Goal: Task Accomplishment & Management: Use online tool/utility

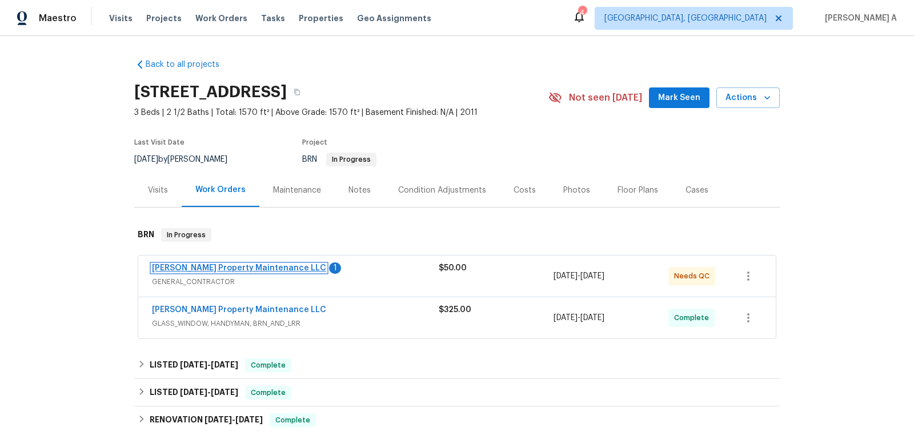
click at [188, 268] on link "[PERSON_NAME] Property Maintenance LLC" at bounding box center [239, 268] width 174 height 8
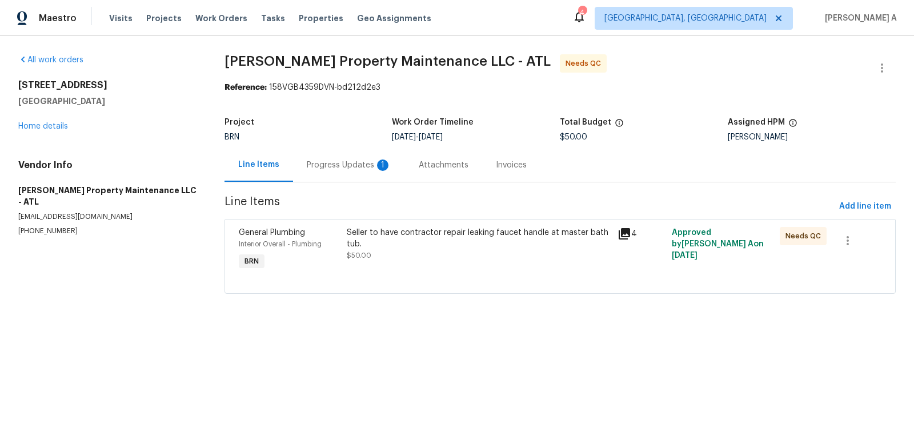
click at [319, 166] on div "Progress Updates 1" at bounding box center [349, 164] width 85 height 11
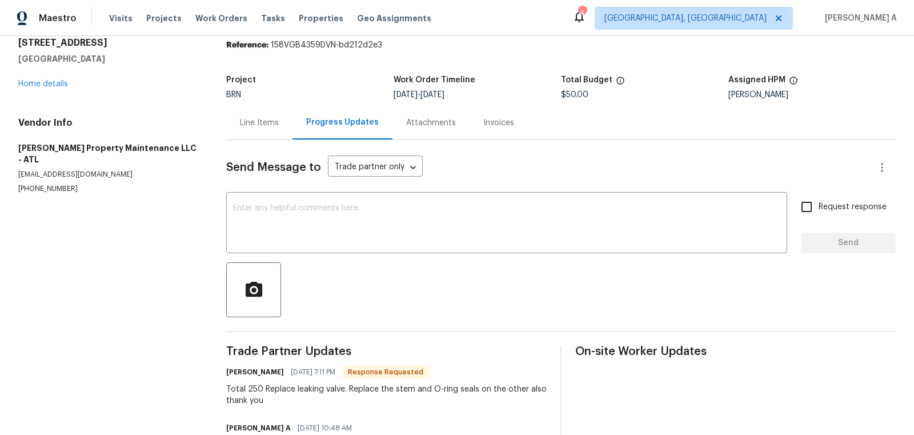
scroll to position [42, 0]
click at [253, 129] on div "Line Items" at bounding box center [259, 123] width 66 height 34
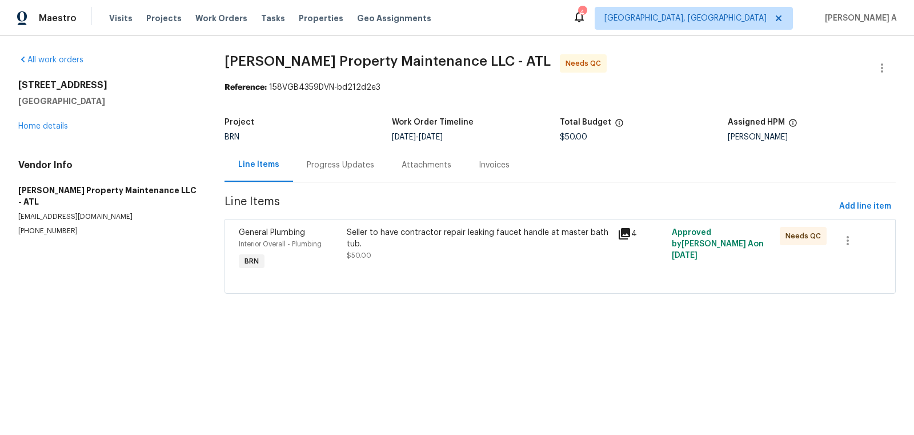
click at [480, 253] on div "Seller to have contractor repair leaking faucet handle at master bath tub. $50.…" at bounding box center [479, 244] width 264 height 34
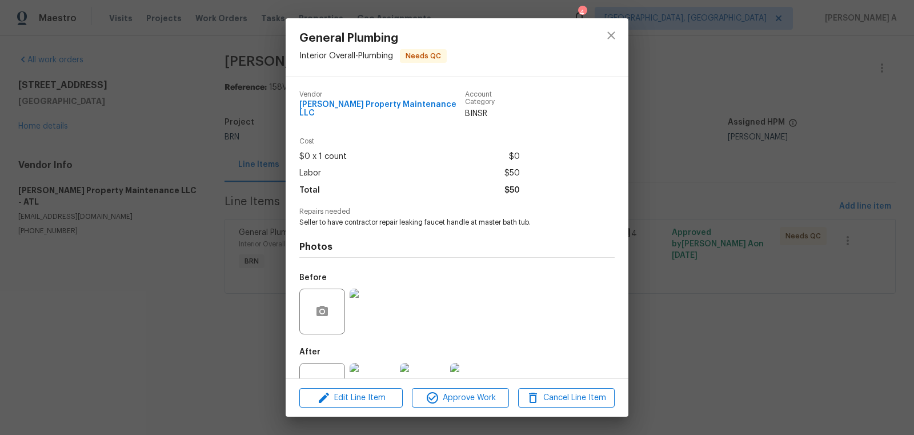
scroll to position [34, 0]
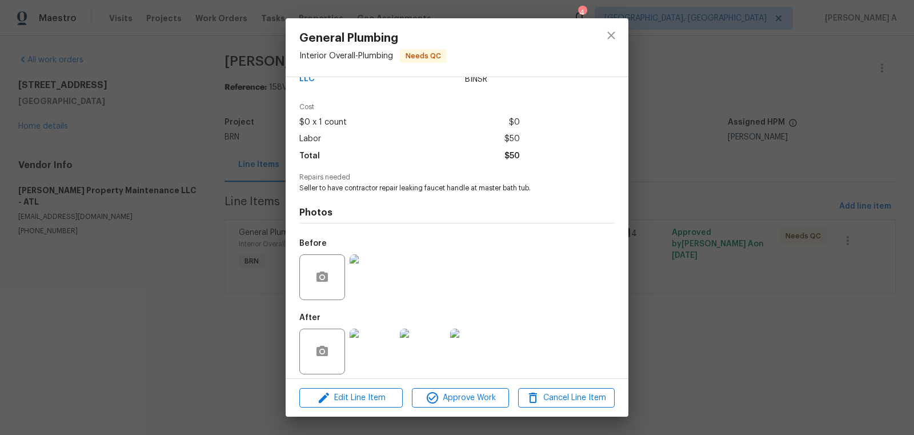
click at [365, 339] on img at bounding box center [373, 351] width 46 height 46
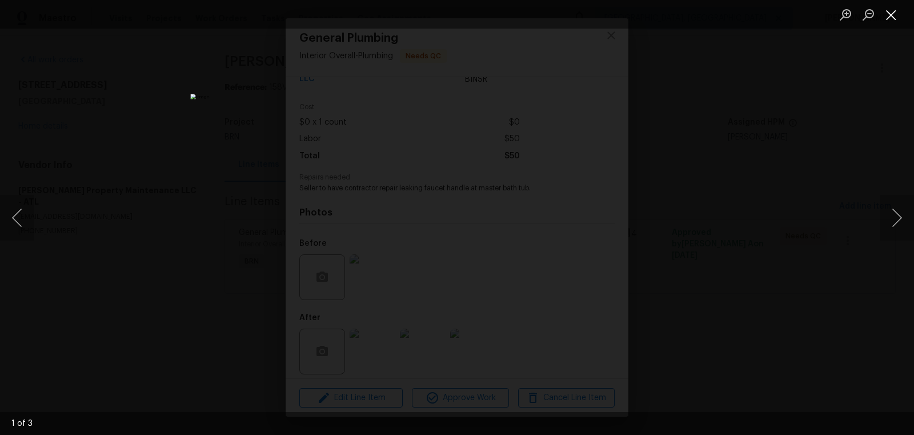
click at [890, 11] on button "Close lightbox" at bounding box center [891, 15] width 23 height 20
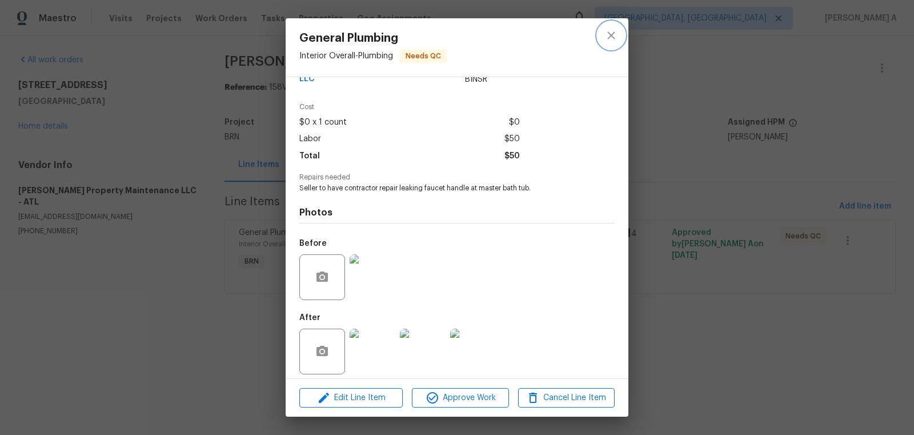
click at [615, 37] on icon "close" at bounding box center [611, 36] width 14 height 14
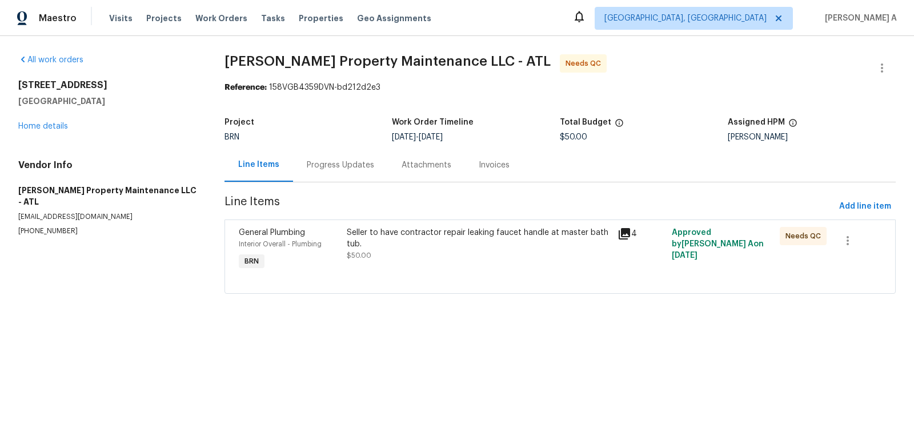
click at [327, 165] on div "Progress Updates" at bounding box center [340, 164] width 67 height 11
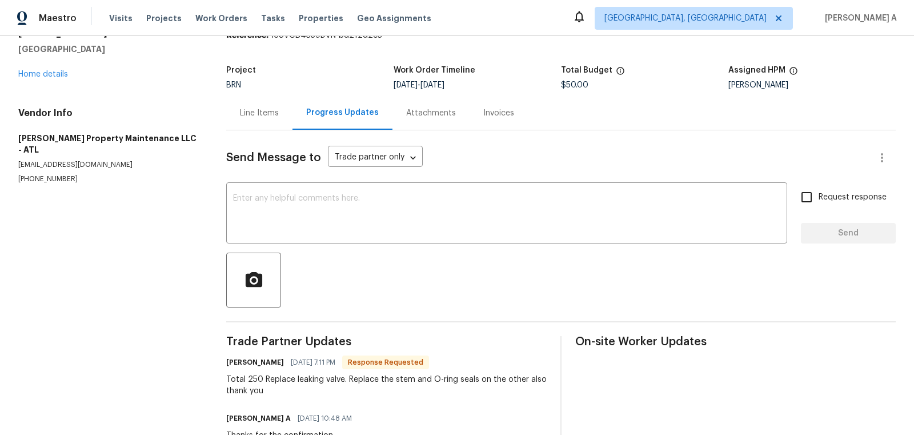
scroll to position [70, 0]
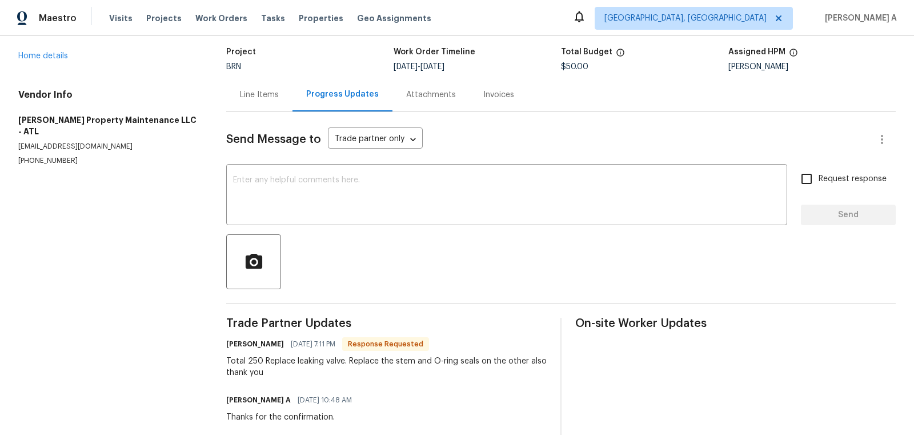
click at [253, 360] on div "Total 250 Replace leaking valve. Replace the stem and O-ring seals on the other…" at bounding box center [386, 366] width 320 height 23
copy div "250"
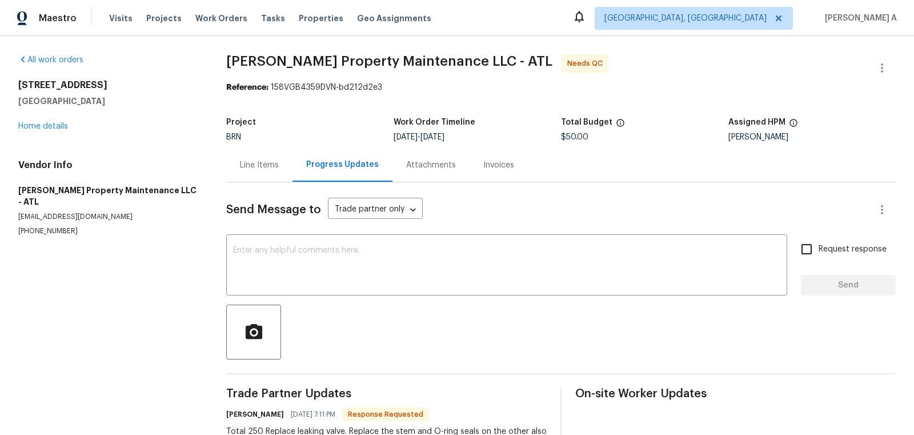
click at [262, 160] on div "Line Items" at bounding box center [259, 164] width 39 height 11
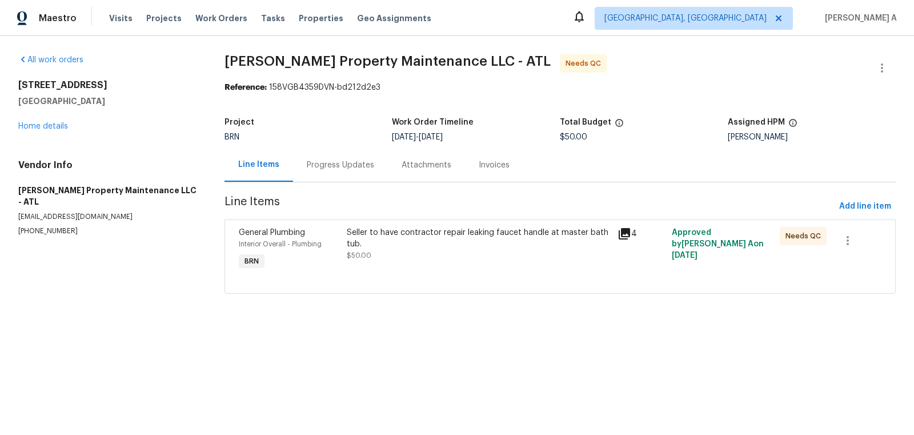
click at [451, 249] on div "Seller to have contractor repair leaking faucet handle at master bath tub. $50.…" at bounding box center [479, 244] width 264 height 34
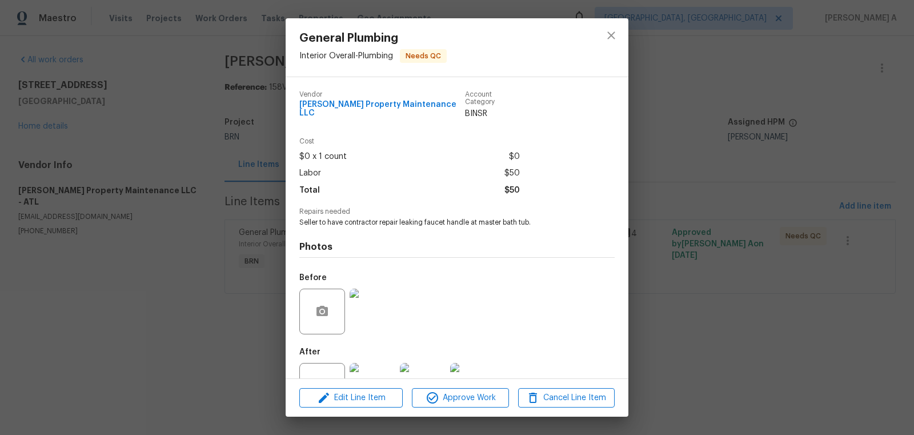
scroll to position [34, 0]
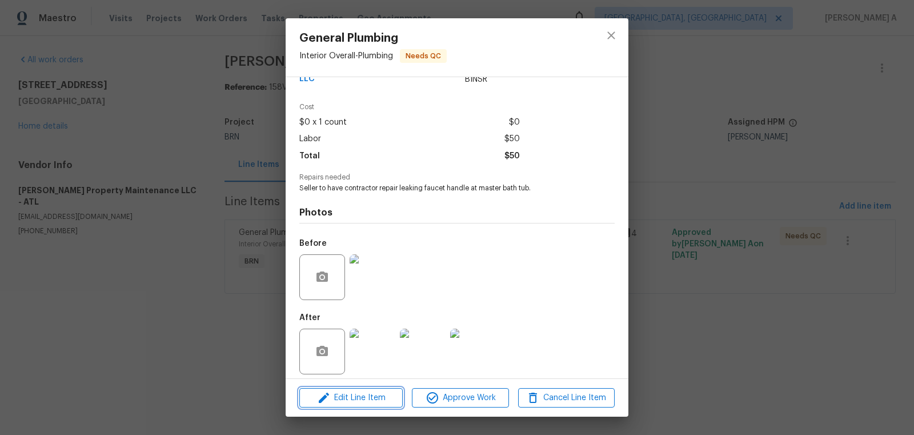
click at [372, 401] on span "Edit Line Item" at bounding box center [351, 398] width 97 height 14
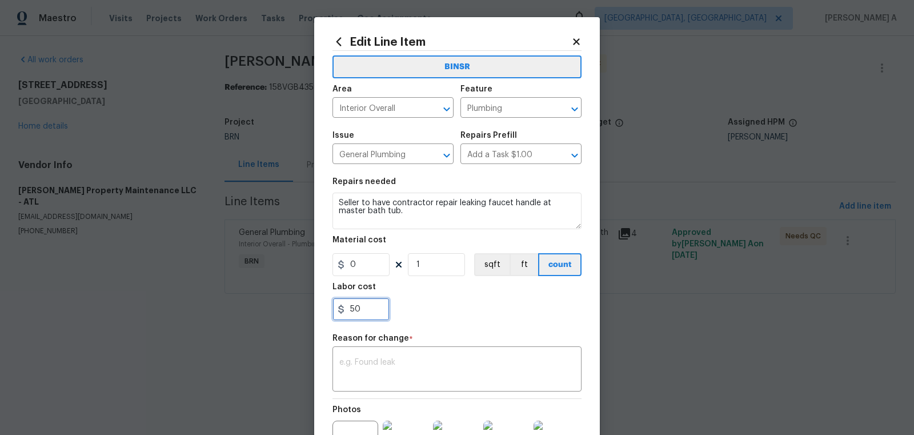
drag, startPoint x: 368, startPoint y: 309, endPoint x: 315, endPoint y: 309, distance: 52.6
click at [315, 309] on div "Edit Line Item BINSR Area Interior Overall ​ Feature Plumbing ​ Issue General P…" at bounding box center [457, 281] width 286 height 528
paste input "2"
type input "250"
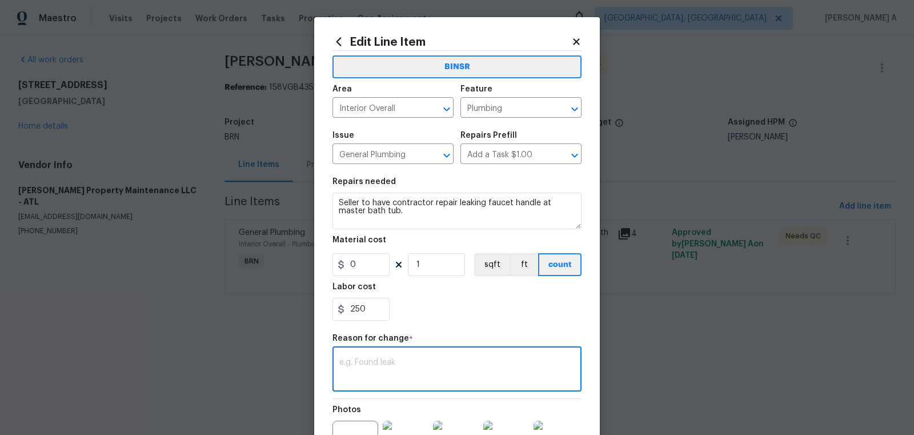
click at [394, 366] on textarea at bounding box center [456, 370] width 235 height 24
paste textarea "(AK) Updated per vendors final cost."
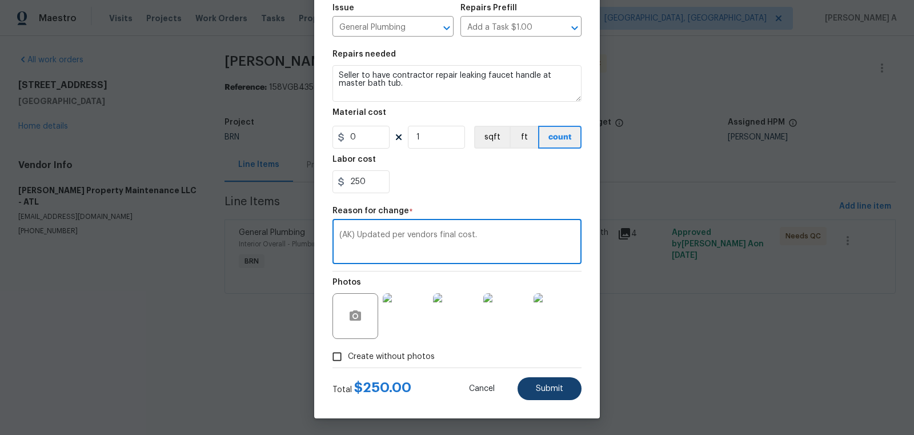
type textarea "(AK) Updated per vendors final cost."
click at [560, 378] on button "Submit" at bounding box center [550, 388] width 64 height 23
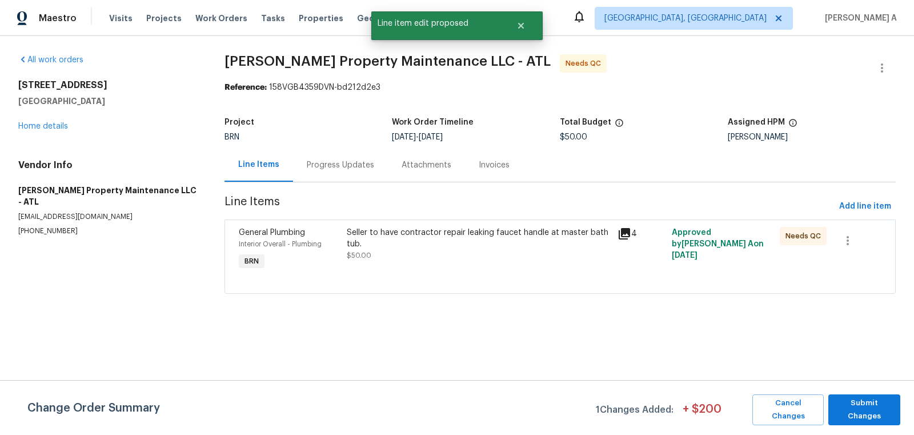
scroll to position [0, 0]
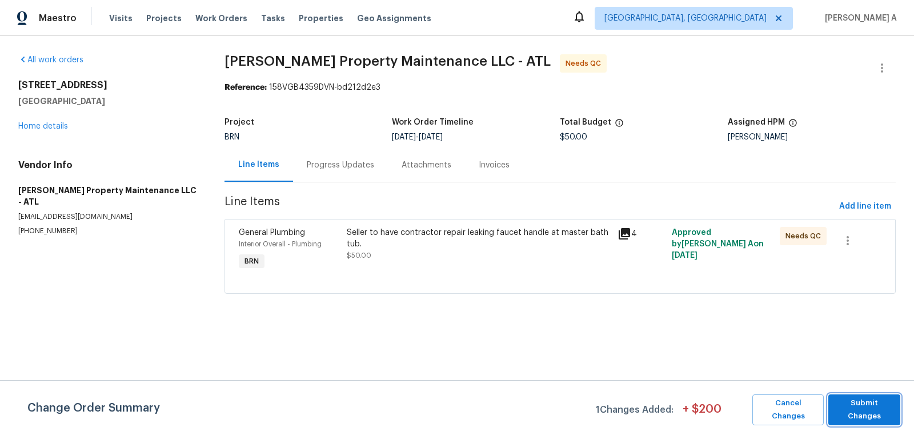
click at [878, 401] on span "Submit Changes" at bounding box center [864, 409] width 61 height 26
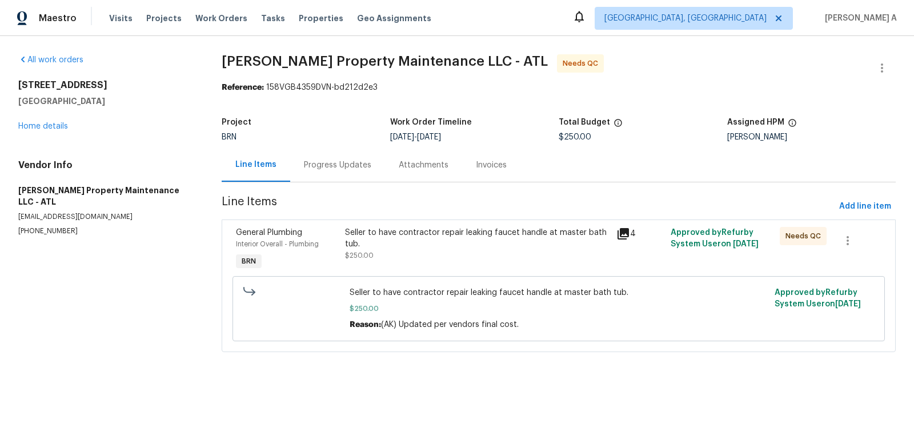
click at [342, 165] on div "Progress Updates" at bounding box center [337, 164] width 67 height 11
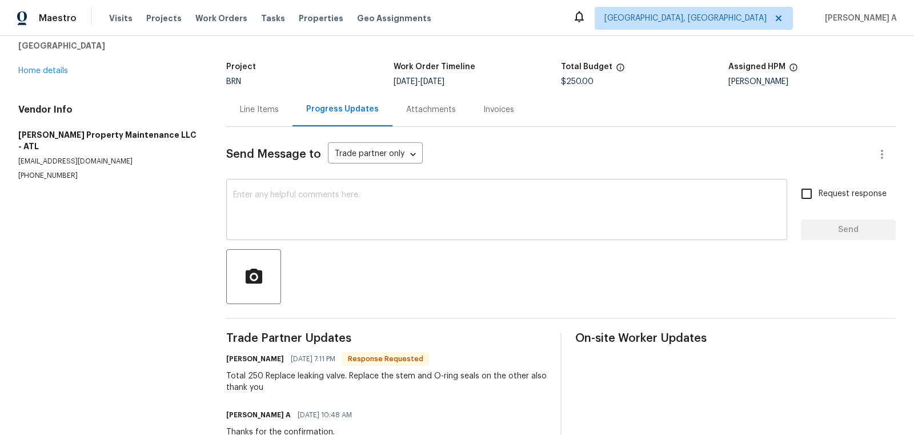
scroll to position [70, 0]
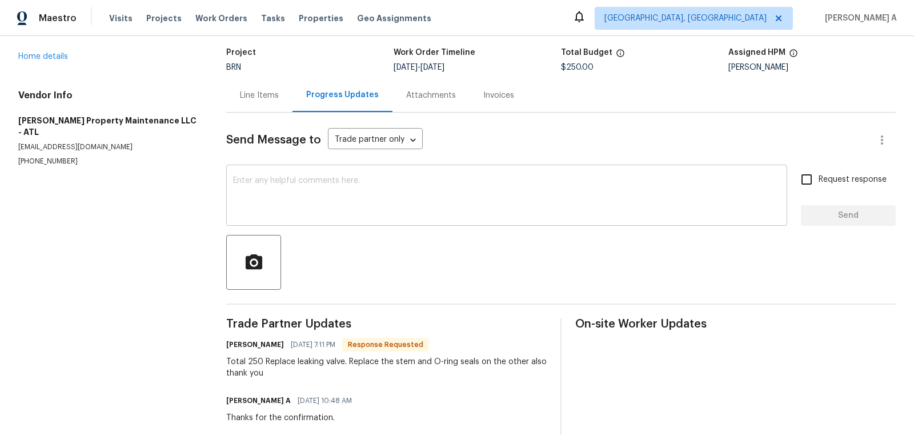
click at [344, 191] on textarea at bounding box center [506, 197] width 547 height 40
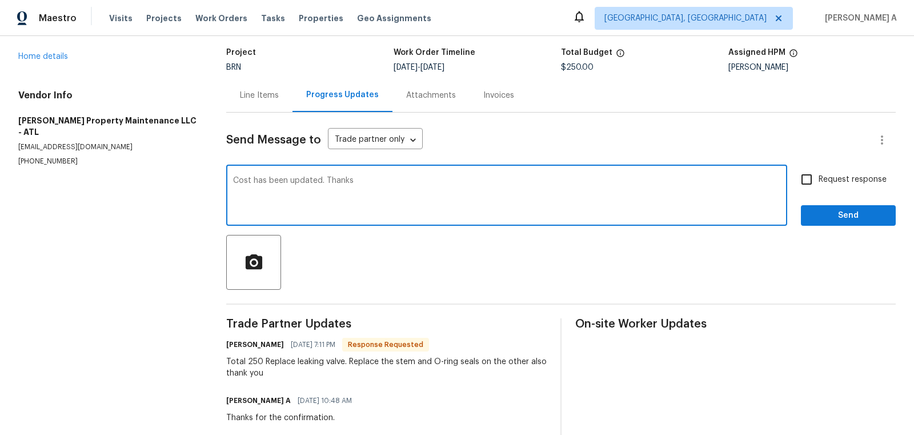
type textarea "Cost has been updated. Thanks"
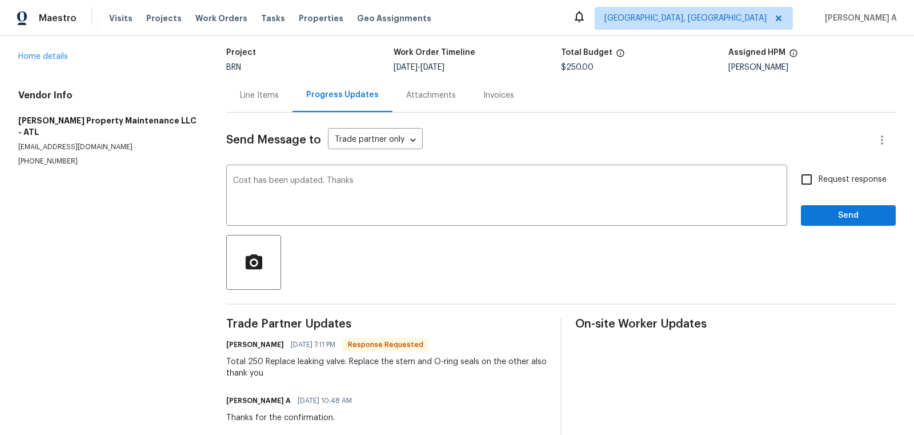
click at [831, 177] on span "Request response" at bounding box center [853, 180] width 68 height 12
click at [819, 177] on input "Request response" at bounding box center [807, 179] width 24 height 24
checkbox input "true"
click at [860, 210] on span "Send" at bounding box center [848, 215] width 77 height 14
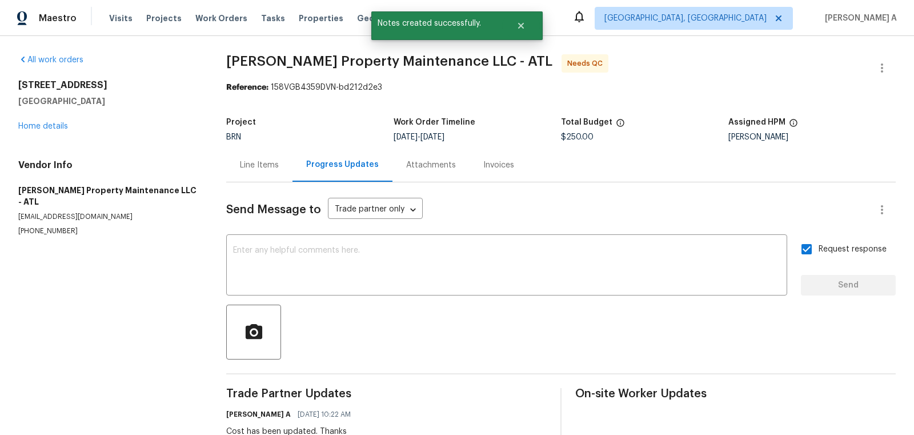
click at [251, 158] on div "Line Items" at bounding box center [259, 165] width 66 height 34
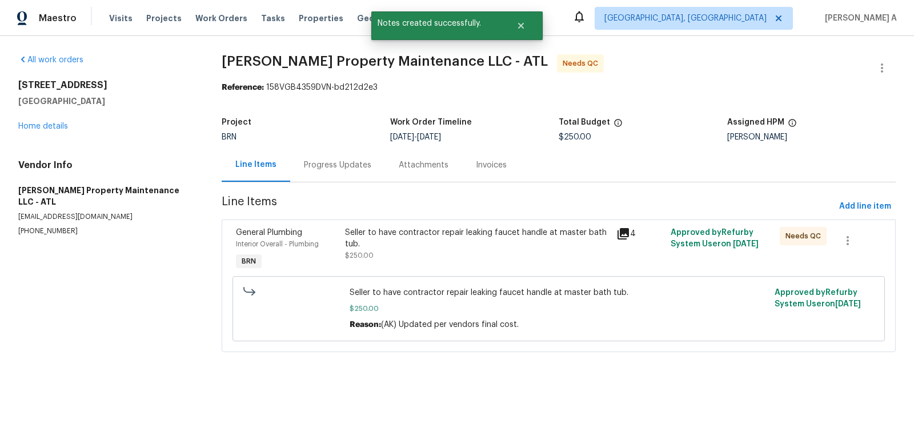
click at [456, 230] on div "Seller to have contractor repair leaking faucet handle at master bath tub." at bounding box center [477, 238] width 265 height 23
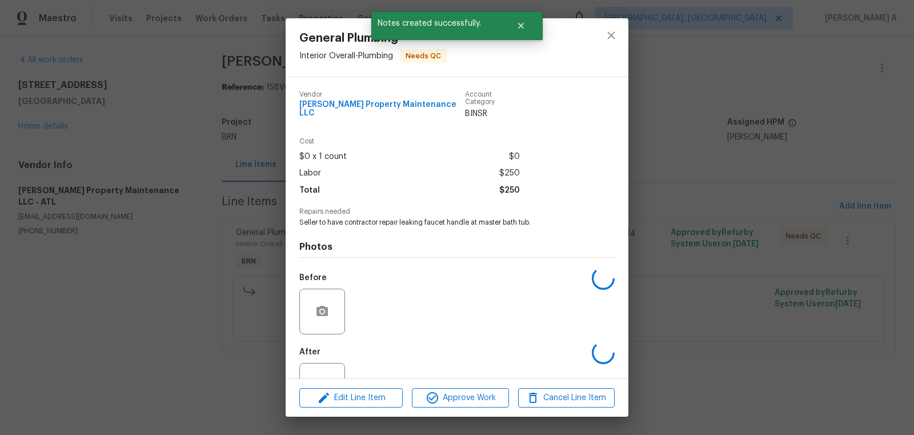
scroll to position [34, 0]
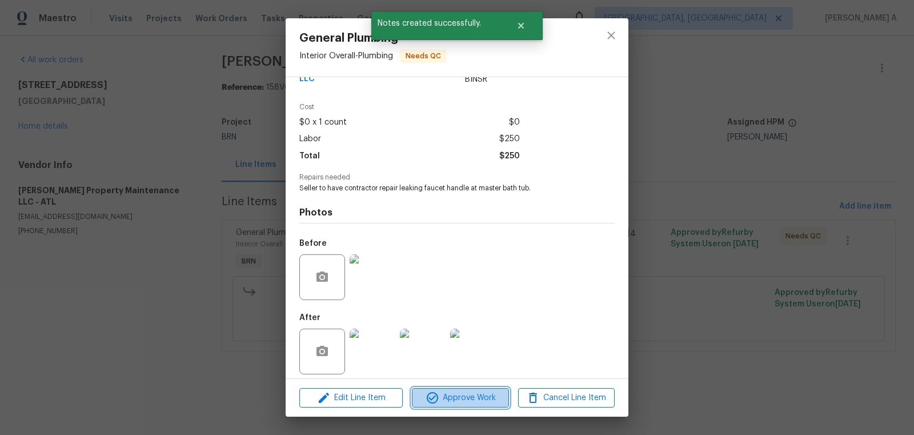
click at [464, 394] on span "Approve Work" at bounding box center [460, 398] width 90 height 14
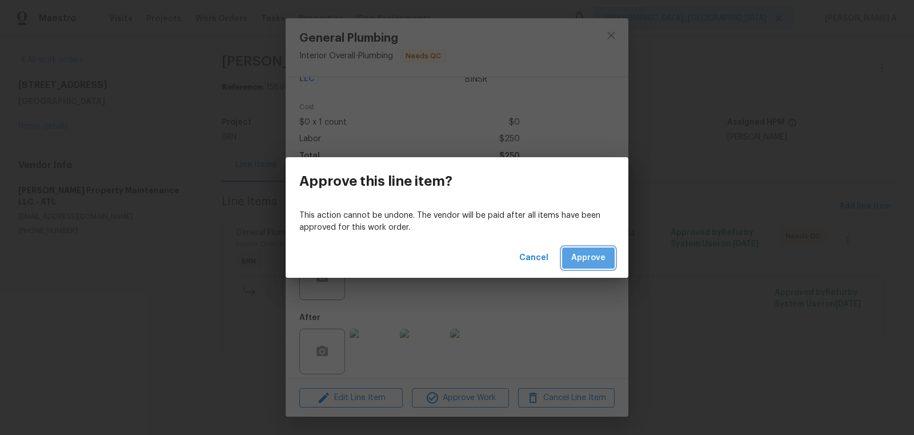
click at [597, 255] on span "Approve" at bounding box center [588, 258] width 34 height 14
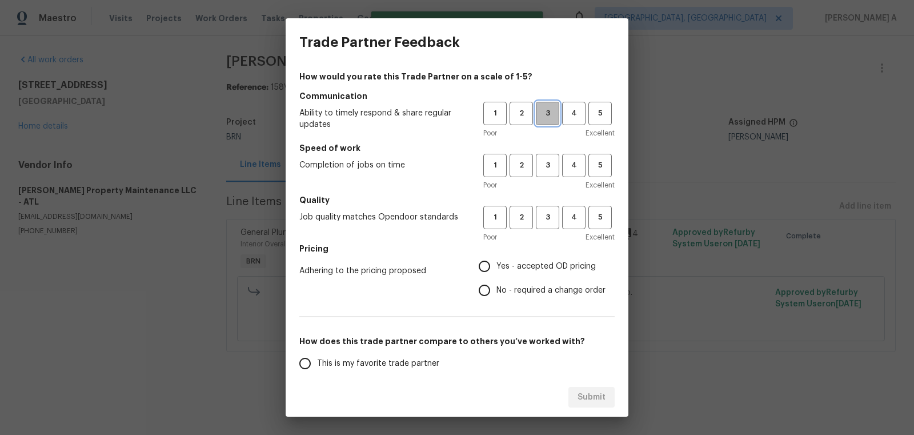
click at [546, 114] on span "3" at bounding box center [547, 113] width 21 height 13
click at [551, 169] on span "3" at bounding box center [547, 165] width 21 height 13
click at [549, 219] on span "3" at bounding box center [547, 217] width 21 height 13
click at [512, 286] on span "No - required a change order" at bounding box center [550, 290] width 109 height 12
click at [496, 286] on input "No - required a change order" at bounding box center [484, 290] width 24 height 24
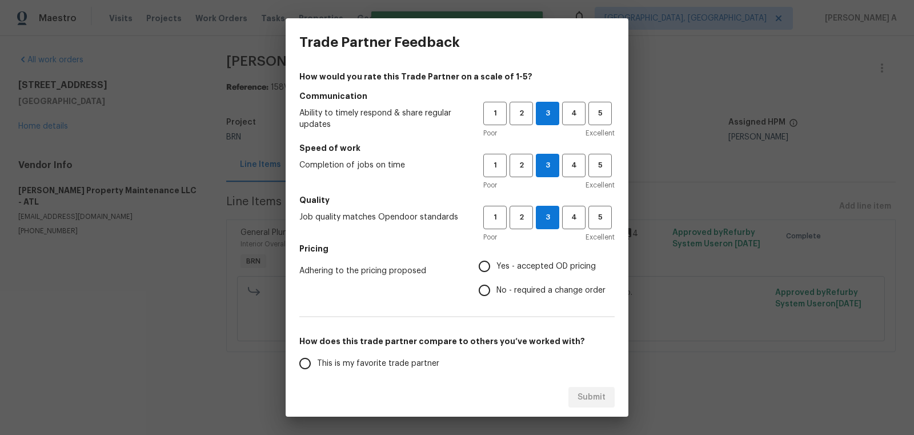
radio input "true"
click at [382, 360] on span "This is my favorite trade partner" at bounding box center [378, 364] width 122 height 12
click at [317, 360] on input "This is my favorite trade partner" at bounding box center [305, 363] width 24 height 24
click at [596, 395] on span "Submit" at bounding box center [591, 397] width 28 height 14
radio input "true"
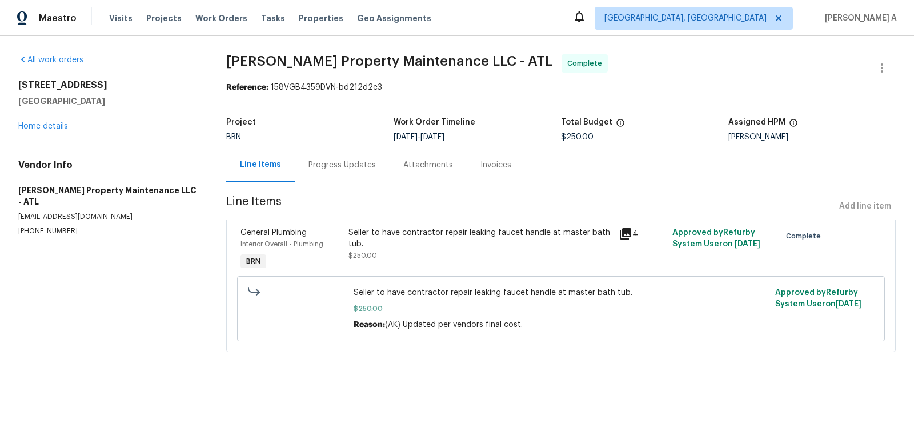
click at [392, 235] on div "Seller to have contractor repair leaking faucet handle at master bath tub." at bounding box center [479, 238] width 263 height 23
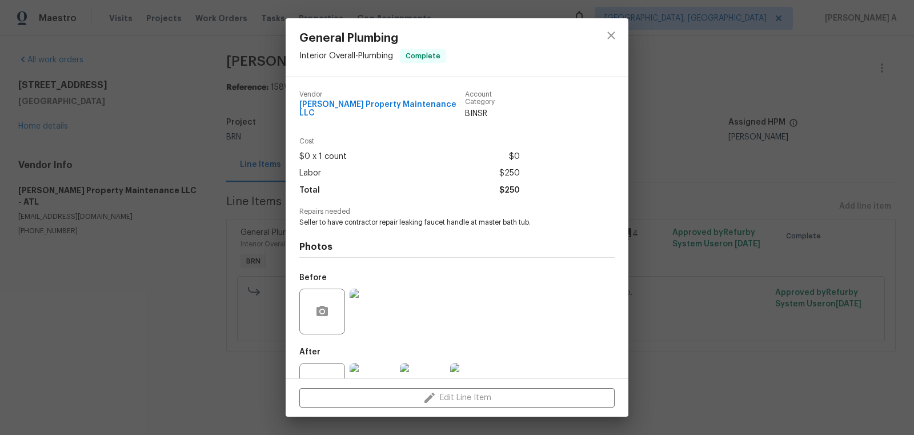
click at [382, 210] on div "Repairs needed Seller to have contractor repair leaking faucet handle at master…" at bounding box center [456, 217] width 315 height 19
copy span "Seller to have contractor repair leaking faucet handle at master bath tub."
click at [393, 104] on span "[PERSON_NAME] Property Maintenance LLC" at bounding box center [382, 109] width 166 height 17
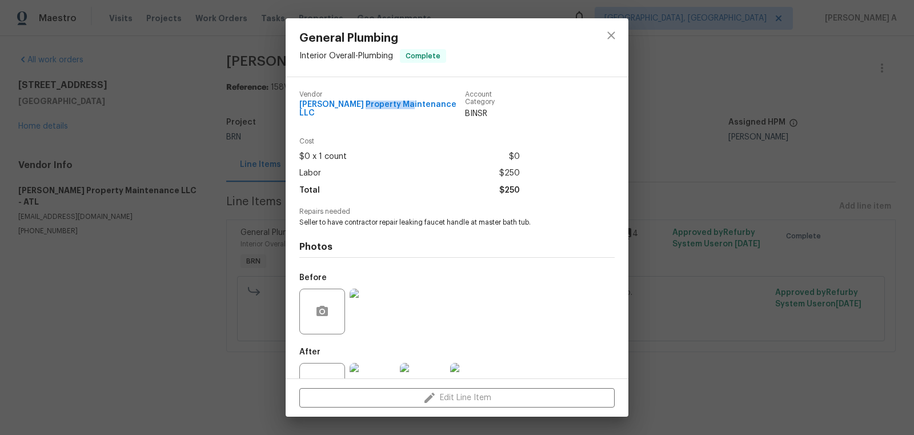
click at [393, 104] on span "[PERSON_NAME] Property Maintenance LLC" at bounding box center [382, 109] width 166 height 17
copy span "[PERSON_NAME] Property Maintenance LLC"
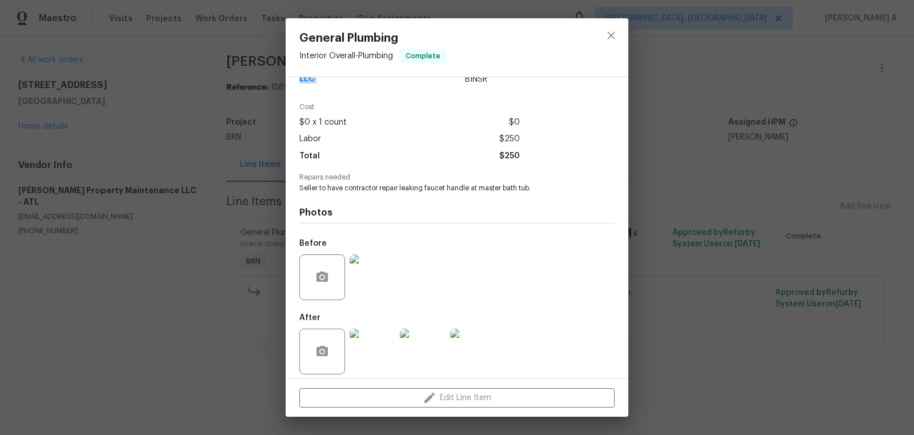
click at [352, 278] on img at bounding box center [373, 277] width 46 height 46
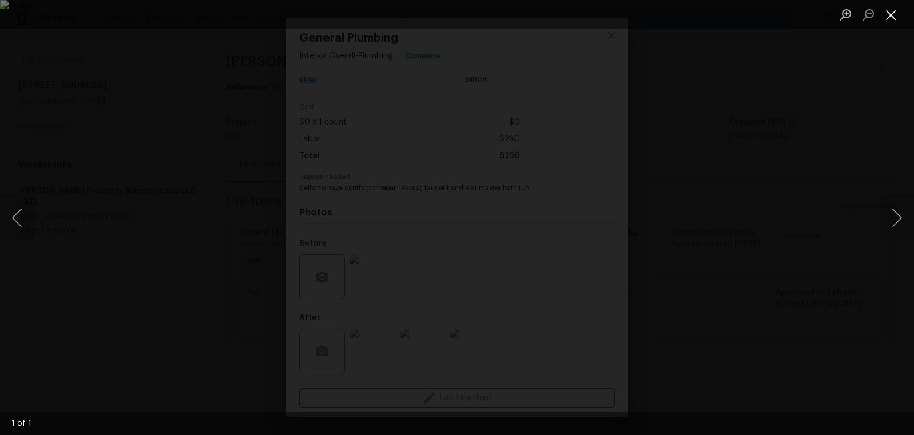
click at [887, 11] on button "Close lightbox" at bounding box center [891, 15] width 23 height 20
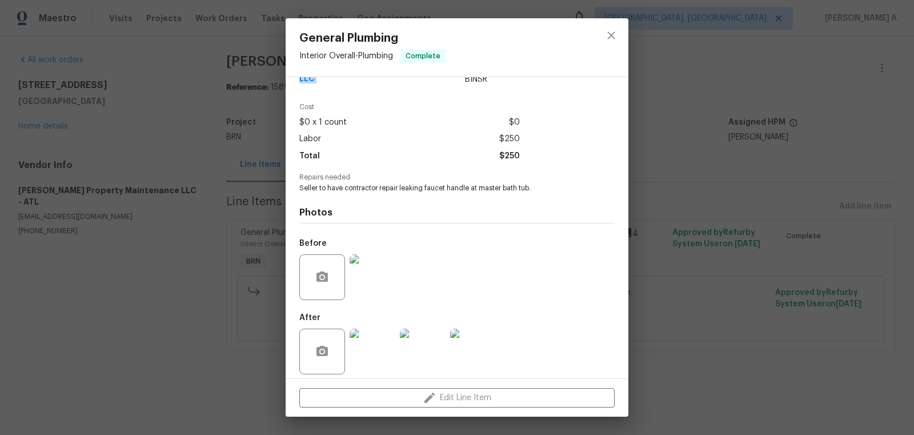
click at [366, 330] on img at bounding box center [373, 351] width 46 height 46
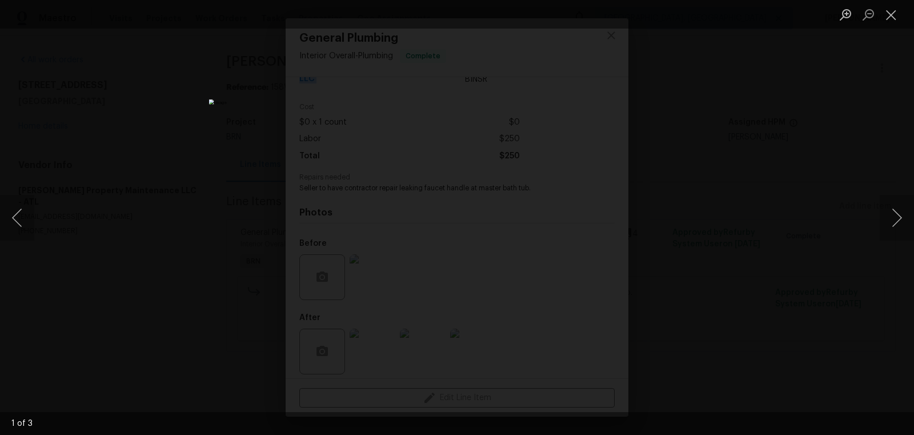
click at [486, 99] on img "Lightbox" at bounding box center [457, 217] width 496 height 236
click at [892, 14] on button "Close lightbox" at bounding box center [891, 15] width 23 height 20
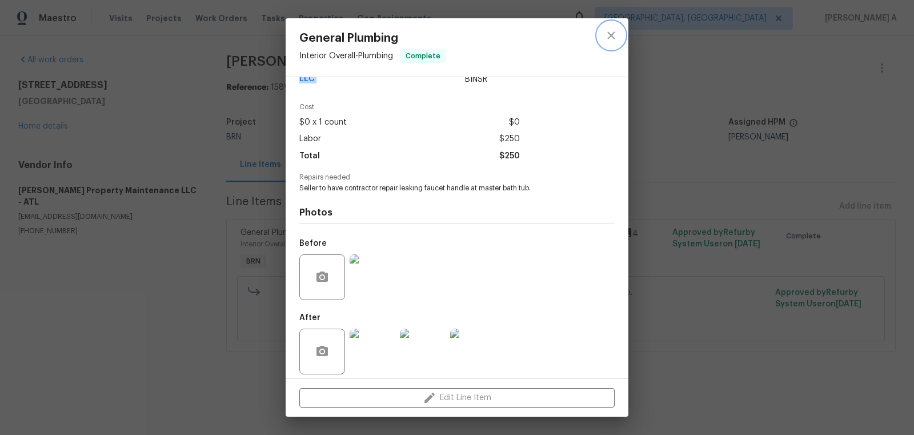
click at [606, 38] on icon "close" at bounding box center [611, 36] width 14 height 14
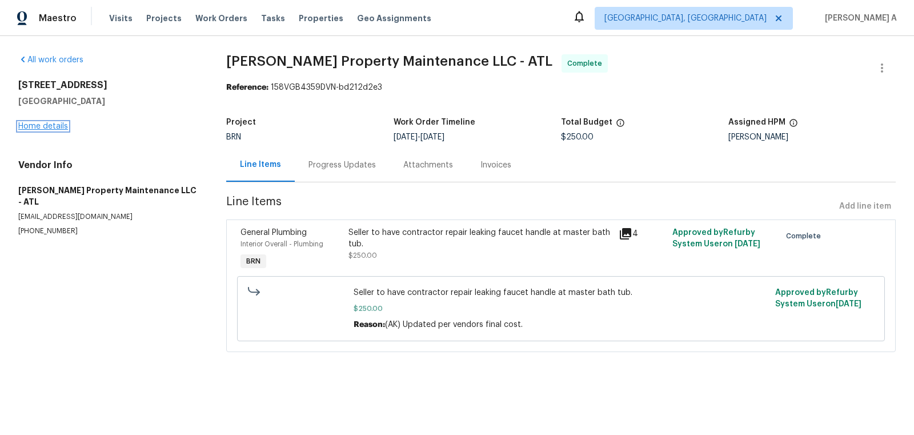
click at [53, 126] on link "Home details" at bounding box center [43, 126] width 50 height 8
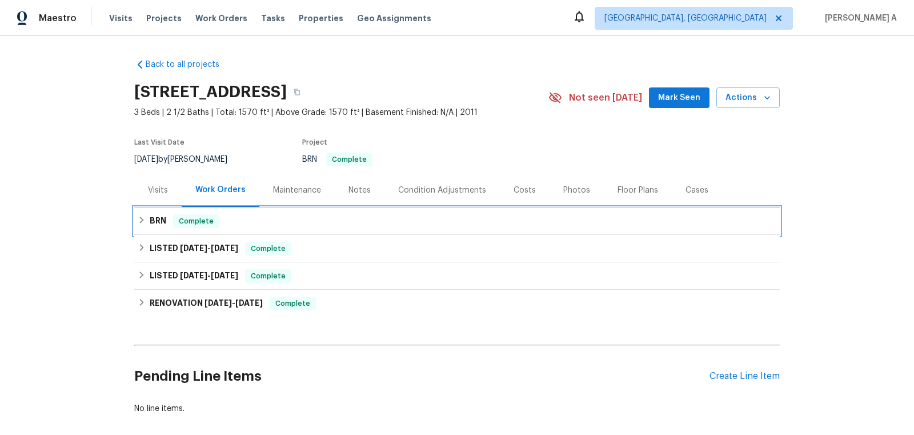
click at [327, 215] on div "BRN Complete" at bounding box center [457, 221] width 639 height 14
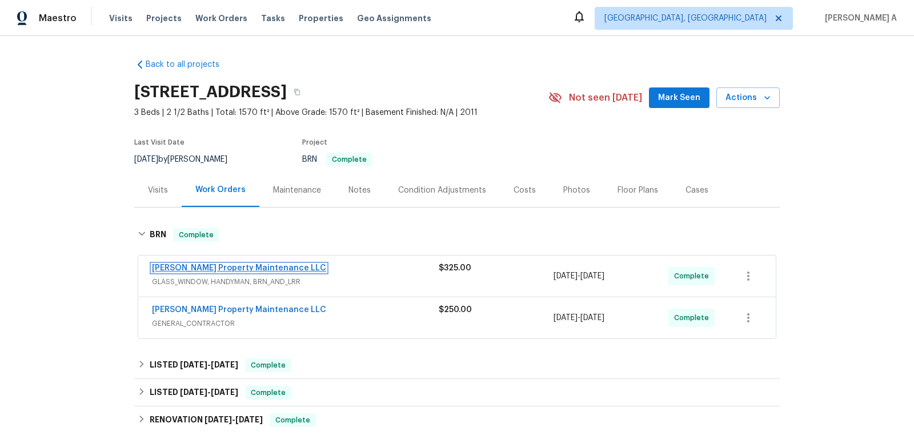
click at [230, 267] on link "Glen Property Maintenance LLC" at bounding box center [239, 268] width 174 height 8
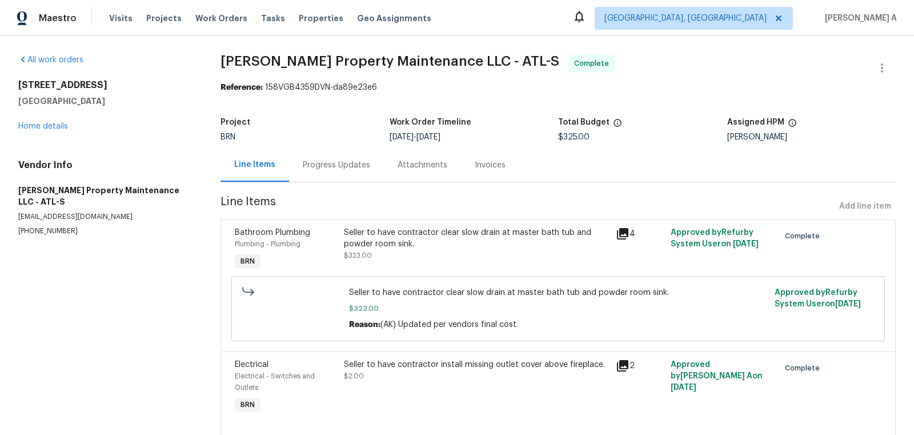
click at [424, 243] on div "Seller to have contractor clear slow drain at master bath tub and powder room s…" at bounding box center [477, 238] width 266 height 23
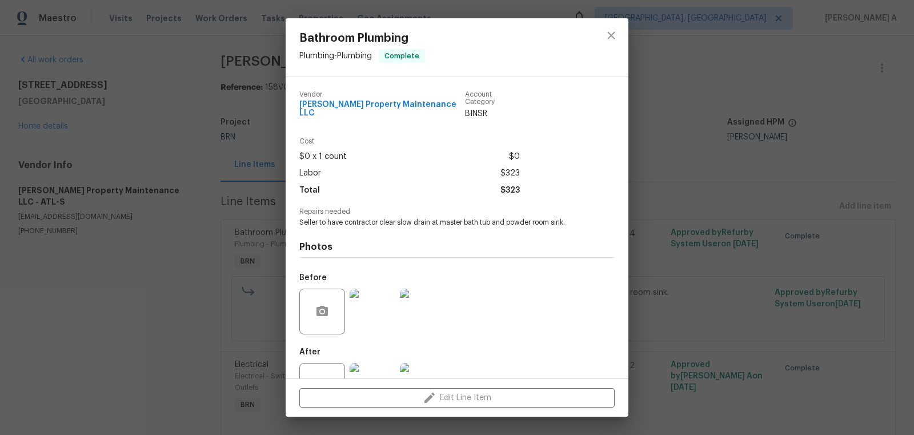
click at [411, 218] on span "Seller to have contractor clear slow drain at master bath tub and powder room s…" at bounding box center [441, 223] width 284 height 10
copy span "Seller to have contractor clear slow drain at master bath tub and powder room s…"
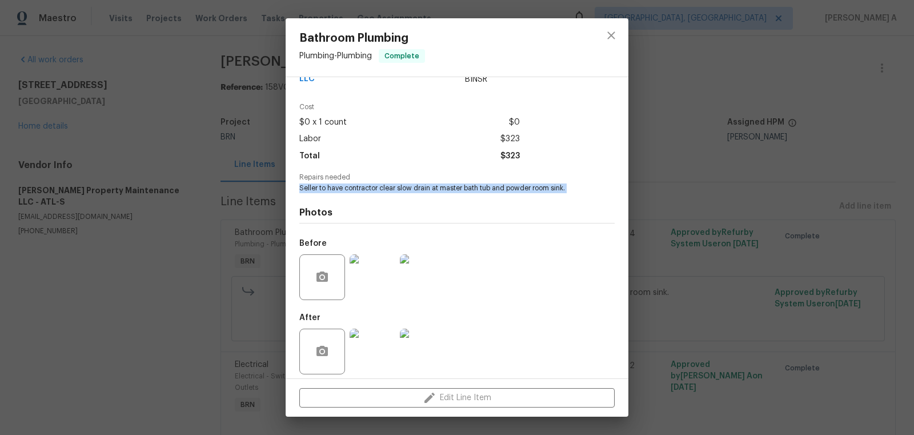
click at [373, 260] on img at bounding box center [373, 277] width 46 height 46
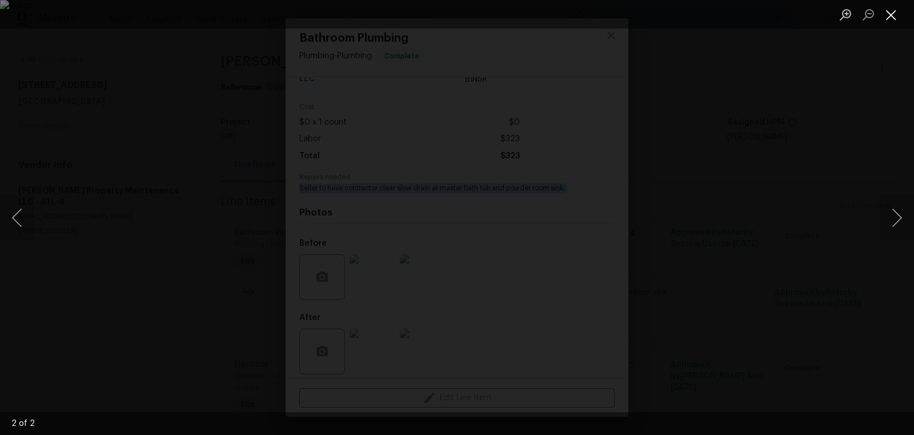
click at [894, 15] on button "Close lightbox" at bounding box center [891, 15] width 23 height 20
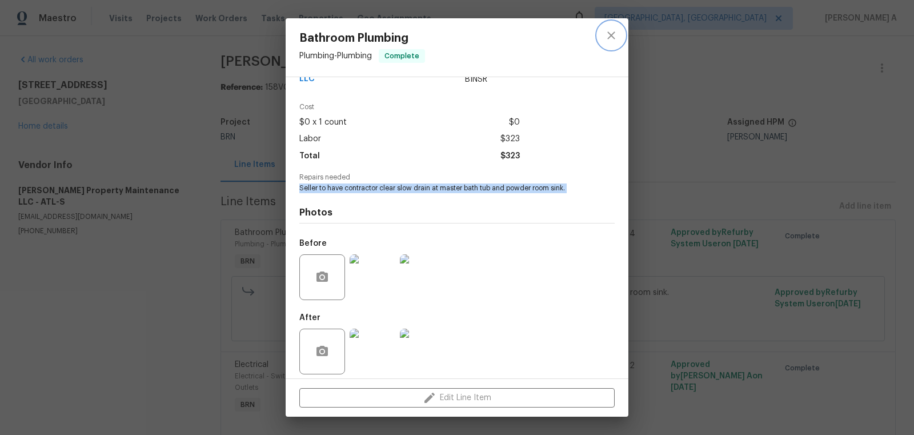
click at [611, 32] on icon "close" at bounding box center [611, 36] width 14 height 14
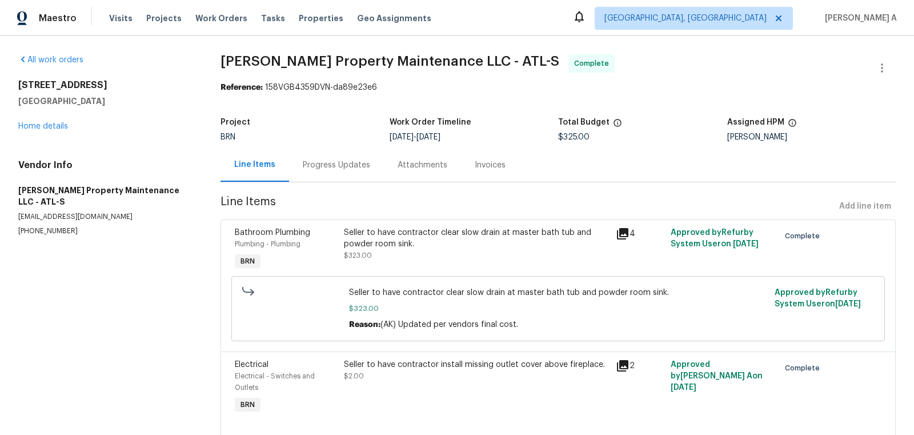
click at [409, 234] on div "Seller to have contractor clear slow drain at master bath tub and powder room s…" at bounding box center [477, 238] width 266 height 23
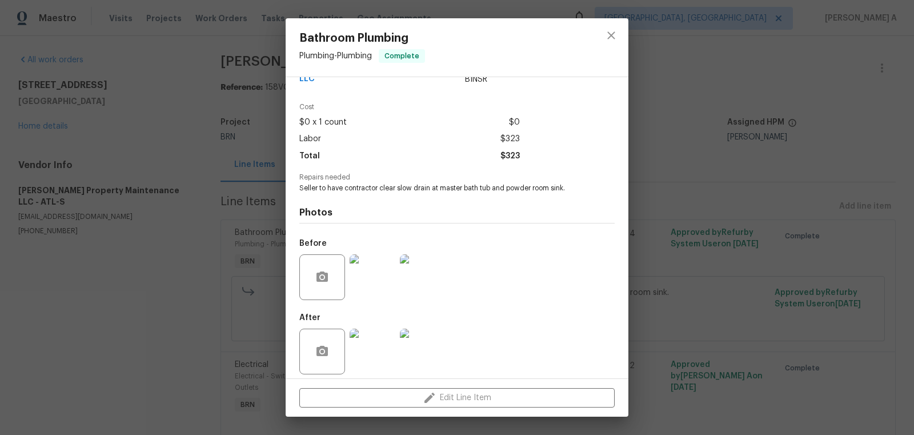
click at [379, 272] on img at bounding box center [373, 277] width 46 height 46
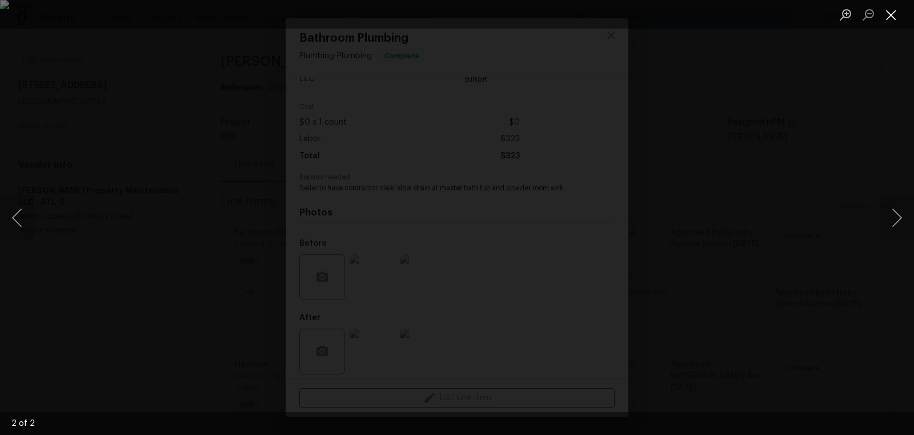
click at [890, 8] on button "Close lightbox" at bounding box center [891, 15] width 23 height 20
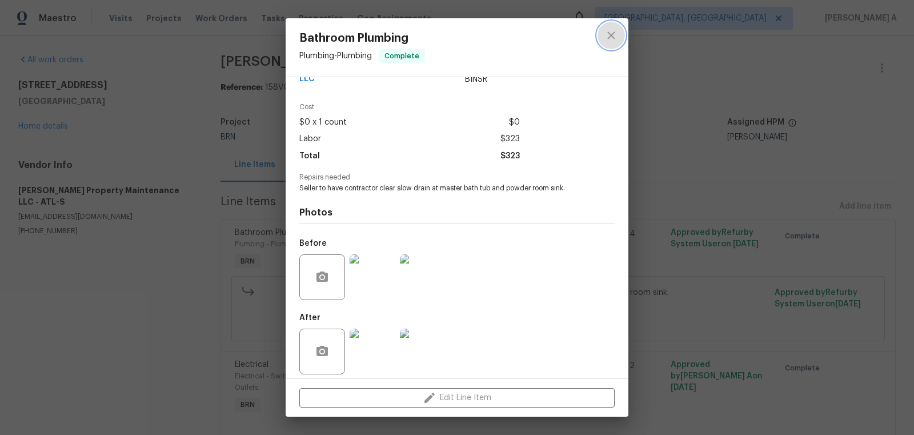
click at [605, 35] on icon "close" at bounding box center [611, 36] width 14 height 14
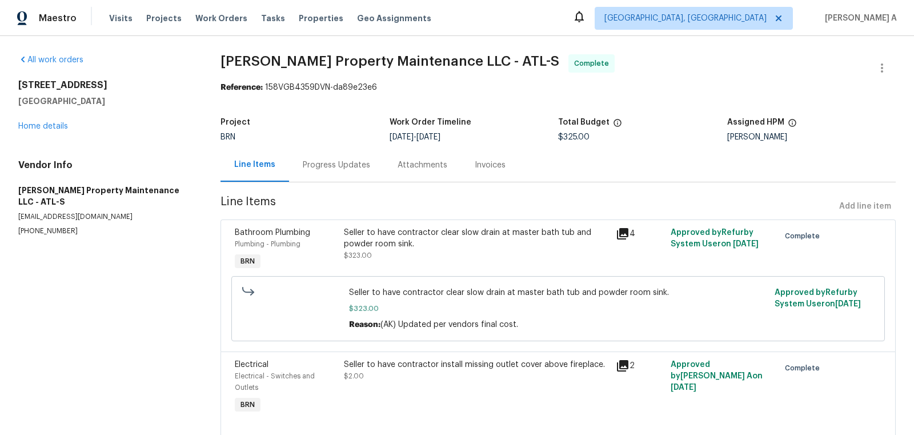
click at [454, 257] on div "Seller to have contractor clear slow drain at master bath tub and powder room s…" at bounding box center [477, 244] width 266 height 34
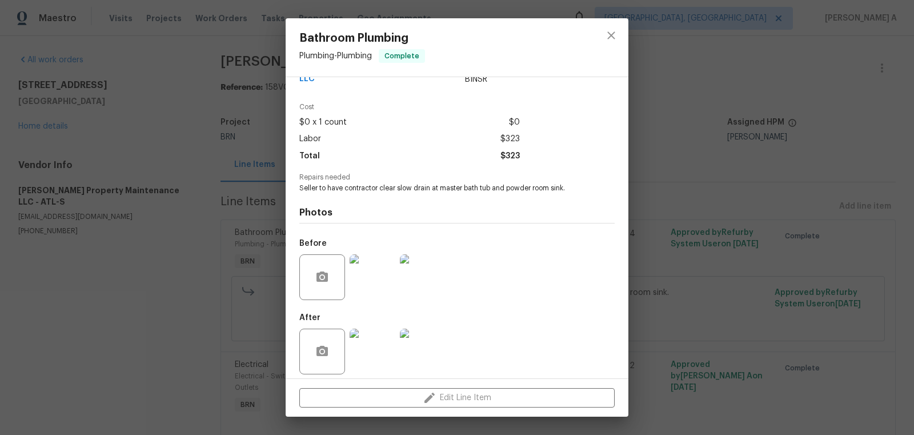
click at [356, 353] on img at bounding box center [373, 351] width 46 height 46
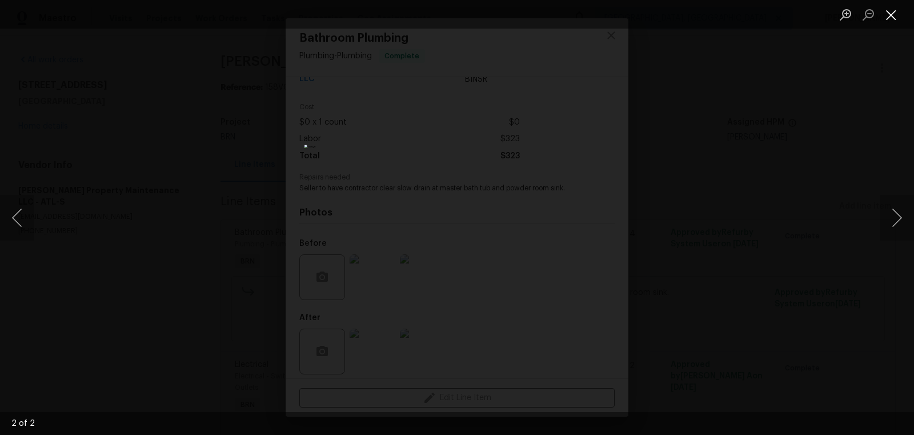
click at [885, 9] on button "Close lightbox" at bounding box center [891, 15] width 23 height 20
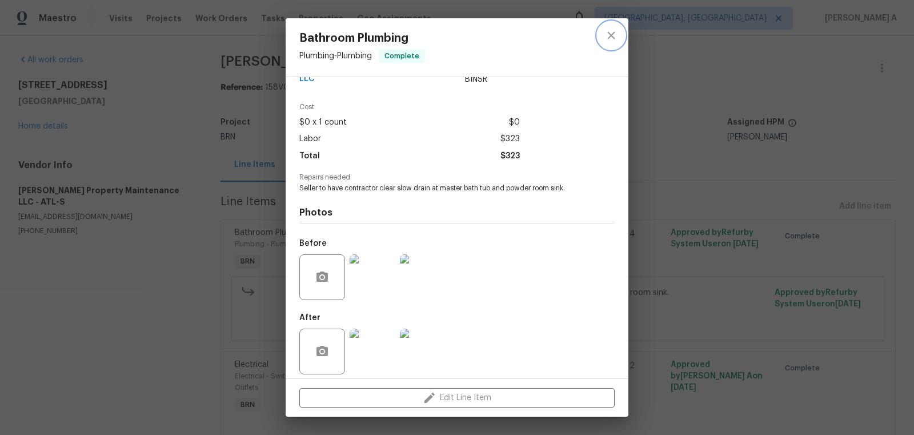
click at [615, 33] on icon "close" at bounding box center [611, 36] width 14 height 14
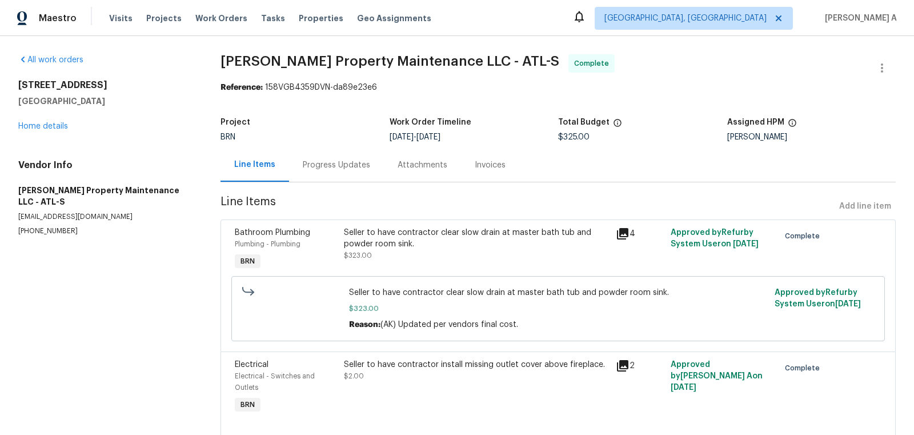
scroll to position [34, 0]
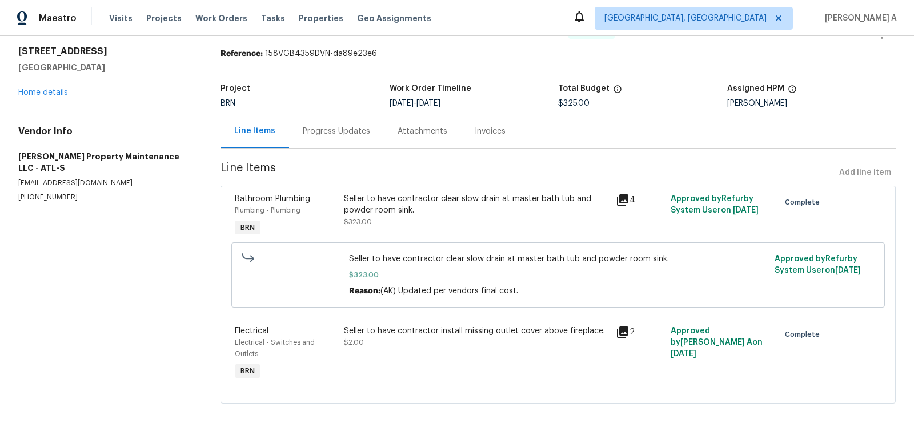
click at [403, 346] on div "Seller to have contractor install missing outlet cover above fireplace. $2.00" at bounding box center [477, 336] width 266 height 23
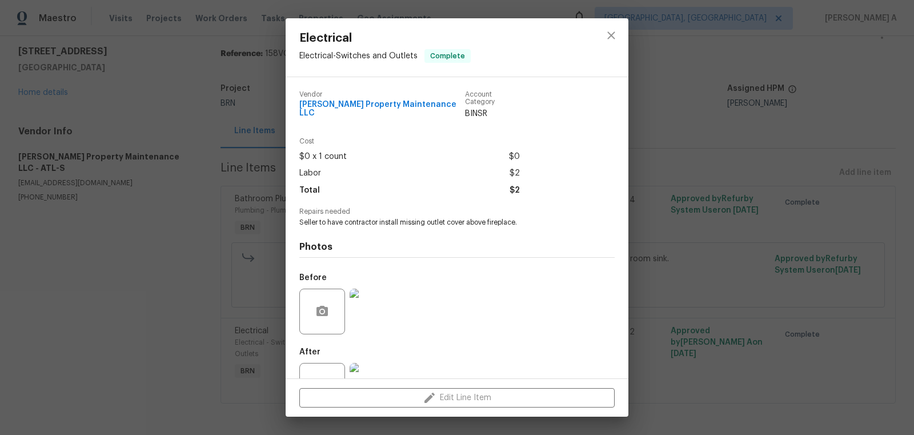
click at [392, 220] on span "Seller to have contractor install missing outlet cover above fireplace." at bounding box center [441, 223] width 284 height 10
copy span "Seller to have contractor install missing outlet cover above fireplace."
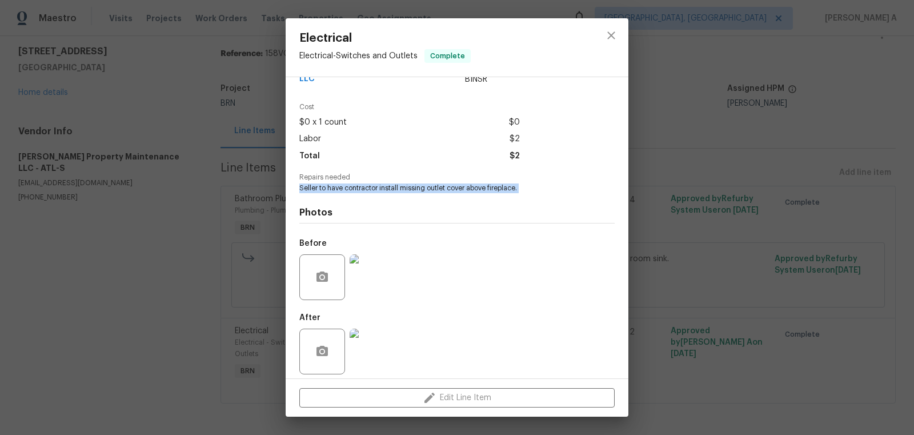
click at [366, 257] on img at bounding box center [373, 277] width 46 height 46
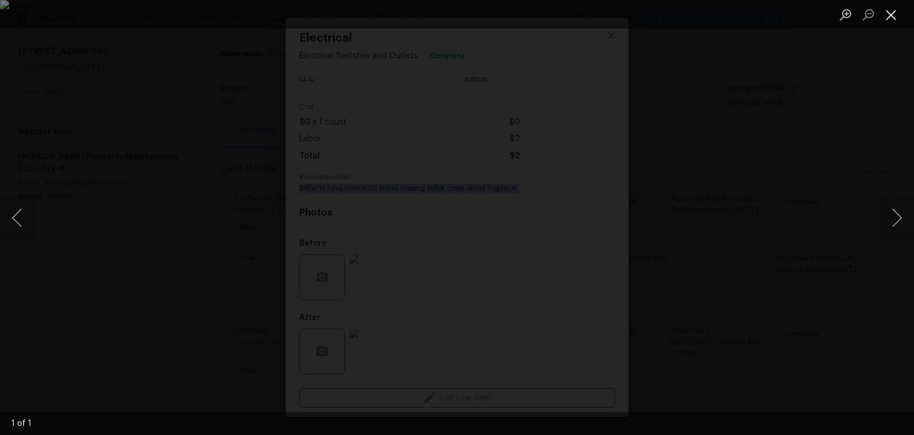
click at [884, 11] on button "Close lightbox" at bounding box center [891, 15] width 23 height 20
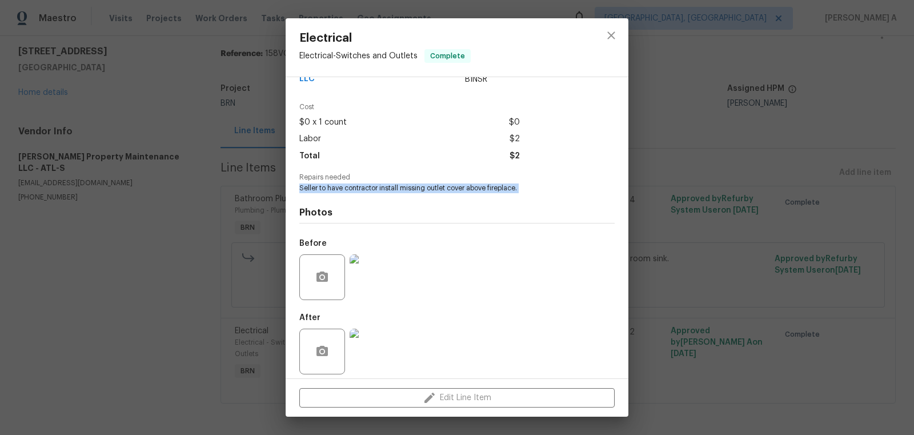
click at [375, 340] on img at bounding box center [373, 351] width 46 height 46
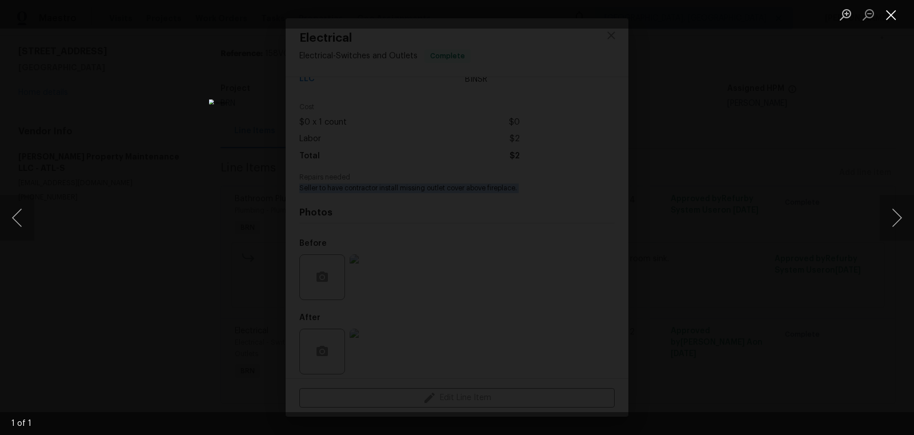
click at [895, 24] on button "Close lightbox" at bounding box center [891, 15] width 23 height 20
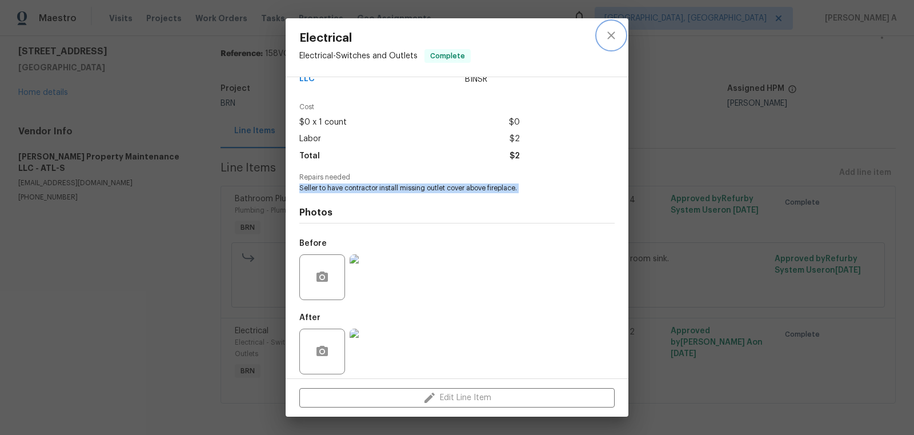
click at [619, 31] on button "close" at bounding box center [610, 35] width 27 height 27
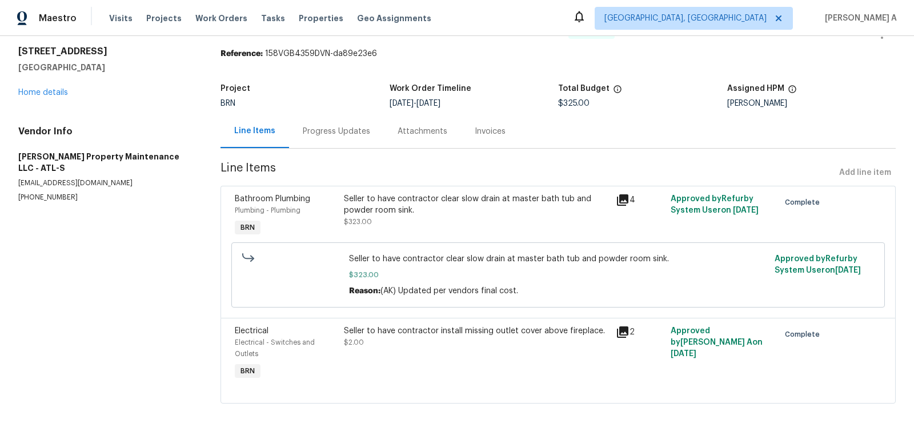
click at [487, 126] on div "Invoices" at bounding box center [490, 131] width 31 height 11
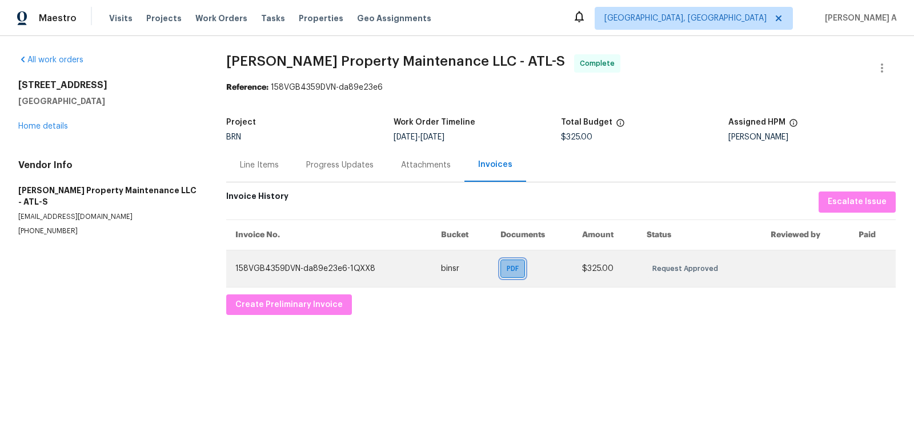
click at [510, 271] on span "PDF" at bounding box center [515, 268] width 17 height 11
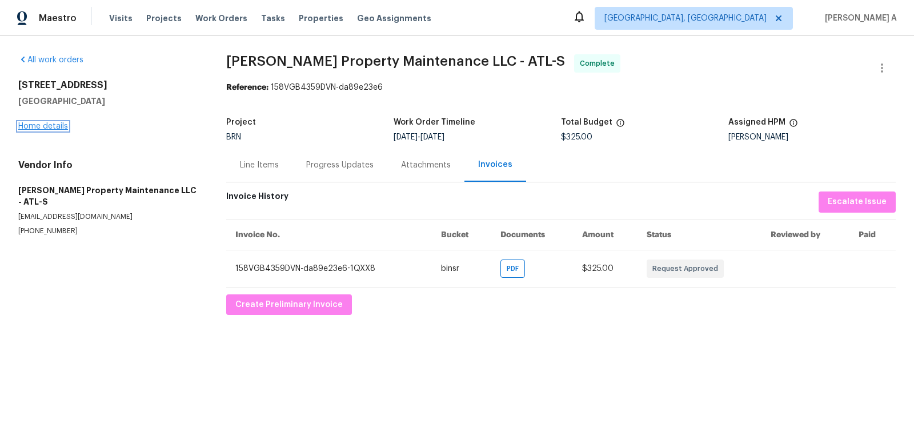
click at [24, 125] on link "Home details" at bounding box center [43, 126] width 50 height 8
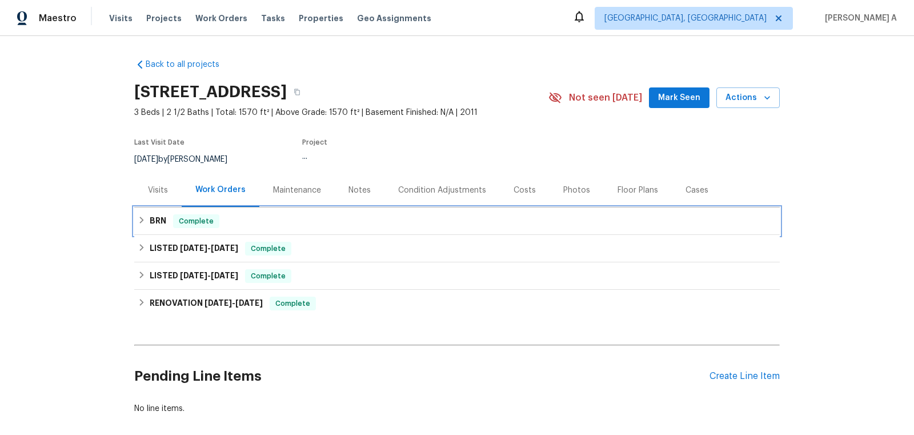
click at [234, 217] on div "BRN Complete" at bounding box center [457, 221] width 639 height 14
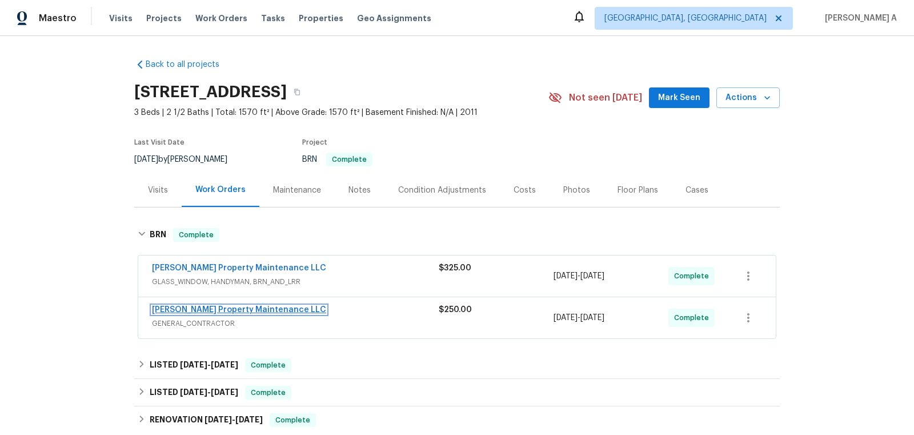
click at [216, 308] on link "[PERSON_NAME] Property Maintenance LLC" at bounding box center [239, 310] width 174 height 8
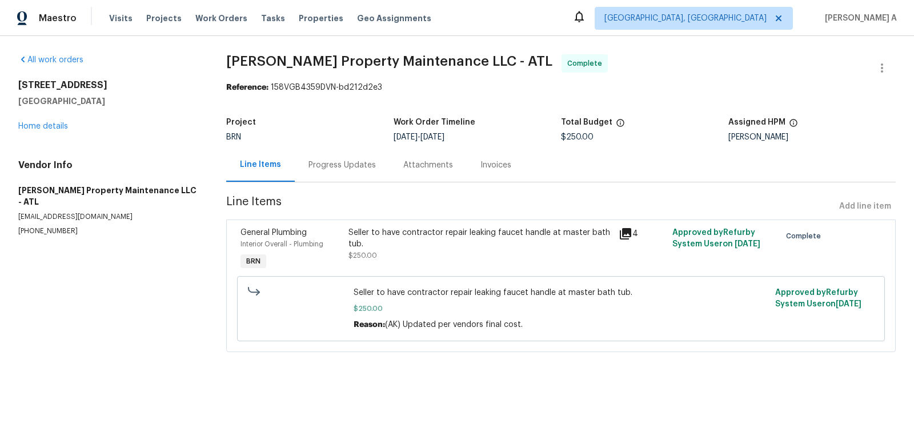
click at [482, 165] on div "Invoices" at bounding box center [495, 164] width 31 height 11
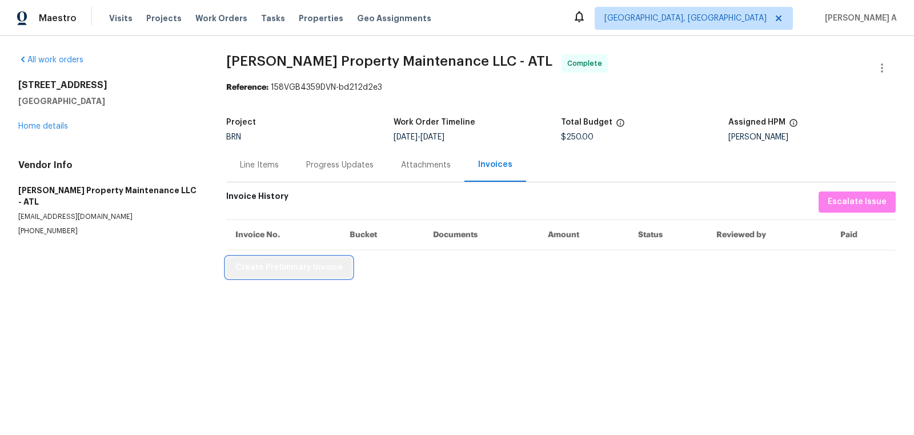
click at [322, 267] on span "Create Preliminary Invoice" at bounding box center [288, 267] width 107 height 14
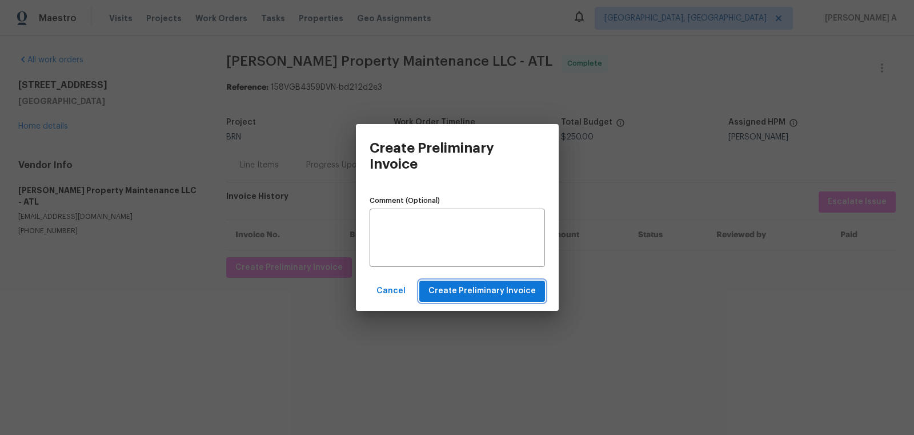
click at [478, 293] on span "Create Preliminary Invoice" at bounding box center [481, 291] width 107 height 14
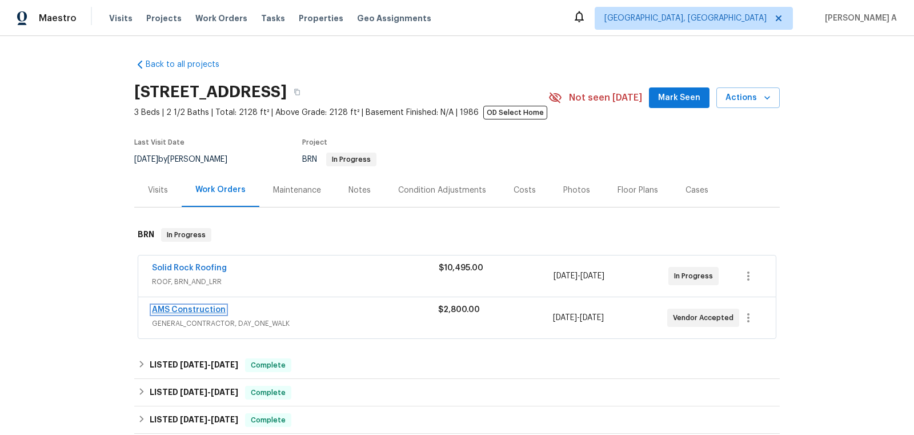
click at [181, 306] on link "AMS Construction" at bounding box center [189, 310] width 74 height 8
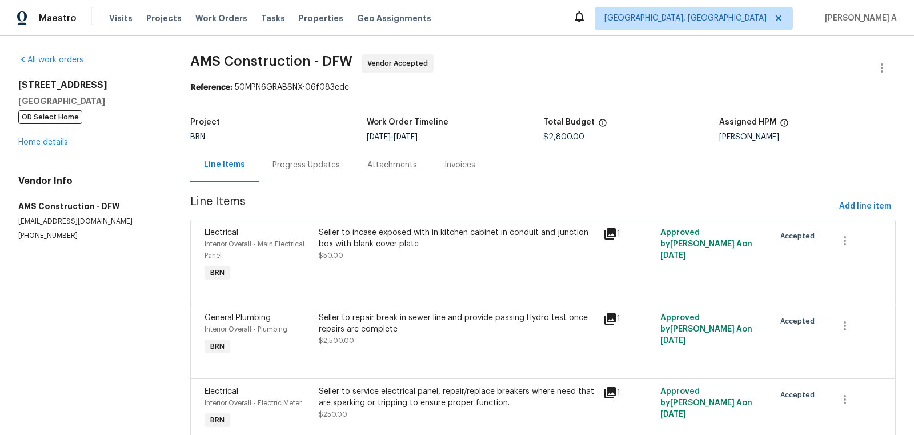
click at [284, 159] on div "Progress Updates" at bounding box center [305, 164] width 67 height 11
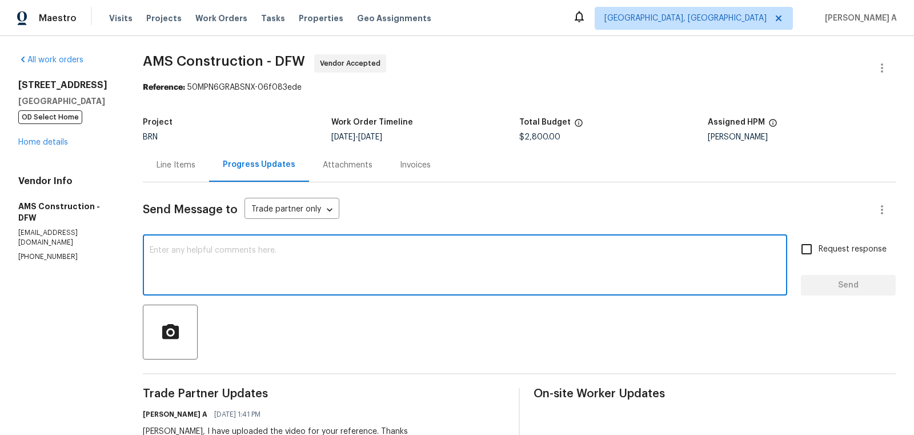
click at [370, 247] on textarea at bounding box center [465, 266] width 631 height 40
click at [319, 247] on textarea "Could you please let us know the schedule date?" at bounding box center [465, 266] width 631 height 40
click at [367, 256] on textarea "Could you please let us know the schedule?" at bounding box center [465, 266] width 631 height 40
type textarea "Could you please let us know the schedule? Thanks"
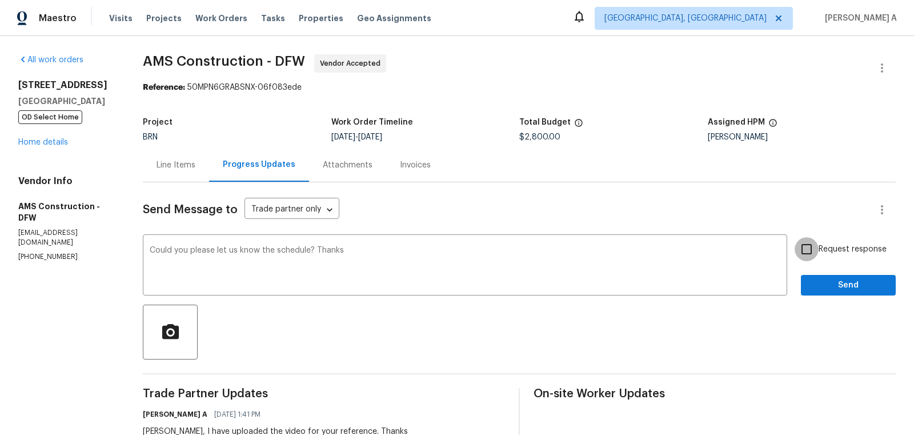
click at [812, 244] on input "Request response" at bounding box center [807, 249] width 24 height 24
checkbox input "true"
click at [858, 288] on span "Send" at bounding box center [848, 285] width 77 height 14
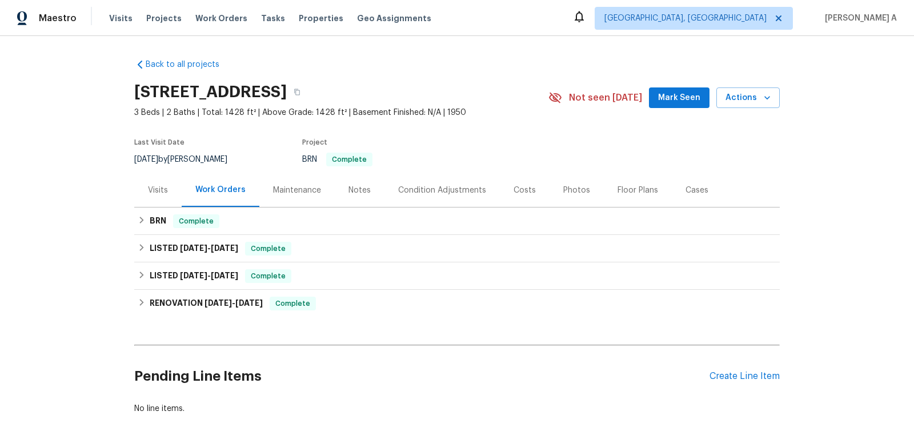
scroll to position [56, 0]
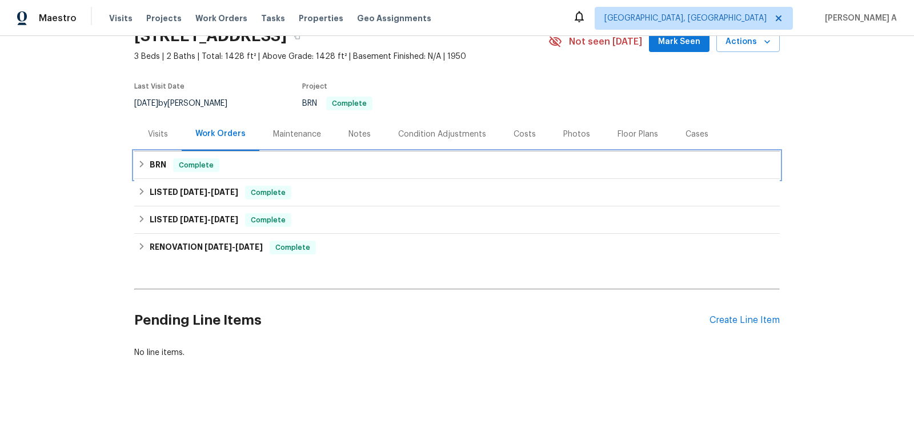
click at [281, 154] on div "BRN Complete" at bounding box center [456, 164] width 645 height 27
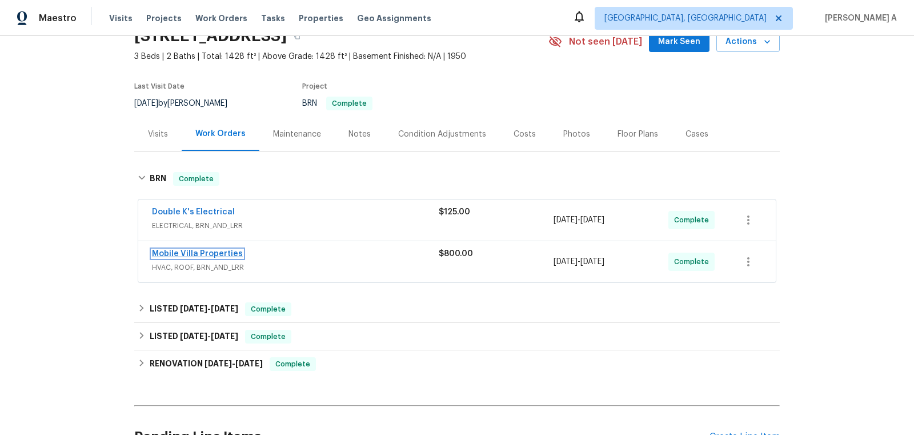
click at [215, 254] on link "Mobile Villa Properties" at bounding box center [197, 254] width 91 height 8
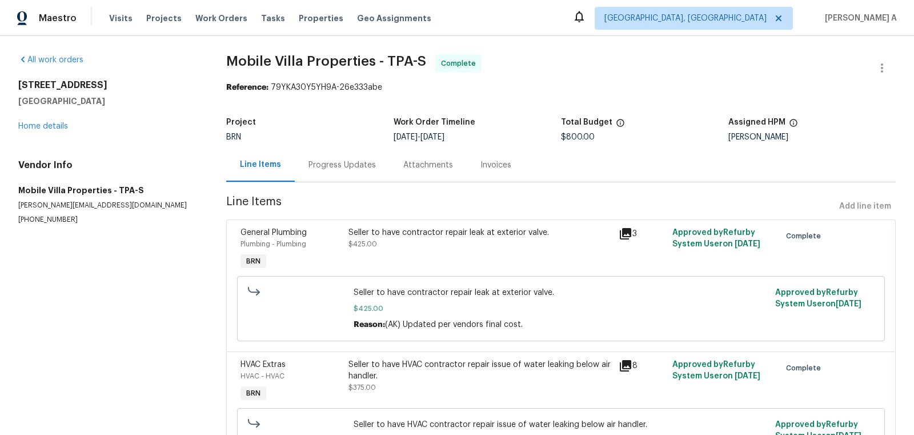
scroll to position [80, 0]
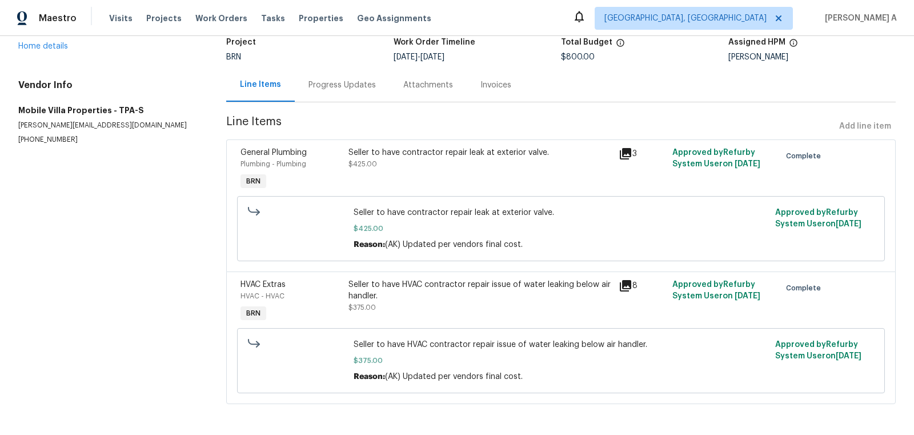
click at [484, 291] on div "Seller to have HVAC contractor repair issue of water leaking below air handler." at bounding box center [479, 290] width 263 height 23
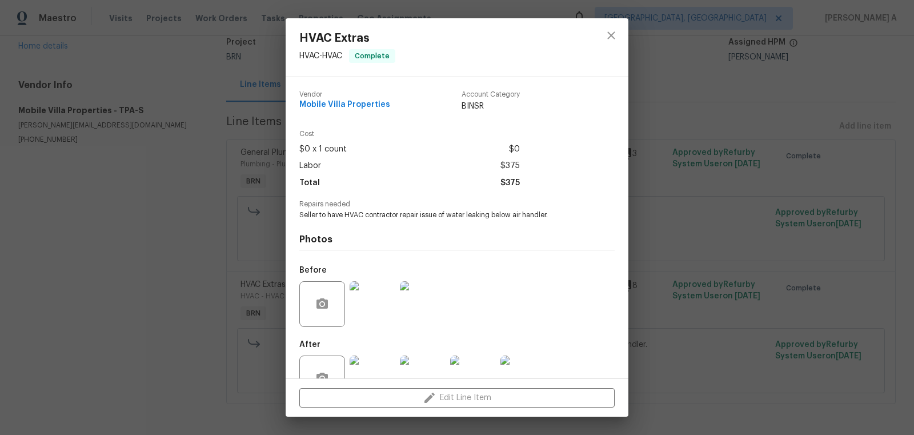
click at [446, 220] on div "Photos Before After +2" at bounding box center [456, 314] width 315 height 188
click at [447, 213] on span "Seller to have HVAC contractor repair issue of water leaking below air handler." at bounding box center [441, 215] width 284 height 10
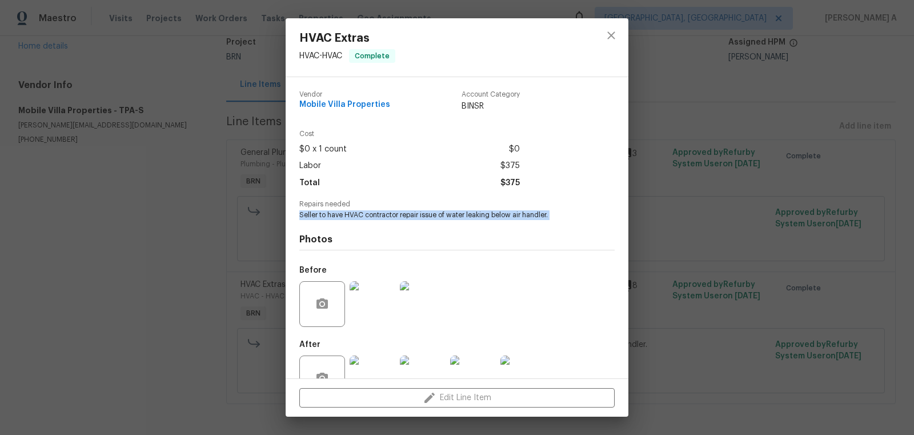
click at [447, 213] on span "Seller to have HVAC contractor repair issue of water leaking below air handler." at bounding box center [441, 215] width 284 height 10
copy span "Seller to have HVAC contractor repair issue of water leaking below air handler."
click at [390, 294] on img at bounding box center [373, 304] width 46 height 46
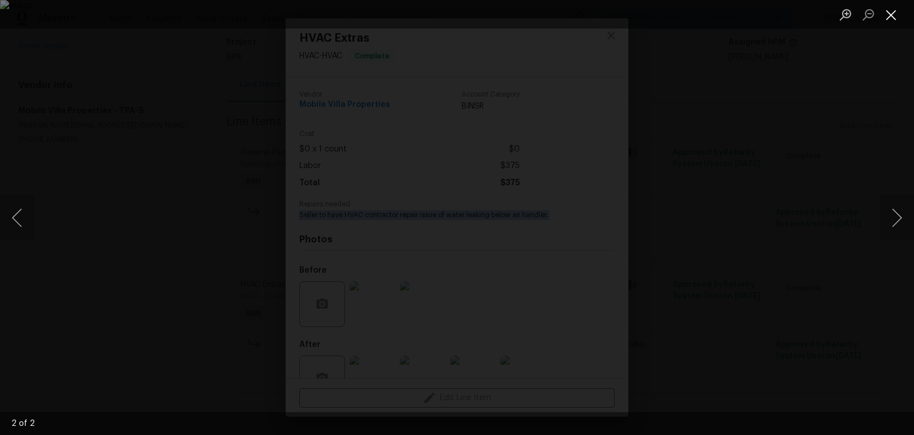
click at [897, 9] on button "Close lightbox" at bounding box center [891, 15] width 23 height 20
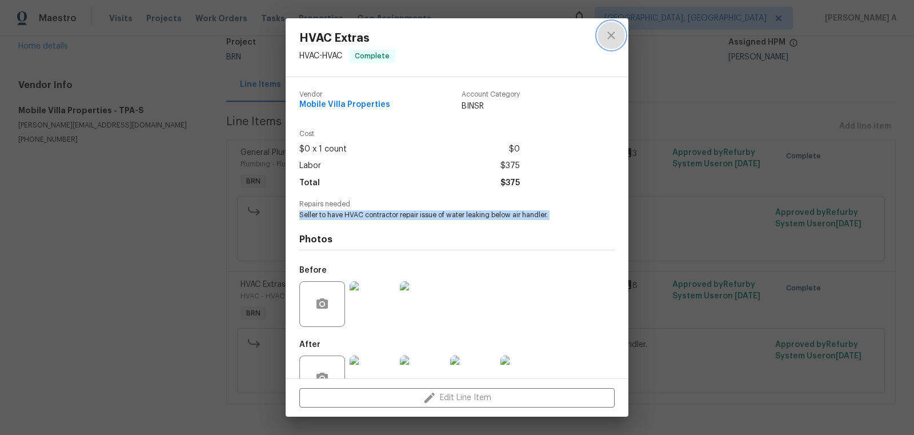
click at [614, 24] on button "close" at bounding box center [610, 35] width 27 height 27
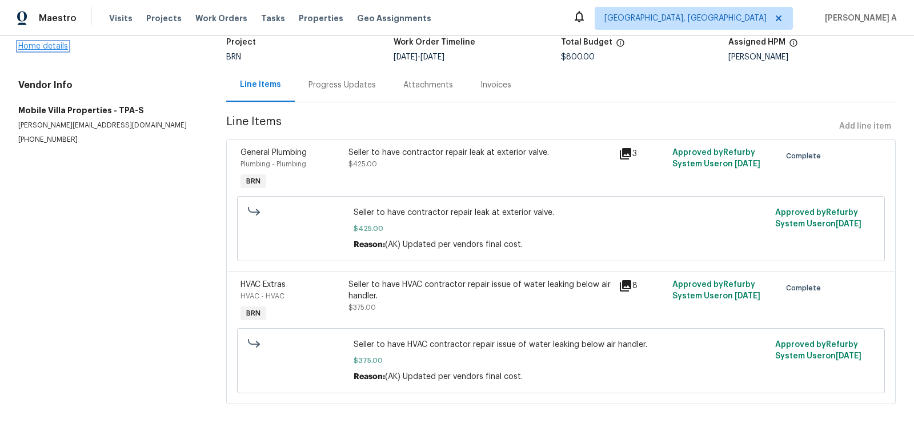
click at [54, 44] on link "Home details" at bounding box center [43, 46] width 50 height 8
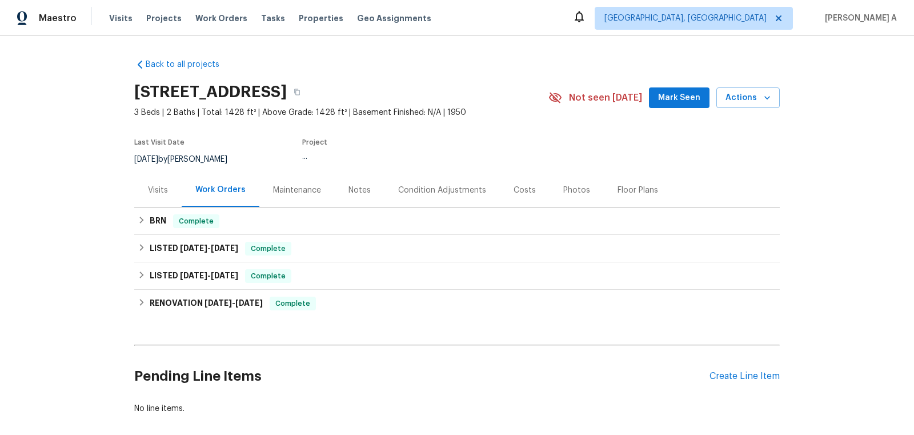
scroll to position [56, 0]
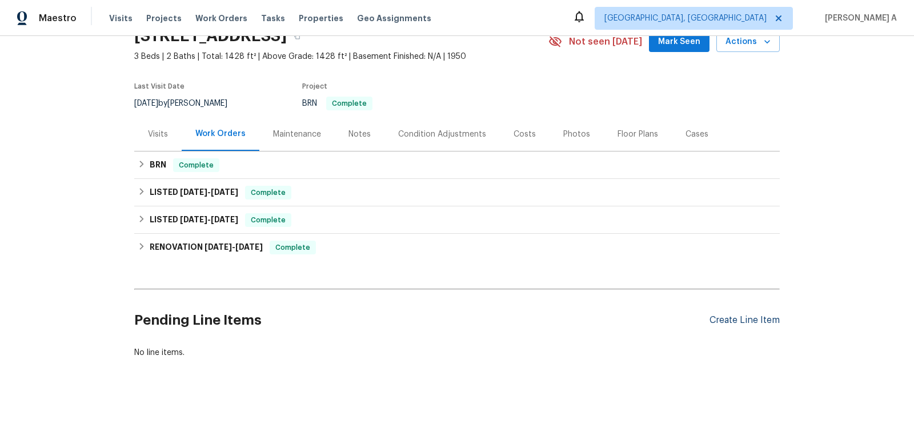
click at [751, 321] on div "Create Line Item" at bounding box center [744, 320] width 70 height 11
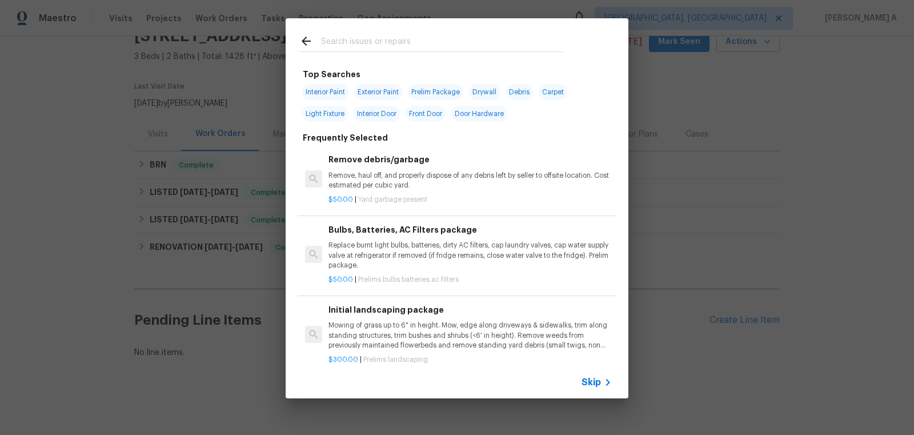
click at [586, 382] on span "Skip" at bounding box center [590, 381] width 19 height 11
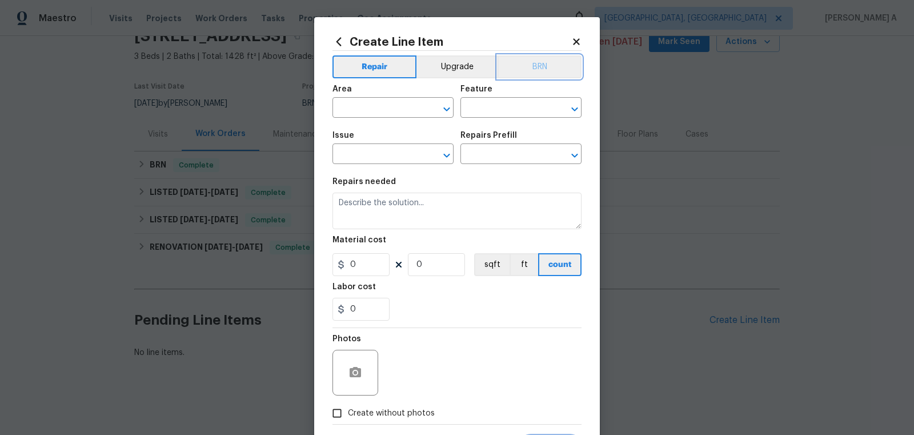
click at [531, 56] on button "BRN" at bounding box center [540, 66] width 84 height 23
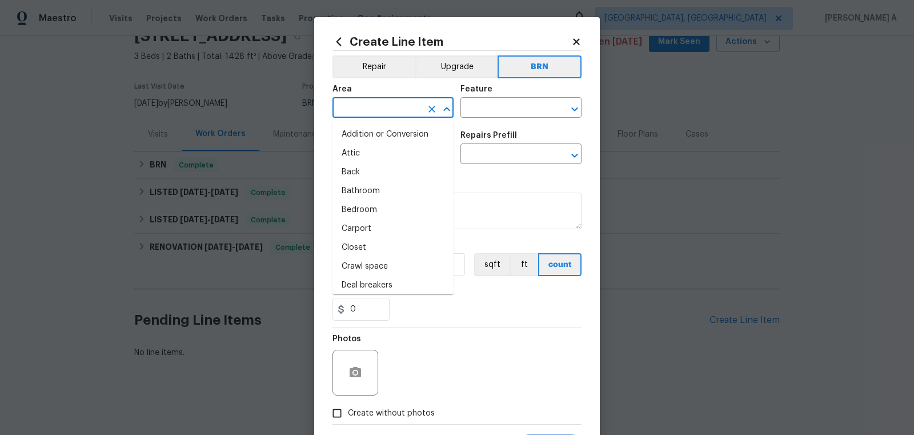
click at [375, 112] on input "text" at bounding box center [376, 109] width 89 height 18
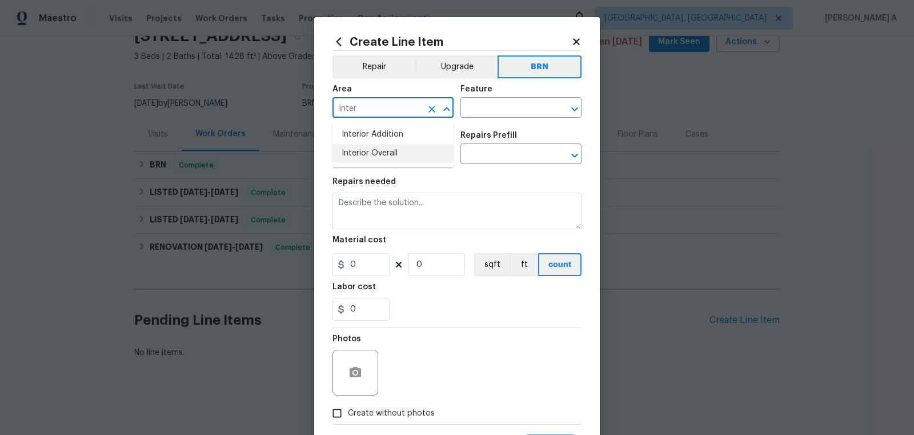
click at [380, 149] on li "Interior Overall" at bounding box center [392, 153] width 121 height 19
type input "Interior Overall"
click at [492, 108] on input "text" at bounding box center [504, 109] width 89 height 18
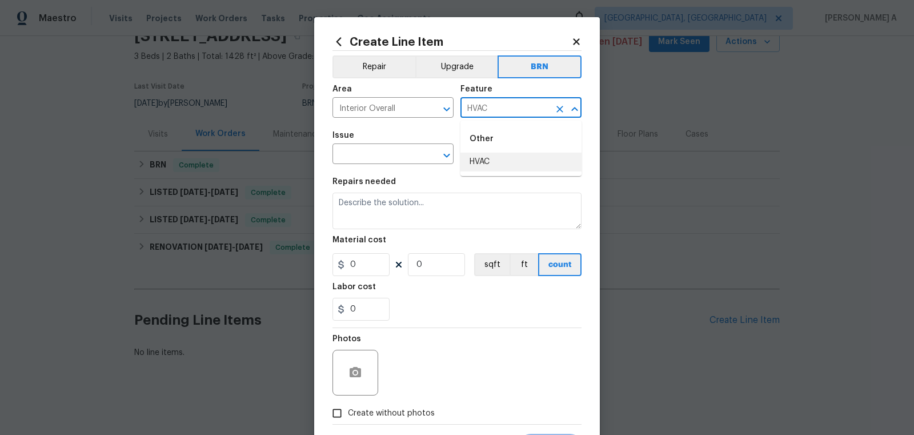
click at [504, 162] on li "HVAC" at bounding box center [520, 162] width 121 height 19
type input "HVAC"
click at [375, 166] on span "Issue ​" at bounding box center [392, 148] width 121 height 46
click at [372, 147] on input "text" at bounding box center [376, 155] width 89 height 18
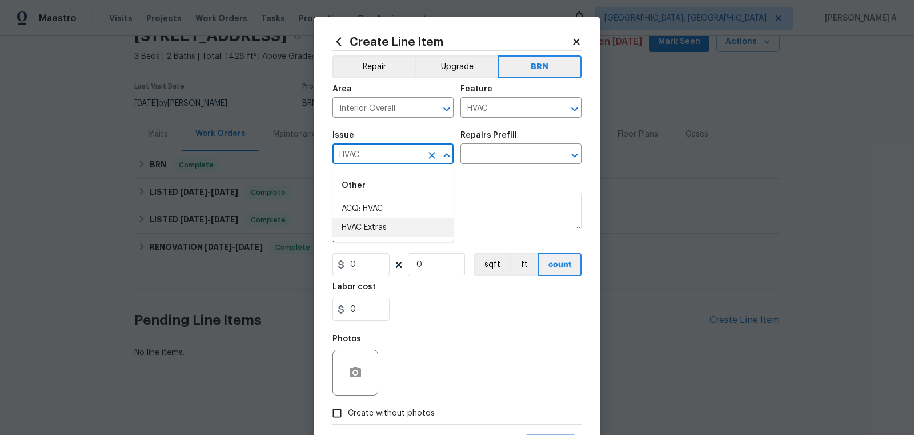
click at [395, 228] on li "HVAC Extras" at bounding box center [392, 227] width 121 height 19
type input "HVAC Extras"
click at [506, 155] on input "text" at bounding box center [504, 155] width 89 height 18
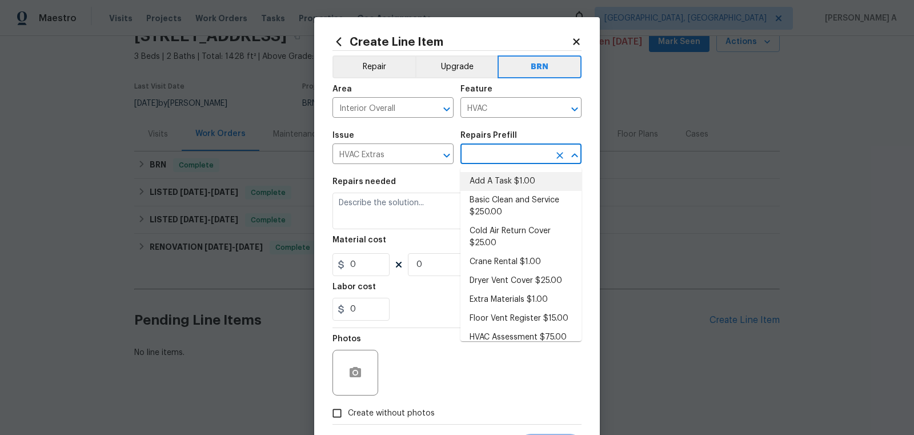
click at [506, 177] on li "Add A Task $1.00" at bounding box center [520, 181] width 121 height 19
type input "Add A Task $1.00"
type textarea "HPM to detail"
type input "1"
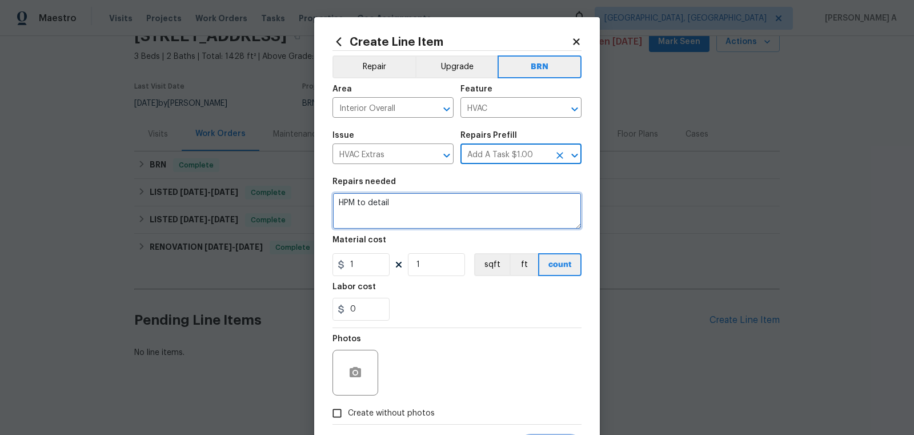
click at [435, 211] on textarea "HPM to detail" at bounding box center [456, 210] width 249 height 37
paste textarea "Seller to have HVAC contractor repair issue of water leaking below air handler."
type textarea "#Rework Seller to have HVAC contractor repair issue of water leaking below air …"
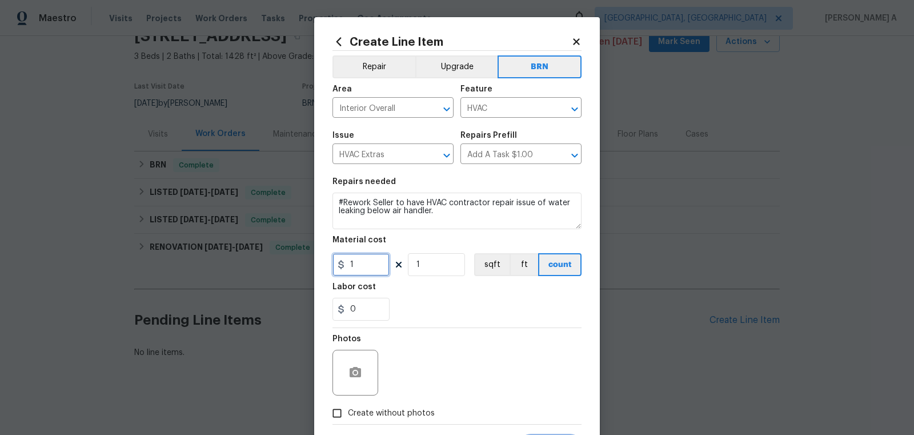
drag, startPoint x: 360, startPoint y: 263, endPoint x: 296, endPoint y: 264, distance: 64.5
click at [296, 264] on div "Create Line Item Repair Upgrade BRN Area Interior Overall ​ Feature HVAC ​ Issu…" at bounding box center [457, 217] width 914 height 435
type input "0"
click at [446, 298] on div "0" at bounding box center [456, 309] width 249 height 23
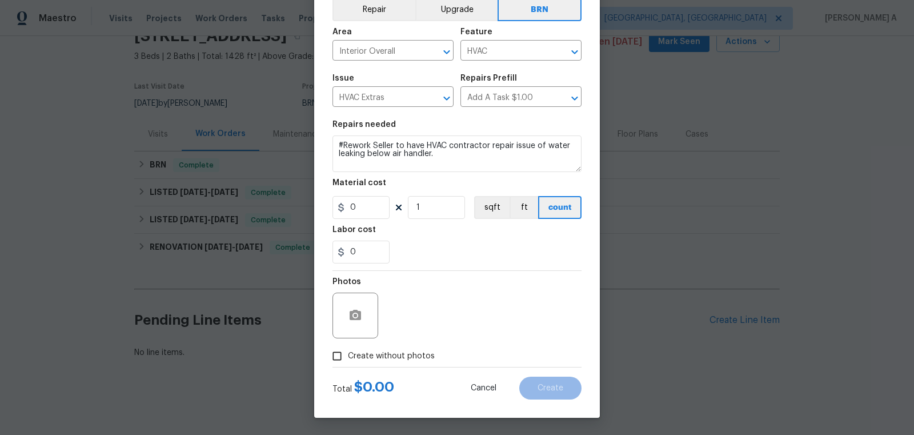
click at [346, 348] on input "Create without photos" at bounding box center [337, 356] width 22 height 22
checkbox input "true"
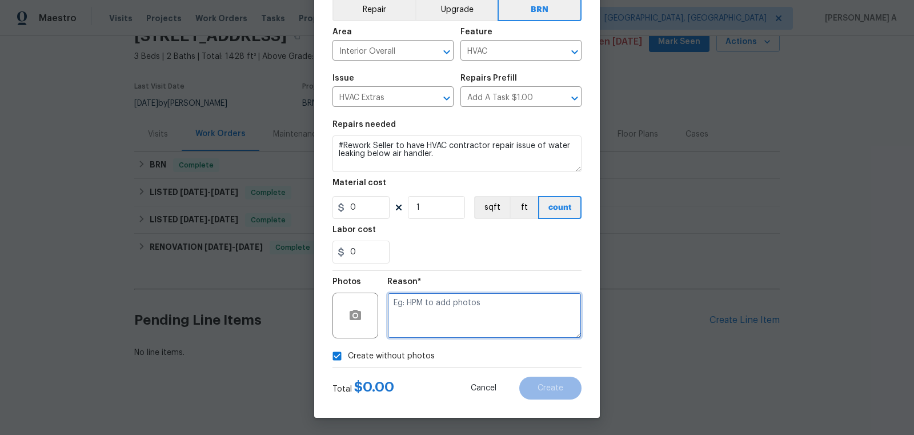
click at [426, 319] on textarea at bounding box center [484, 315] width 194 height 46
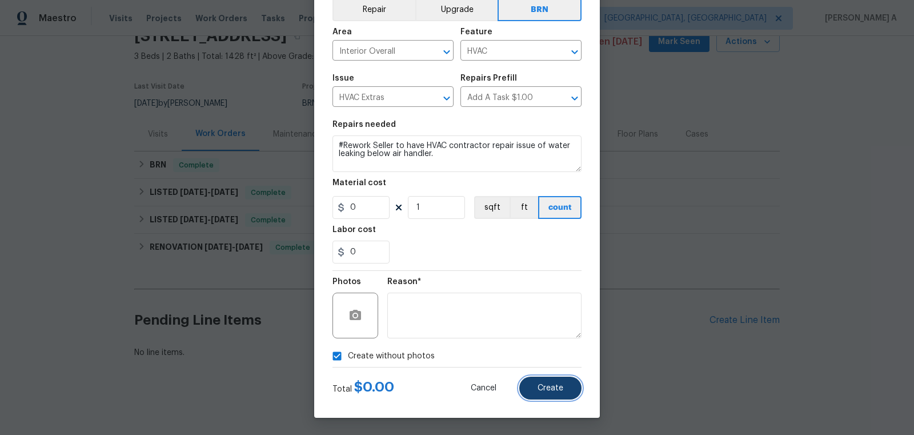
click at [536, 388] on button "Create" at bounding box center [550, 387] width 62 height 23
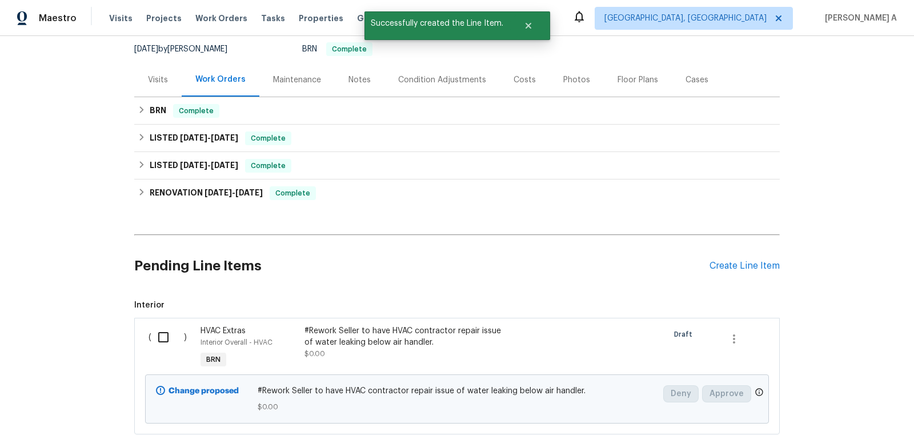
scroll to position [186, 0]
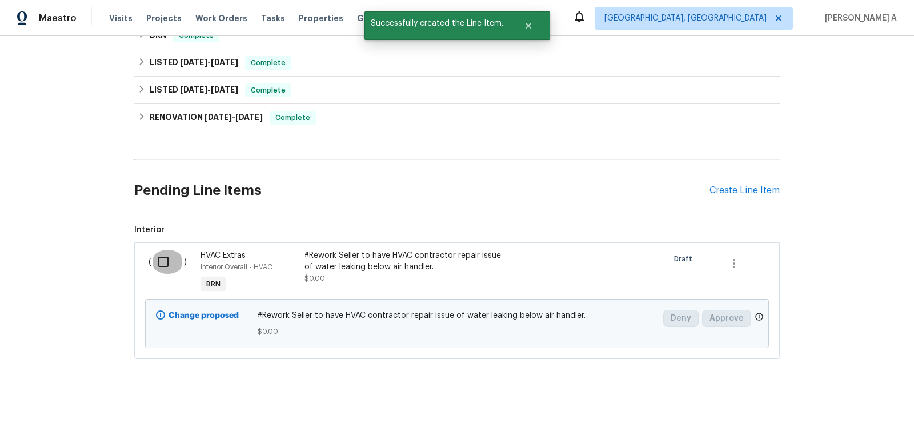
click at [164, 259] on input "checkbox" at bounding box center [167, 262] width 33 height 24
checkbox input "true"
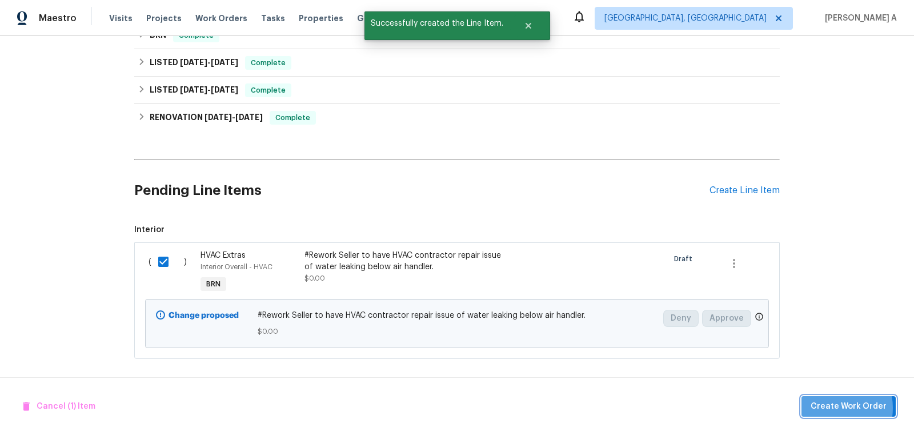
click at [837, 408] on span "Create Work Order" at bounding box center [849, 406] width 76 height 14
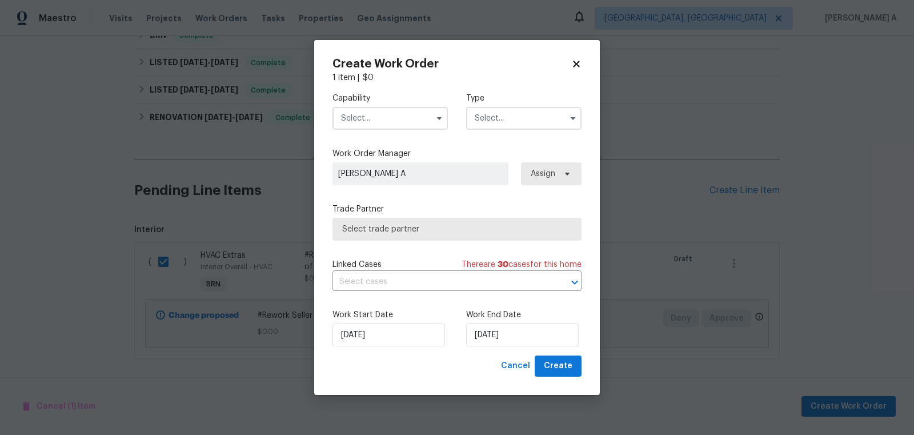
click at [366, 120] on input "text" at bounding box center [389, 118] width 115 height 23
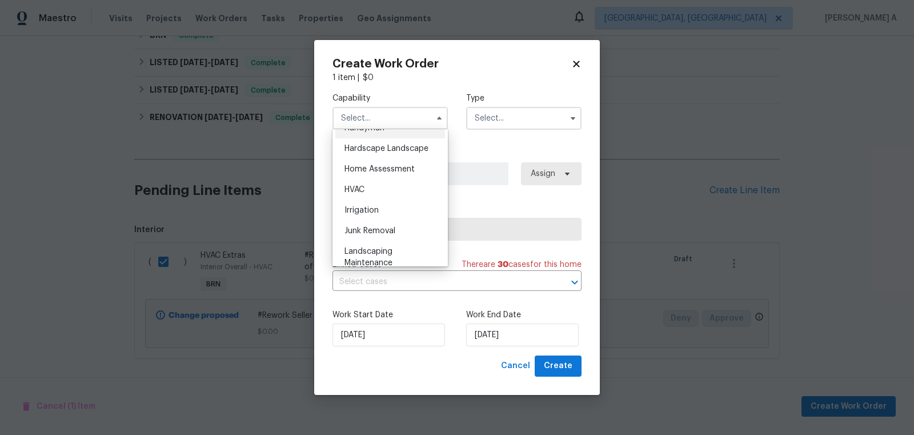
scroll to position [649, 0]
click at [377, 182] on div "HVAC" at bounding box center [390, 183] width 110 height 21
type input "HVAC"
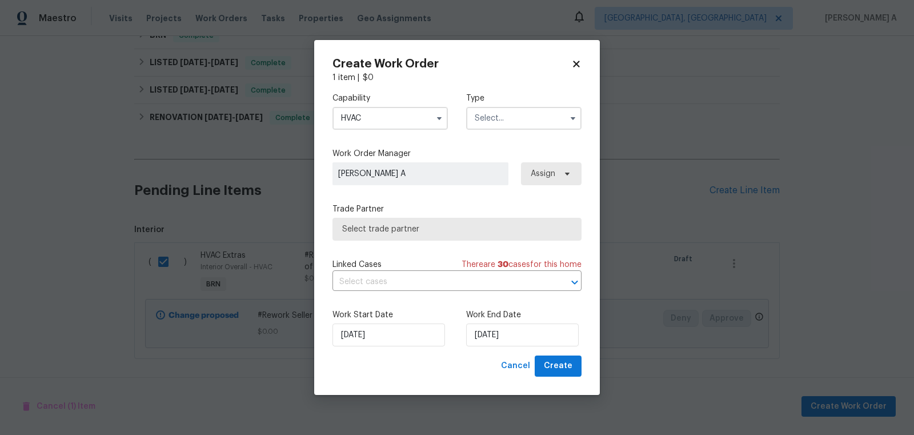
click at [500, 124] on input "text" at bounding box center [523, 118] width 115 height 23
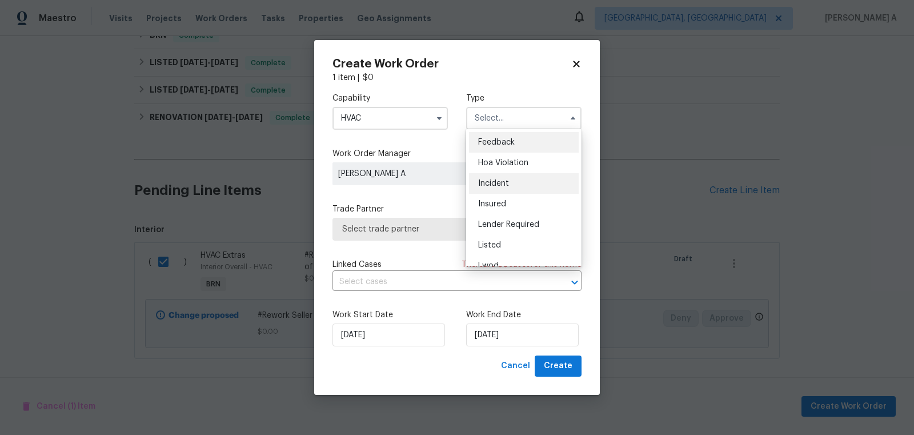
scroll to position [135, 0]
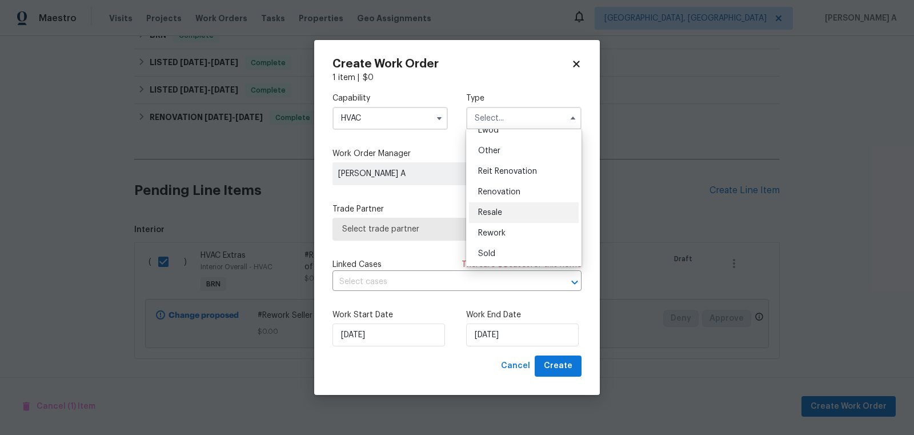
click at [498, 219] on div "Resale" at bounding box center [524, 212] width 110 height 21
type input "Resale"
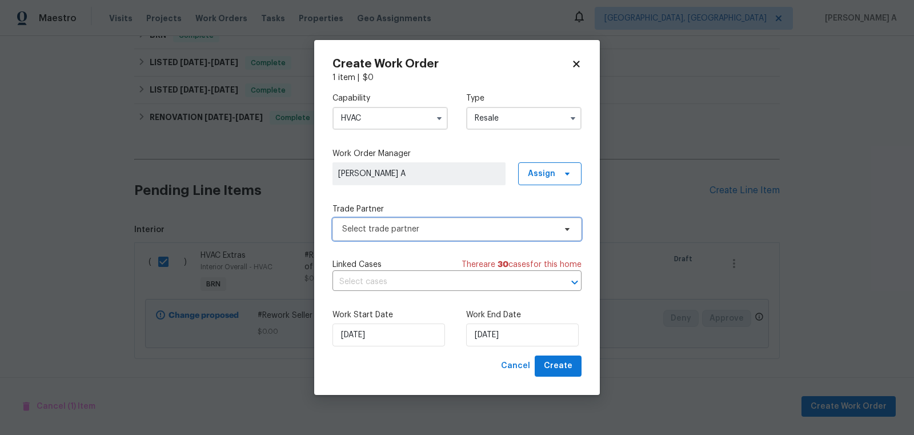
click at [472, 222] on span "Select trade partner" at bounding box center [456, 229] width 249 height 23
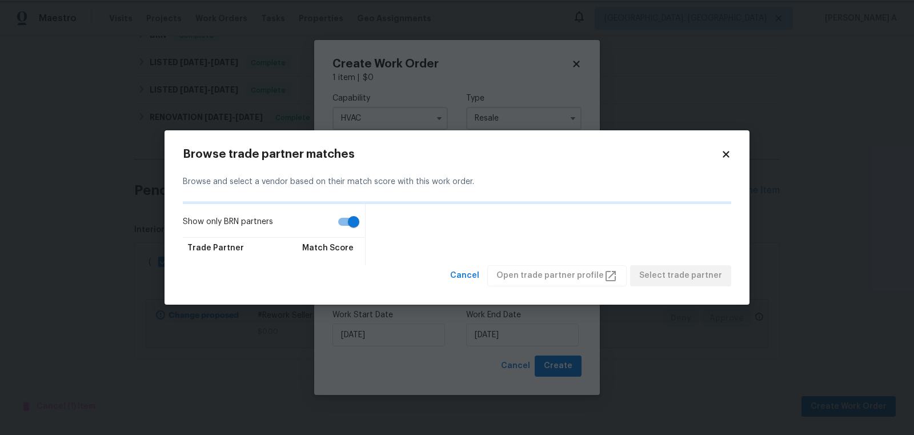
click at [635, 80] on body "Maestro Visits Projects Work Orders Tasks Properties Geo Assignments Albuquerqu…" at bounding box center [457, 217] width 914 height 435
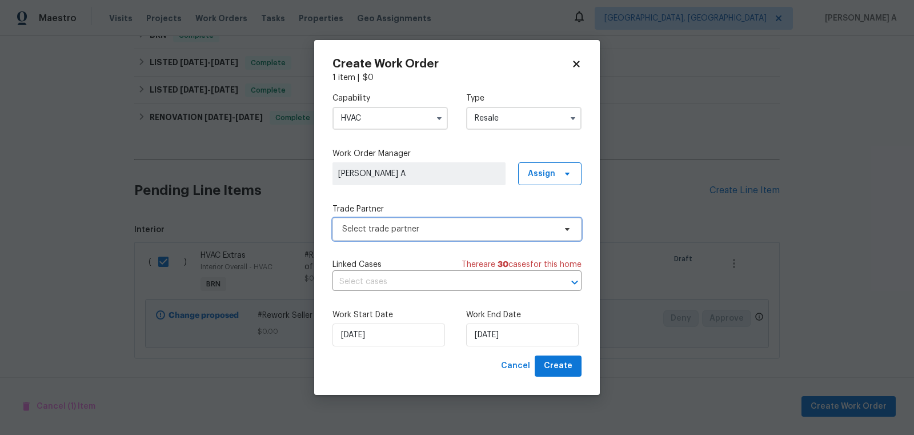
click at [464, 224] on span "Select trade partner" at bounding box center [448, 228] width 213 height 11
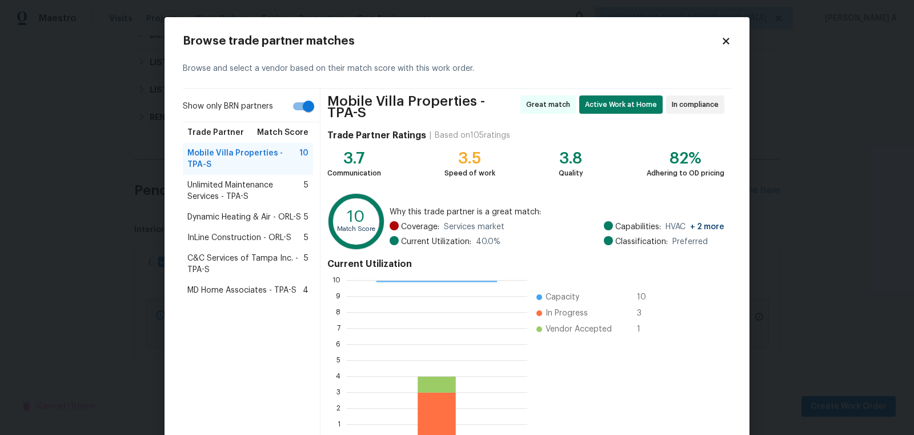
scroll to position [69, 0]
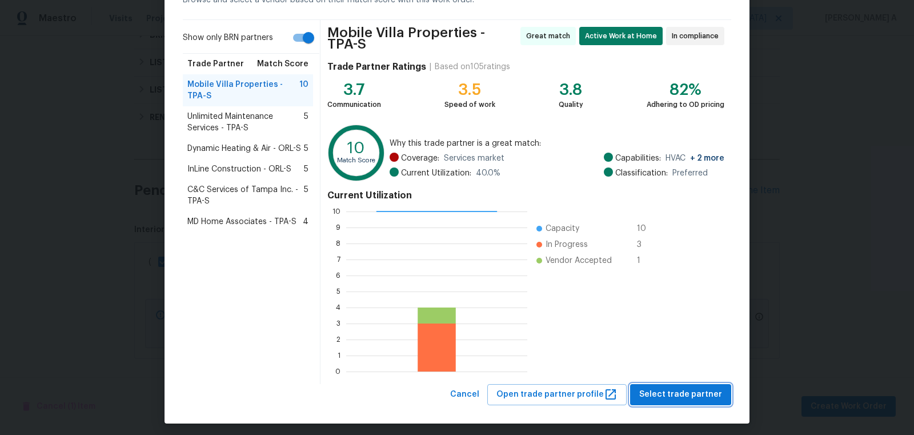
click at [680, 390] on span "Select trade partner" at bounding box center [680, 394] width 83 height 14
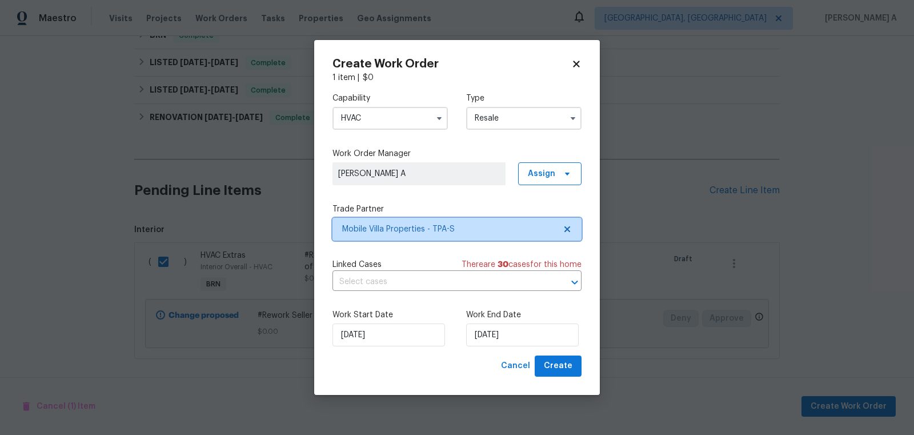
scroll to position [0, 0]
click at [415, 291] on div "Capability HVAC Type Resale Work Order Manager Akshay Ajaya Kumar A Assign Trad…" at bounding box center [456, 219] width 249 height 272
click at [415, 276] on input "text" at bounding box center [440, 282] width 217 height 18
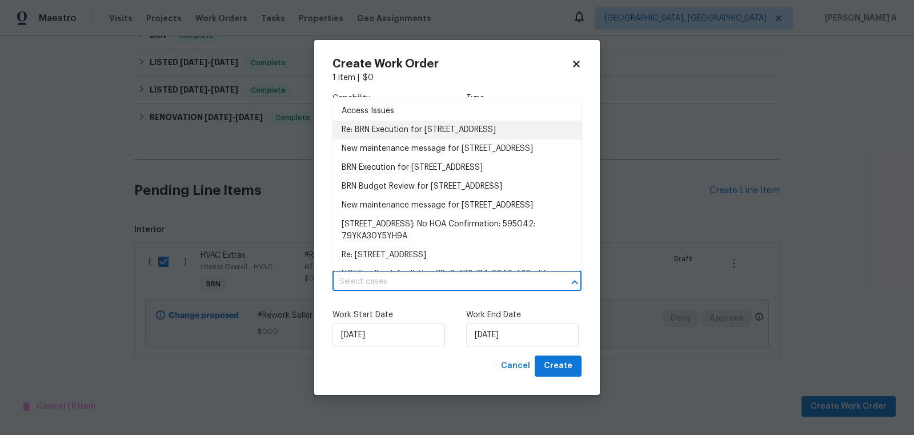
click at [403, 135] on li "Re: BRN Execution for 5201 72nd Way N, Saint Petersburg, FL 33709" at bounding box center [456, 130] width 249 height 19
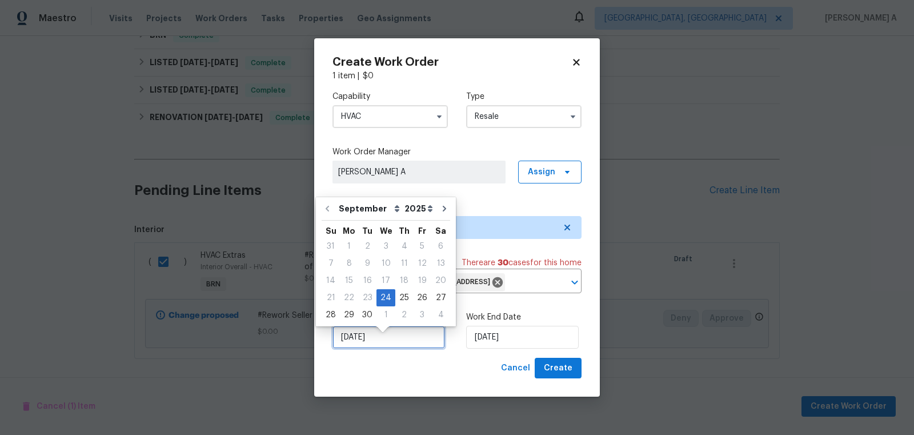
click at [375, 348] on input "9/24/2025" at bounding box center [388, 337] width 113 height 23
click at [395, 296] on div "25" at bounding box center [404, 298] width 18 height 16
type input "9/25/2025"
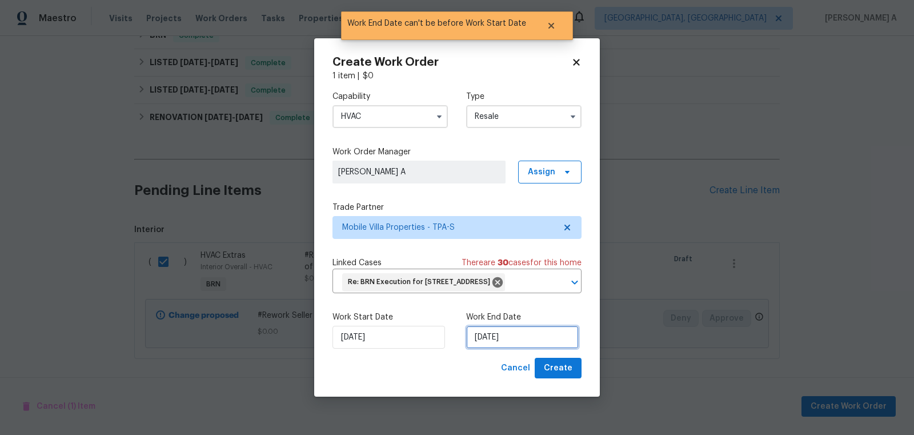
click at [500, 348] on input "9/25/2025" at bounding box center [522, 337] width 113 height 23
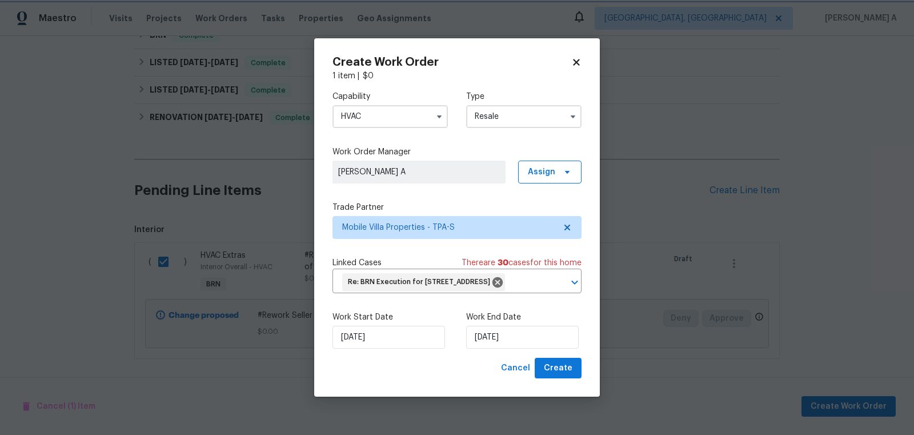
click at [571, 57] on h2 "Create Work Order" at bounding box center [451, 62] width 239 height 11
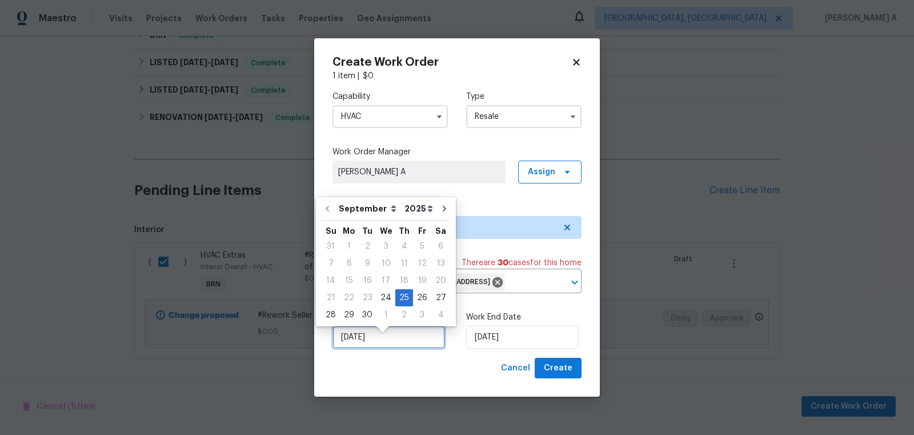
click at [383, 338] on input "9/25/2025" at bounding box center [388, 337] width 113 height 23
click at [390, 295] on div "24" at bounding box center [385, 298] width 19 height 16
type input "9/24/2025"
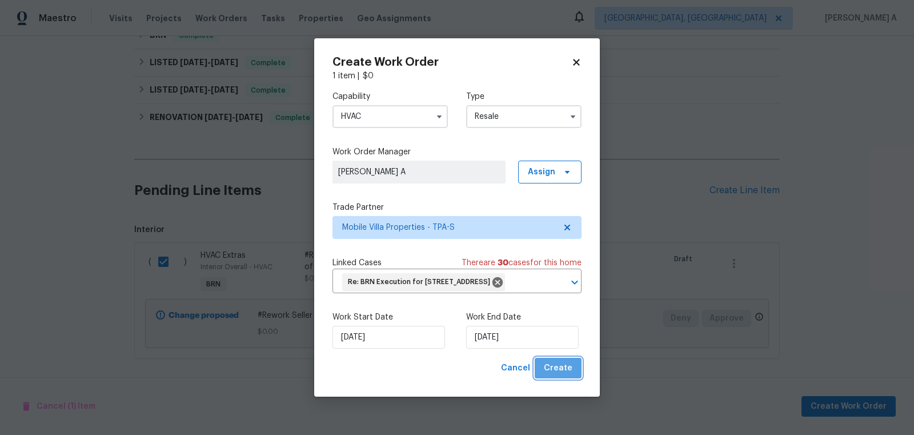
click at [579, 379] on button "Create" at bounding box center [558, 368] width 47 height 21
checkbox input "false"
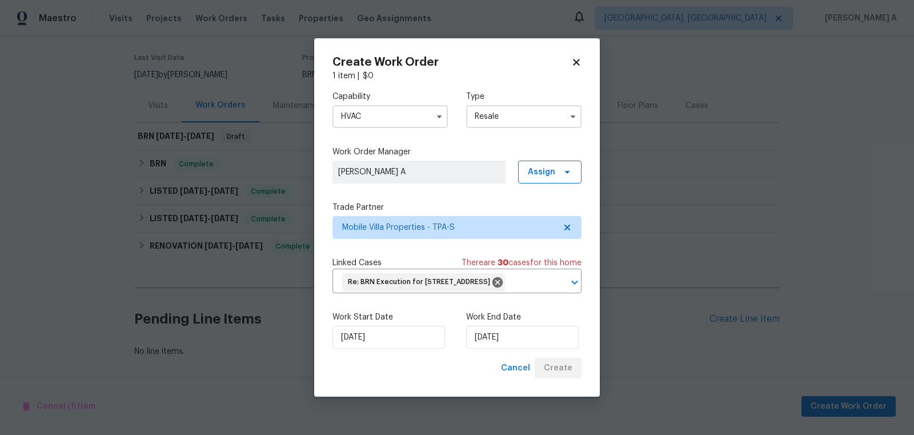
scroll to position [83, 0]
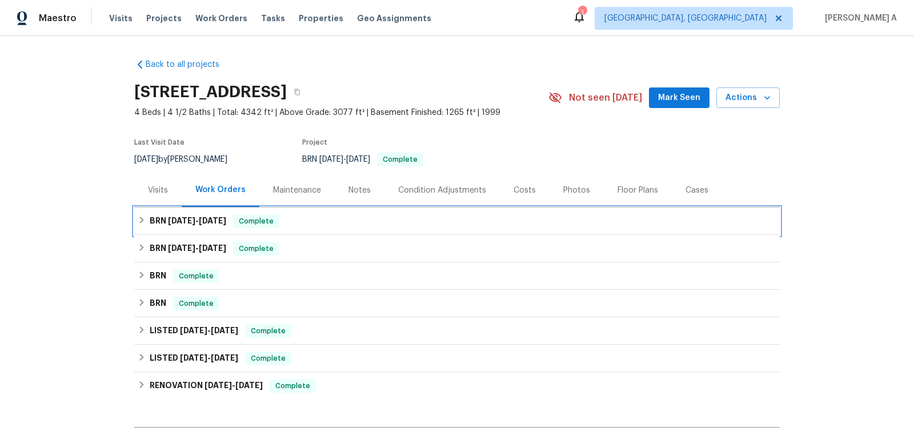
click at [411, 223] on div "BRN [DATE] - [DATE] Complete" at bounding box center [457, 221] width 639 height 14
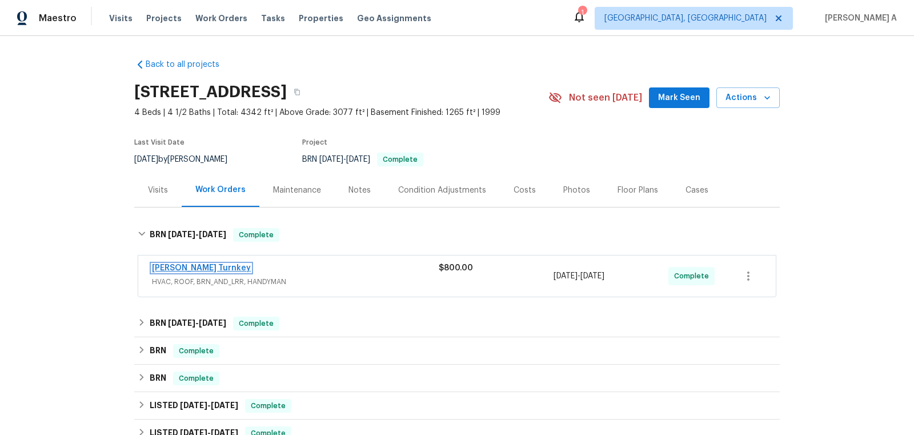
click at [198, 268] on link "[PERSON_NAME] Turnkey" at bounding box center [201, 268] width 99 height 8
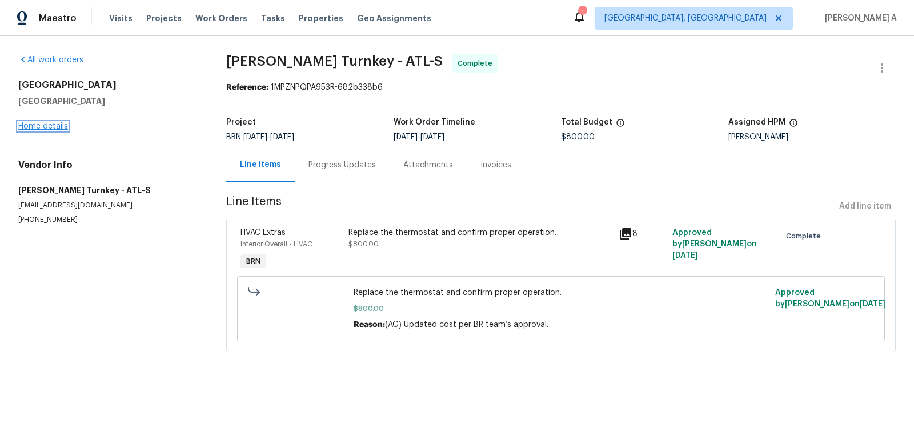
click at [54, 125] on link "Home details" at bounding box center [43, 126] width 50 height 8
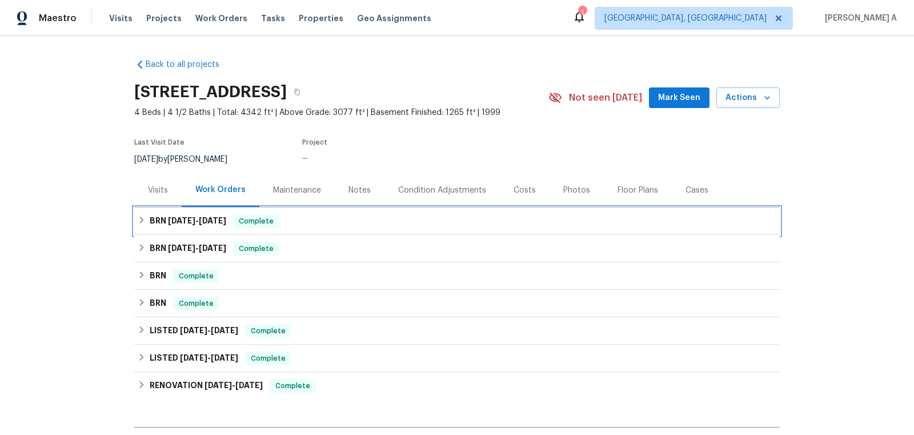
click at [211, 217] on span "[DATE]" at bounding box center [212, 220] width 27 height 8
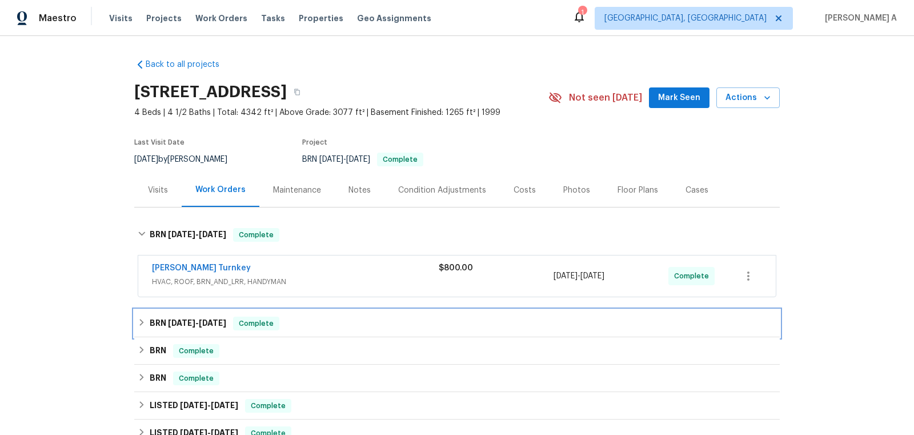
click at [230, 319] on div "BRN [DATE] - [DATE] Complete" at bounding box center [457, 323] width 639 height 14
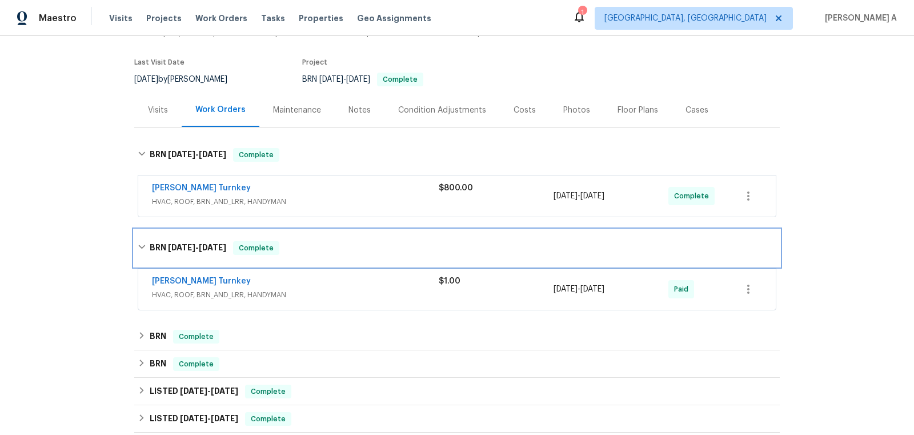
scroll to position [95, 0]
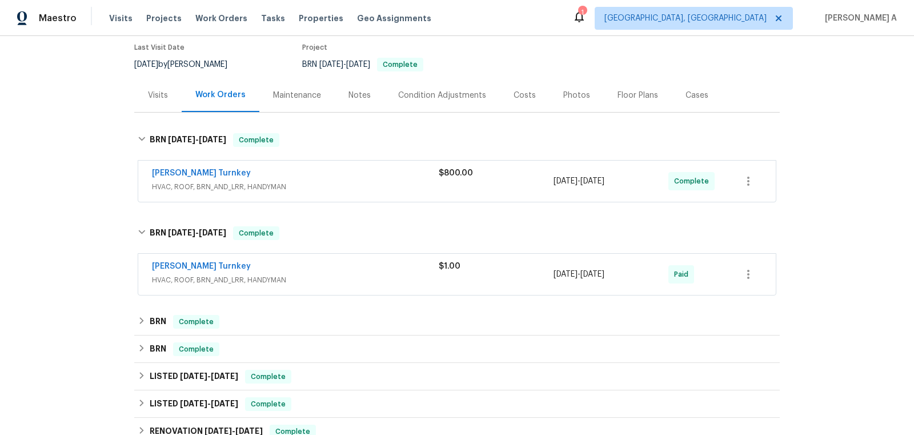
click at [237, 271] on div "Davis Turnkey" at bounding box center [295, 267] width 287 height 14
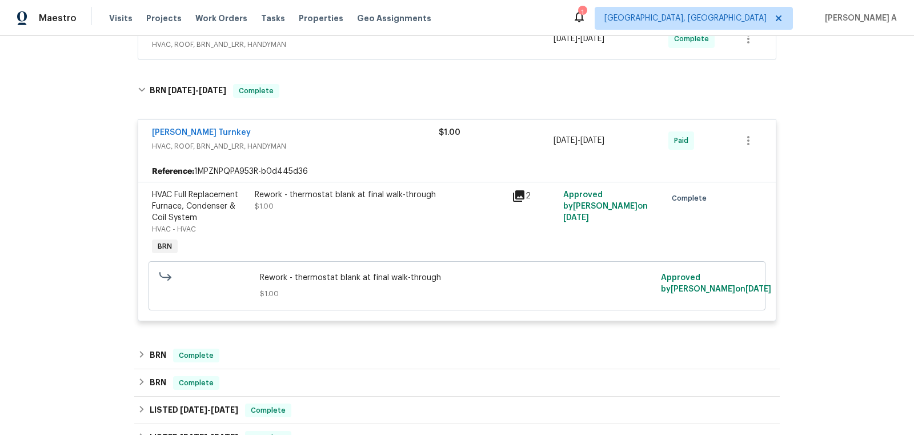
scroll to position [220, 0]
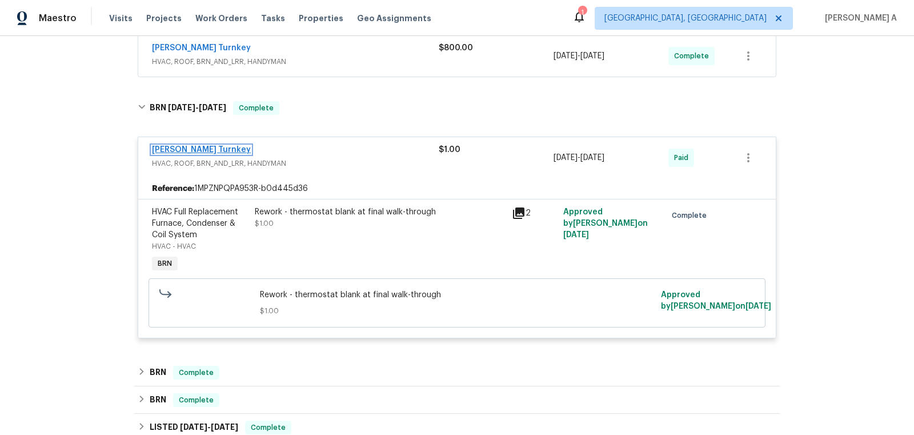
click at [188, 149] on link "Davis Turnkey" at bounding box center [201, 150] width 99 height 8
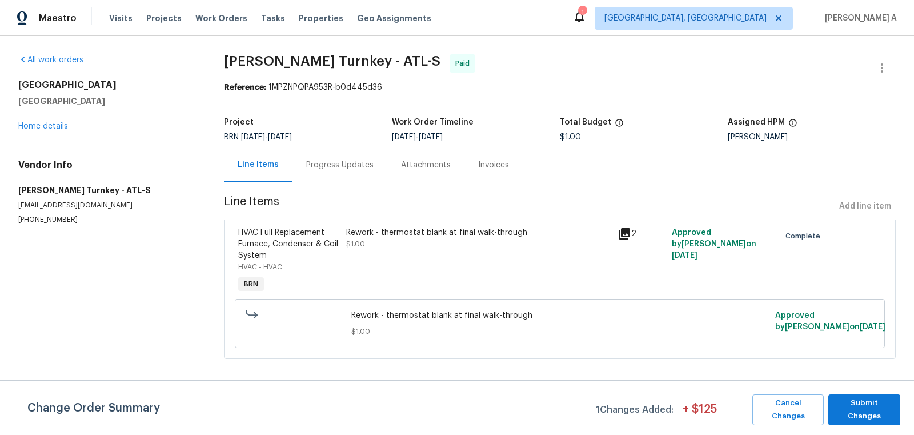
click at [306, 150] on div "Progress Updates" at bounding box center [339, 165] width 95 height 34
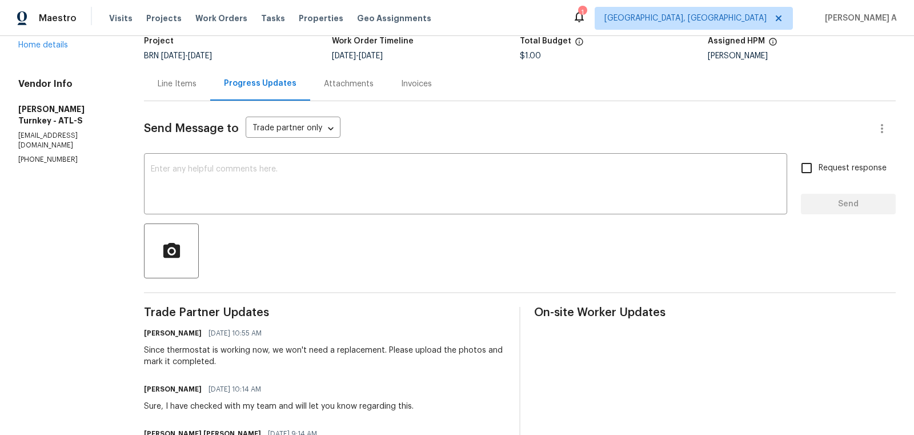
scroll to position [83, 0]
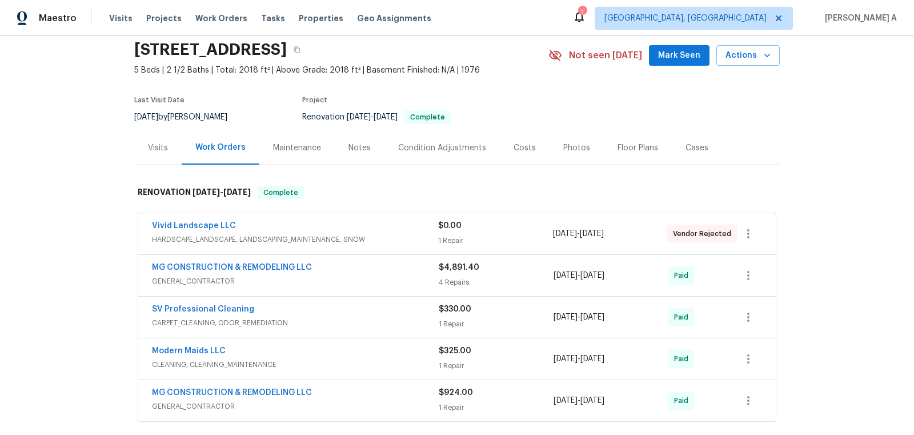
scroll to position [43, 0]
click at [287, 230] on div "Vivid Landscape LLC" at bounding box center [295, 226] width 286 height 14
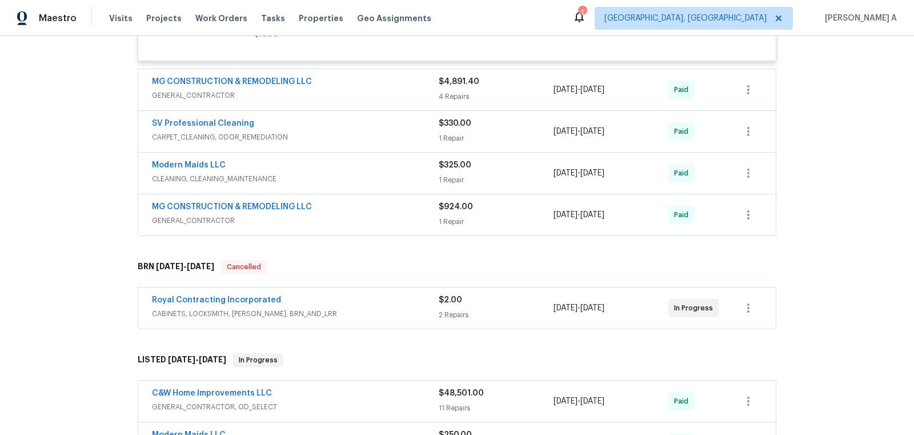
scroll to position [375, 0]
click at [300, 300] on div "Royal Contracting Incorporated" at bounding box center [295, 299] width 287 height 14
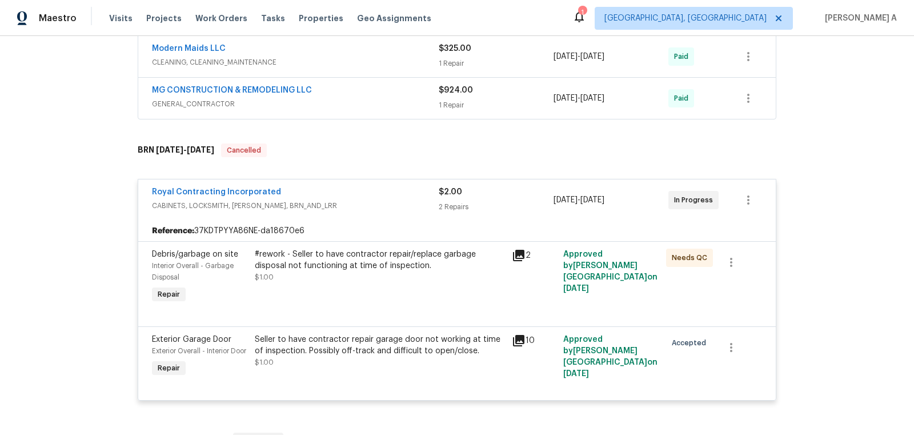
scroll to position [491, 0]
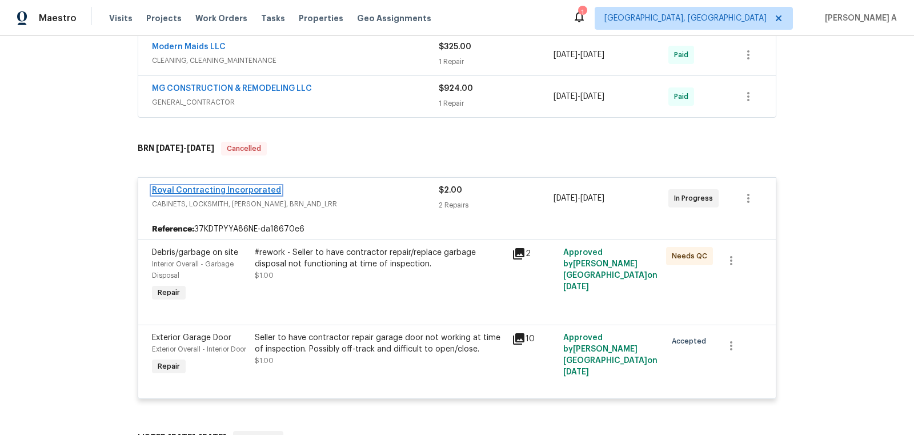
click at [232, 187] on link "Royal Contracting Incorporated" at bounding box center [216, 190] width 129 height 8
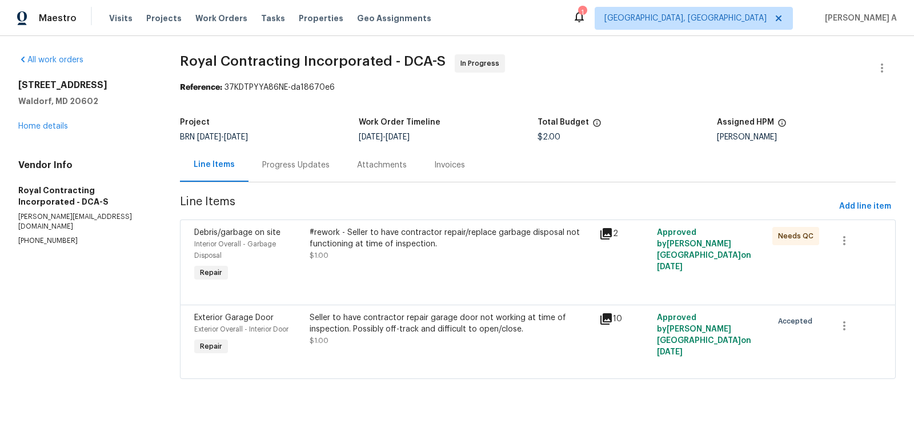
click at [276, 164] on div "Progress Updates" at bounding box center [295, 164] width 67 height 11
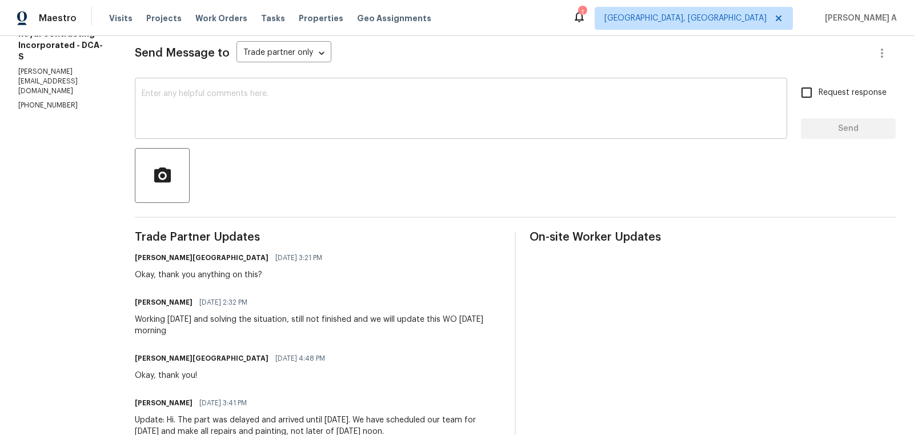
scroll to position [171, 0]
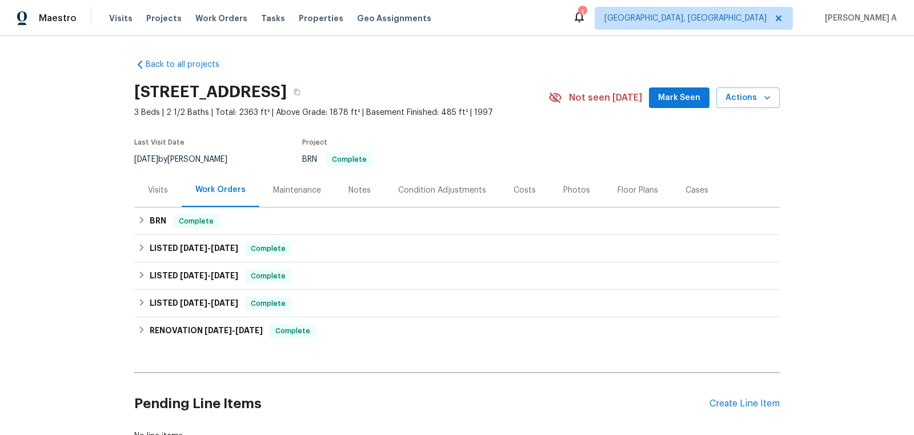
scroll to position [14, 0]
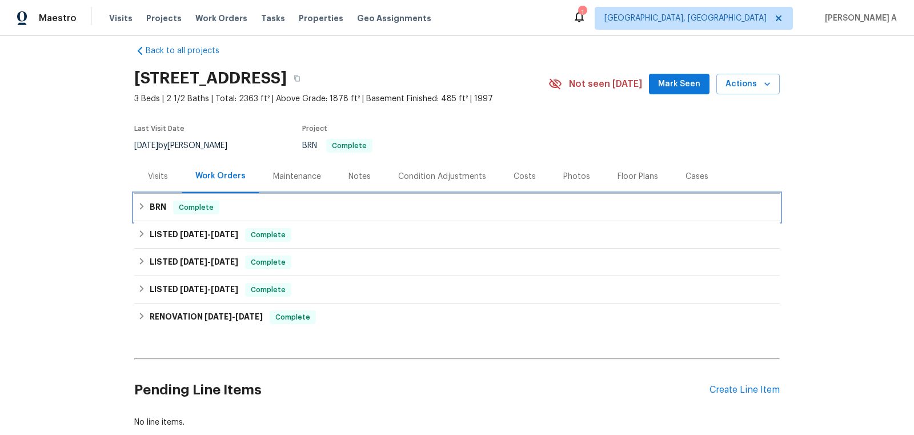
click at [340, 208] on div "BRN Complete" at bounding box center [457, 207] width 639 height 14
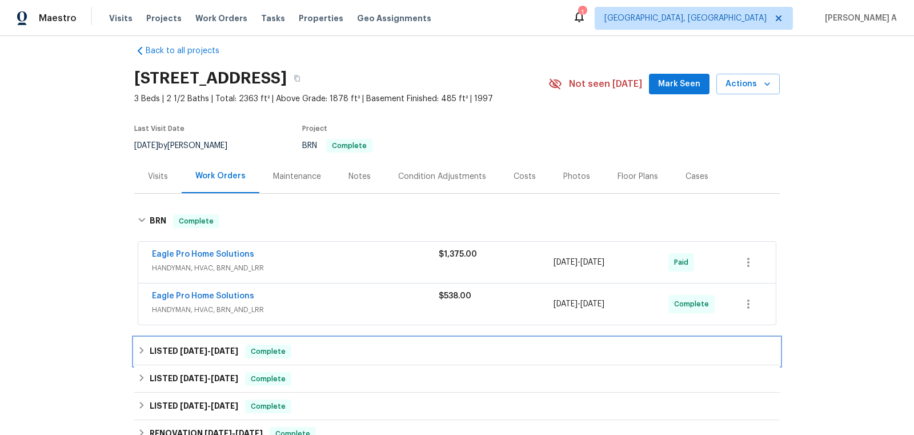
click at [314, 358] on div "LISTED 7/7/25 - 7/10/25 Complete" at bounding box center [456, 351] width 645 height 27
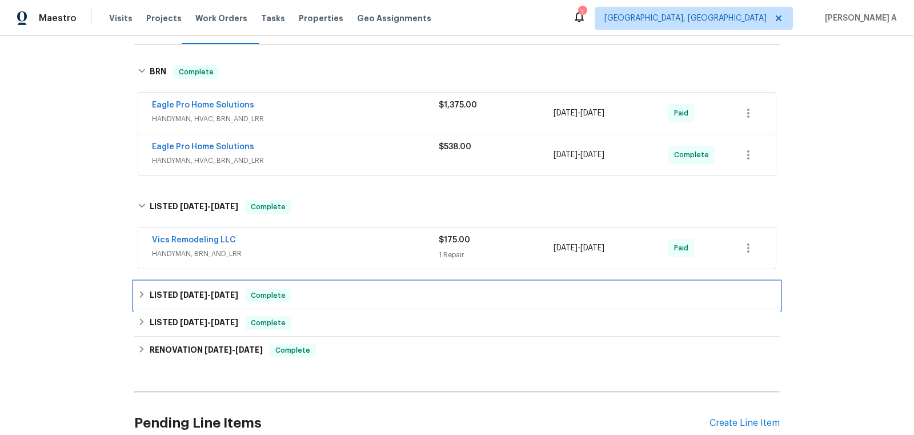
click at [316, 285] on div "LISTED 7/1/25 - 7/3/25 Complete" at bounding box center [456, 295] width 645 height 27
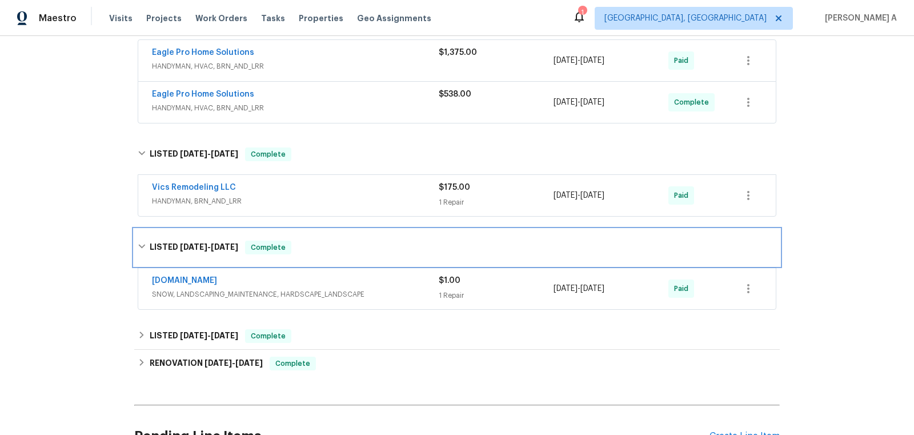
scroll to position [231, 0]
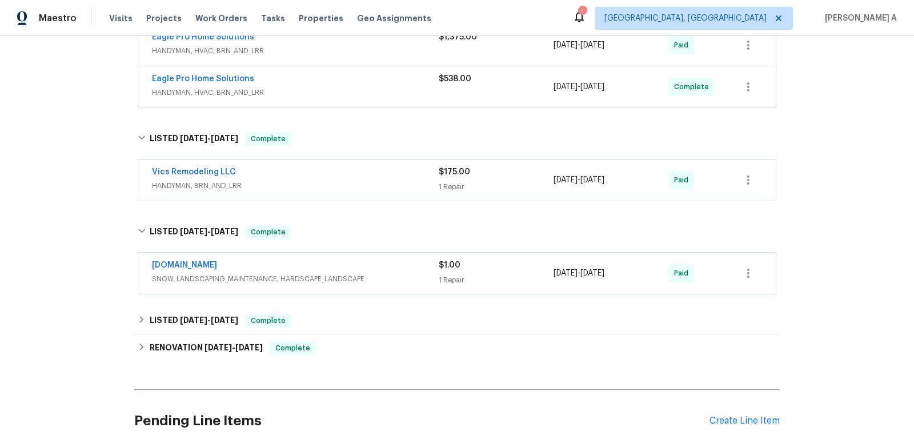
click at [287, 274] on span "SNOW, LANDSCAPING_MAINTENANCE, HARDSCAPE_LANDSCAPE" at bounding box center [295, 278] width 287 height 11
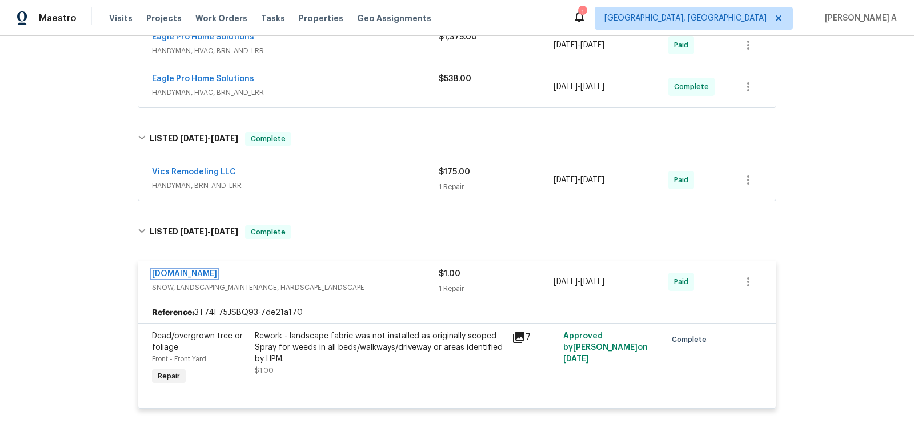
click at [177, 270] on link "Lawn.com" at bounding box center [184, 274] width 65 height 8
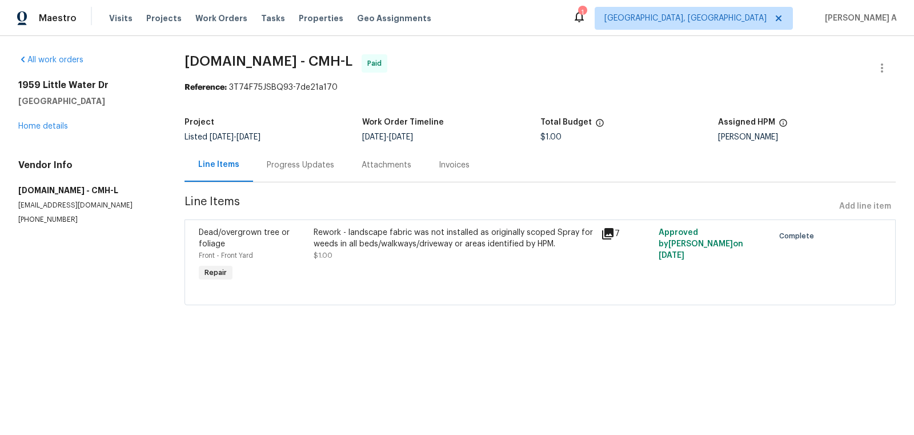
click at [286, 177] on div "Progress Updates" at bounding box center [300, 165] width 95 height 34
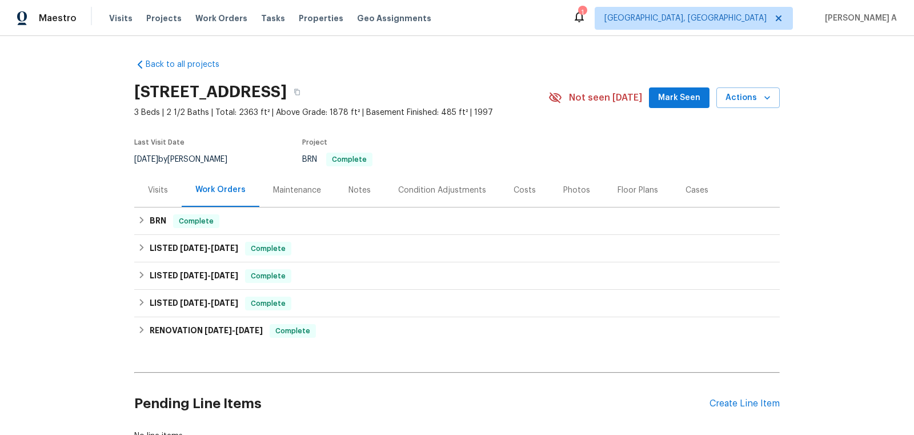
scroll to position [83, 0]
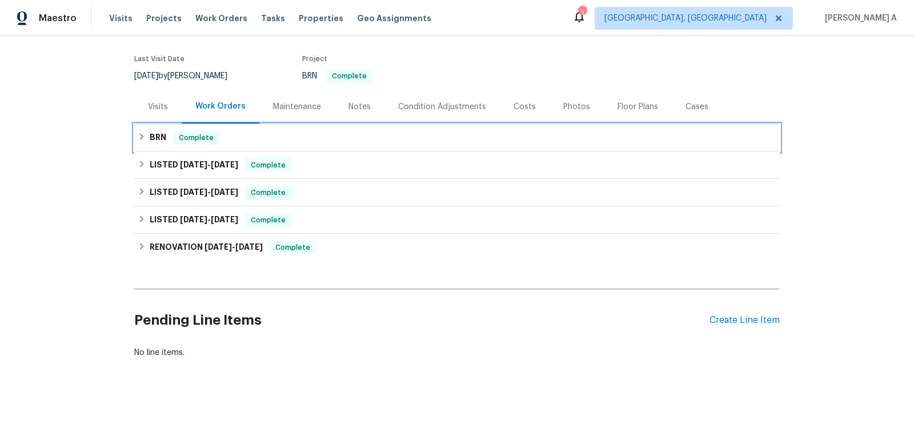
click at [304, 135] on div "BRN Complete" at bounding box center [457, 138] width 639 height 14
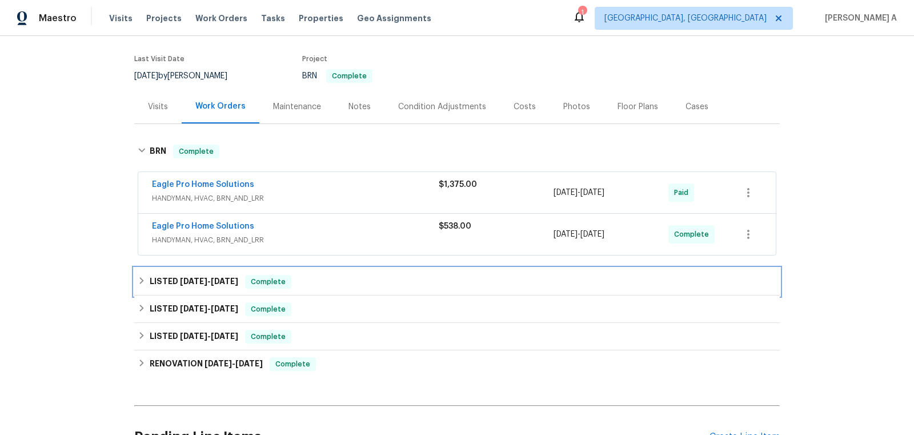
click at [308, 288] on div "LISTED [DATE] - [DATE] Complete" at bounding box center [456, 281] width 645 height 27
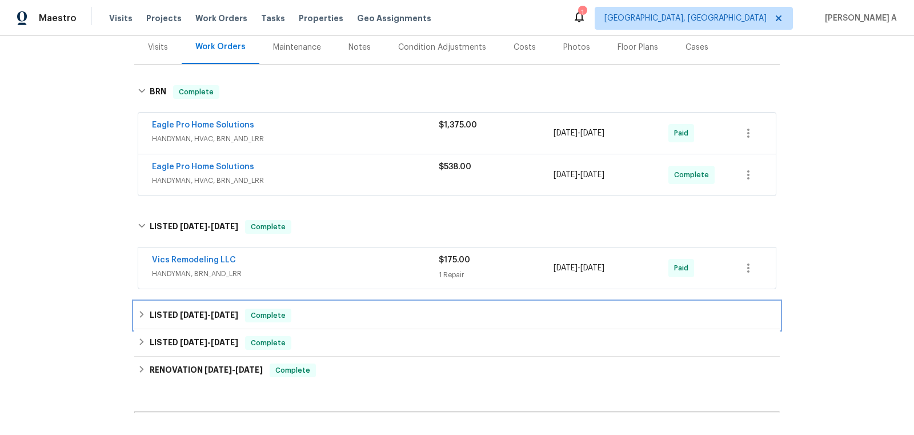
click at [302, 311] on div "LISTED [DATE] - [DATE] Complete" at bounding box center [457, 315] width 639 height 14
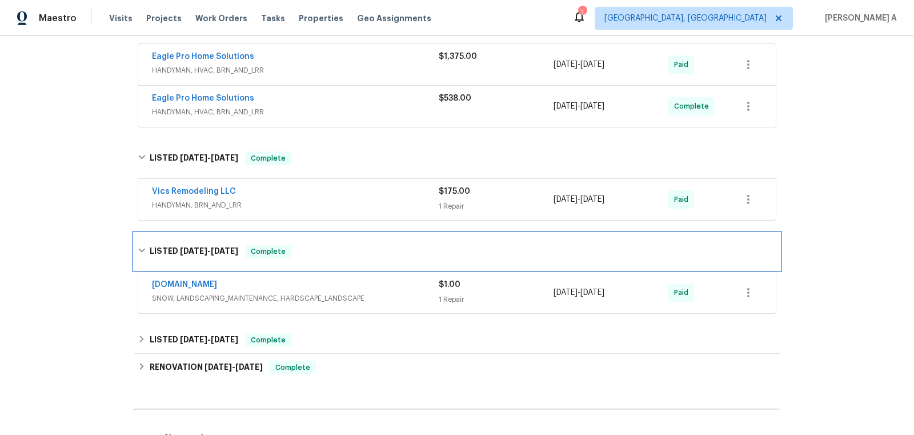
scroll to position [220, 0]
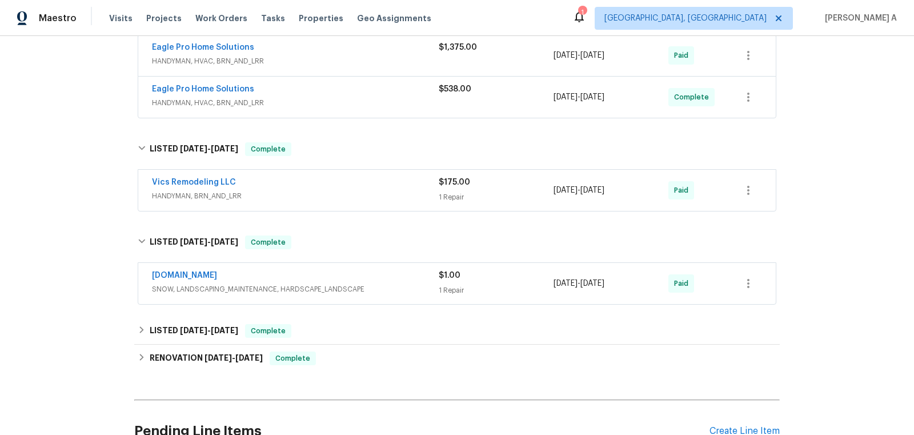
click at [271, 272] on div "[DOMAIN_NAME]" at bounding box center [295, 277] width 287 height 14
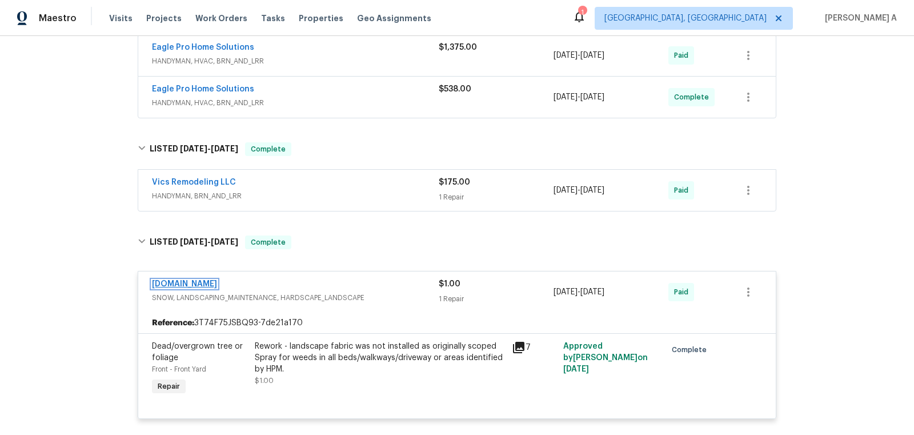
click at [183, 284] on link "[DOMAIN_NAME]" at bounding box center [184, 284] width 65 height 8
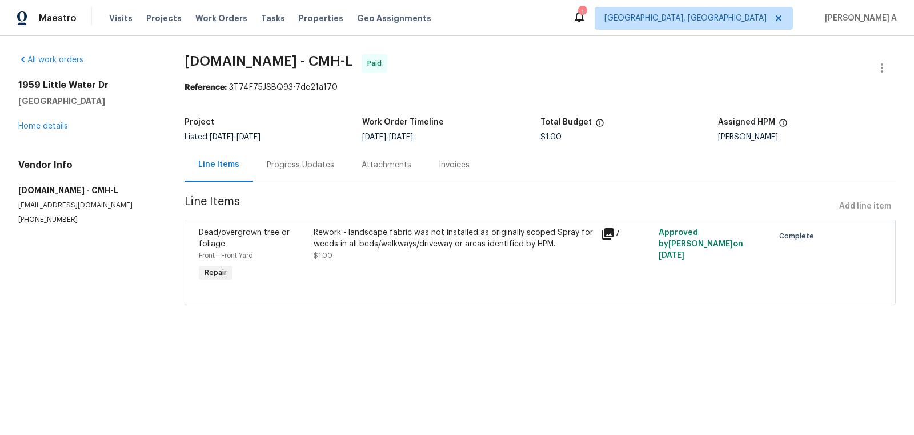
click at [303, 170] on div "Progress Updates" at bounding box center [300, 164] width 67 height 11
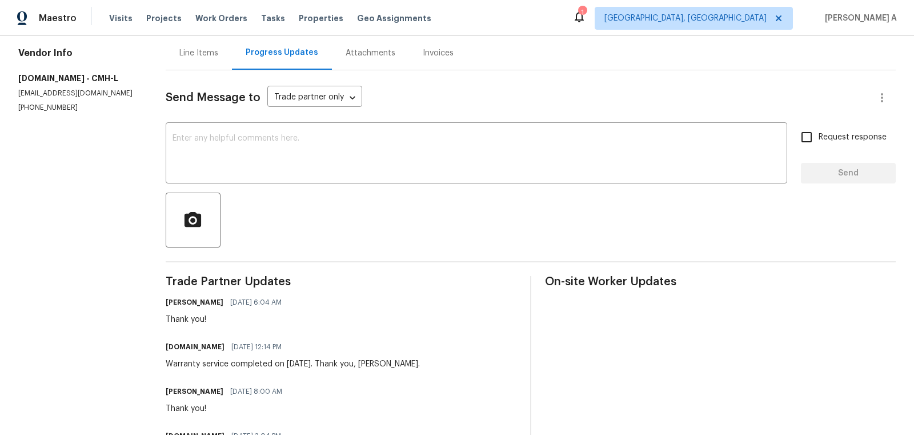
scroll to position [190, 0]
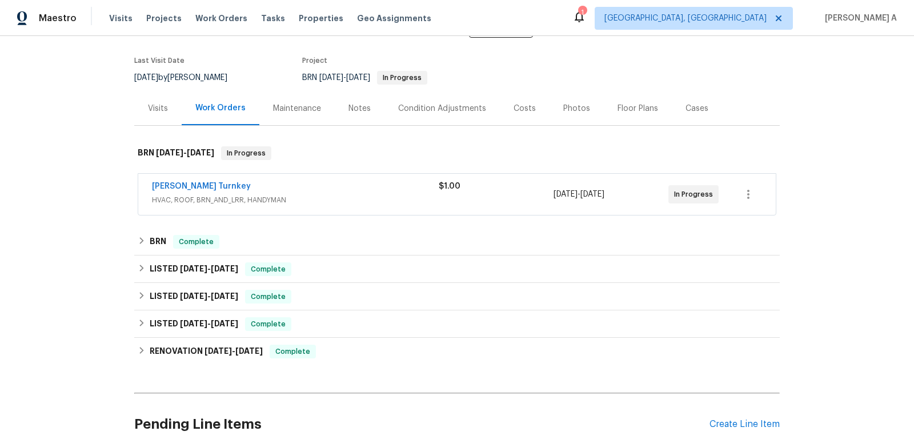
scroll to position [83, 0]
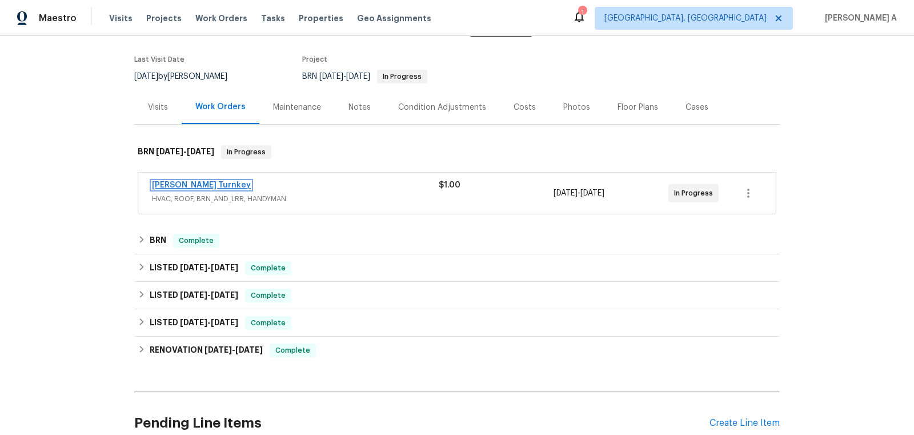
click at [182, 182] on link "[PERSON_NAME] Turnkey" at bounding box center [201, 185] width 99 height 8
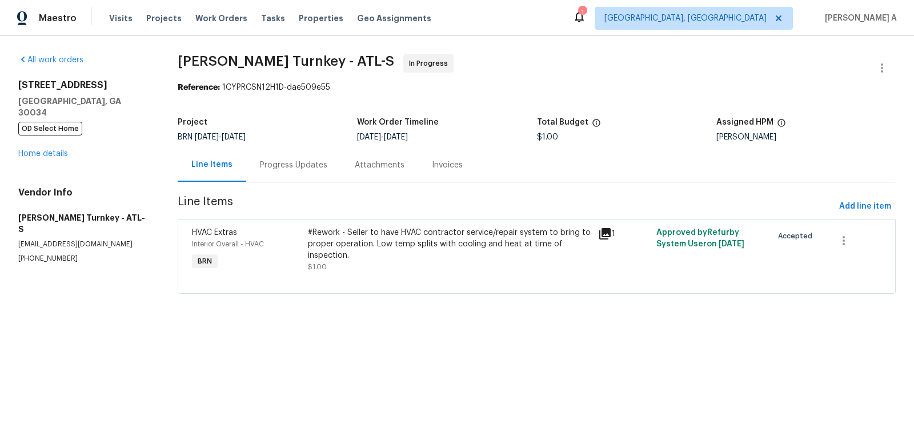
click at [287, 166] on div "Progress Updates" at bounding box center [293, 164] width 67 height 11
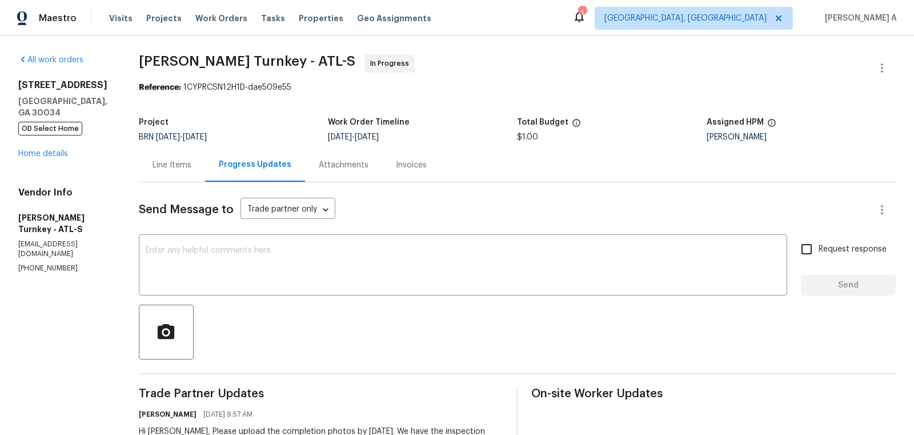
click at [175, 154] on div "Line Items" at bounding box center [172, 165] width 66 height 34
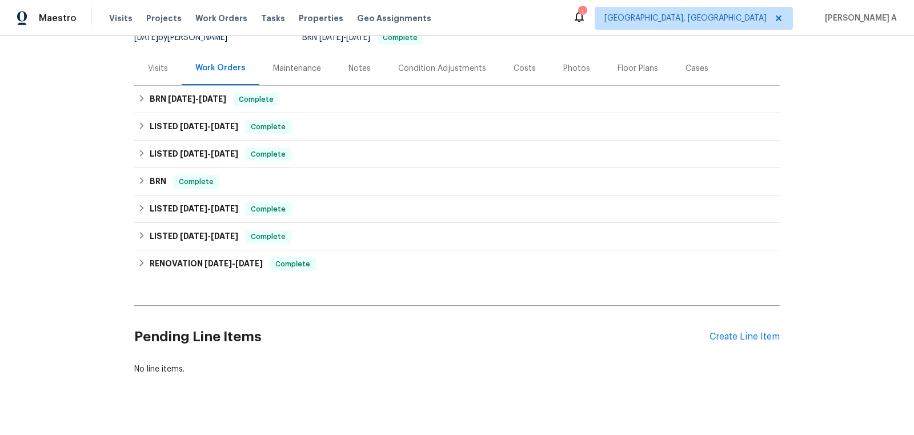
scroll to position [124, 0]
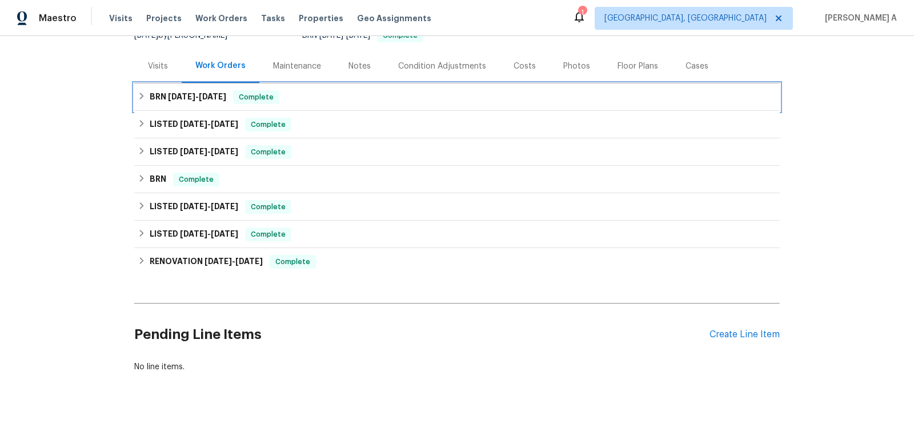
click at [294, 99] on div "BRN 9/9/25 - 9/19/25 Complete" at bounding box center [457, 97] width 639 height 14
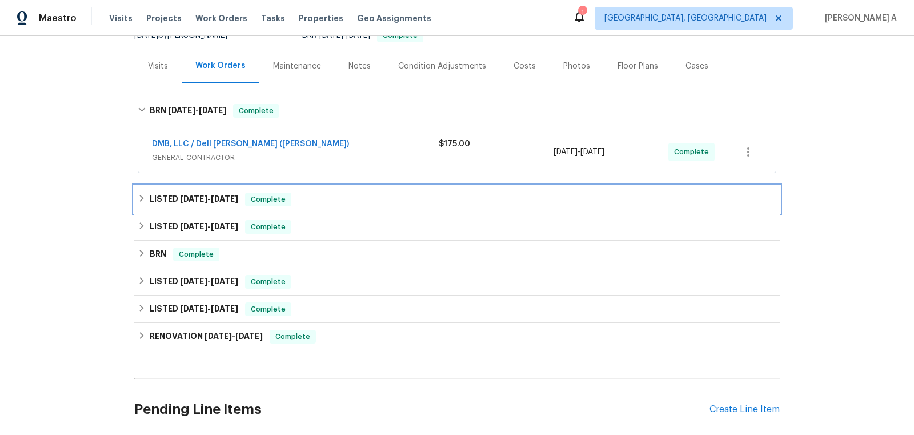
click at [281, 197] on span "Complete" at bounding box center [268, 199] width 44 height 11
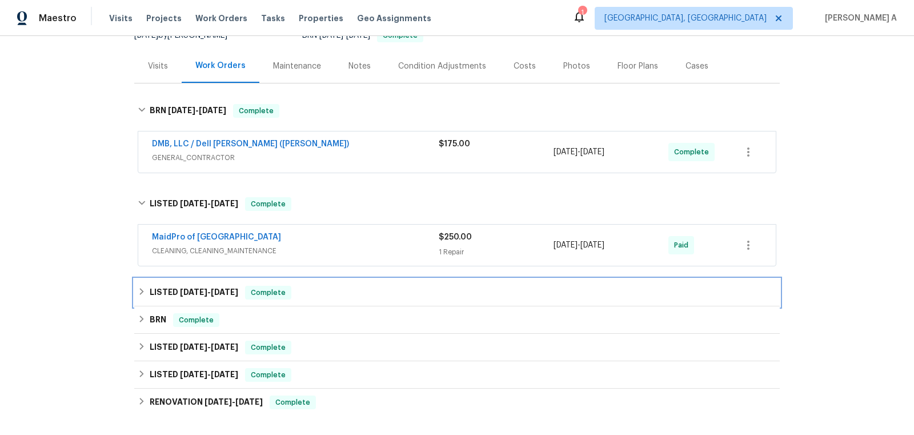
click at [291, 292] on div "Complete" at bounding box center [268, 293] width 46 height 14
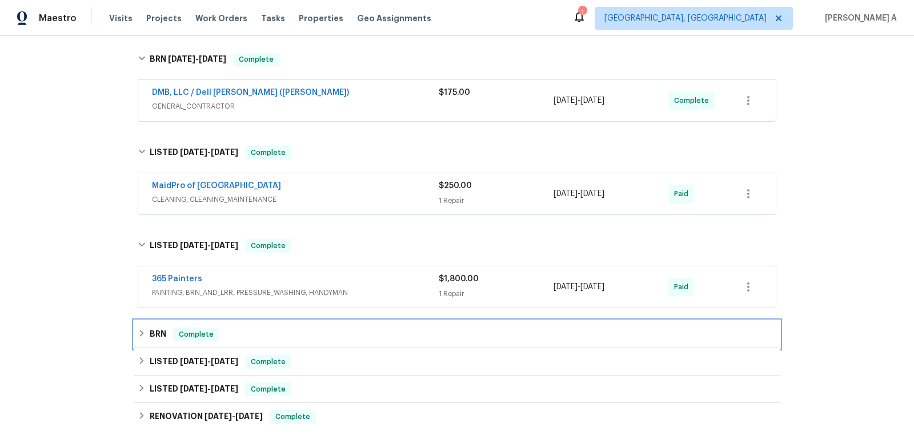
click at [284, 331] on div "BRN Complete" at bounding box center [457, 334] width 639 height 14
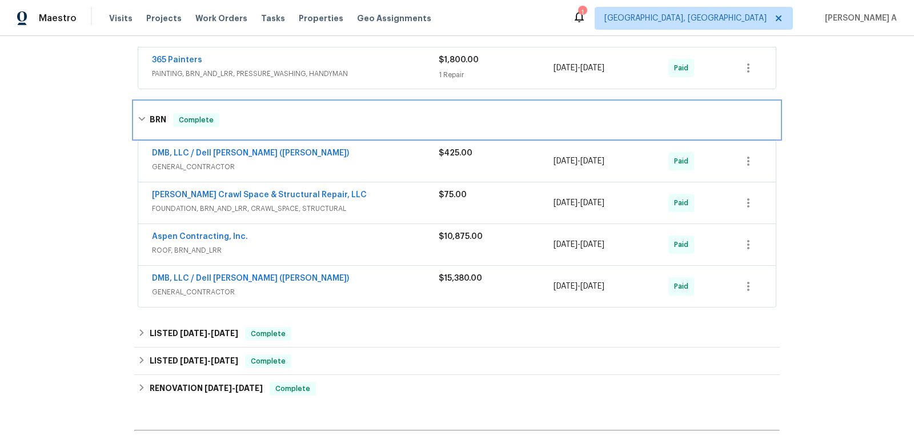
scroll to position [404, 0]
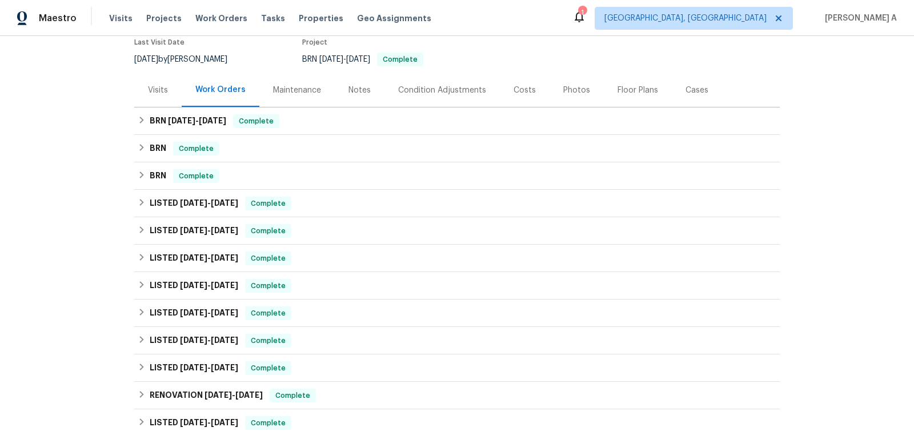
scroll to position [128, 0]
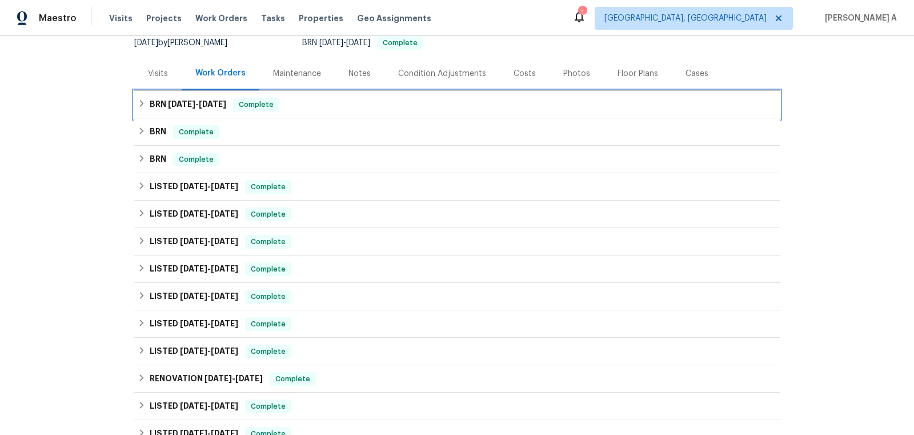
click at [329, 98] on div "BRN 9/17/25 - 9/17/25 Complete" at bounding box center [457, 105] width 639 height 14
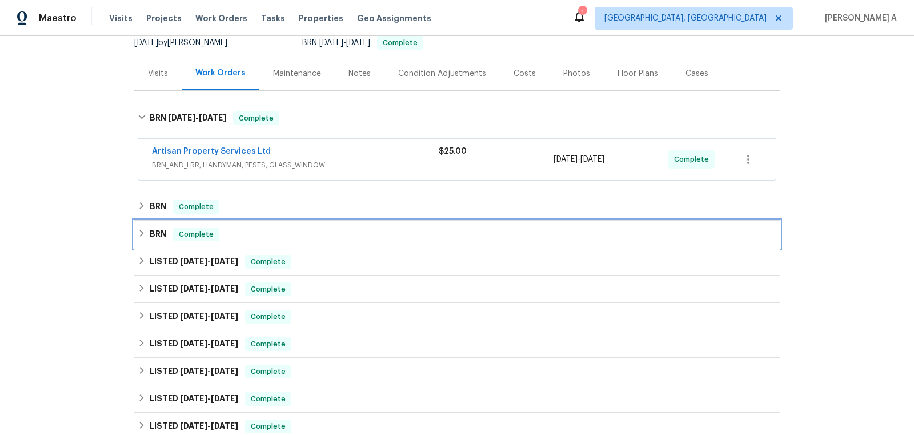
click at [315, 220] on div "BRN Complete" at bounding box center [456, 233] width 645 height 27
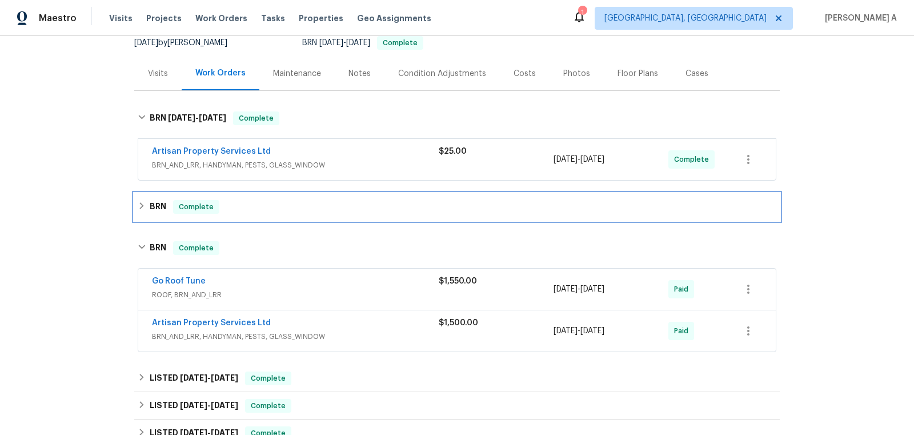
click at [313, 200] on div "BRN Complete" at bounding box center [457, 207] width 639 height 14
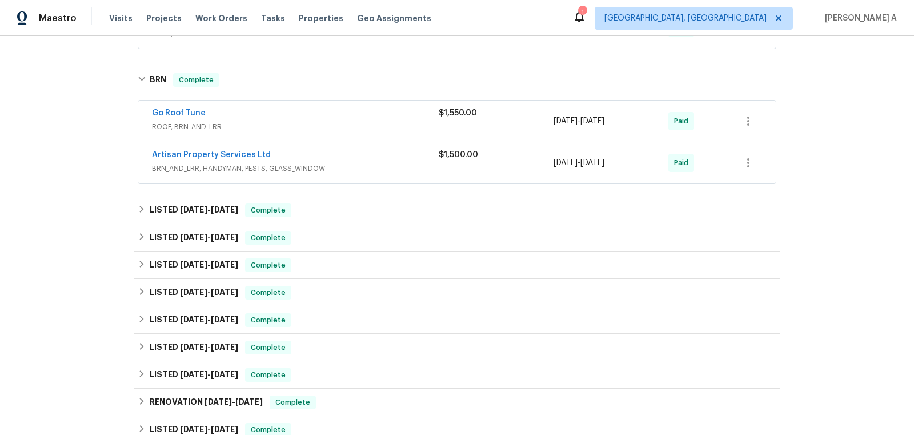
scroll to position [436, 0]
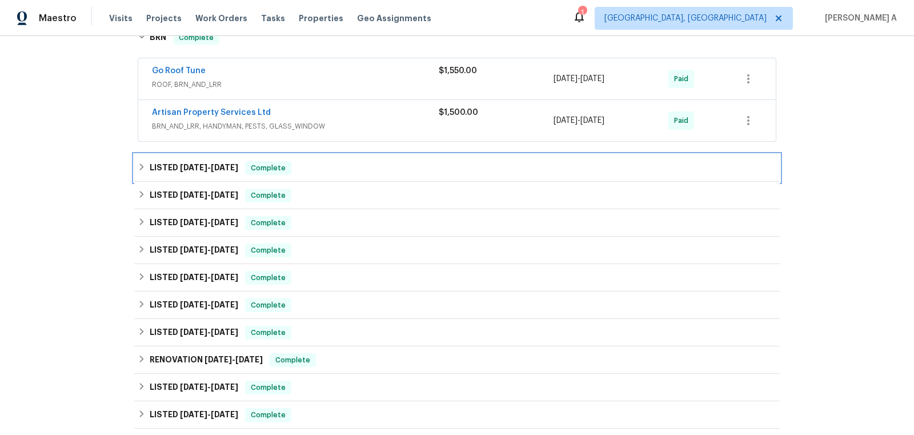
click at [284, 162] on span "Complete" at bounding box center [268, 167] width 44 height 11
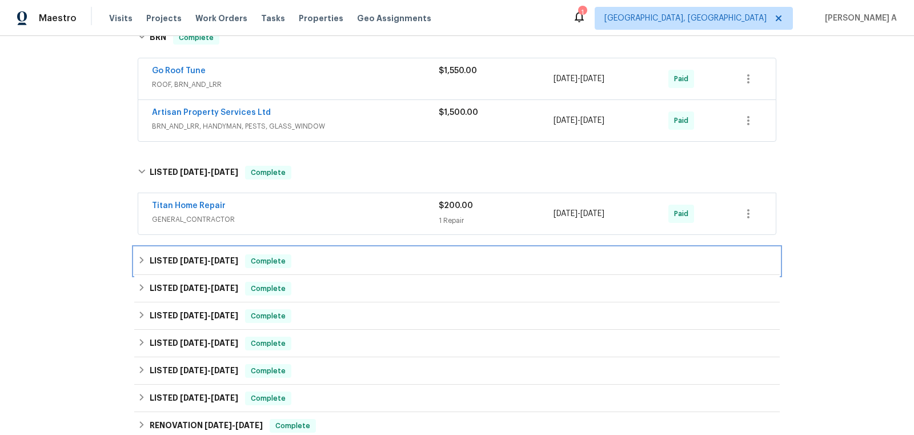
click at [315, 254] on div "LISTED 7/8/25 - 7/11/25 Complete" at bounding box center [457, 261] width 639 height 14
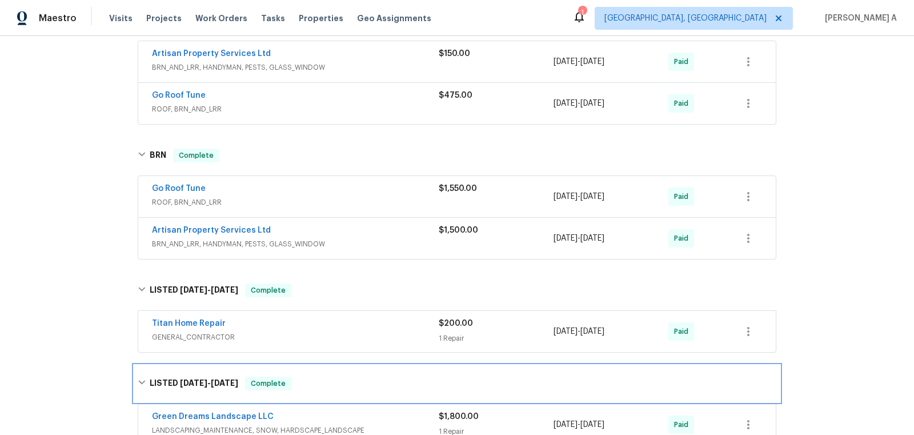
scroll to position [230, 0]
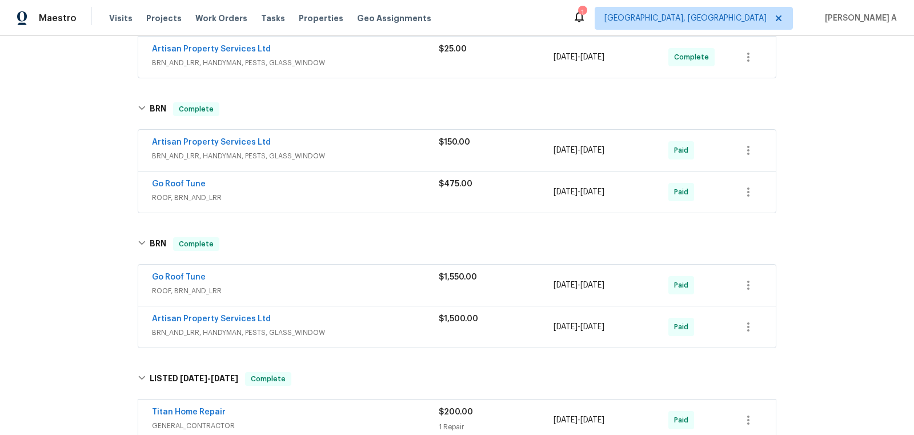
click at [305, 137] on div "Artisan Property Services Ltd" at bounding box center [295, 144] width 287 height 14
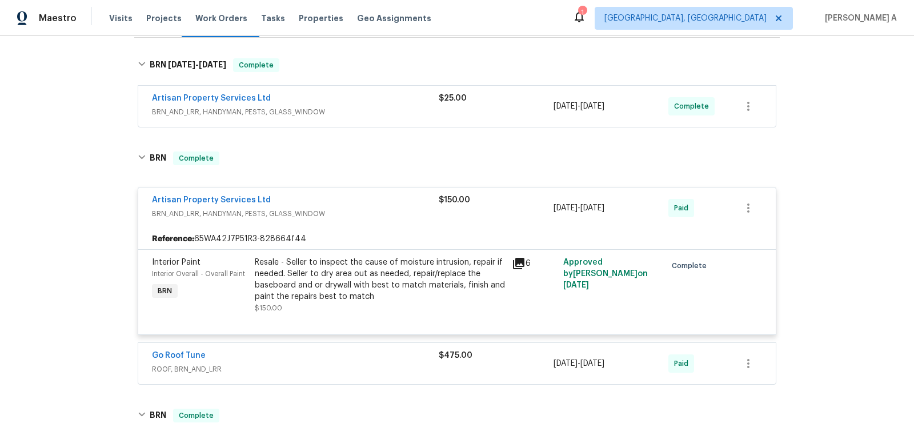
scroll to position [122, 0]
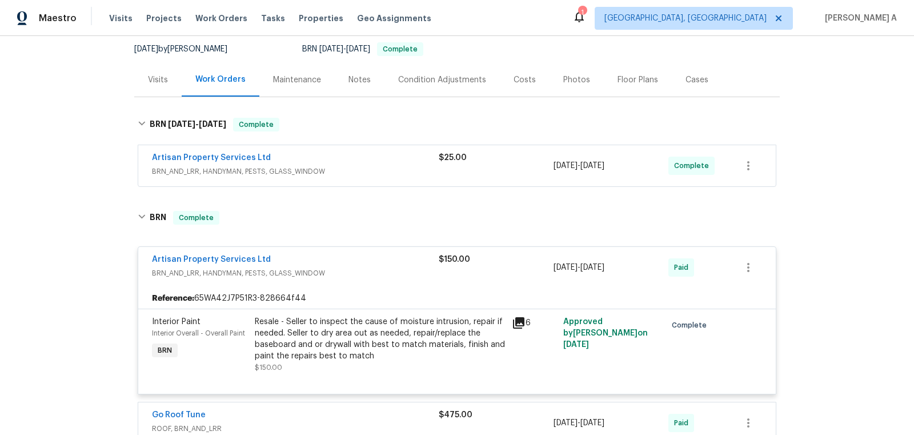
click at [308, 152] on div "Artisan Property Services Ltd" at bounding box center [295, 159] width 287 height 14
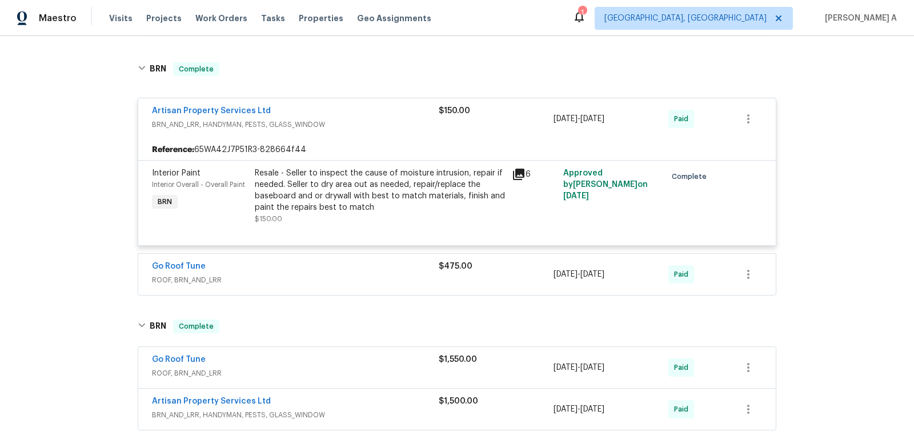
scroll to position [442, 0]
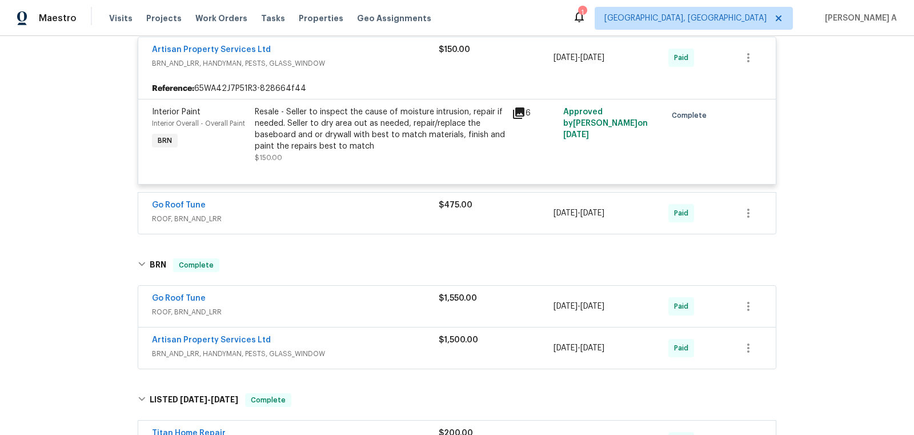
click at [282, 199] on div "Go Roof Tune" at bounding box center [295, 206] width 287 height 14
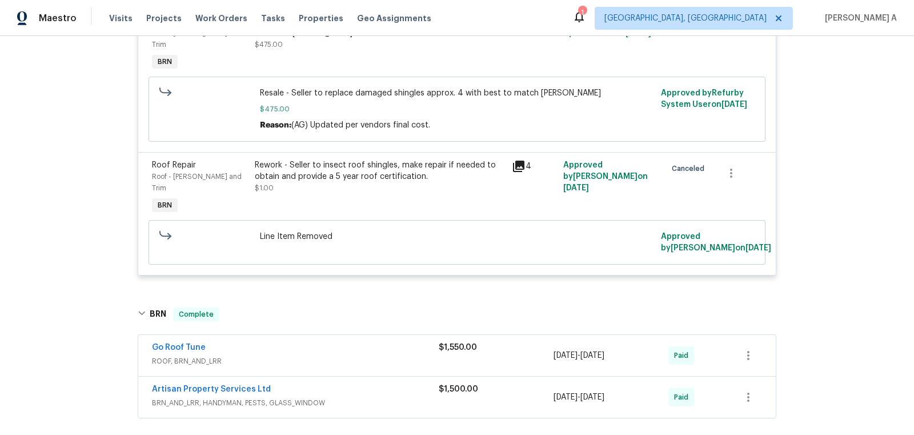
scroll to position [737, 0]
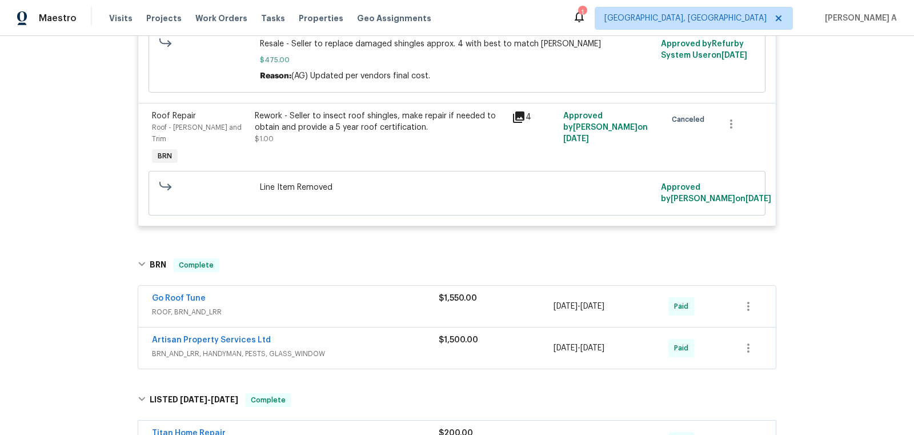
click at [288, 292] on div "Go Roof Tune" at bounding box center [295, 299] width 287 height 14
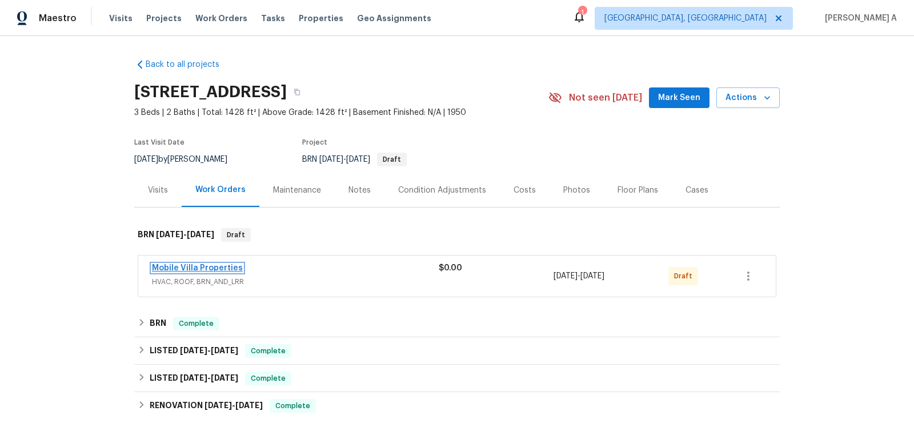
click at [196, 266] on link "Mobile Villa Properties" at bounding box center [197, 268] width 91 height 8
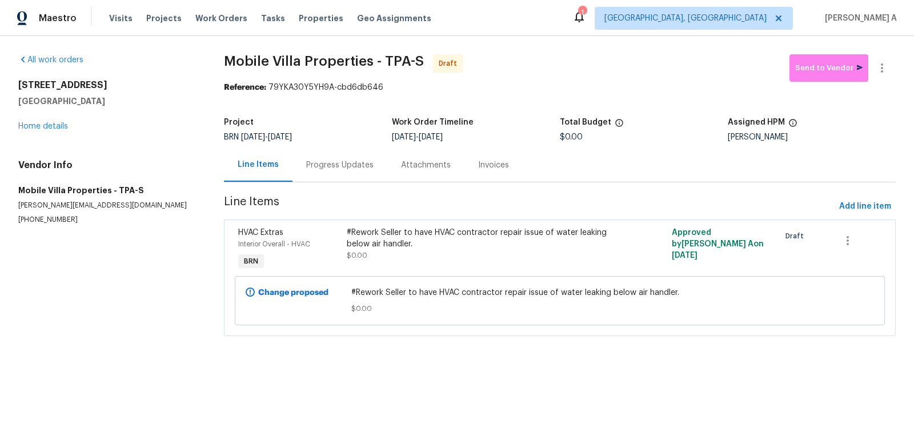
click at [306, 169] on div "Progress Updates" at bounding box center [339, 164] width 67 height 11
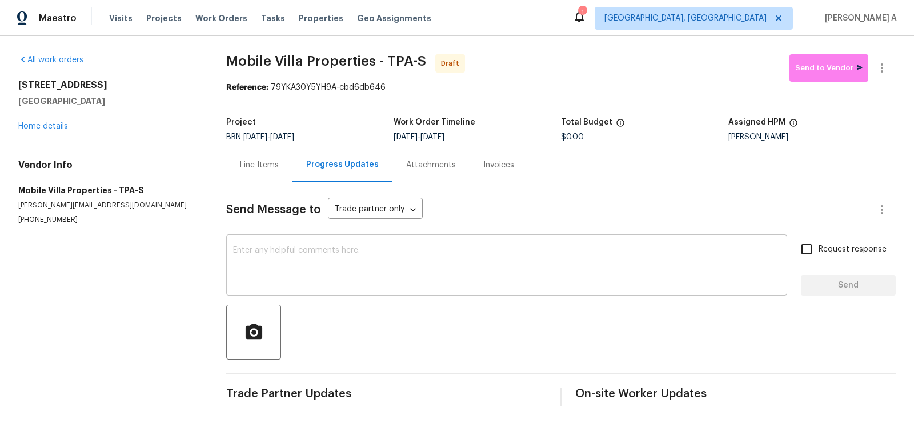
click at [311, 283] on textarea at bounding box center [506, 266] width 547 height 40
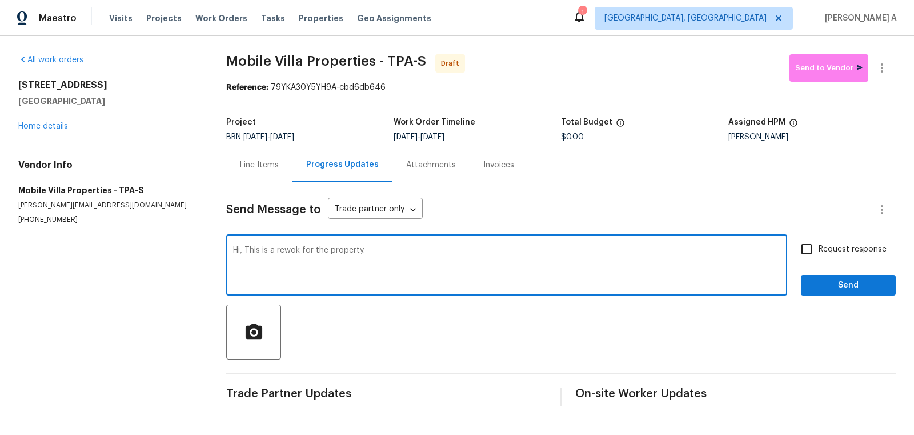
click at [293, 252] on textarea "Hi, This is a rewok for the property." at bounding box center [506, 266] width 547 height 40
click at [0, 0] on qb-div "Correct the spelling error rework" at bounding box center [0, 0] width 0 height 0
click at [0, 0] on div "Paraphrase text" at bounding box center [0, 0] width 0 height 0
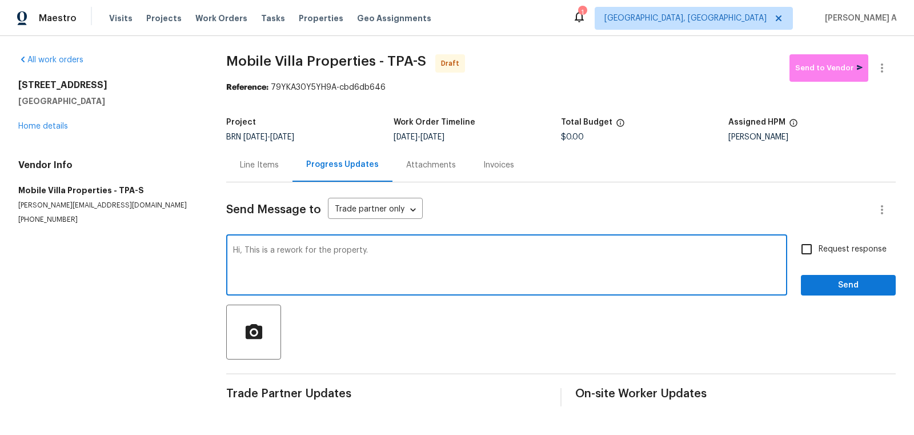
click at [0, 0] on icon "Standard" at bounding box center [0, 0] width 0 height 0
click at [391, 263] on textarea "Hi, This is a rework for the property." at bounding box center [506, 266] width 547 height 40
paste textarea "stated"
paste textarea "here is still a lot of water coming from the bottom of the unit and we were the…"
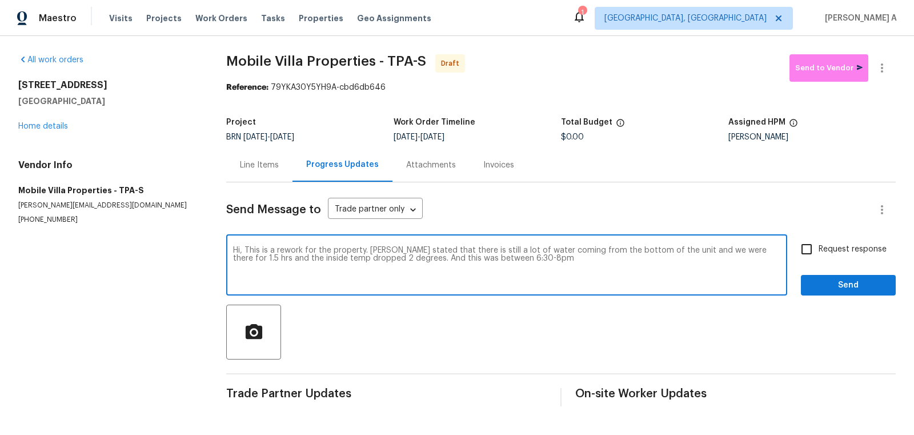
click at [687, 251] on textarea "Hi, This is a rework for the property. [PERSON_NAME] stated that there is still…" at bounding box center [506, 266] width 547 height 40
click at [0, 0] on qb-div "Replace with 6:30 and 8pm." at bounding box center [0, 0] width 0 height 0
click at [0, 0] on span "Fix the preposition" at bounding box center [0, 0] width 0 height 0
type textarea "Hi, This is a rework for the property. [PERSON_NAME] stated that there is still…"
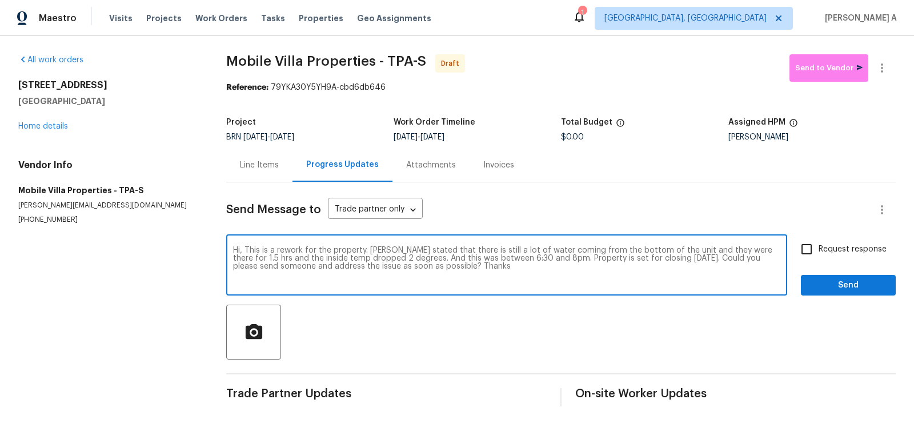
click at [815, 255] on input "Request response" at bounding box center [807, 249] width 24 height 24
checkbox input "true"
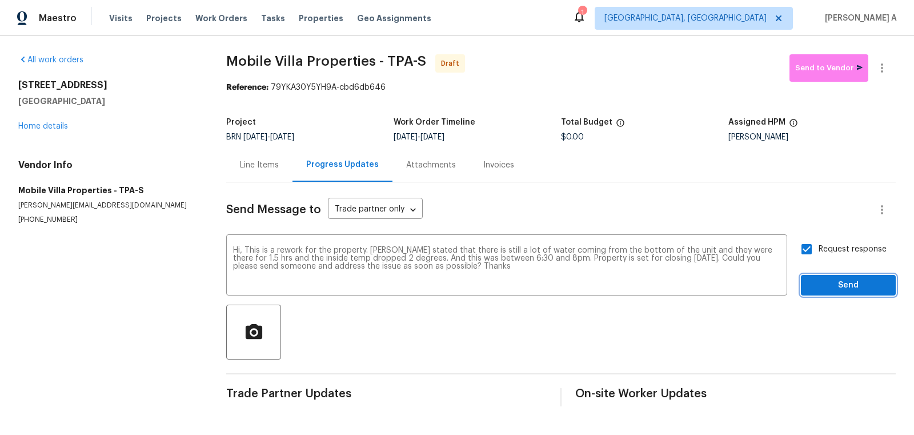
click at [836, 284] on span "Send" at bounding box center [848, 285] width 77 height 14
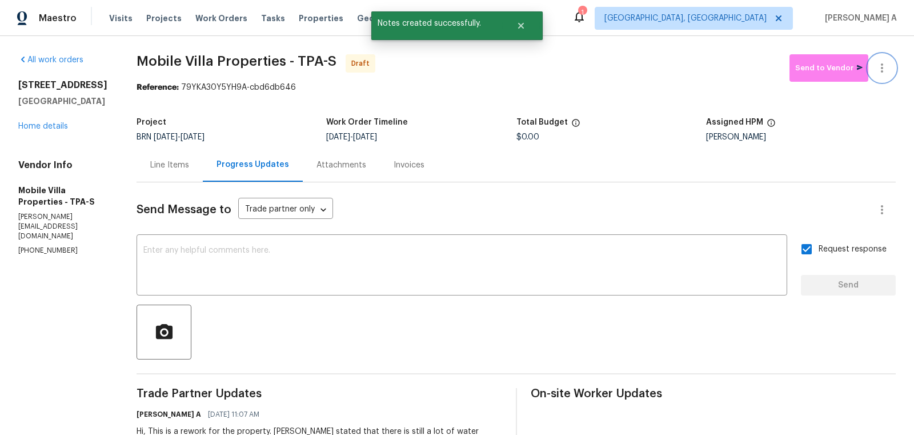
click at [887, 58] on button "button" at bounding box center [881, 67] width 27 height 27
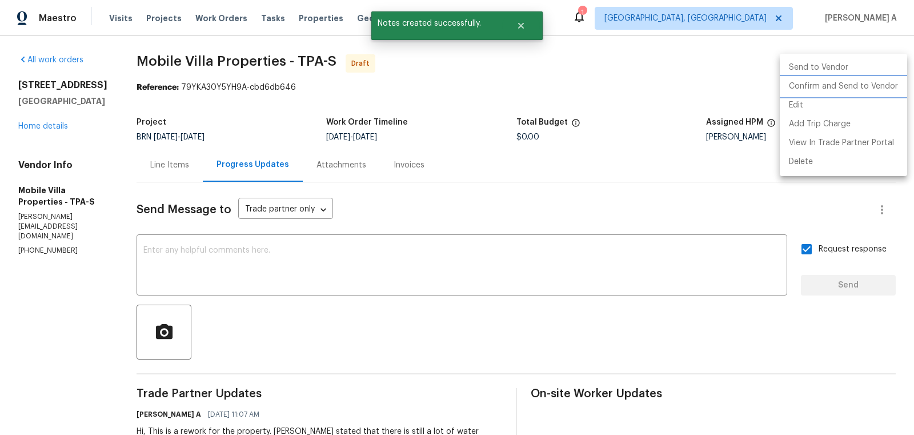
click at [889, 79] on li "Confirm and Send to Vendor" at bounding box center [843, 86] width 127 height 19
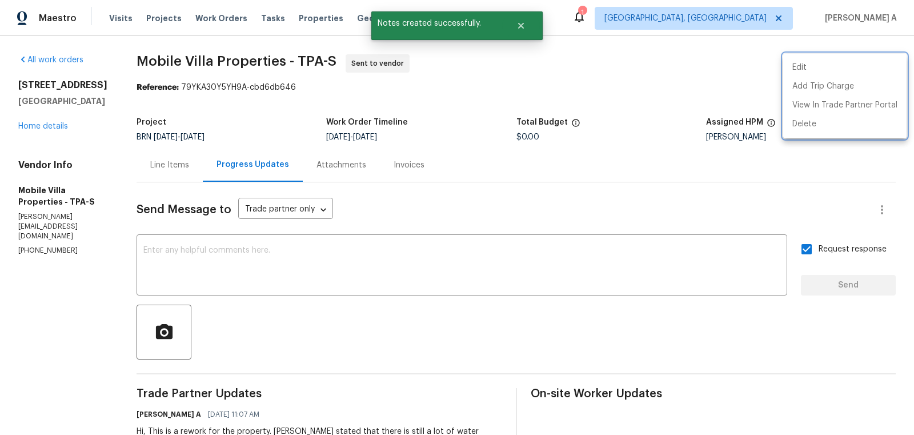
click at [329, 72] on div at bounding box center [457, 217] width 914 height 435
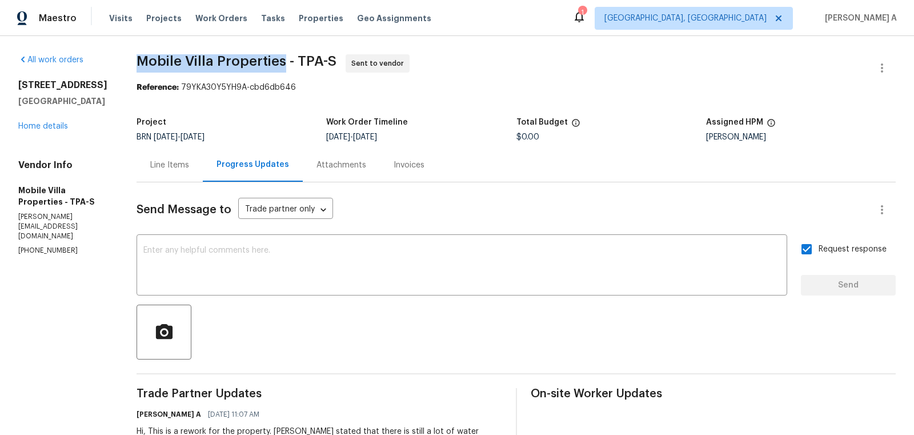
drag, startPoint x: 133, startPoint y: 63, endPoint x: 286, endPoint y: 64, distance: 153.7
click at [287, 64] on div "All work orders [STREET_ADDRESS] Home details Vendor Info Mobile Villa Properti…" at bounding box center [457, 269] width 914 height 467
copy span "Mobile Villa Properties"
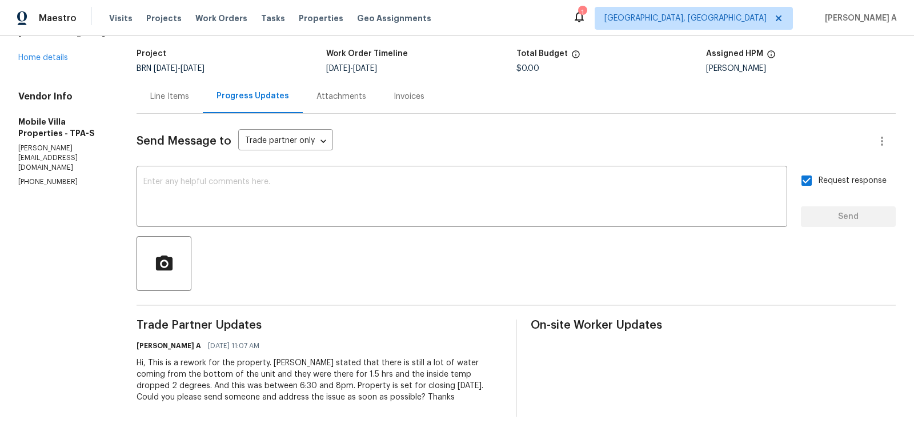
click at [198, 390] on div "Hi, This is a rework for the property. [PERSON_NAME] stated that there is still…" at bounding box center [320, 380] width 366 height 46
drag, startPoint x: 277, startPoint y: 363, endPoint x: 367, endPoint y: 380, distance: 91.2
click at [367, 380] on div "Hi, This is a rework for the property. [PERSON_NAME] stated that there is still…" at bounding box center [320, 380] width 366 height 46
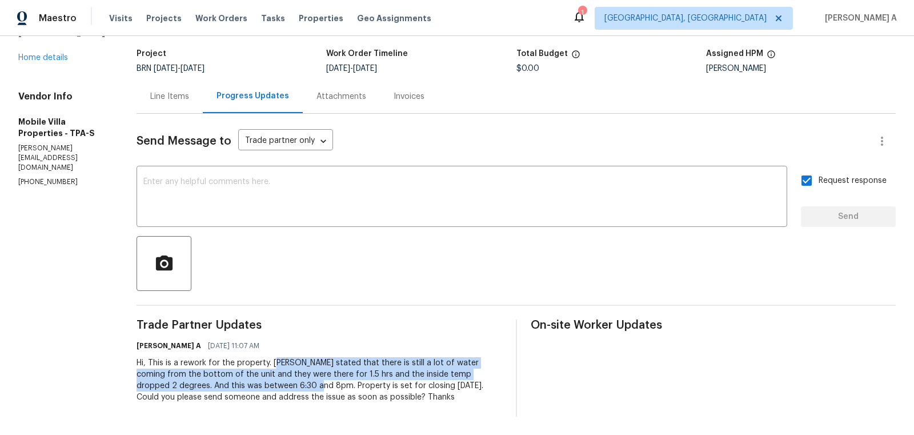
copy div "[PERSON_NAME] stated that there is still a lot of water coming from the bottom …"
drag, startPoint x: 277, startPoint y: 363, endPoint x: 263, endPoint y: 387, distance: 28.4
click at [263, 387] on div "Hi, This is a rework for the property. [PERSON_NAME] stated that there is still…" at bounding box center [320, 380] width 366 height 46
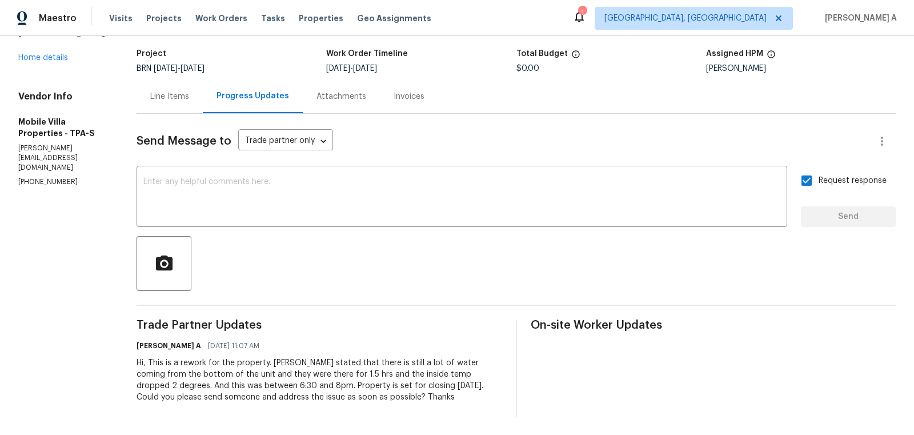
click at [196, 63] on div "Project" at bounding box center [232, 57] width 190 height 15
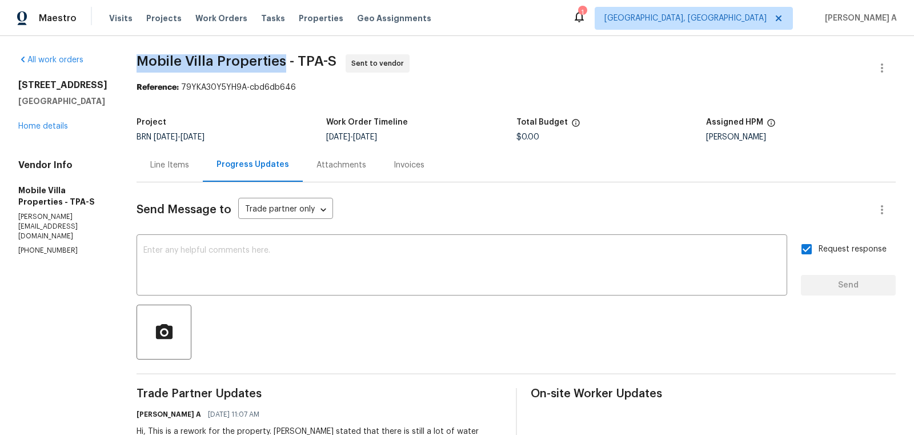
copy span "Mobile Villa Properties"
drag, startPoint x: 138, startPoint y: 58, endPoint x: 288, endPoint y: 58, distance: 150.2
click at [288, 58] on div "All work orders [STREET_ADDRESS] Home details Vendor Info Mobile Villa Properti…" at bounding box center [457, 269] width 914 height 467
click at [194, 159] on div "Line Items" at bounding box center [170, 165] width 66 height 34
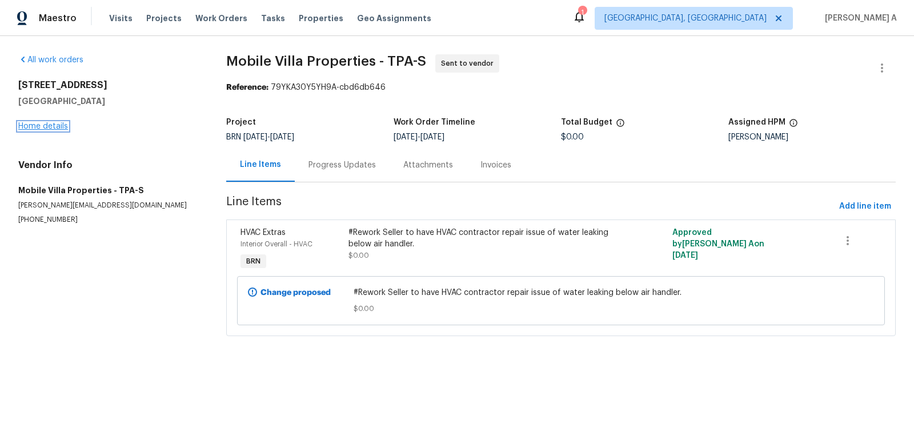
click at [45, 125] on link "Home details" at bounding box center [43, 126] width 50 height 8
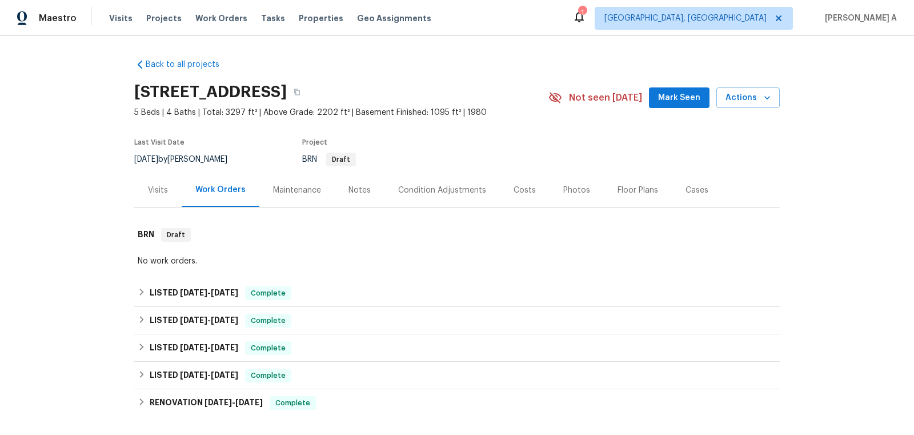
scroll to position [255, 0]
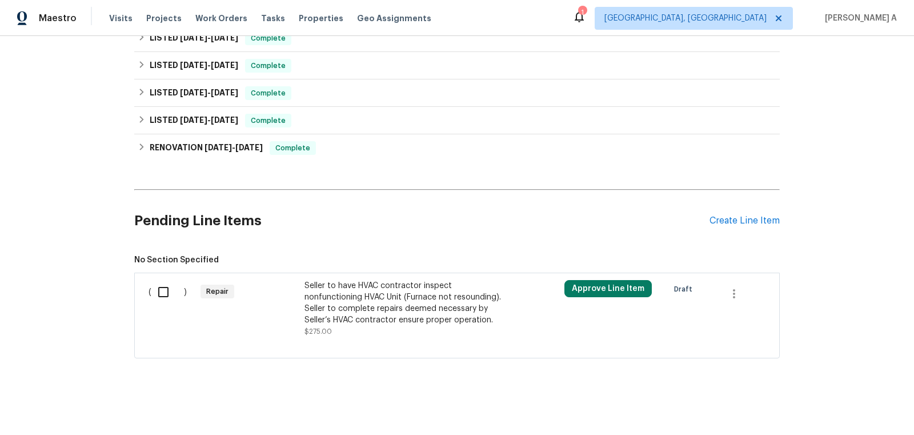
click at [421, 295] on div "Seller to have HVAC contractor inspect nonfunctioning HVAC Unit (Furnace not re…" at bounding box center [404, 303] width 201 height 46
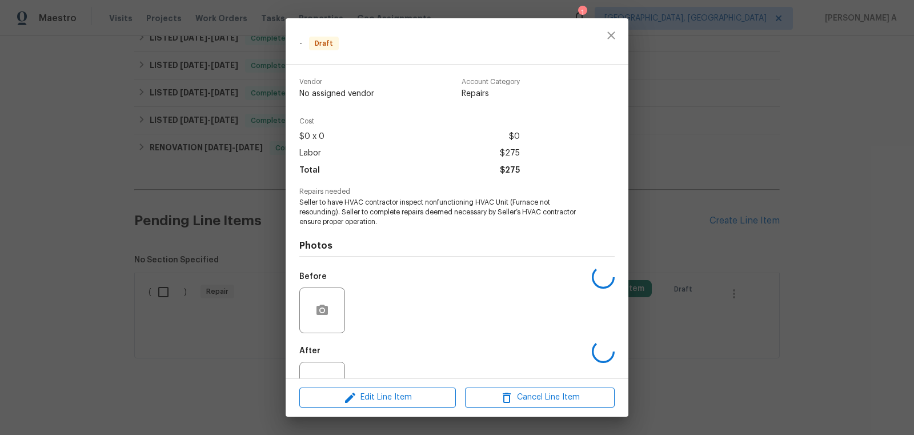
scroll to position [41, 0]
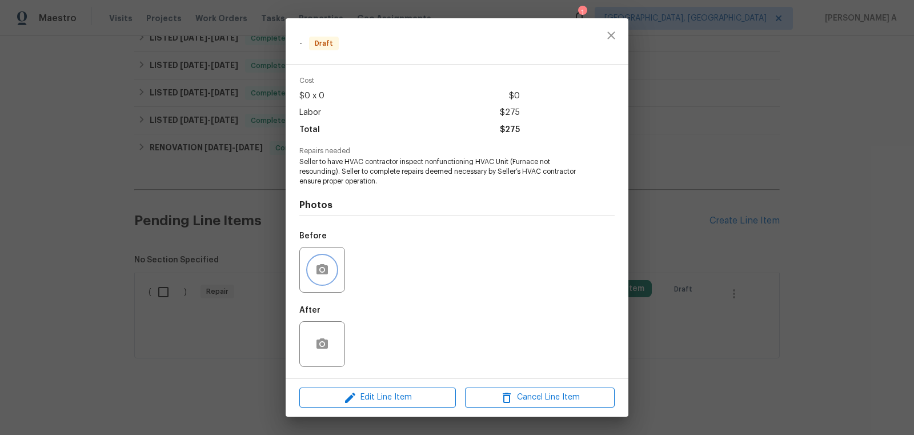
click at [326, 267] on icon "button" at bounding box center [321, 269] width 11 height 10
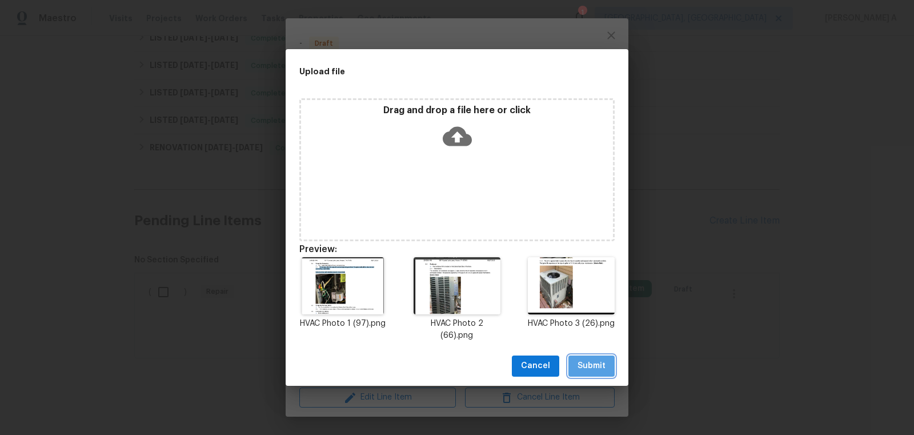
click at [601, 364] on span "Submit" at bounding box center [591, 366] width 28 height 14
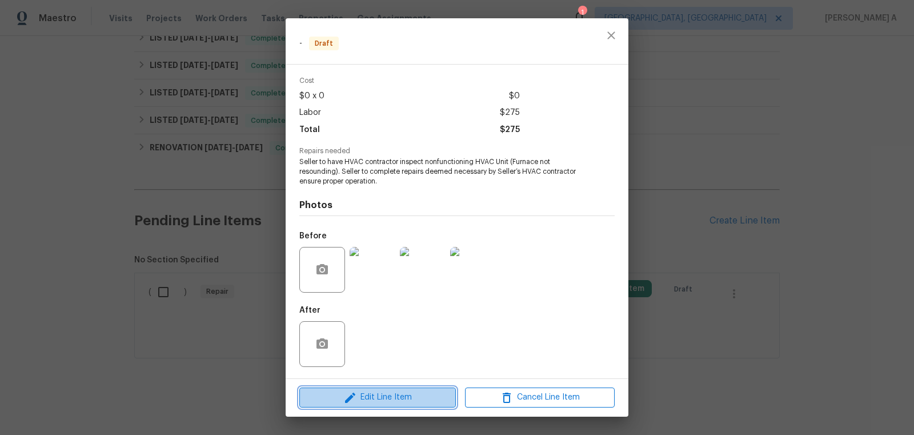
click at [419, 402] on span "Edit Line Item" at bounding box center [378, 397] width 150 height 14
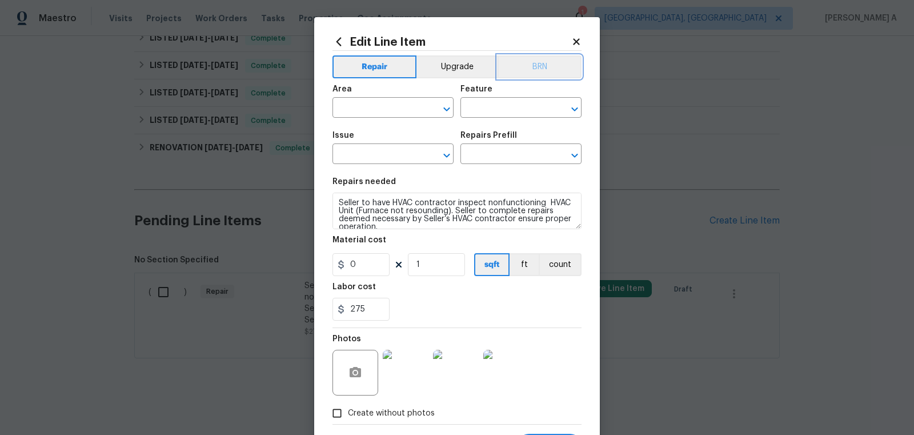
click at [552, 70] on button "BRN" at bounding box center [540, 66] width 84 height 23
click at [385, 110] on input "text" at bounding box center [376, 109] width 89 height 18
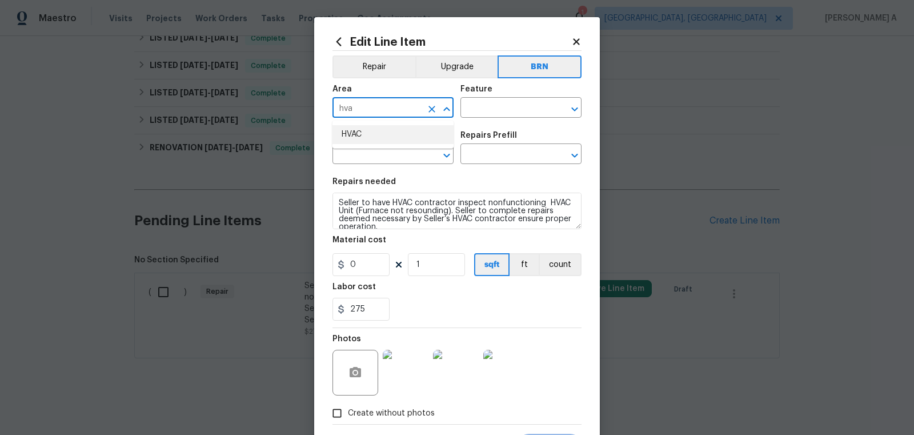
click at [395, 138] on li "HVAC" at bounding box center [392, 134] width 121 height 19
type input "HVAC"
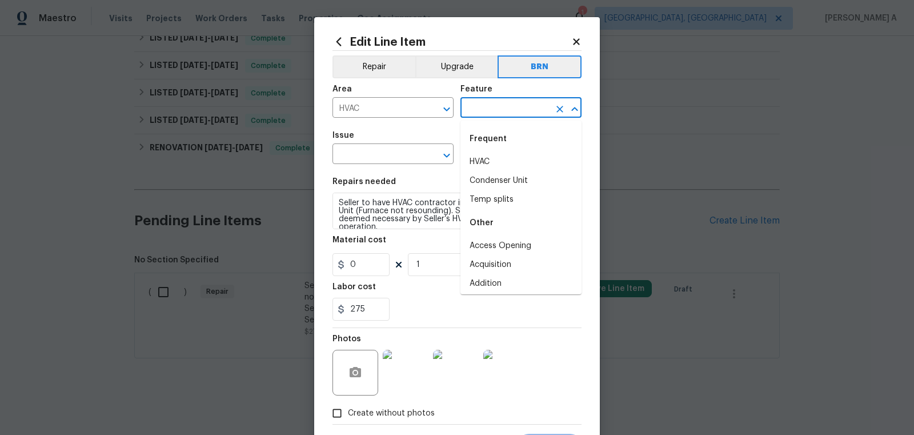
click at [479, 105] on input "text" at bounding box center [504, 109] width 89 height 18
click at [488, 162] on li "HVAC" at bounding box center [520, 162] width 121 height 19
type input "HVAC"
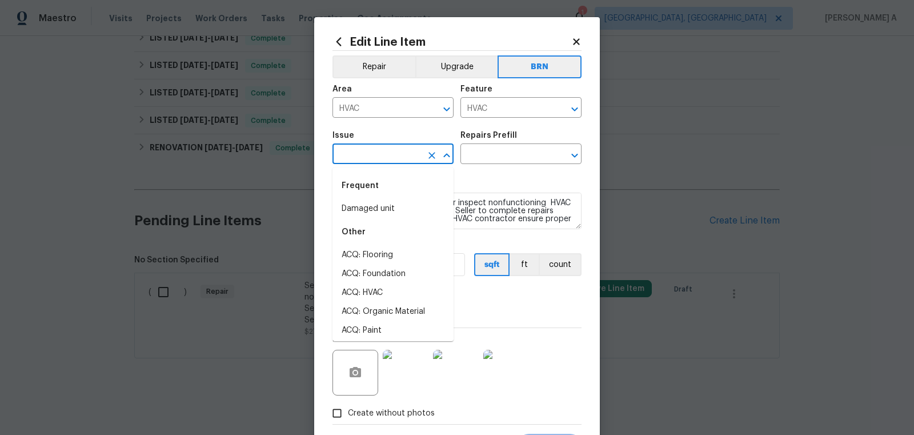
click at [383, 162] on input "text" at bounding box center [376, 155] width 89 height 18
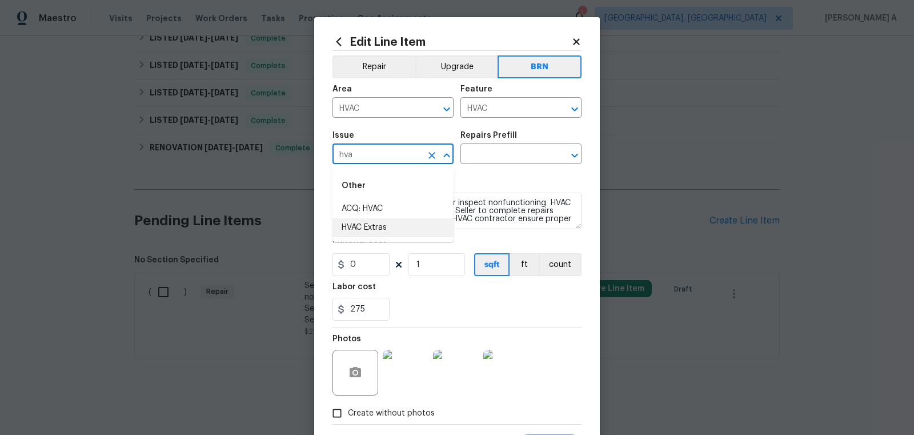
click at [395, 226] on li "HVAC Extras" at bounding box center [392, 227] width 121 height 19
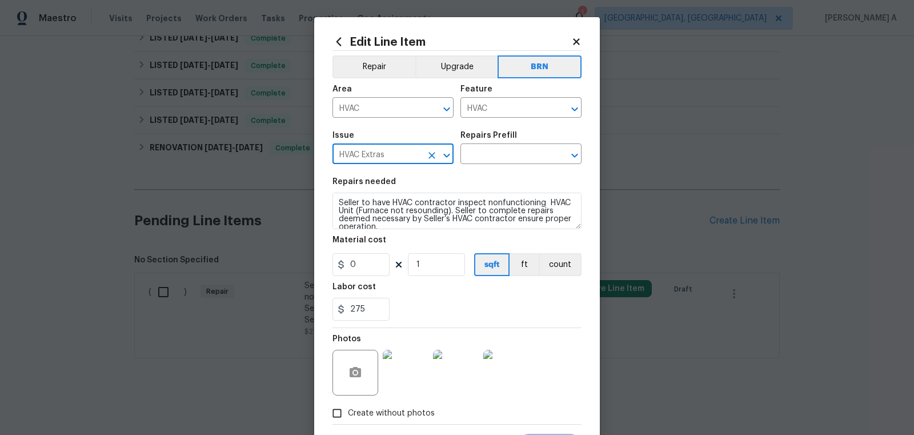
type input "HVAC Extras"
click at [396, 220] on textarea "Seller to have HVAC contractor inspect nonfunctioning HVAC Unit (Furnace not re…" at bounding box center [456, 210] width 249 height 37
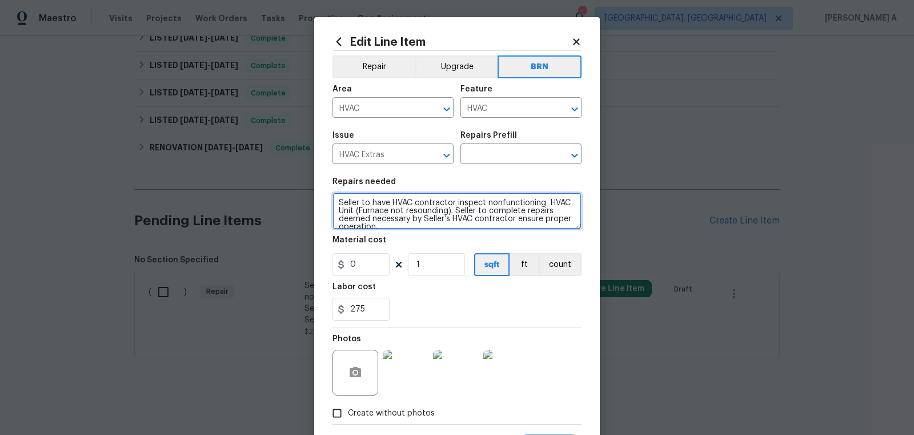
click at [396, 220] on textarea "Seller to have HVAC contractor inspect nonfunctioning HVAC Unit (Furnace not re…" at bounding box center [456, 210] width 249 height 37
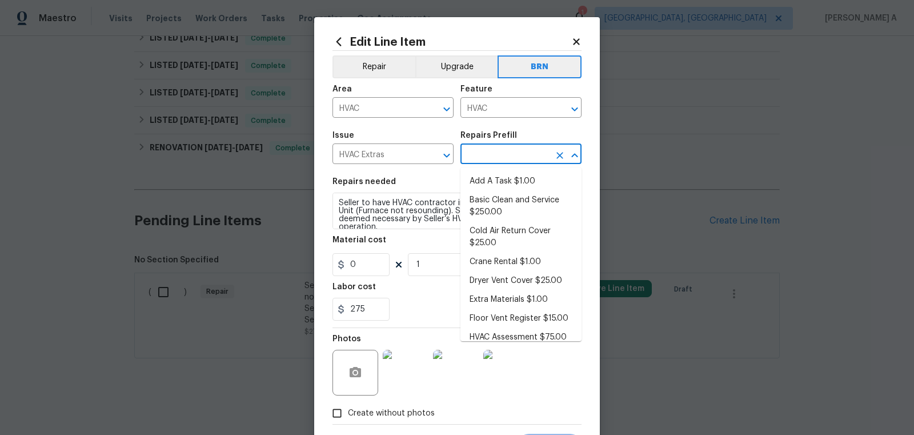
click at [503, 162] on input "text" at bounding box center [504, 155] width 89 height 18
click at [503, 178] on li "Add A Task $1.00" at bounding box center [520, 181] width 121 height 19
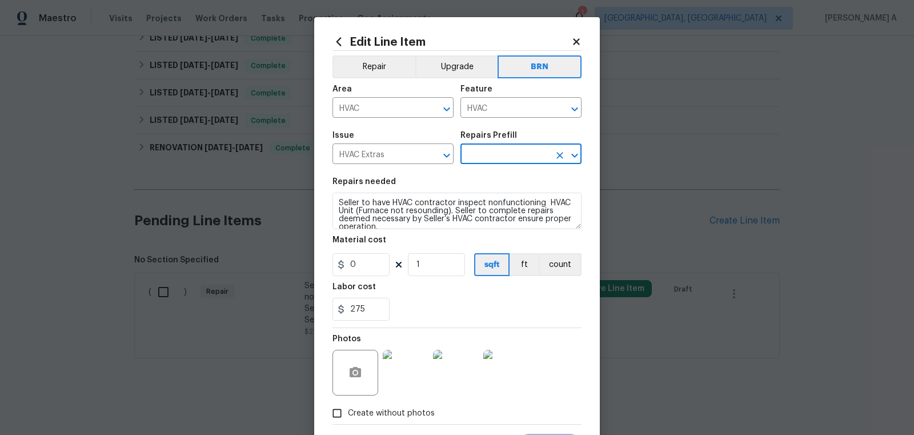
type input "Add A Task $1.00"
type textarea "HPM to detail"
type input "1"
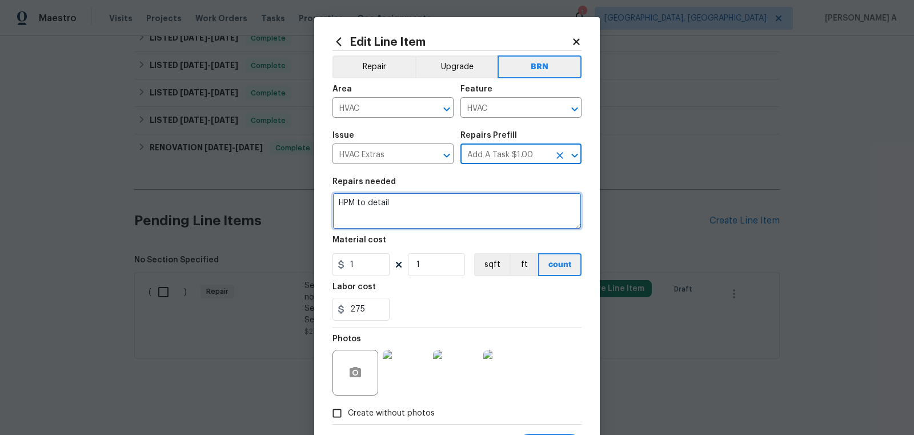
click at [483, 199] on textarea "HPM to detail" at bounding box center [456, 210] width 249 height 37
paste textarea "Seller to have HVAC contractor inspect nonfunctioning HVAC Unit (Furnace not re…"
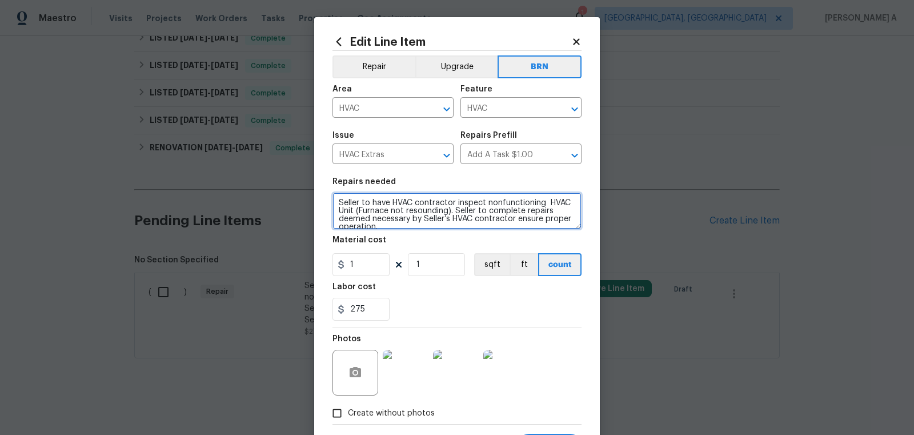
scroll to position [2, 0]
type textarea "Seller to have HVAC contractor inspect nonfunctioning HVAC Unit (Furnace not re…"
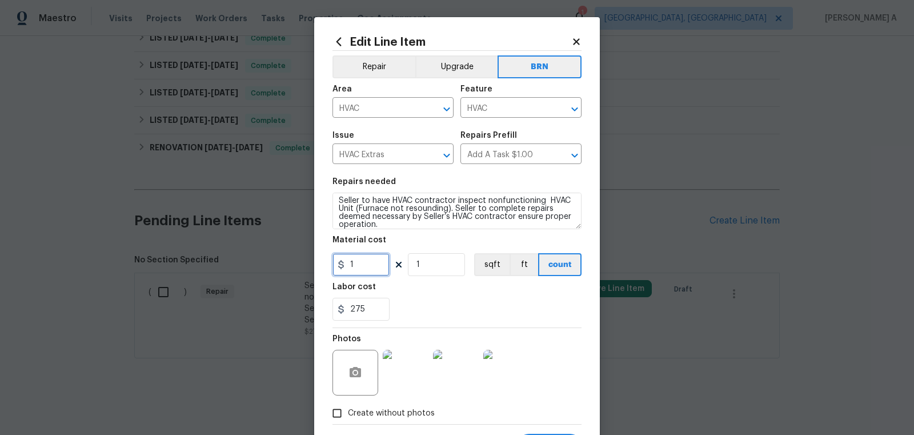
drag, startPoint x: 372, startPoint y: 270, endPoint x: 277, endPoint y: 270, distance: 94.8
click at [276, 270] on div "Edit Line Item Repair Upgrade BRN Area HVAC ​ Feature HVAC ​ Issue HVAC Extras …" at bounding box center [457, 217] width 914 height 435
type input "0"
click at [450, 302] on div "275" at bounding box center [456, 309] width 249 height 23
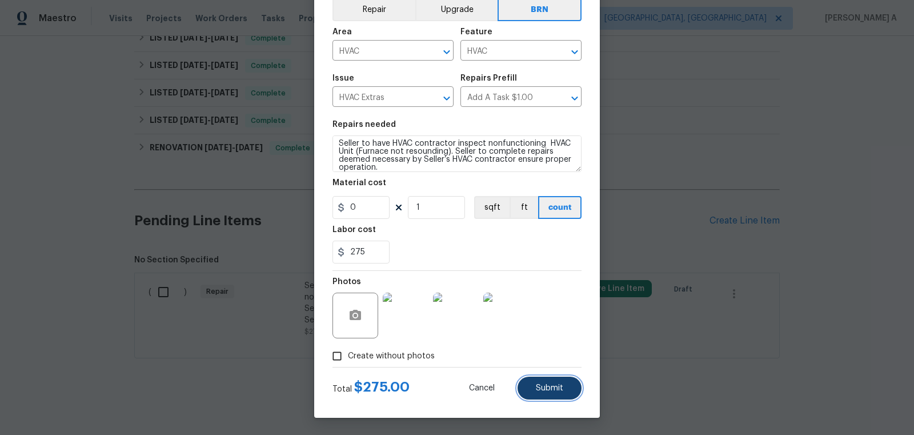
click at [567, 391] on button "Submit" at bounding box center [550, 387] width 64 height 23
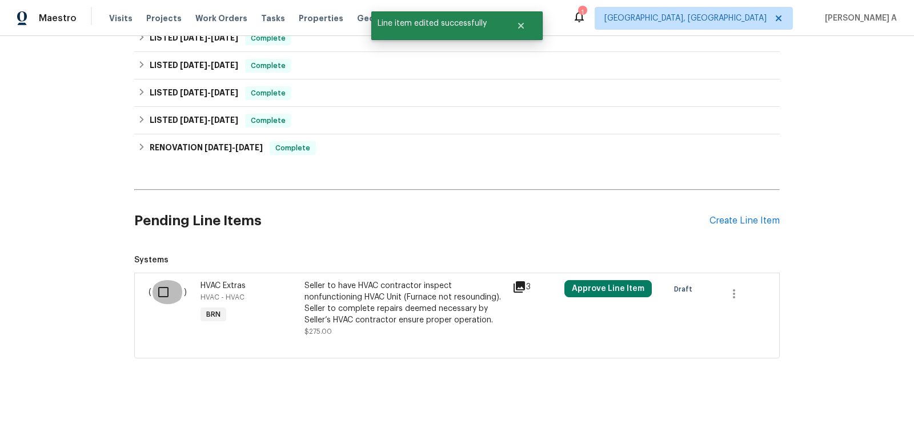
click at [172, 293] on input "checkbox" at bounding box center [167, 292] width 33 height 24
checkbox input "true"
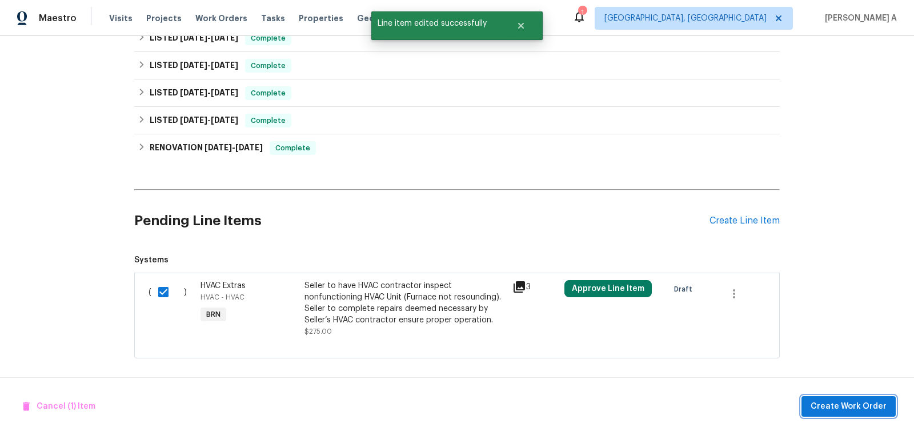
click at [844, 406] on span "Create Work Order" at bounding box center [849, 406] width 76 height 14
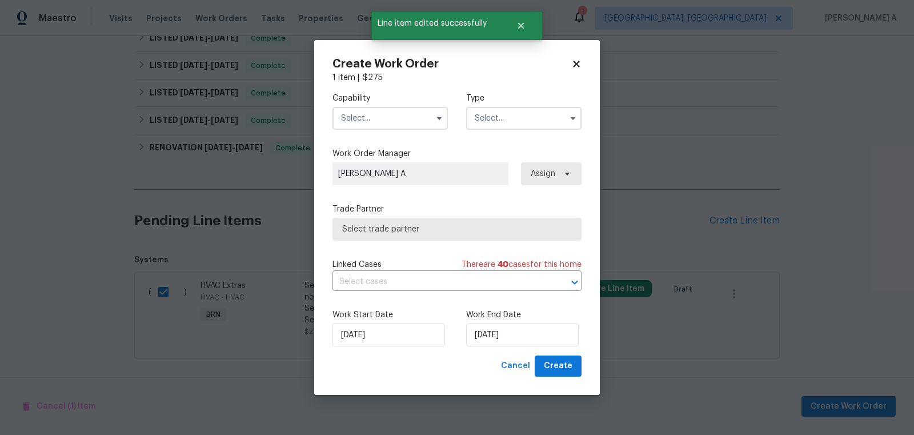
click at [374, 121] on input "text" at bounding box center [389, 118] width 115 height 23
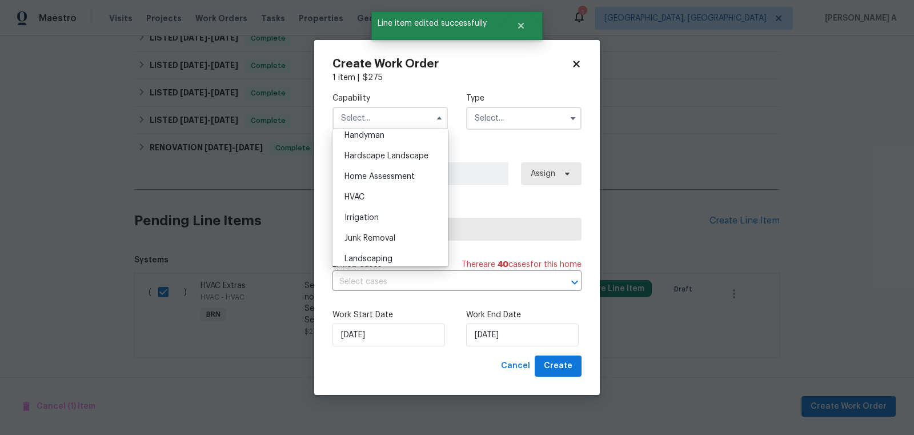
scroll to position [640, 0]
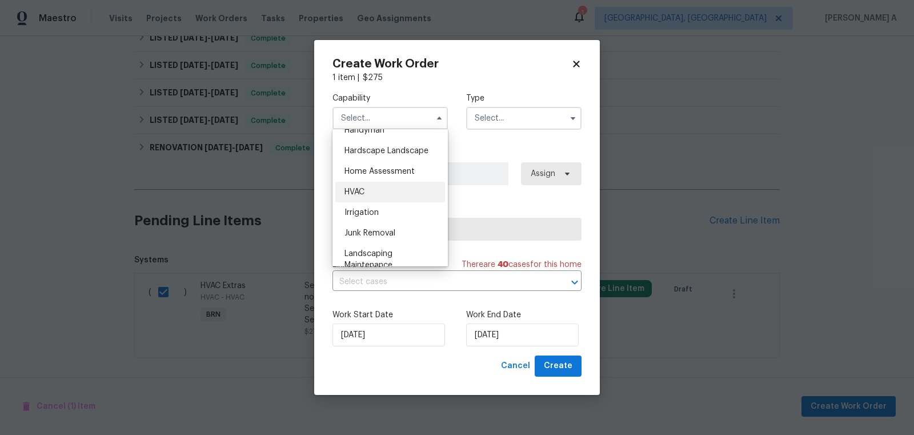
click at [378, 196] on div "HVAC" at bounding box center [390, 192] width 110 height 21
type input "HVAC"
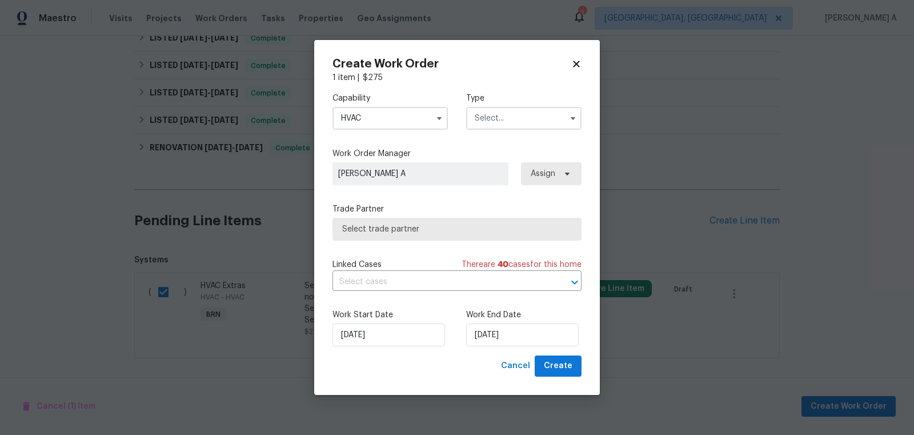
click at [511, 126] on input "text" at bounding box center [523, 118] width 115 height 23
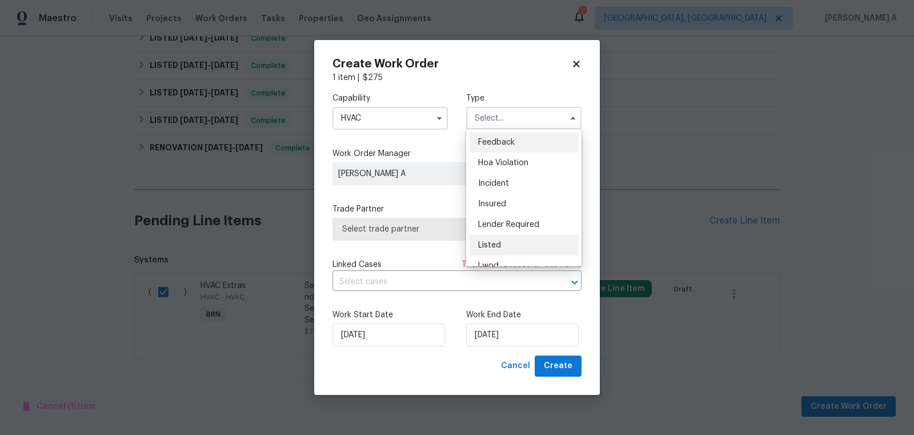
scroll to position [135, 0]
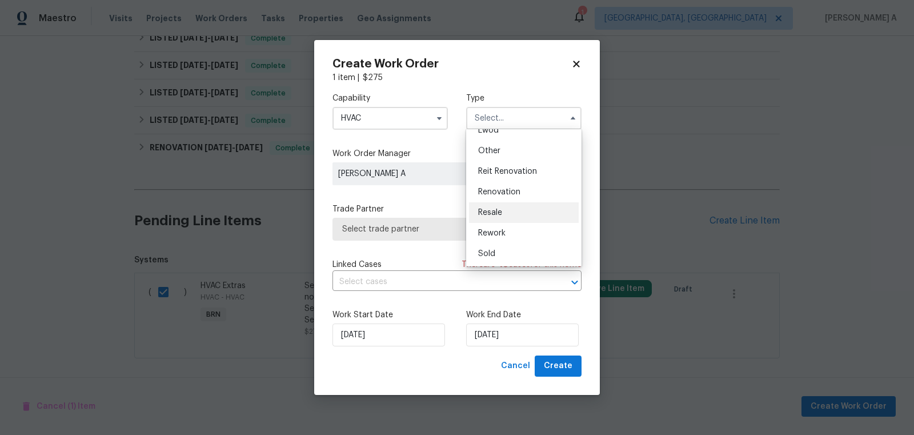
click at [500, 217] on div "Resale" at bounding box center [524, 212] width 110 height 21
type input "Resale"
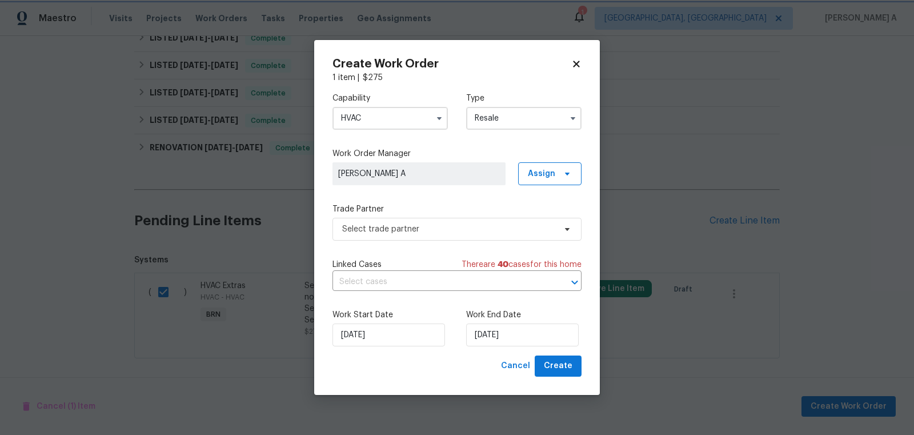
scroll to position [0, 0]
click at [458, 235] on span "Select trade partner" at bounding box center [456, 229] width 249 height 23
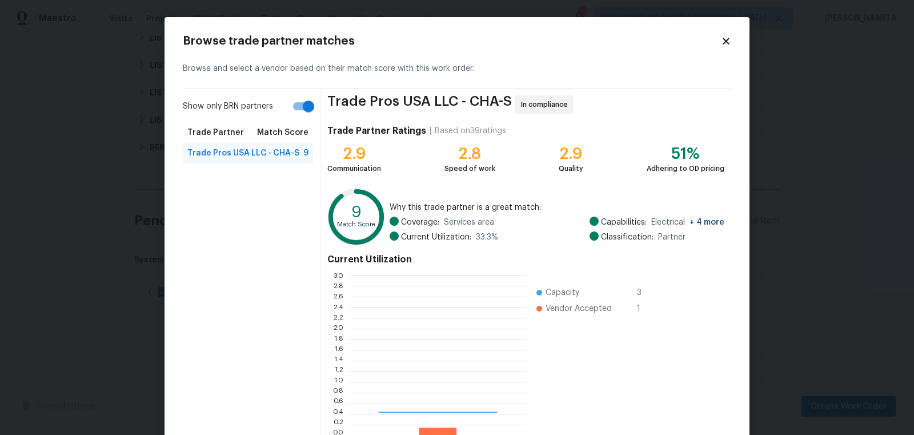
scroll to position [160, 178]
click at [306, 106] on input "Show only BRN partners" at bounding box center [308, 106] width 65 height 22
checkbox input "false"
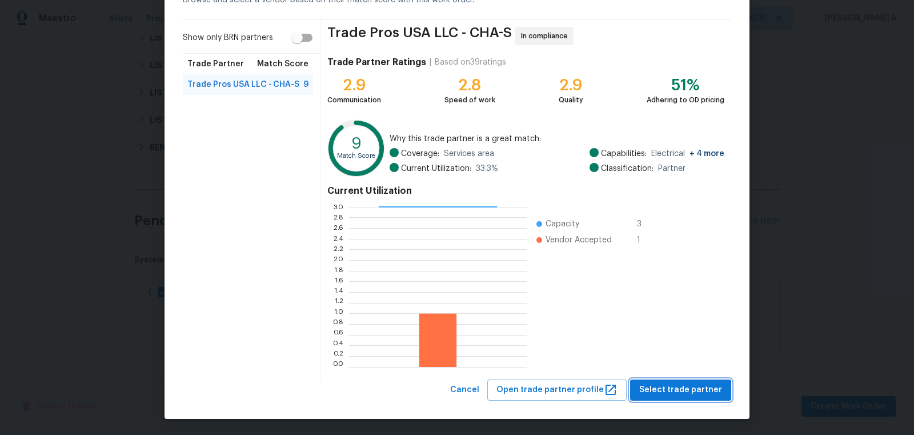
click at [670, 381] on button "Select trade partner" at bounding box center [680, 389] width 101 height 21
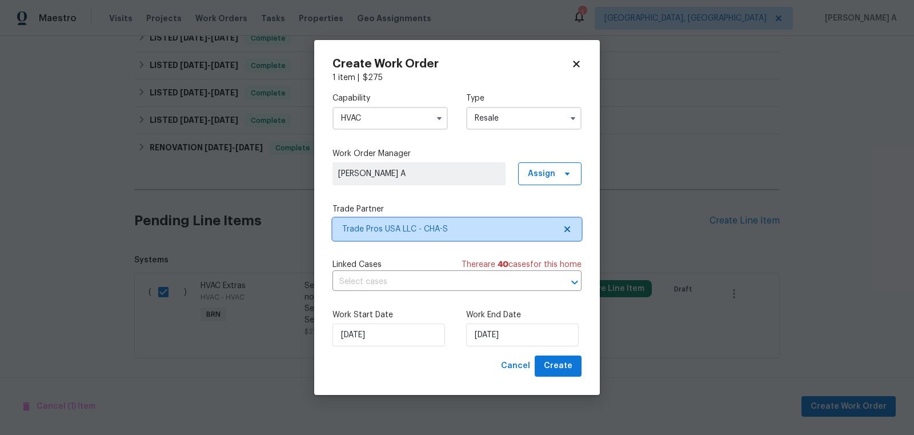
scroll to position [0, 0]
click at [391, 276] on input "text" at bounding box center [440, 282] width 217 height 18
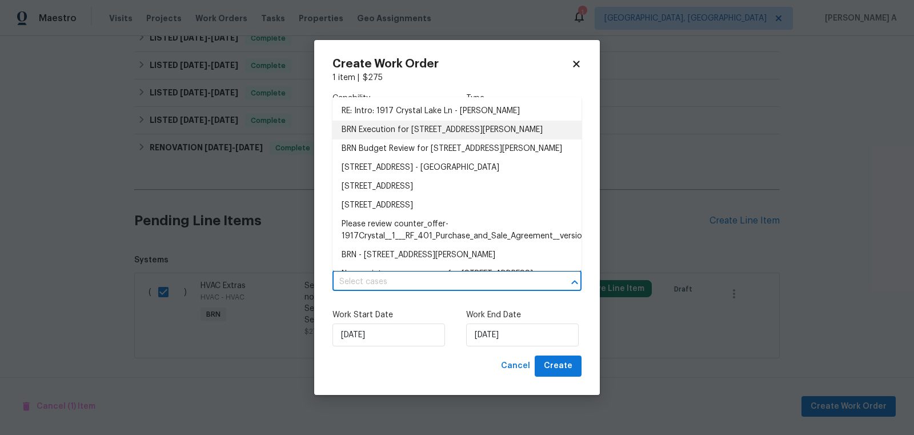
click at [403, 130] on li "BRN Execution for 1917 Crystal Lake Ln, Hixson, TN 37343" at bounding box center [456, 130] width 249 height 19
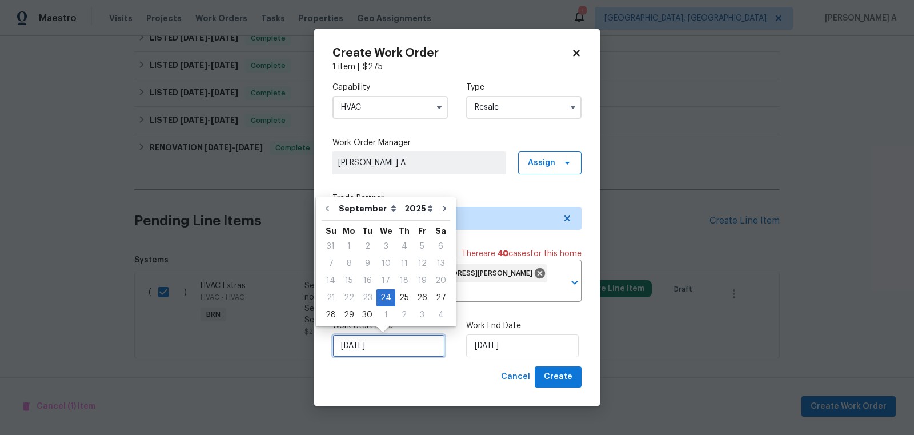
click at [394, 352] on input "9/24/2025" at bounding box center [388, 345] width 113 height 23
click at [402, 300] on div "25" at bounding box center [404, 298] width 18 height 16
type input "9/25/2025"
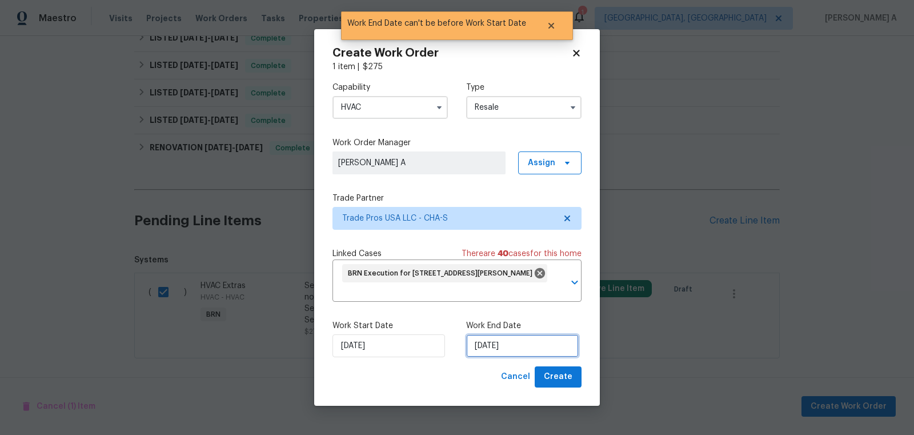
click at [504, 351] on input "9/25/2025" at bounding box center [522, 345] width 113 height 23
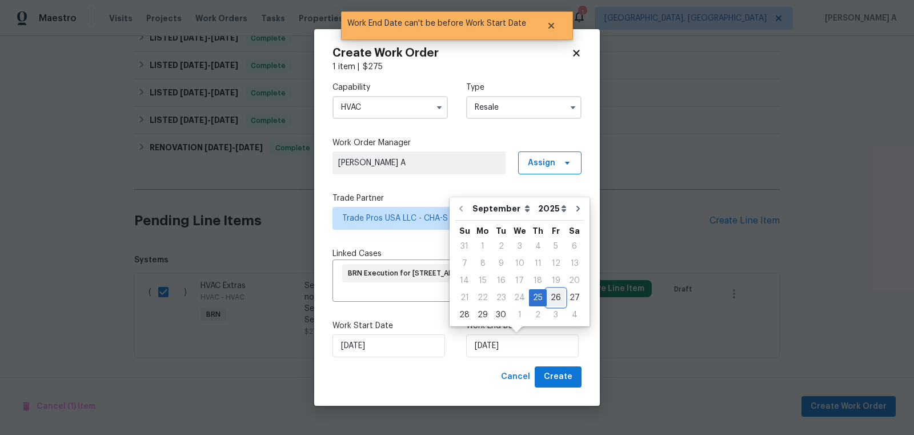
click at [552, 299] on div "26" at bounding box center [556, 298] width 18 height 16
type input "9/26/2025"
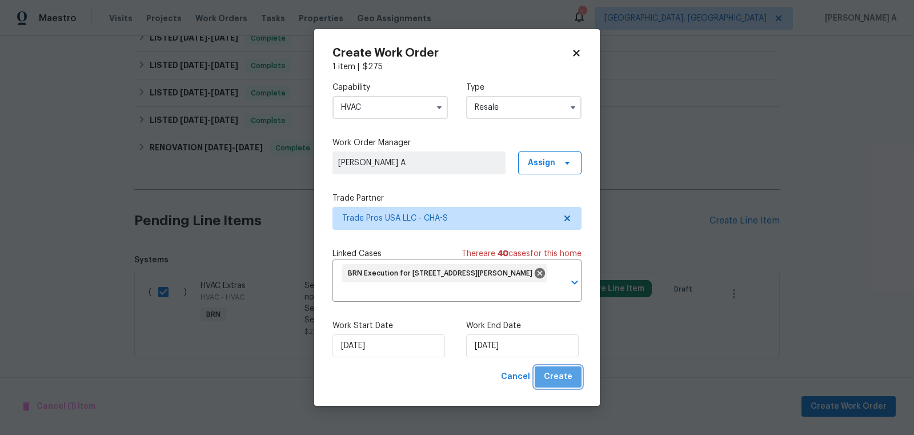
click at [568, 377] on span "Create" at bounding box center [558, 377] width 29 height 14
checkbox input "false"
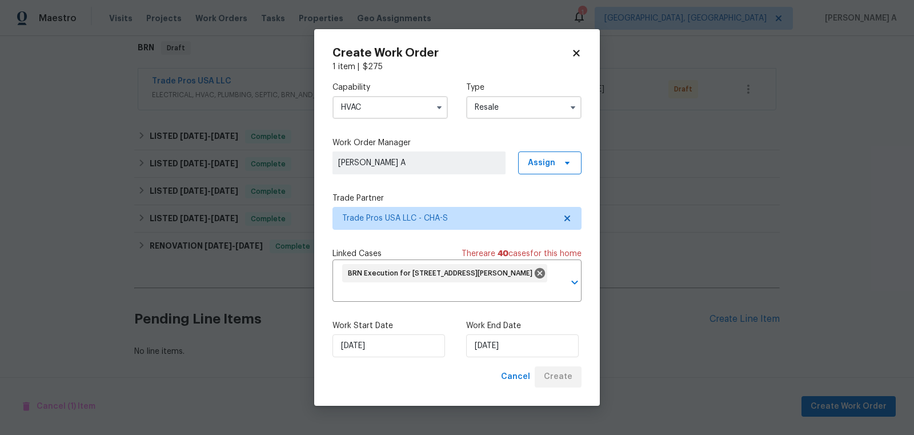
scroll to position [185, 0]
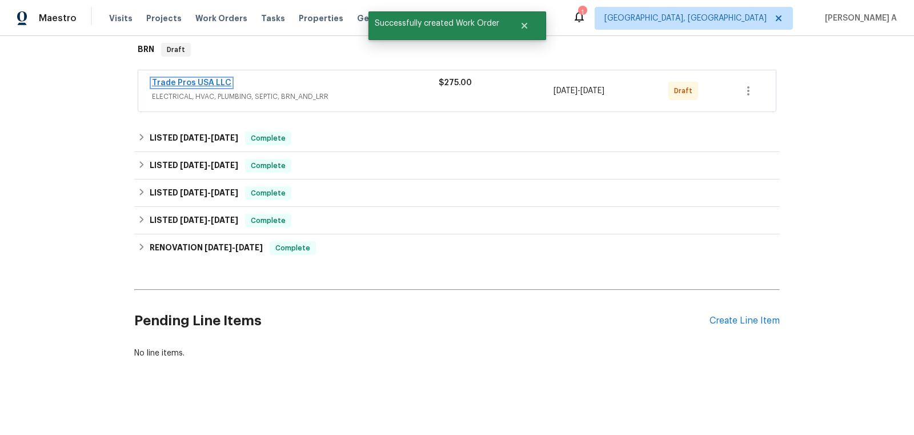
click at [184, 83] on link "Trade Pros USA LLC" at bounding box center [191, 83] width 79 height 8
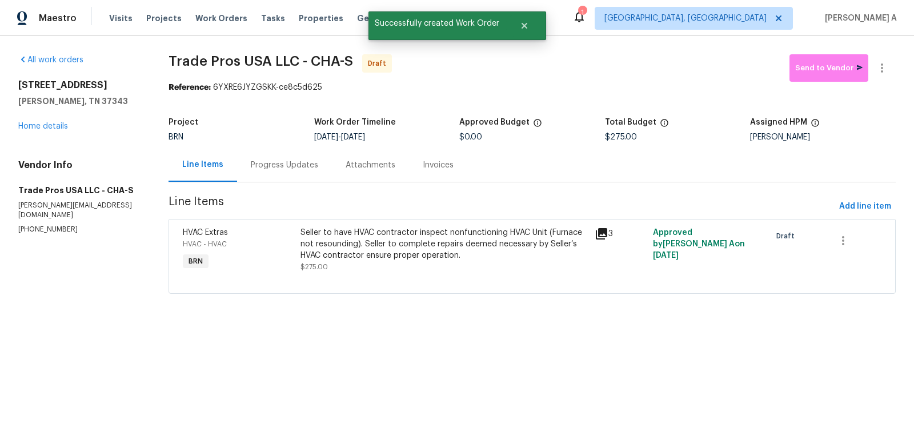
click at [269, 149] on div "Progress Updates" at bounding box center [284, 165] width 95 height 34
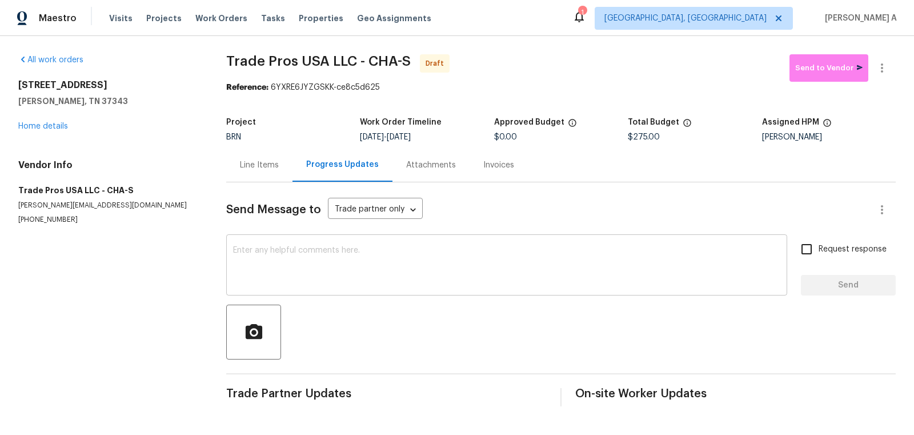
click at [318, 263] on textarea at bounding box center [506, 266] width 547 height 40
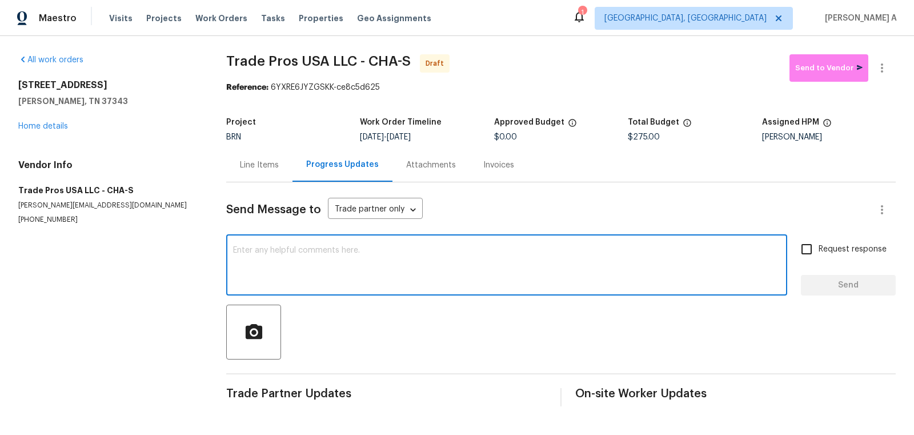
click at [318, 263] on textarea at bounding box center [506, 266] width 547 height 40
paste textarea "Hi, I'm Akshay from Opendoor. Just wanted to check if you received the workorde…"
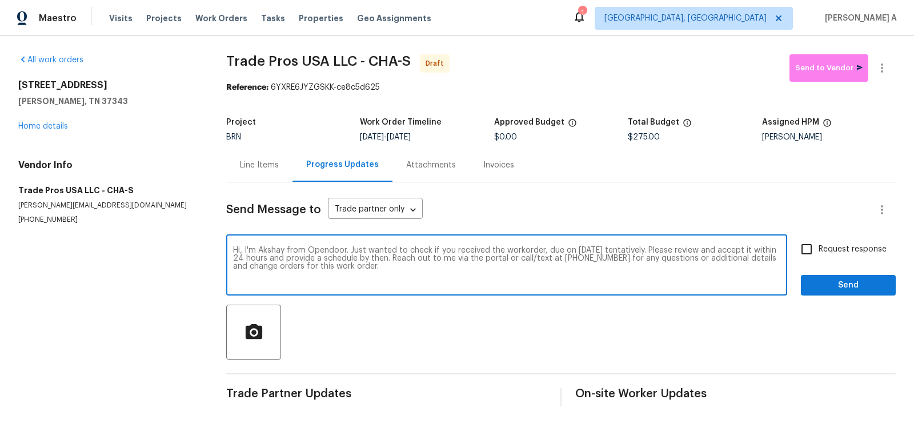
type textarea "Hi, I'm Akshay from Opendoor. Just wanted to check if you received the workorde…"
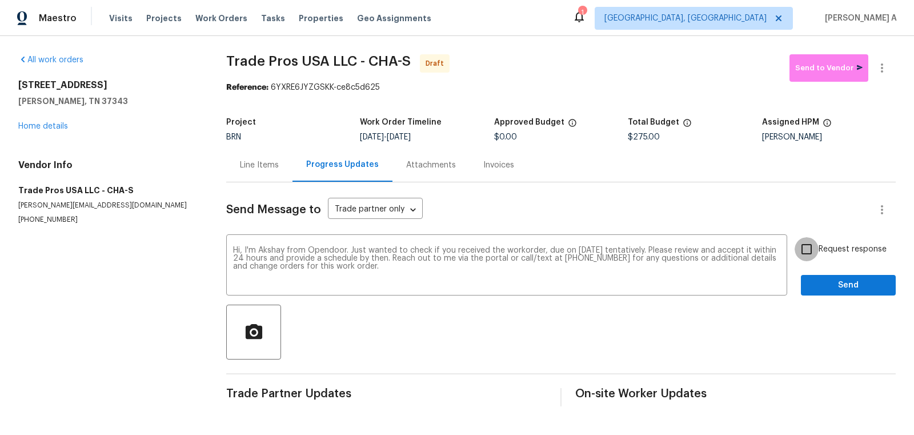
click at [801, 246] on input "Request response" at bounding box center [807, 249] width 24 height 24
checkbox input "true"
click at [837, 278] on span "Send" at bounding box center [848, 285] width 77 height 14
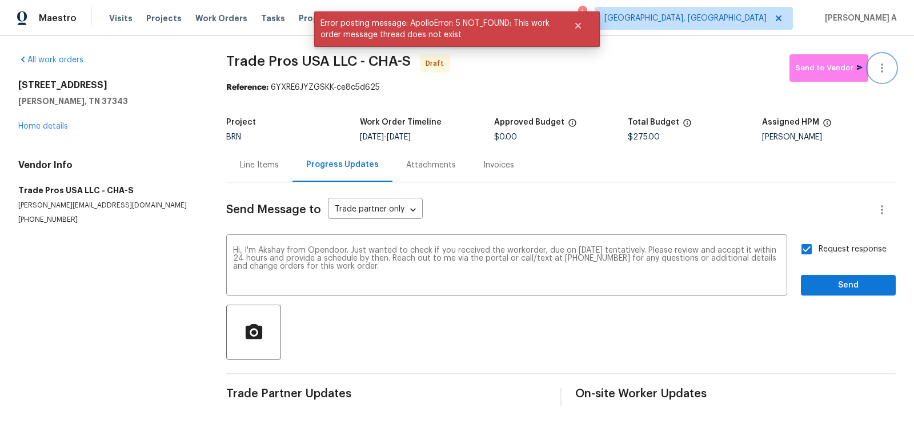
click at [884, 70] on icon "button" at bounding box center [882, 68] width 14 height 14
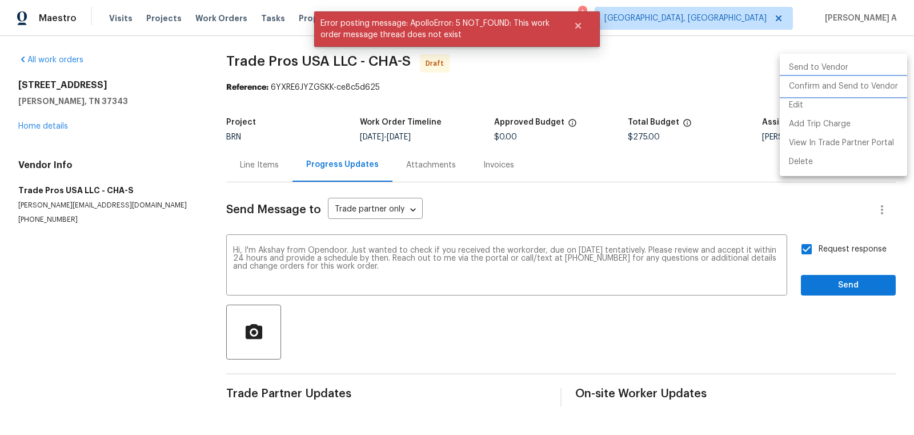
click at [886, 82] on li "Confirm and Send to Vendor" at bounding box center [843, 86] width 127 height 19
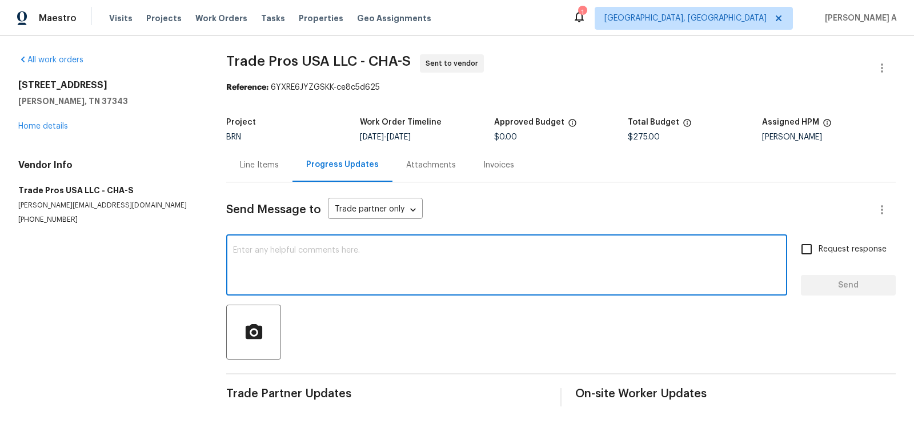
click at [415, 256] on textarea at bounding box center [506, 266] width 547 height 40
paste textarea "Hi, I'm Akshay from Opendoor. Just wanted to check if you received the workorde…"
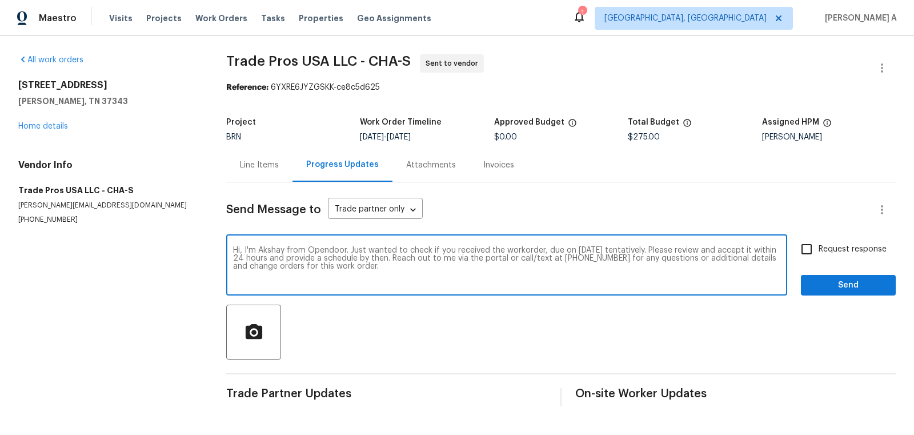
type textarea "Hi, I'm Akshay from Opendoor. Just wanted to check if you received the workorde…"
click at [823, 253] on span "Request response" at bounding box center [853, 249] width 68 height 12
click at [819, 253] on input "Request response" at bounding box center [807, 249] width 24 height 24
checkbox input "true"
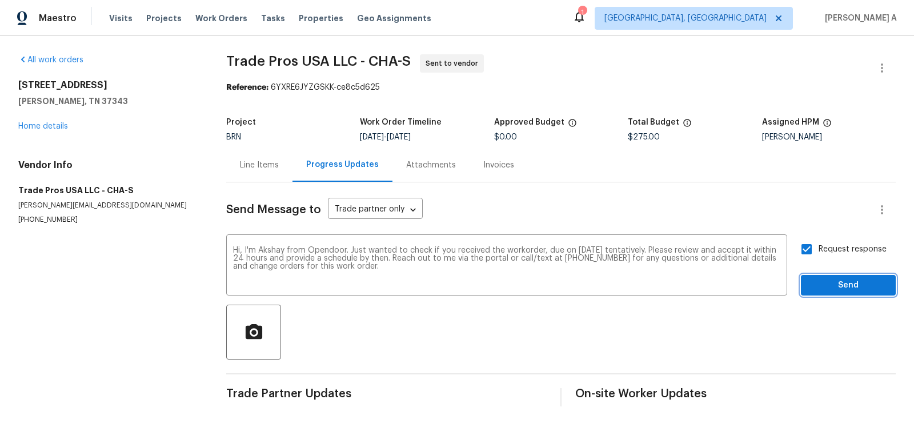
click at [847, 277] on button "Send" at bounding box center [848, 285] width 95 height 21
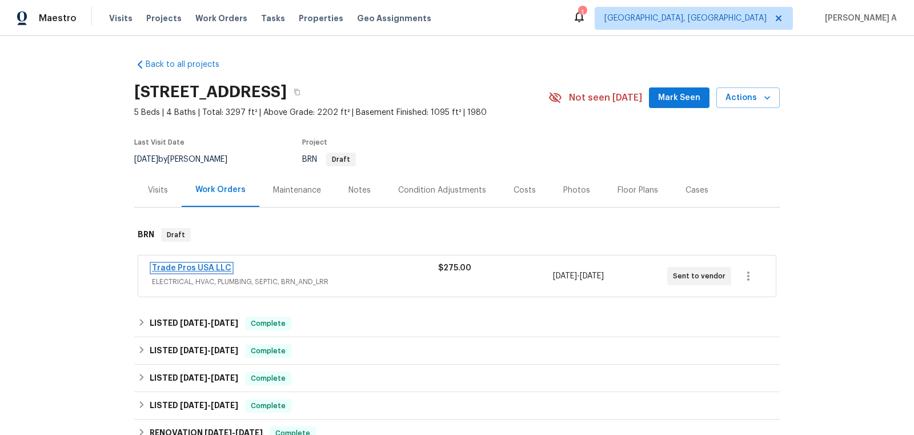
click at [196, 267] on link "Trade Pros USA LLC" at bounding box center [191, 268] width 79 height 8
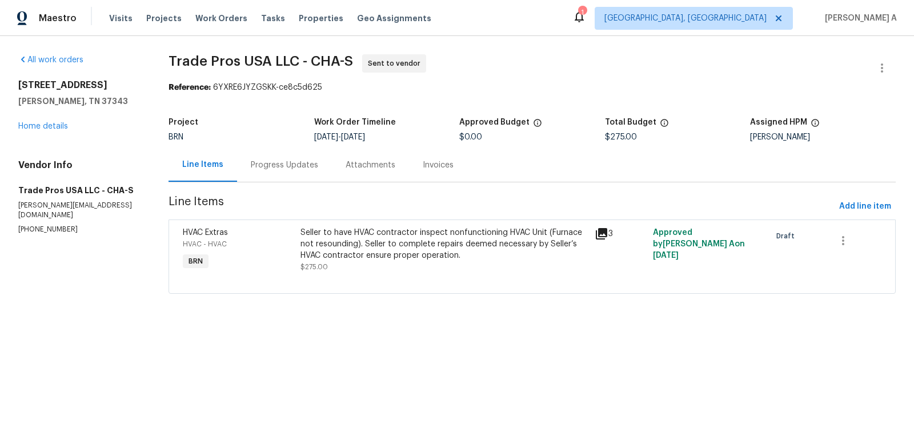
click at [294, 161] on div "Progress Updates" at bounding box center [284, 164] width 67 height 11
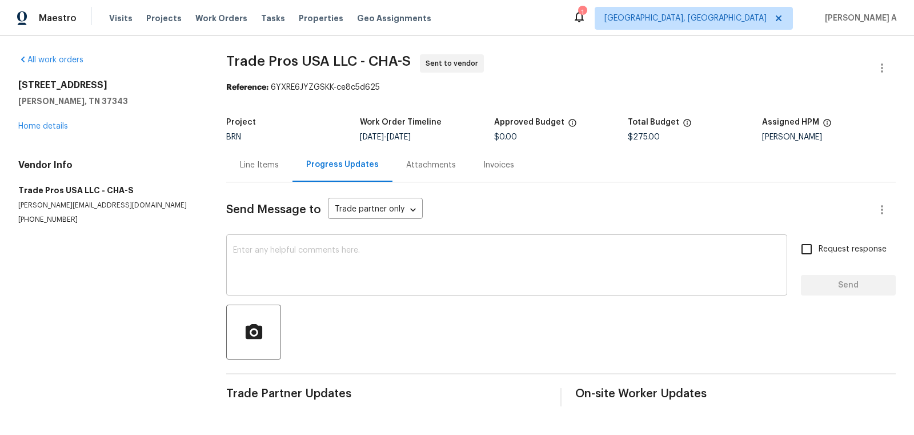
click at [296, 263] on textarea at bounding box center [506, 266] width 547 height 40
paste textarea "Hi, I'm Akshay from Opendoor. Just wanted to check if you received the workorde…"
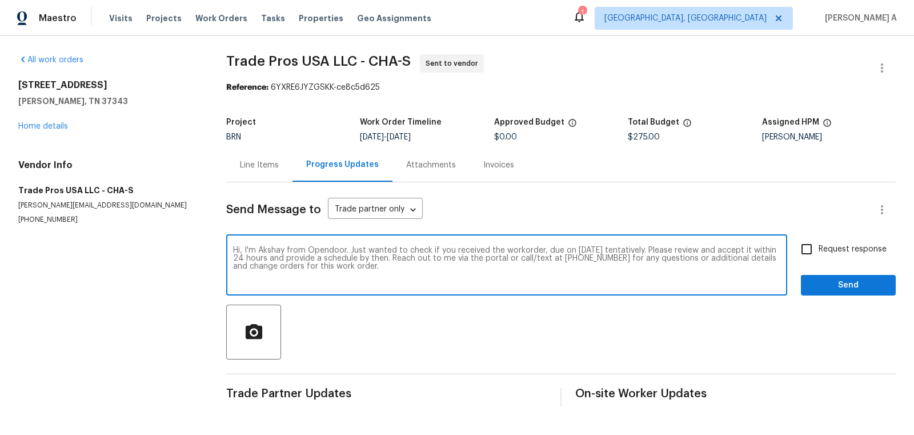
type textarea "Hi, I'm Akshay from Opendoor. Just wanted to check if you received the workorde…"
click at [803, 243] on input "Request response" at bounding box center [807, 249] width 24 height 24
checkbox input "true"
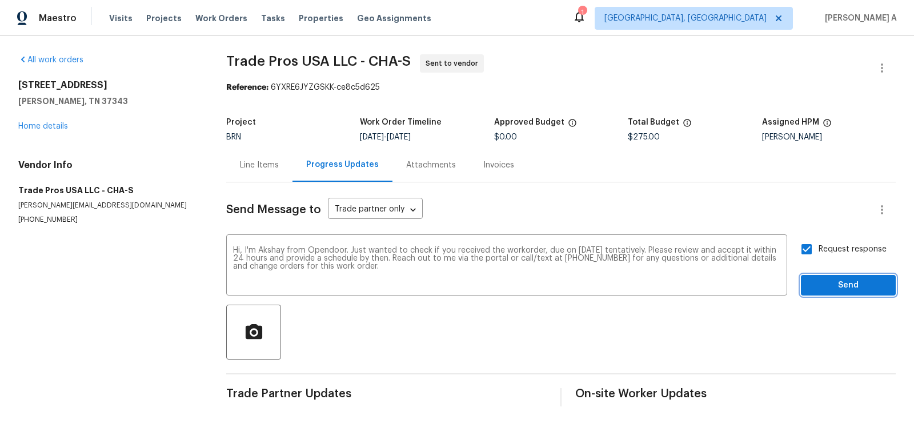
click at [843, 286] on span "Send" at bounding box center [848, 285] width 77 height 14
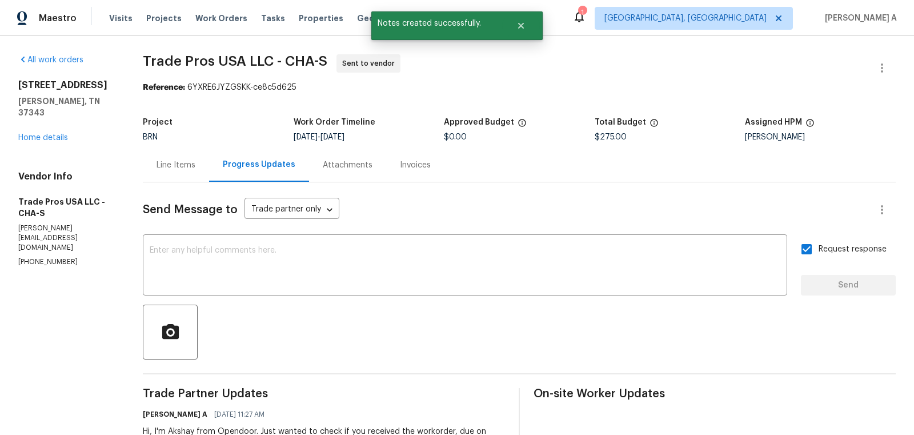
click at [33, 120] on div "[STREET_ADDRESS][PERSON_NAME] Home details" at bounding box center [66, 111] width 97 height 64
click at [36, 134] on link "Home details" at bounding box center [43, 138] width 50 height 8
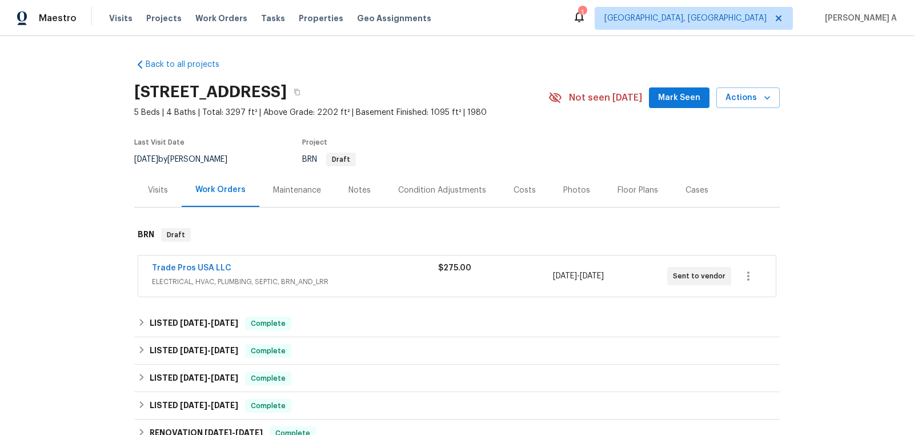
scroll to position [99, 0]
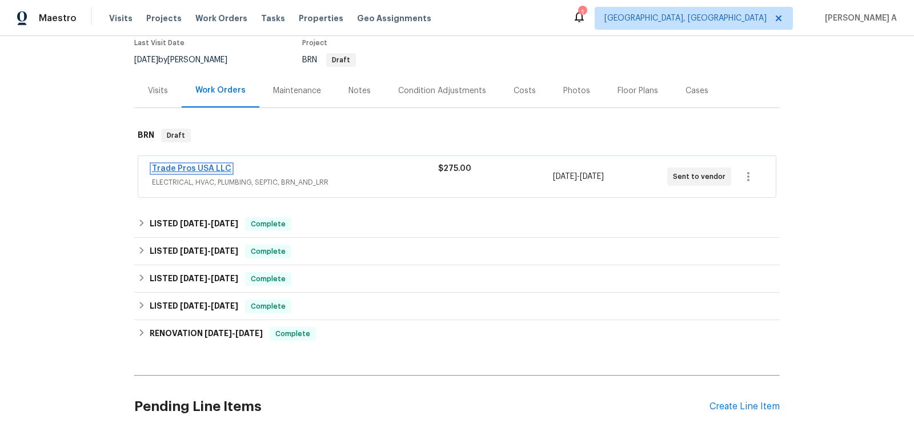
click at [202, 165] on link "Trade Pros USA LLC" at bounding box center [191, 169] width 79 height 8
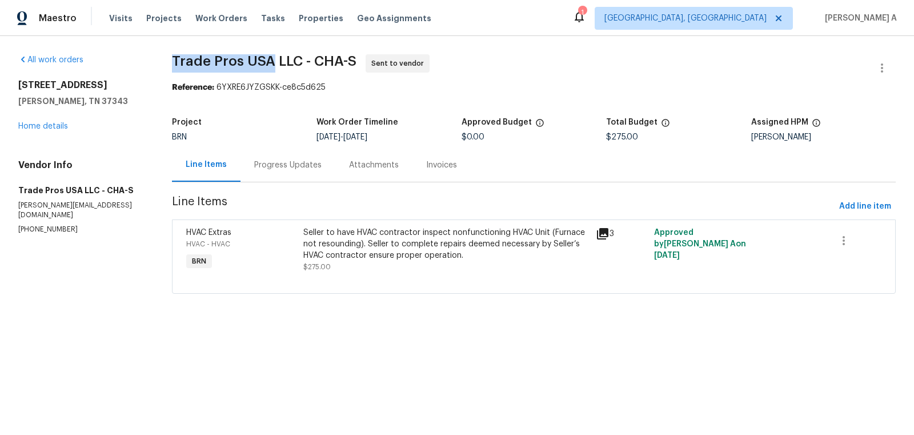
copy span "Trade Pros [GEOGRAPHIC_DATA]"
drag, startPoint x: 162, startPoint y: 61, endPoint x: 267, endPoint y: 60, distance: 105.1
click at [267, 60] on div "All work orders [STREET_ADDRESS][PERSON_NAME] Home details Vendor Info Trade Pr…" at bounding box center [457, 181] width 914 height 290
click at [304, 180] on div "Progress Updates" at bounding box center [287, 165] width 95 height 34
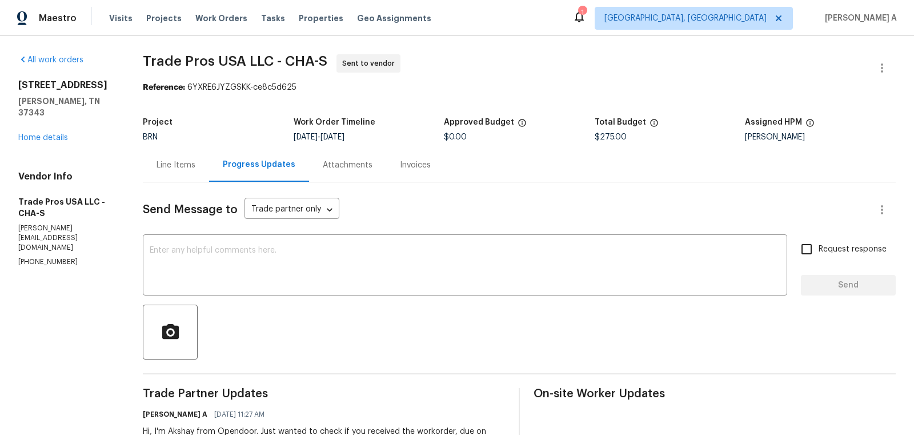
click at [187, 162] on div "Line Items" at bounding box center [176, 164] width 39 height 11
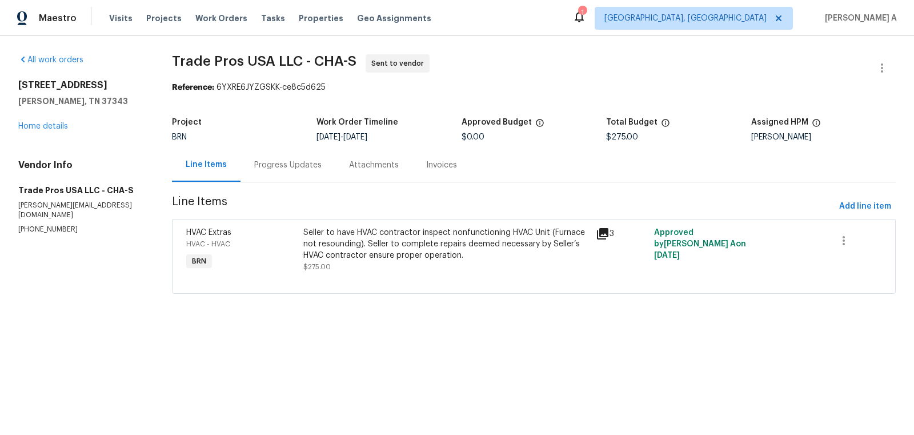
click at [62, 119] on div "[STREET_ADDRESS][PERSON_NAME] Home details" at bounding box center [81, 105] width 126 height 53
click at [55, 127] on link "Home details" at bounding box center [43, 126] width 50 height 8
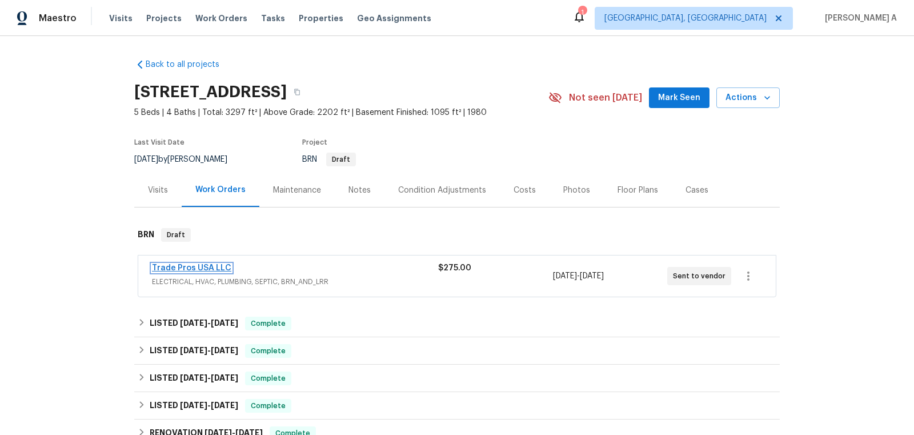
click at [211, 269] on link "Trade Pros USA LLC" at bounding box center [191, 268] width 79 height 8
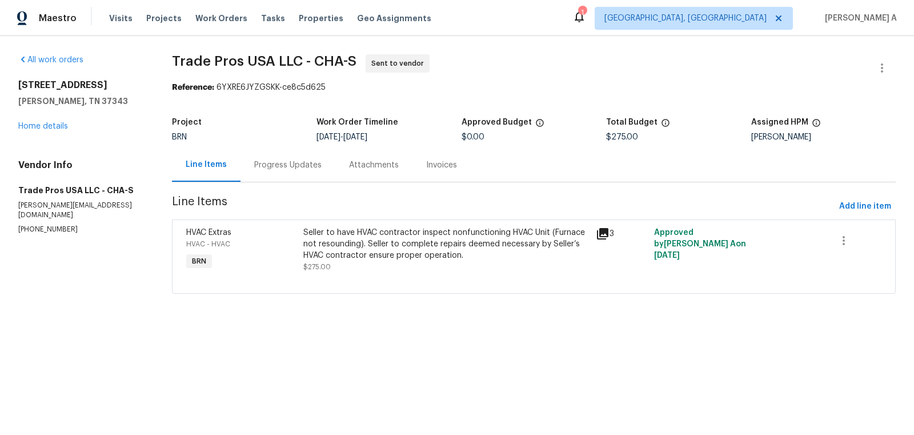
click at [273, 179] on div "Progress Updates" at bounding box center [287, 165] width 95 height 34
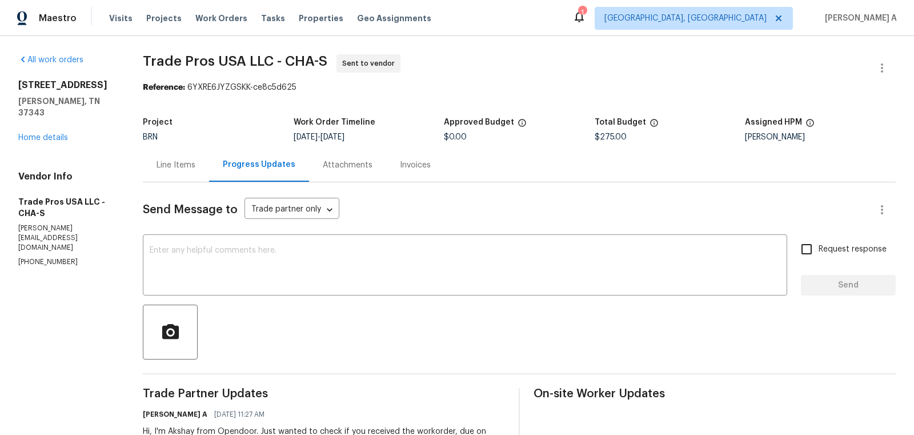
click at [171, 161] on div "Line Items" at bounding box center [176, 164] width 39 height 11
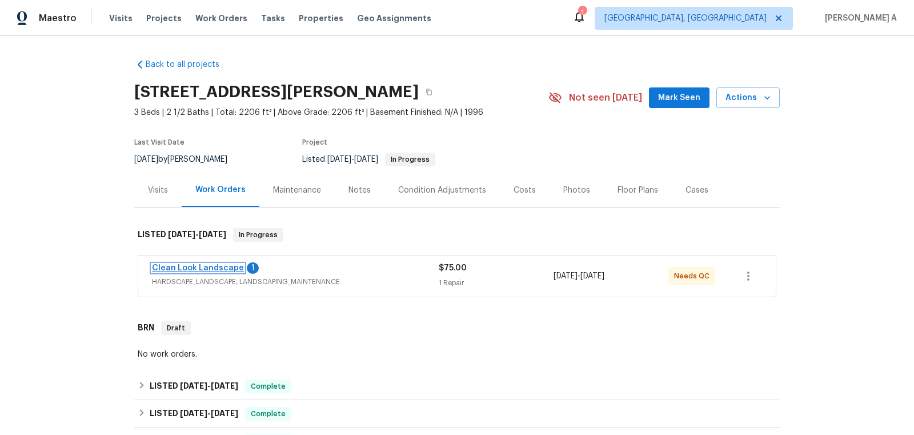
click at [200, 264] on link "Clean Look Landscape" at bounding box center [198, 268] width 92 height 8
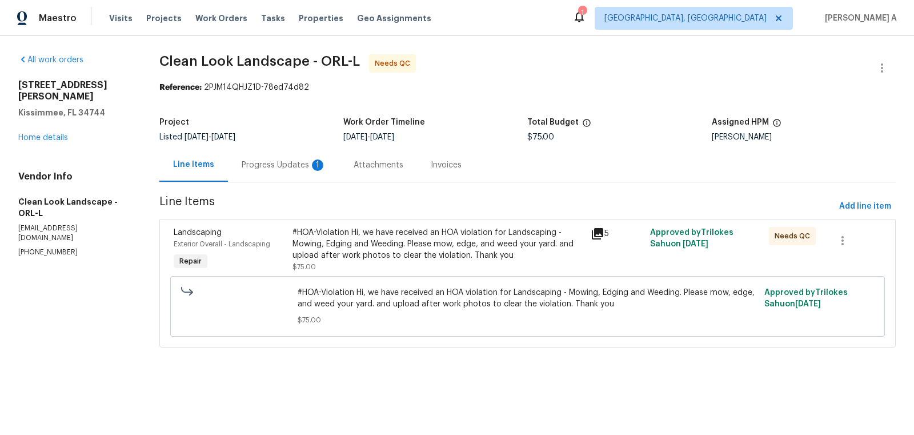
click at [295, 171] on div "Progress Updates 1" at bounding box center [284, 165] width 112 height 34
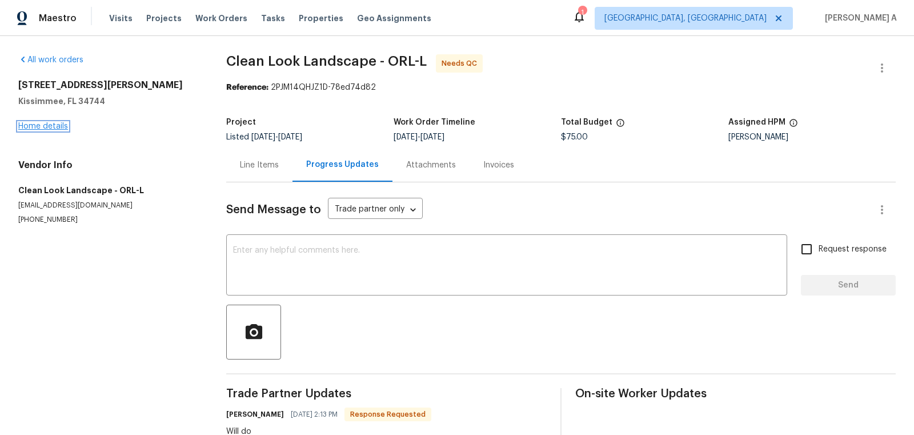
click at [50, 128] on link "Home details" at bounding box center [43, 126] width 50 height 8
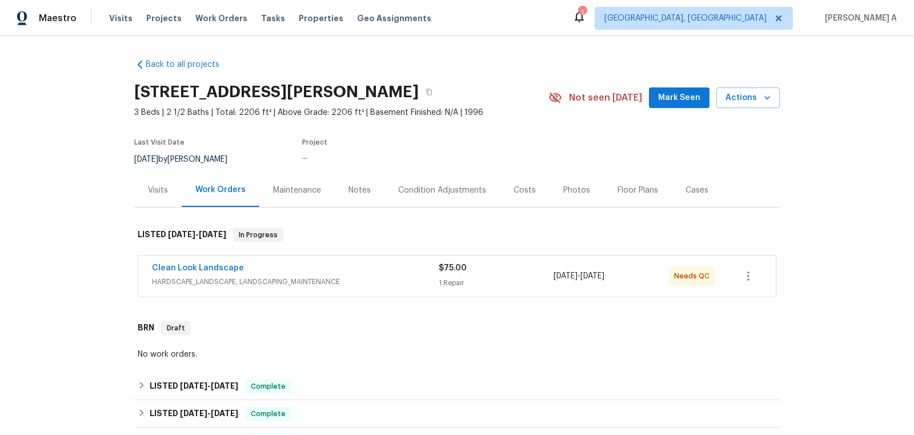
scroll to position [541, 0]
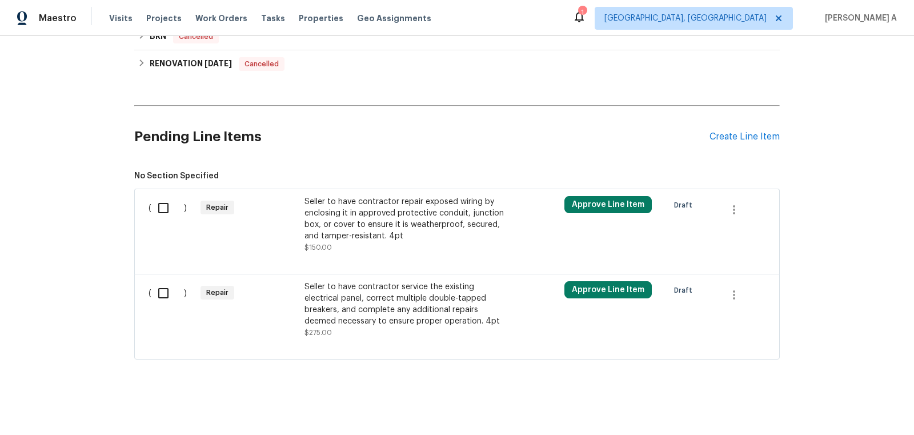
click at [446, 230] on div "Seller to have contractor repair exposed wiring by enclosing it in approved pro…" at bounding box center [404, 219] width 201 height 46
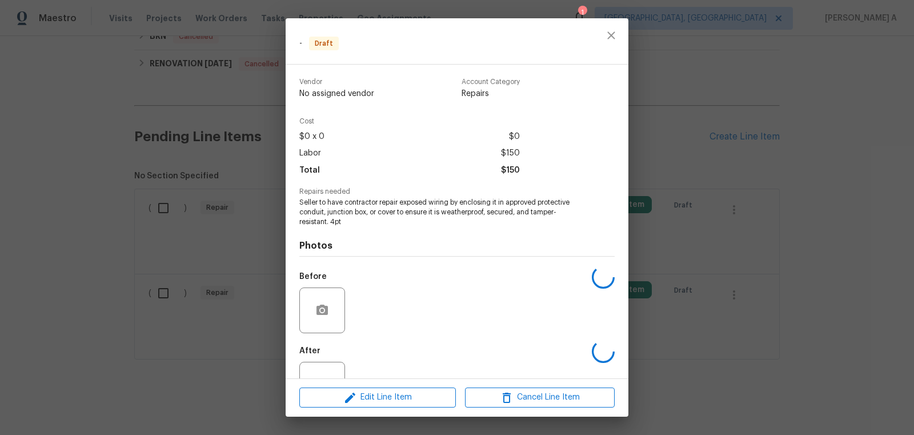
scroll to position [41, 0]
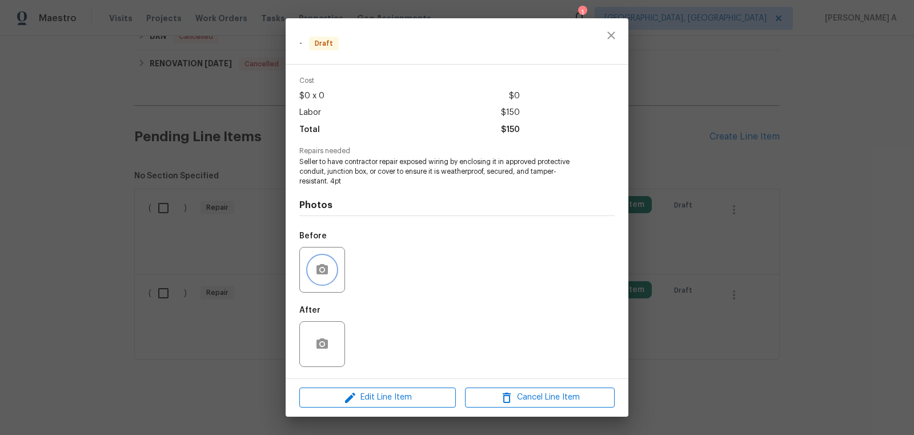
click at [327, 271] on icon "button" at bounding box center [321, 269] width 11 height 10
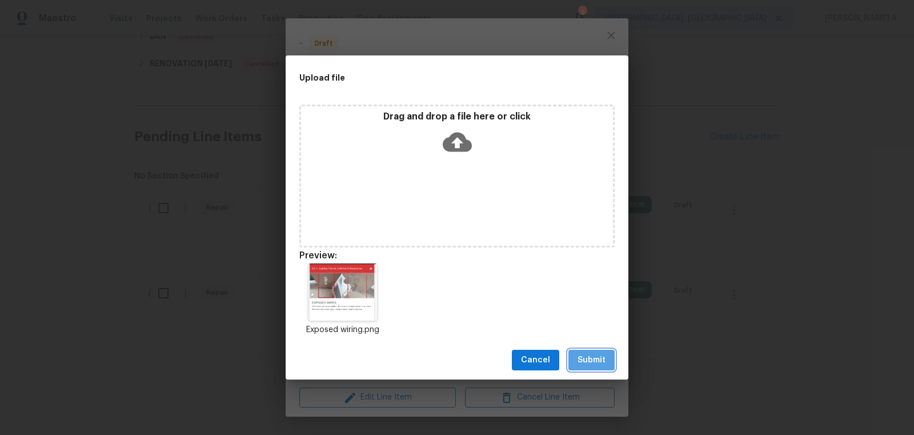
click at [588, 364] on span "Submit" at bounding box center [591, 360] width 28 height 14
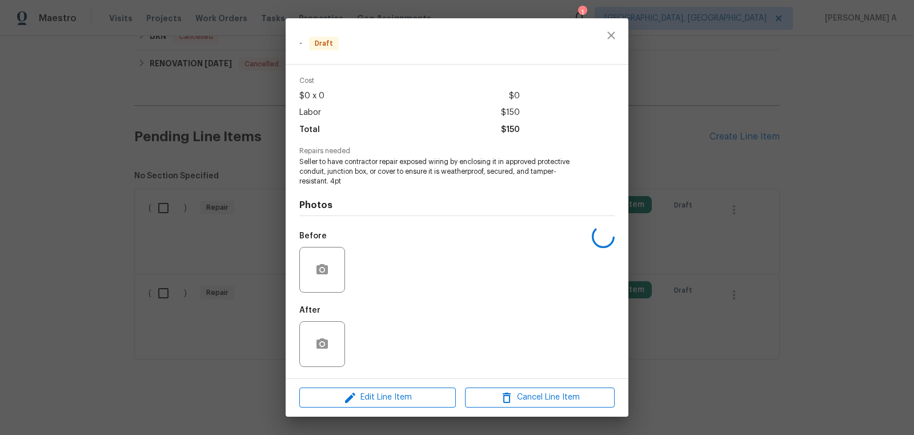
click at [625, 21] on div at bounding box center [611, 41] width 34 height 46
click at [603, 43] on button "close" at bounding box center [610, 35] width 27 height 27
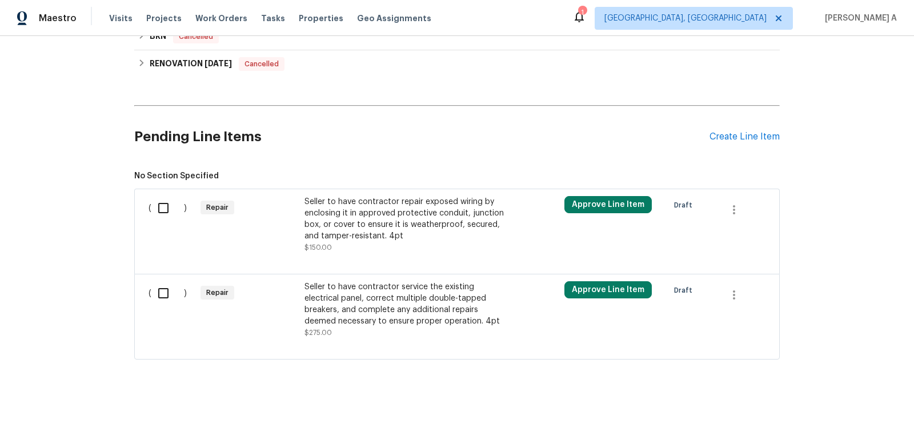
click at [379, 318] on div "Seller to have contractor service the existing electrical panel, correct multip…" at bounding box center [404, 304] width 201 height 46
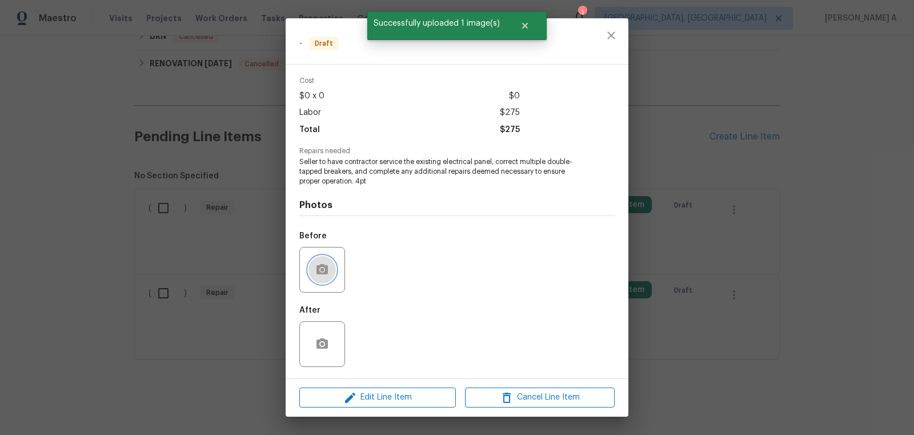
click at [319, 267] on icon "button" at bounding box center [321, 269] width 11 height 10
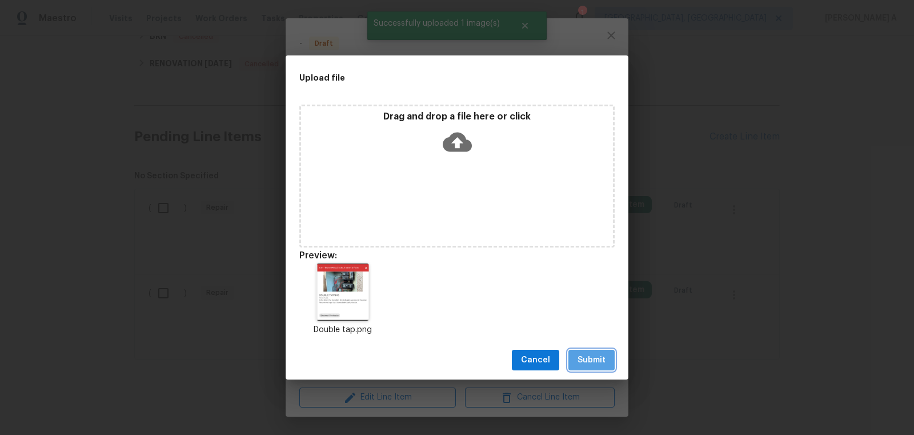
click at [602, 359] on span "Submit" at bounding box center [591, 360] width 28 height 14
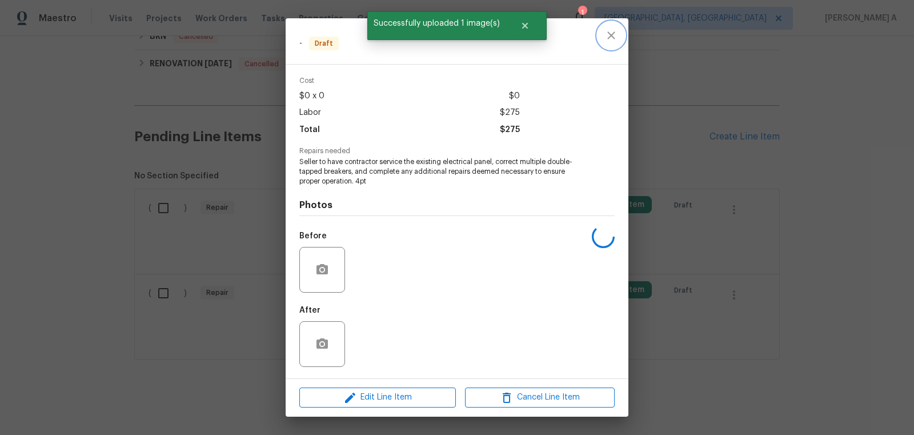
click at [608, 34] on icon "close" at bounding box center [611, 36] width 14 height 14
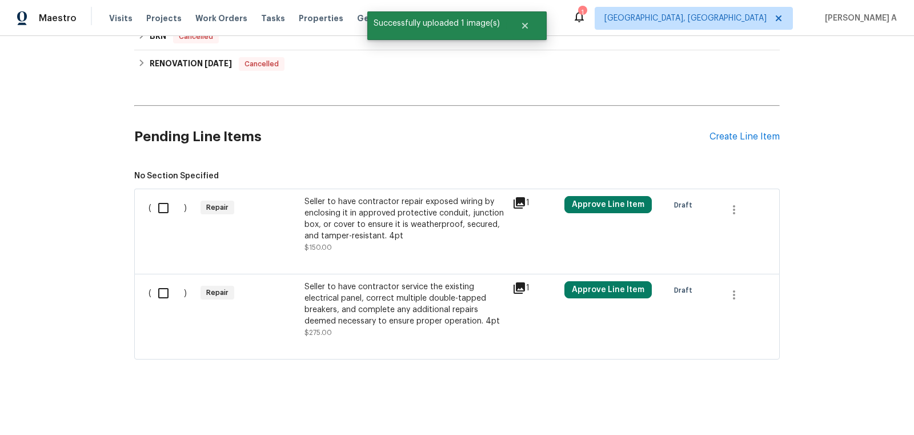
click at [411, 222] on div "Seller to have contractor repair exposed wiring by enclosing it in approved pro…" at bounding box center [404, 219] width 201 height 46
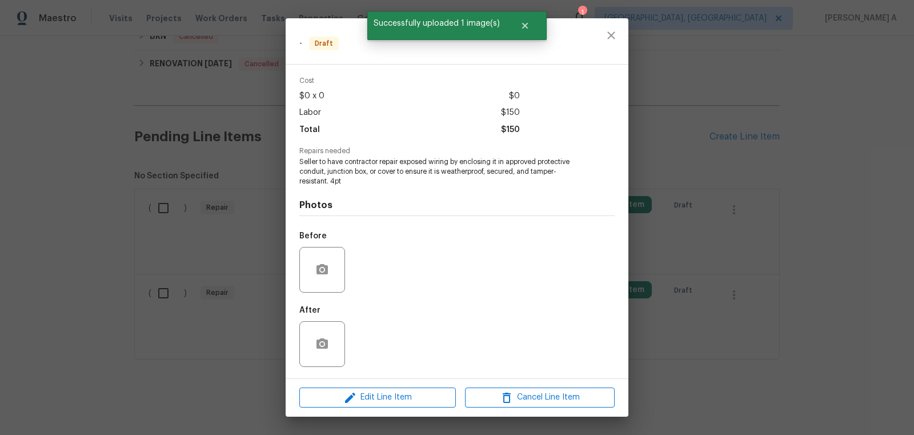
click at [387, 410] on div "Edit Line Item Cancel Line Item" at bounding box center [457, 397] width 343 height 38
click at [389, 396] on span "Edit Line Item" at bounding box center [378, 397] width 150 height 14
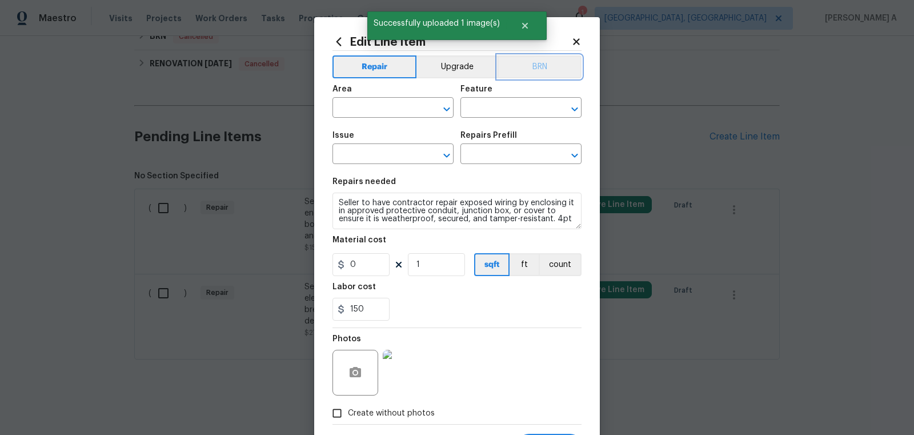
click at [534, 70] on button "BRN" at bounding box center [540, 66] width 84 height 23
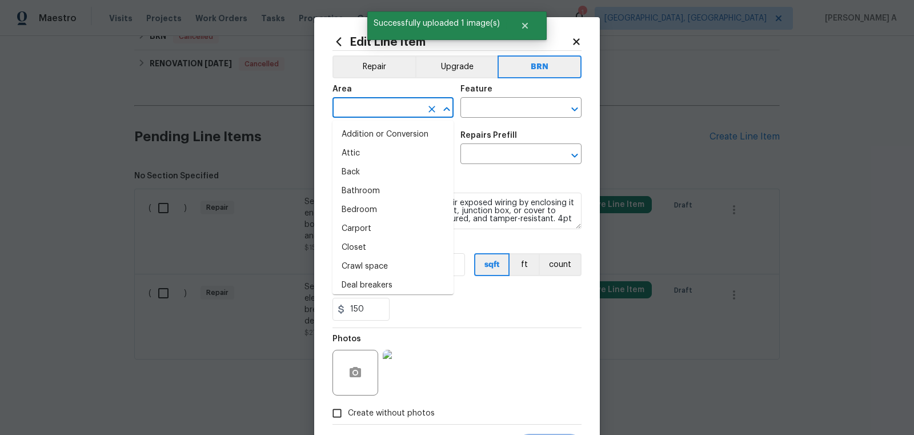
click at [361, 110] on input "text" at bounding box center [376, 109] width 89 height 18
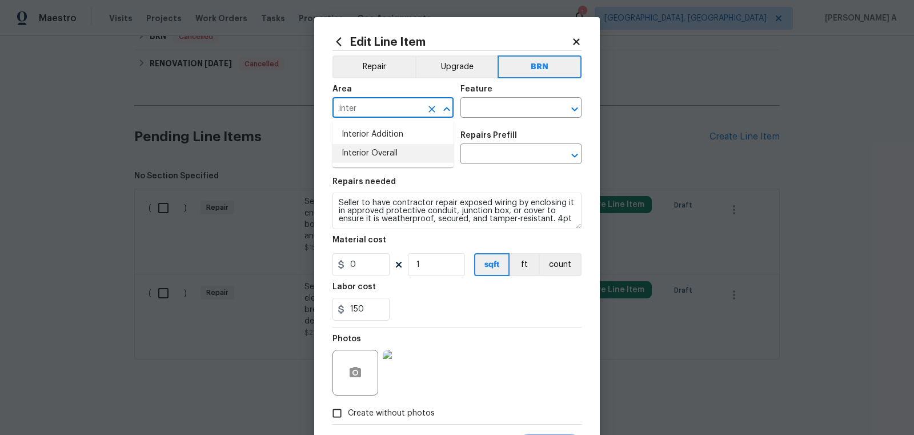
click at [379, 154] on li "Interior Overall" at bounding box center [392, 153] width 121 height 19
type input "Interior Overall"
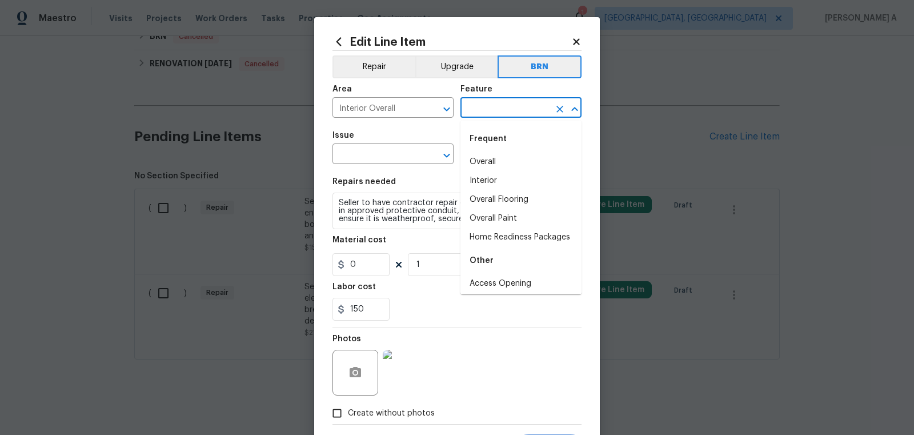
click at [503, 105] on input "text" at bounding box center [504, 109] width 89 height 18
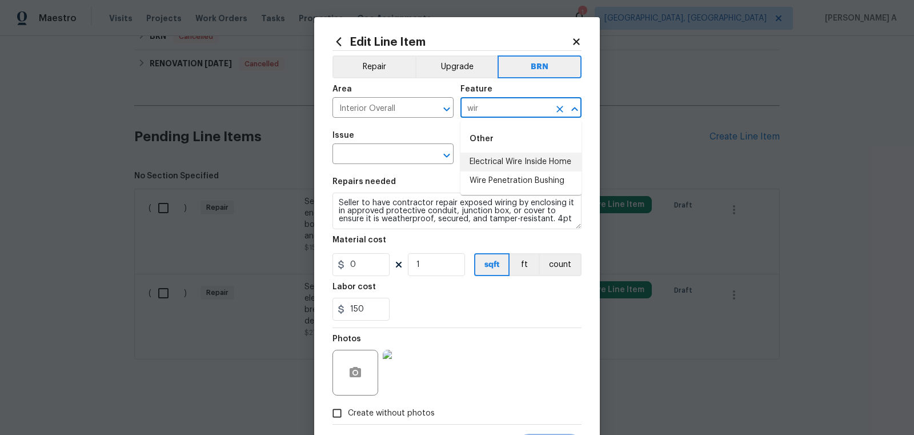
click at [513, 159] on li "Electrical Wire Inside Home" at bounding box center [520, 162] width 121 height 19
type input "Electrical Wire Inside Home"
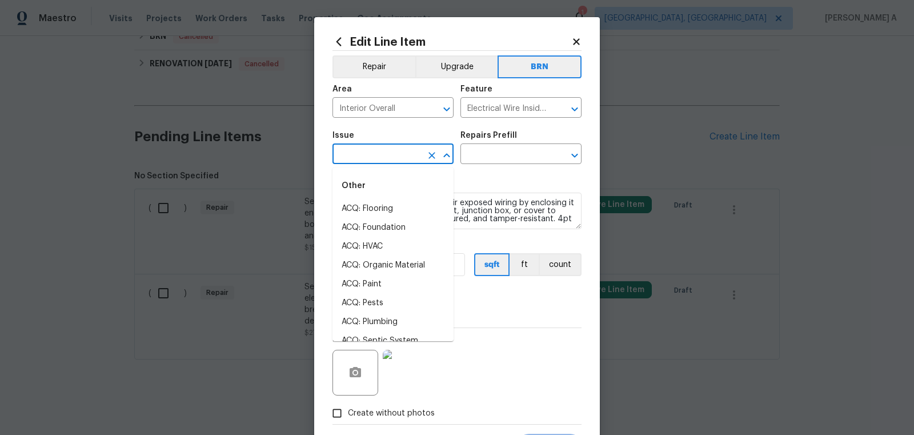
click at [405, 161] on input "text" at bounding box center [376, 155] width 89 height 18
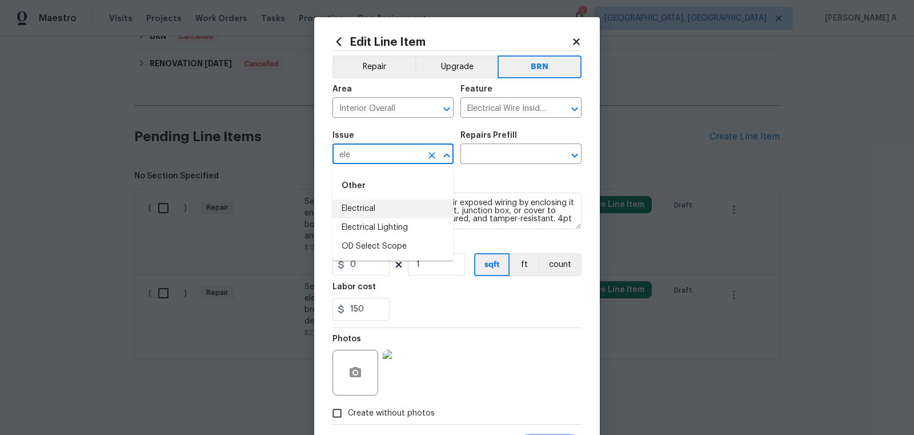
click at [410, 201] on li "Electrical" at bounding box center [392, 208] width 121 height 19
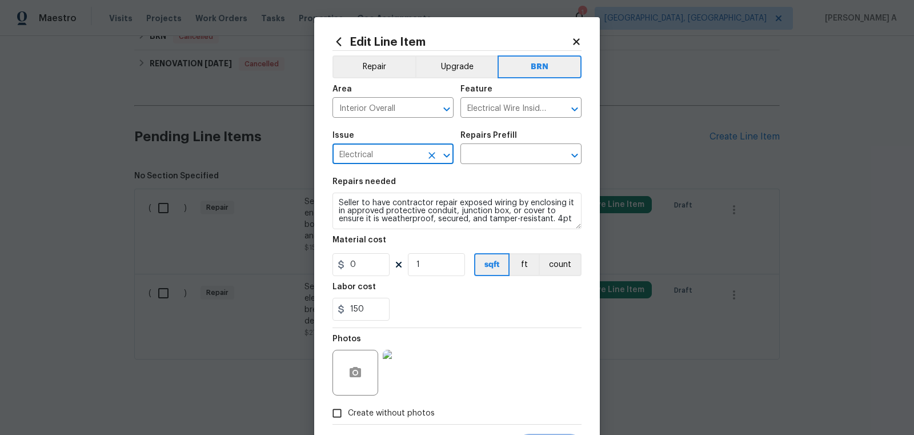
type input "Electrical"
click at [410, 229] on textarea "Seller to have contractor repair exposed wiring by enclosing it in approved pro…" at bounding box center [456, 210] width 249 height 37
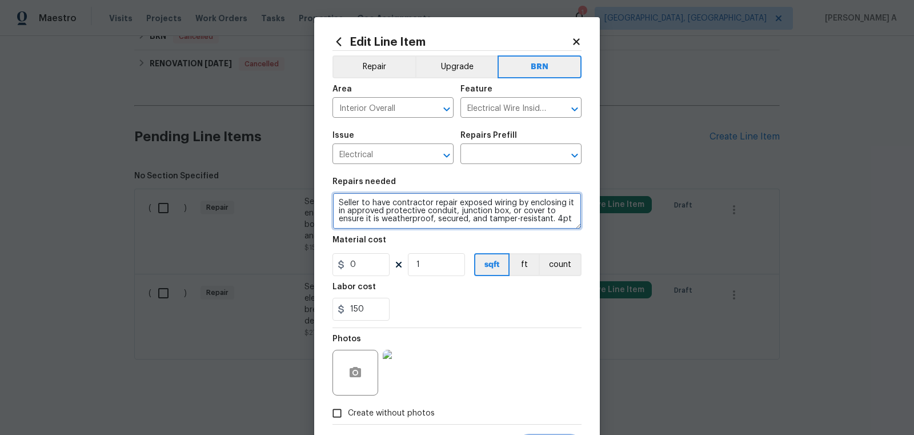
click at [410, 215] on textarea "Seller to have contractor repair exposed wiring by enclosing it in approved pro…" at bounding box center [456, 210] width 249 height 37
click at [506, 158] on input "text" at bounding box center [504, 155] width 89 height 18
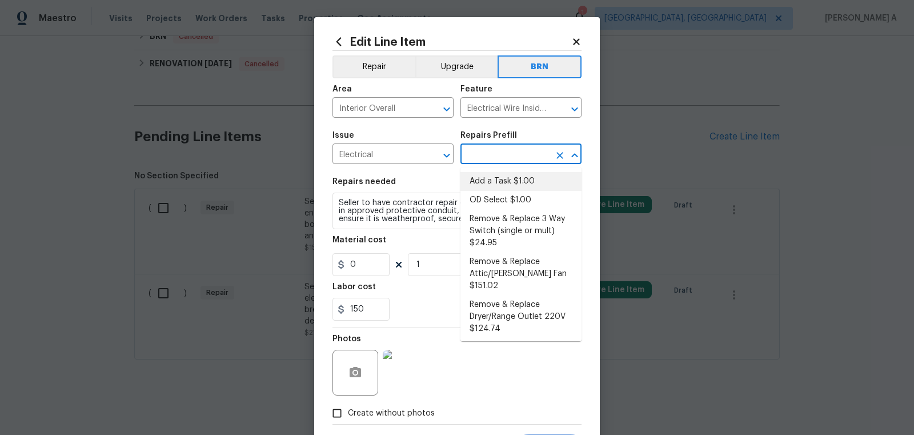
click at [507, 176] on li "Add a Task $1.00" at bounding box center [520, 181] width 121 height 19
type input "Add a Task $1.00"
type textarea "HPM to detail"
type input "1"
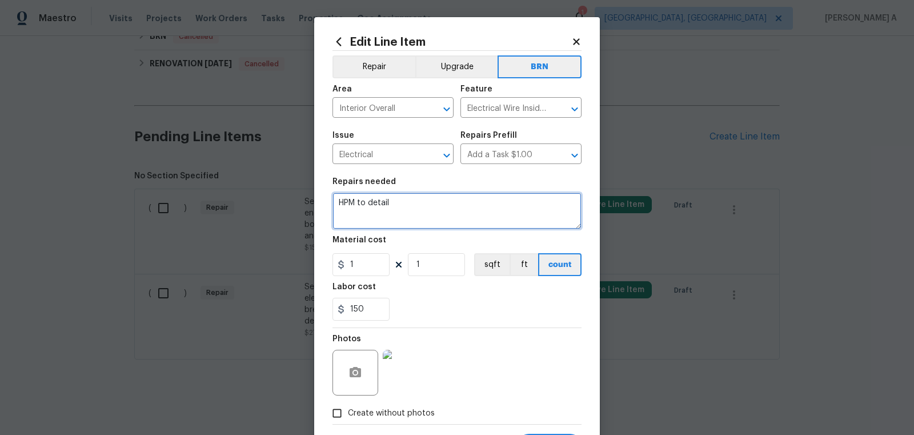
click at [467, 209] on textarea "HPM to detail" at bounding box center [456, 210] width 249 height 37
paste textarea "Seller to have contractor repair exposed wiring by enclosing it in approved pro…"
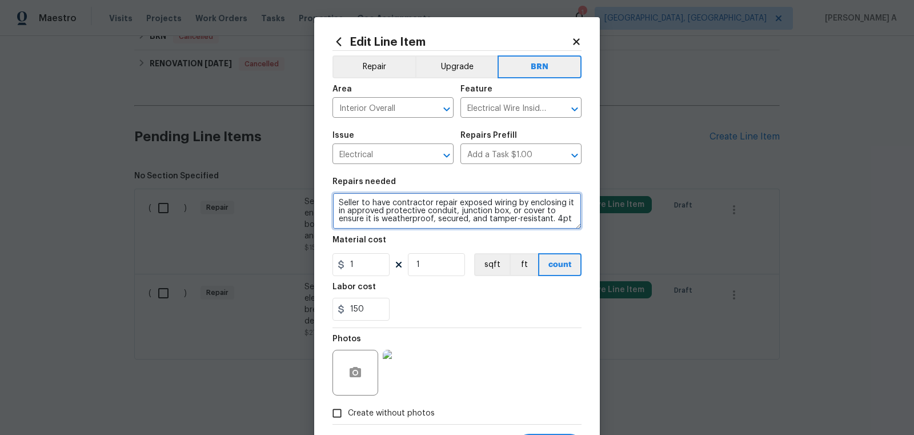
type textarea "Seller to have contractor repair exposed wiring by enclosing it in approved pro…"
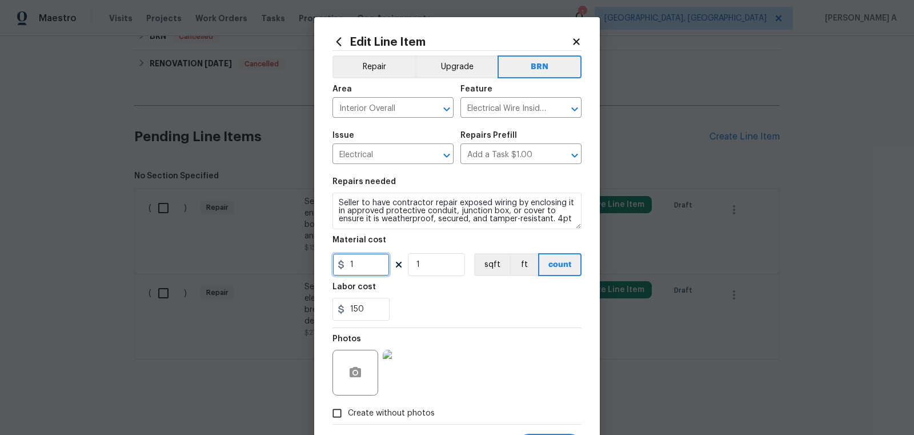
drag, startPoint x: 362, startPoint y: 263, endPoint x: 308, endPoint y: 263, distance: 53.7
click at [308, 263] on div "Edit Line Item Repair Upgrade BRN Area Interior Overall ​ Feature Electrical Wi…" at bounding box center [457, 217] width 914 height 435
type input "0"
click at [508, 305] on div "150" at bounding box center [456, 309] width 249 height 23
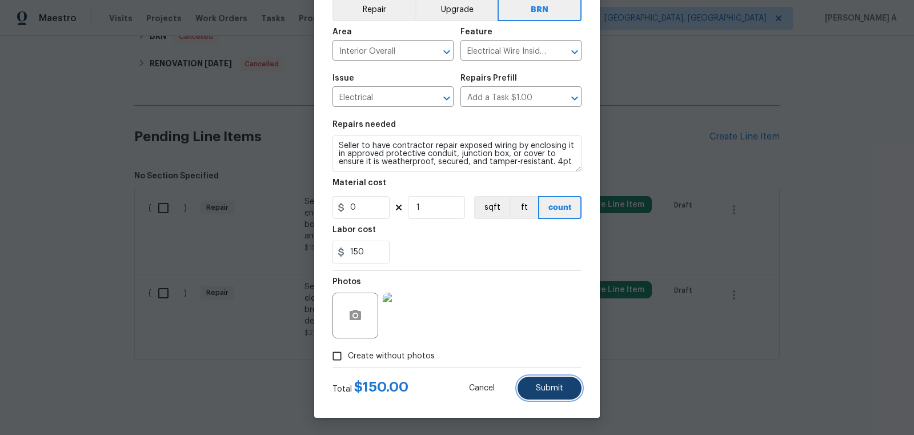
click at [555, 384] on span "Submit" at bounding box center [549, 388] width 27 height 9
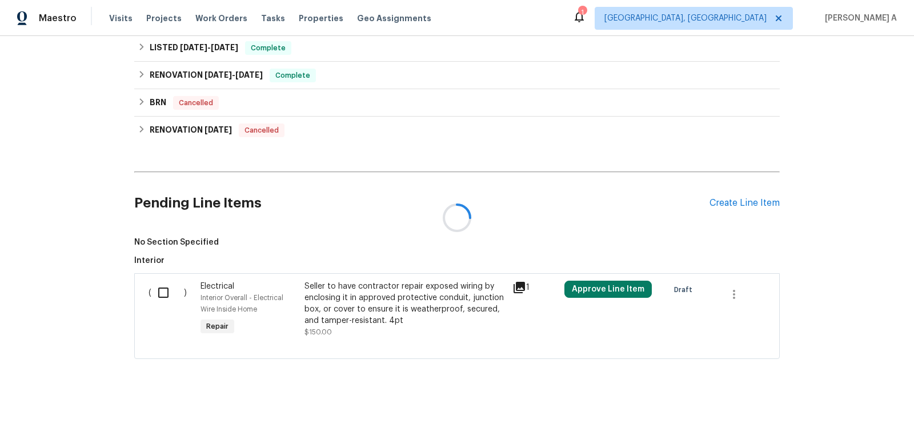
scroll to position [541, 0]
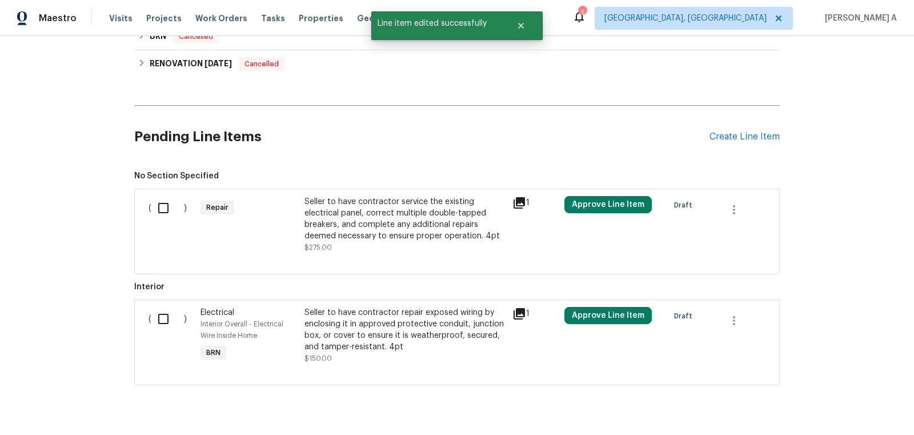
click at [383, 216] on div "Seller to have contractor service the existing electrical panel, correct multip…" at bounding box center [404, 219] width 201 height 46
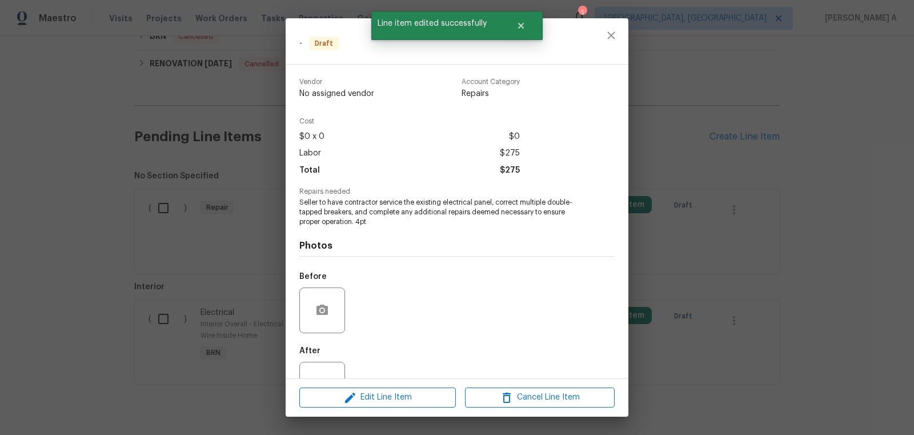
scroll to position [41, 0]
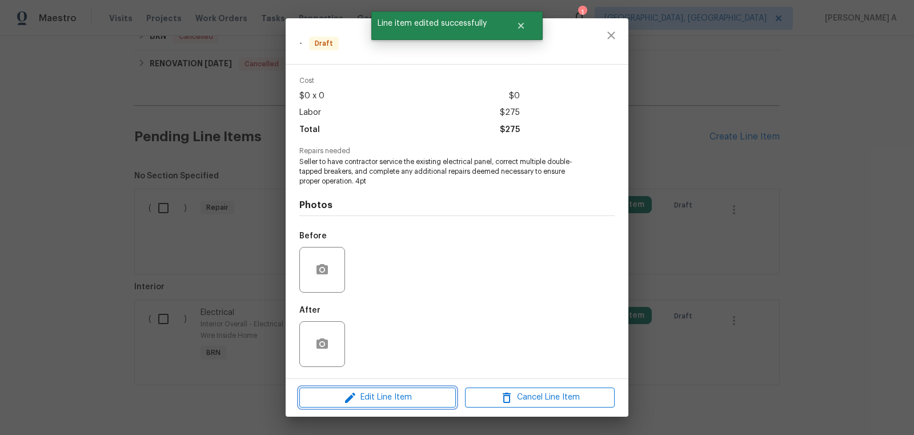
click at [417, 406] on button "Edit Line Item" at bounding box center [377, 397] width 157 height 20
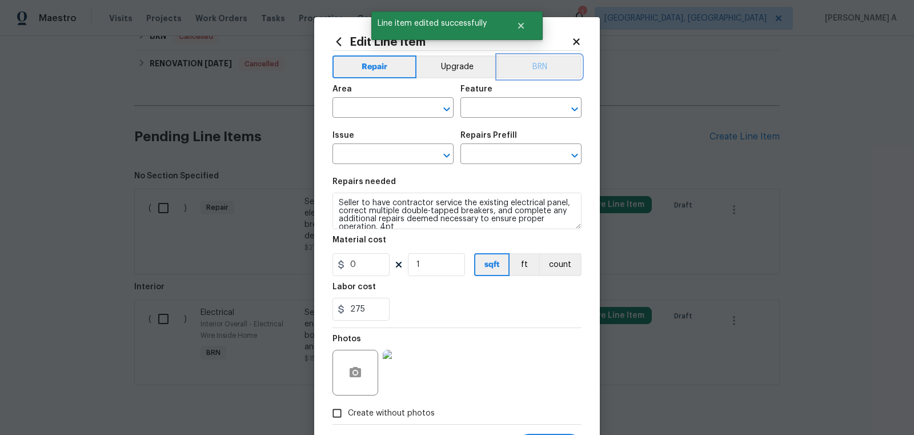
click at [536, 68] on button "BRN" at bounding box center [540, 66] width 84 height 23
click at [369, 104] on input "text" at bounding box center [376, 109] width 89 height 18
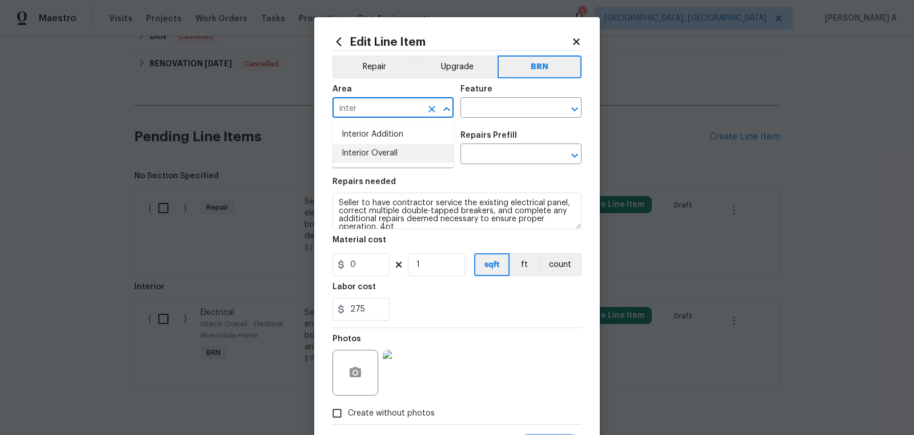
click at [389, 151] on li "Interior Overall" at bounding box center [392, 153] width 121 height 19
type input "Interior Overall"
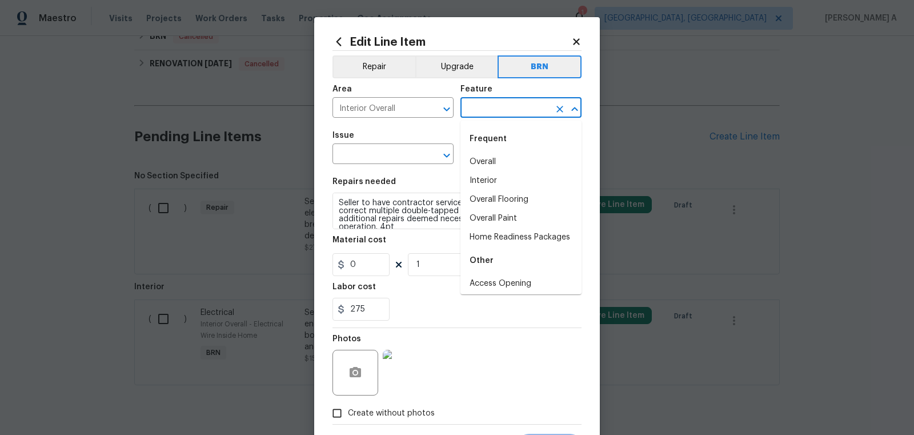
click at [500, 109] on input "text" at bounding box center [504, 109] width 89 height 18
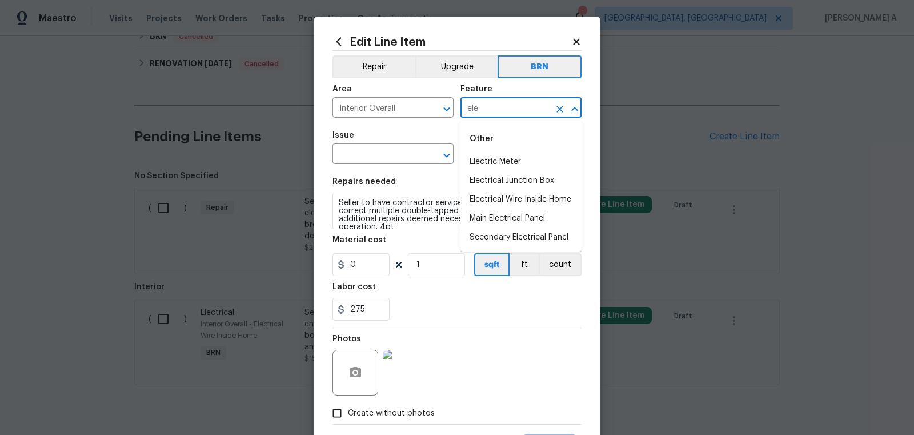
type input "ele"
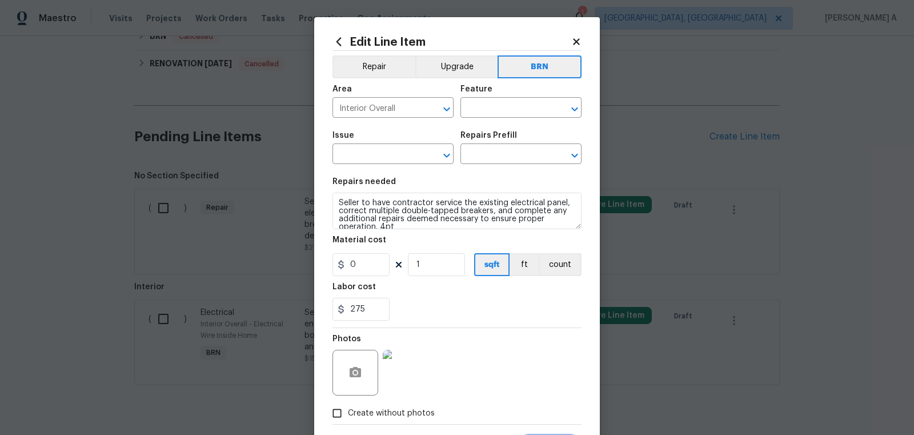
click at [396, 134] on div "Issue" at bounding box center [392, 138] width 121 height 15
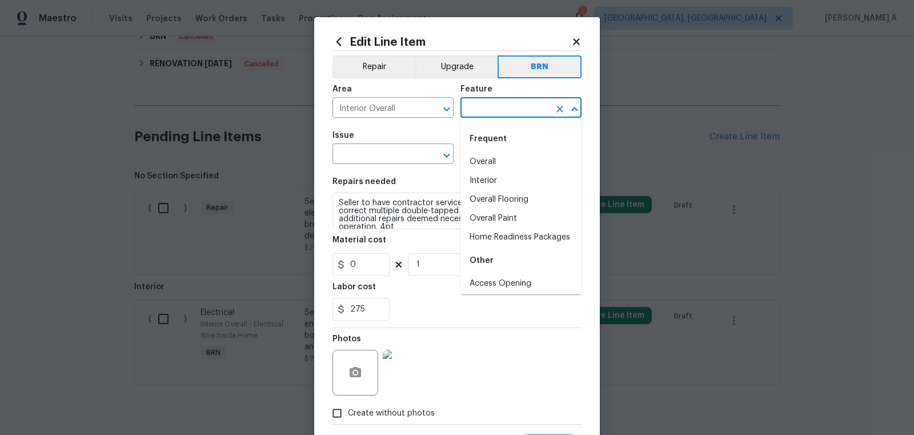
click at [520, 102] on input "text" at bounding box center [504, 109] width 89 height 18
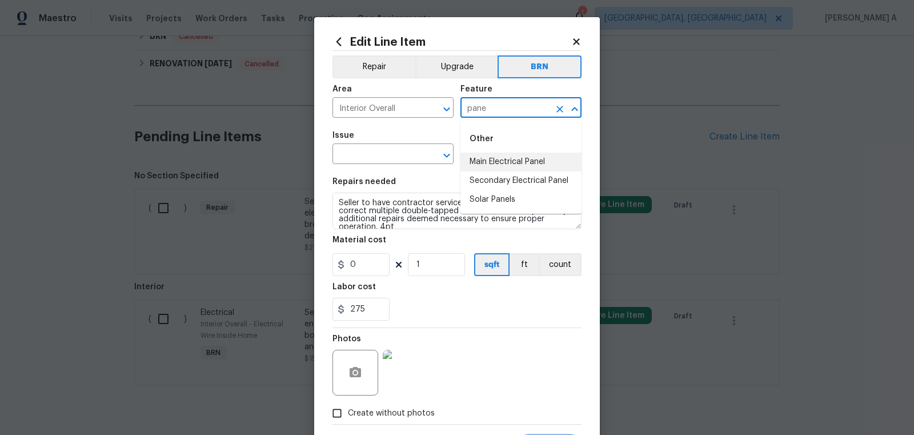
click at [515, 161] on li "Main Electrical Panel" at bounding box center [520, 162] width 121 height 19
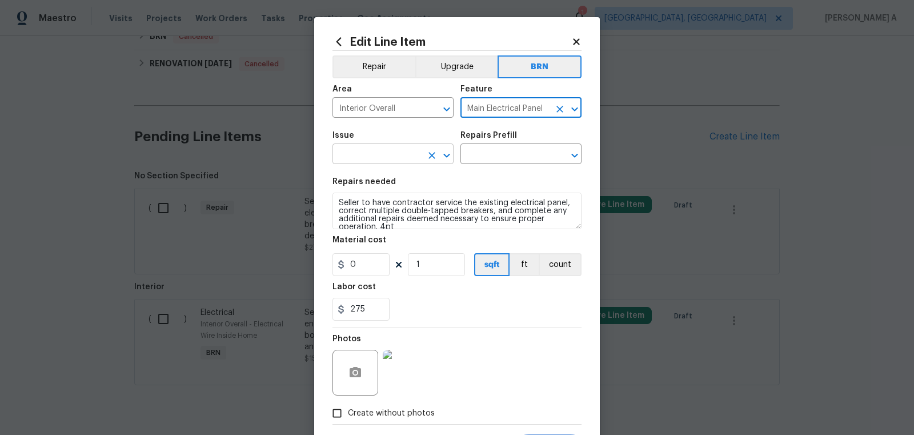
type input "Main Electrical Panel"
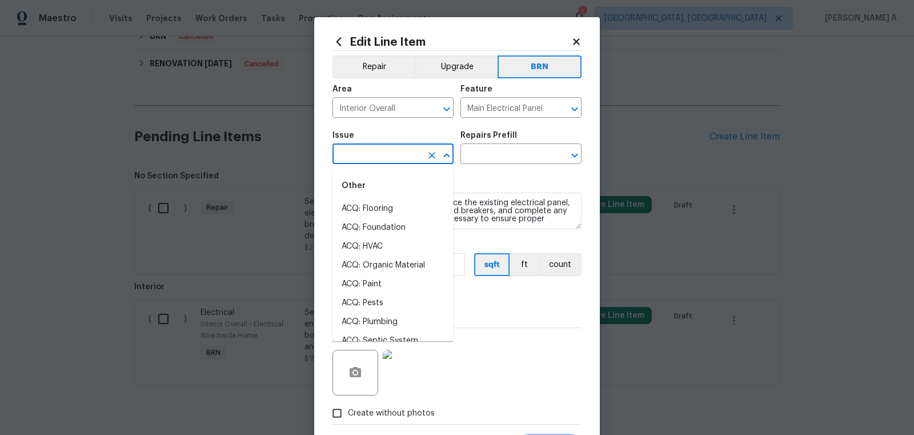
click at [386, 163] on input "text" at bounding box center [376, 155] width 89 height 18
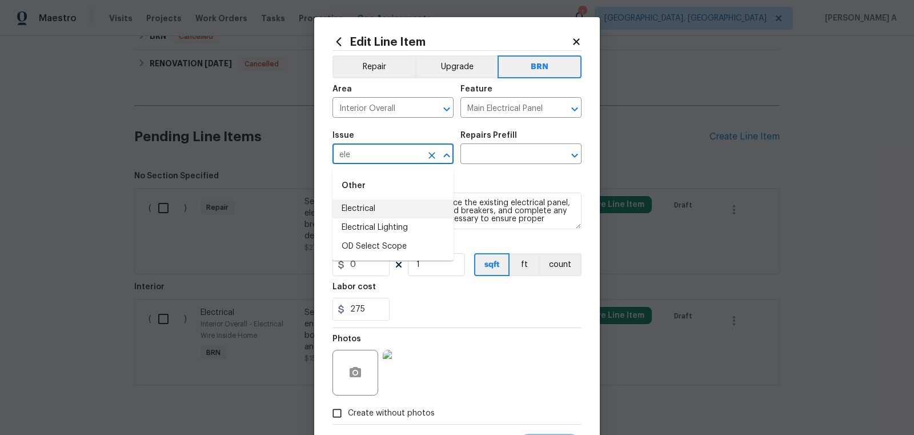
click at [395, 208] on li "Electrical" at bounding box center [392, 208] width 121 height 19
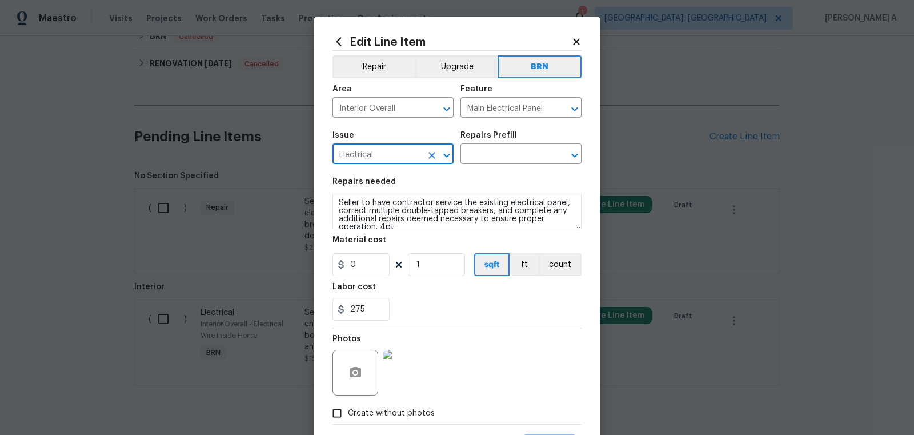
type input "Electrical"
click at [395, 208] on textarea "Seller to have contractor service the existing electrical panel, correct multip…" at bounding box center [456, 210] width 249 height 37
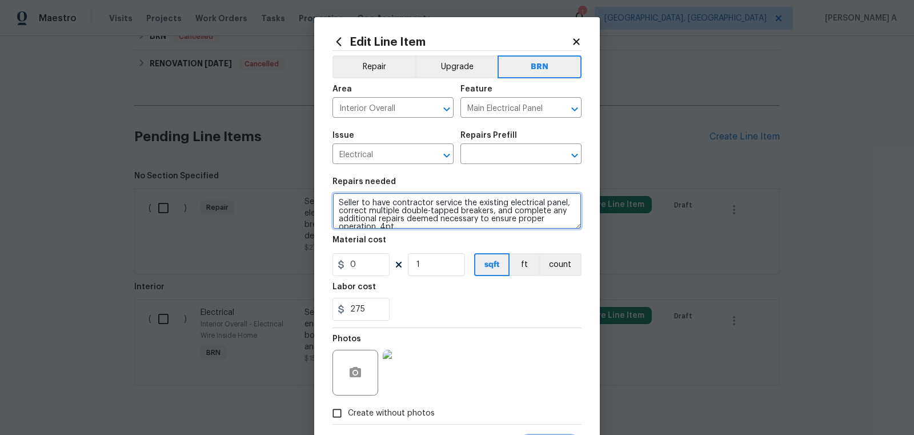
click at [395, 208] on textarea "Seller to have contractor service the existing electrical panel, correct multip…" at bounding box center [456, 210] width 249 height 37
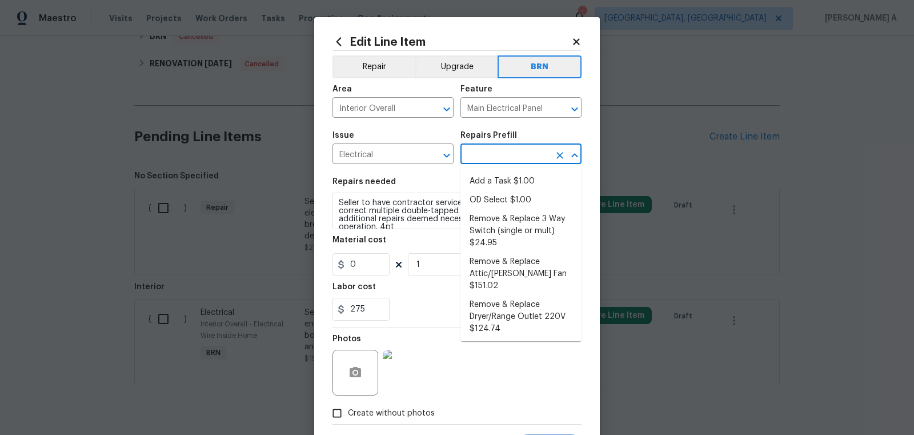
click at [507, 154] on input "text" at bounding box center [504, 155] width 89 height 18
click at [507, 175] on li "Add a Task $1.00" at bounding box center [520, 181] width 121 height 19
type input "Add a Task $1.00"
type textarea "HPM to detail"
type input "1"
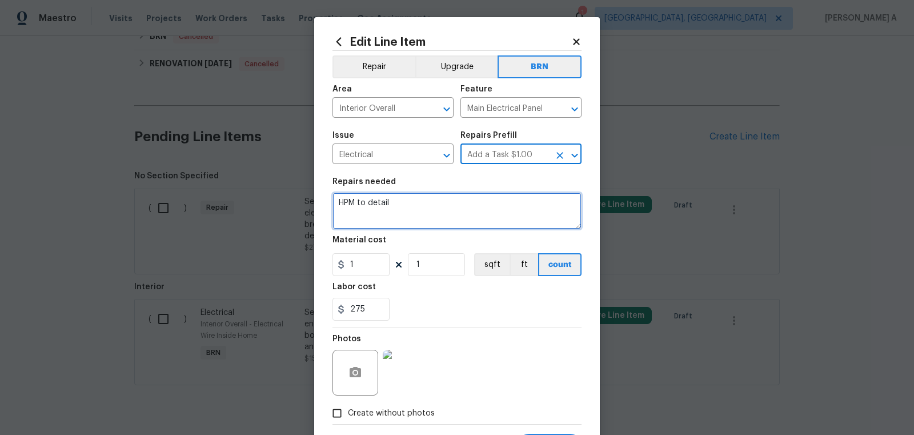
click at [475, 208] on textarea "HPM to detail" at bounding box center [456, 210] width 249 height 37
paste textarea "Seller to have contractor service the existing electrical panel, correct multip…"
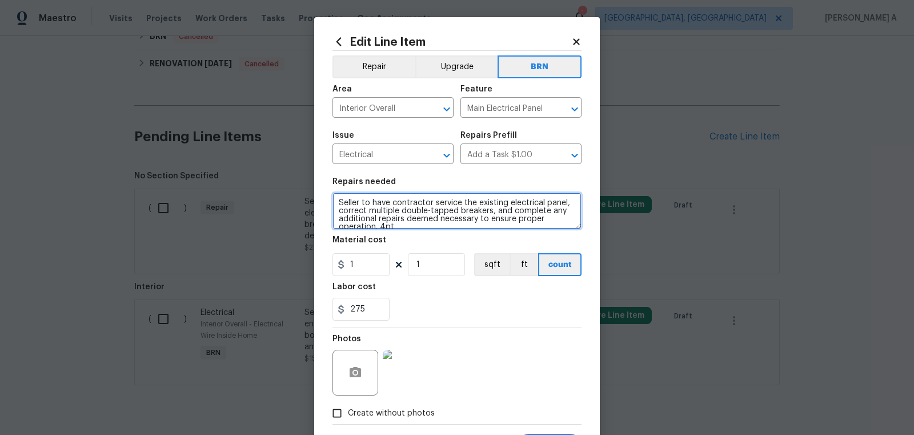
scroll to position [2, 0]
type textarea "Seller to have contractor service the existing electrical panel, correct multip…"
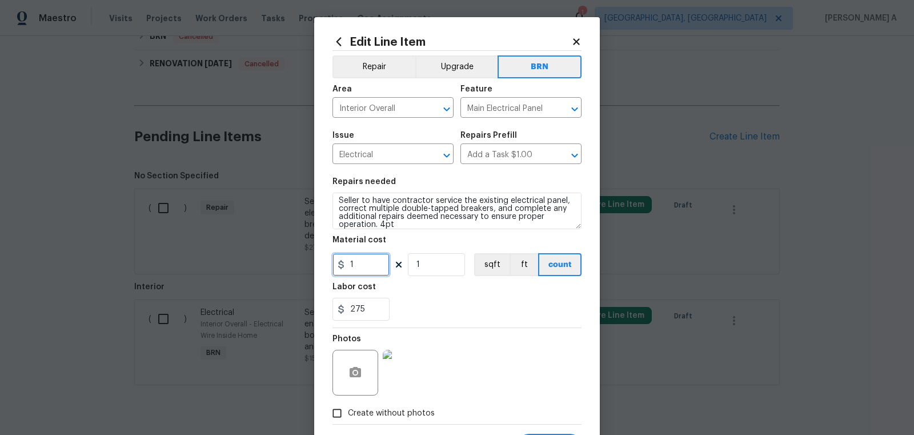
drag, startPoint x: 359, startPoint y: 271, endPoint x: 320, endPoint y: 264, distance: 39.5
click at [320, 264] on div "Edit Line Item Repair Upgrade BRN Area Interior Overall ​ Feature Main Electric…" at bounding box center [457, 246] width 286 height 458
type input "0"
click at [422, 300] on div "275" at bounding box center [456, 309] width 249 height 23
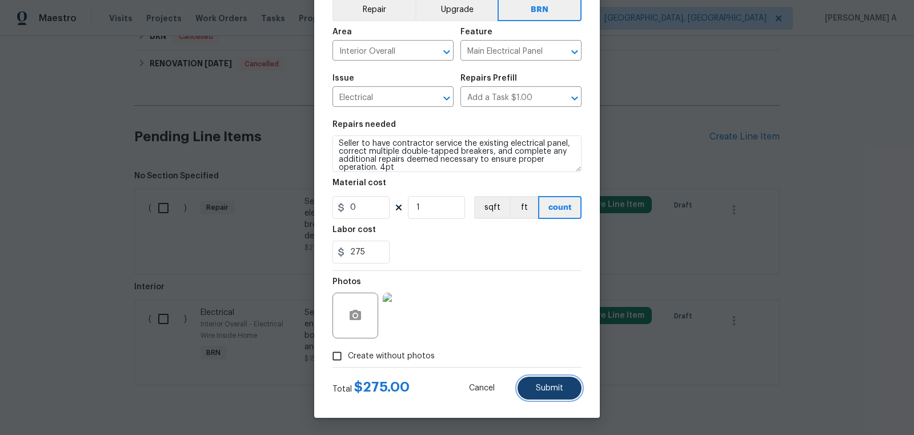
click at [549, 395] on button "Submit" at bounding box center [550, 387] width 64 height 23
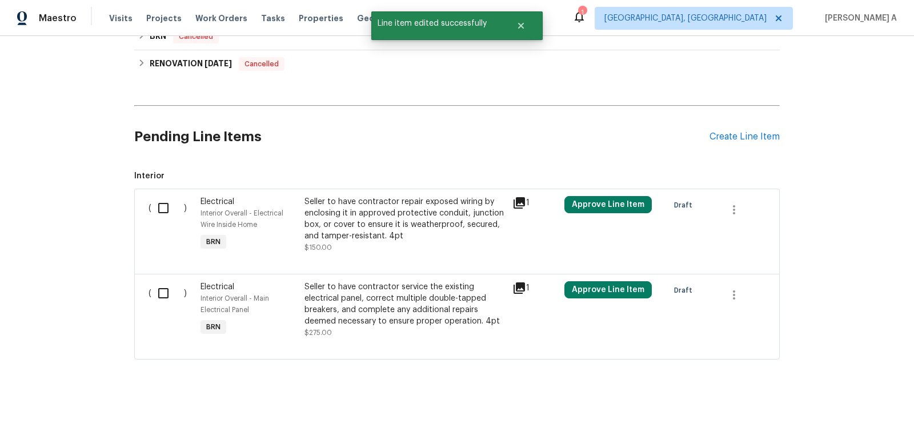
click at [163, 210] on input "checkbox" at bounding box center [167, 208] width 33 height 24
checkbox input "true"
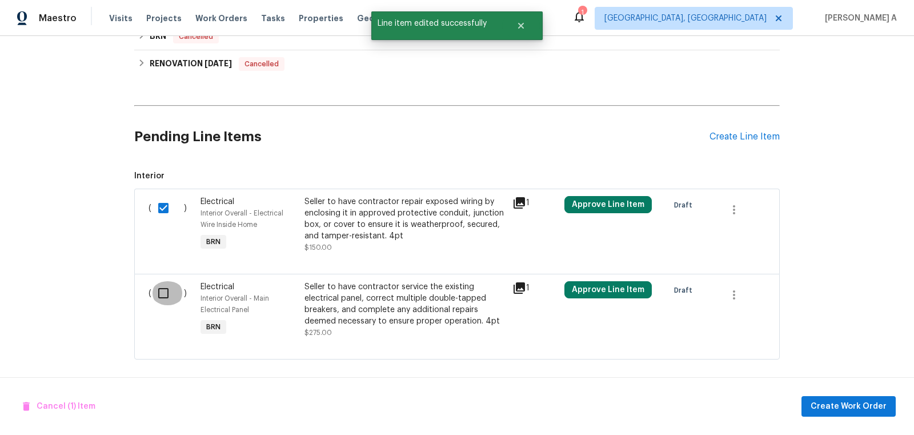
click at [170, 287] on input "checkbox" at bounding box center [167, 293] width 33 height 24
checkbox input "true"
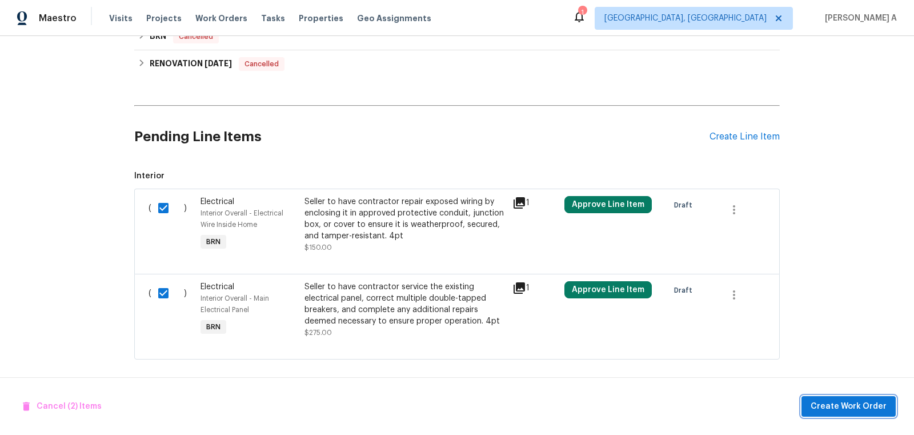
click at [871, 408] on span "Create Work Order" at bounding box center [849, 406] width 76 height 14
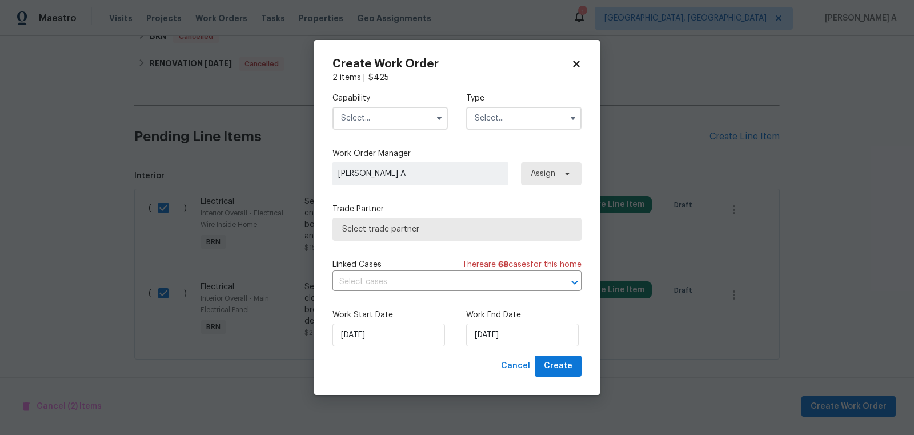
click at [406, 123] on input "text" at bounding box center [389, 118] width 115 height 23
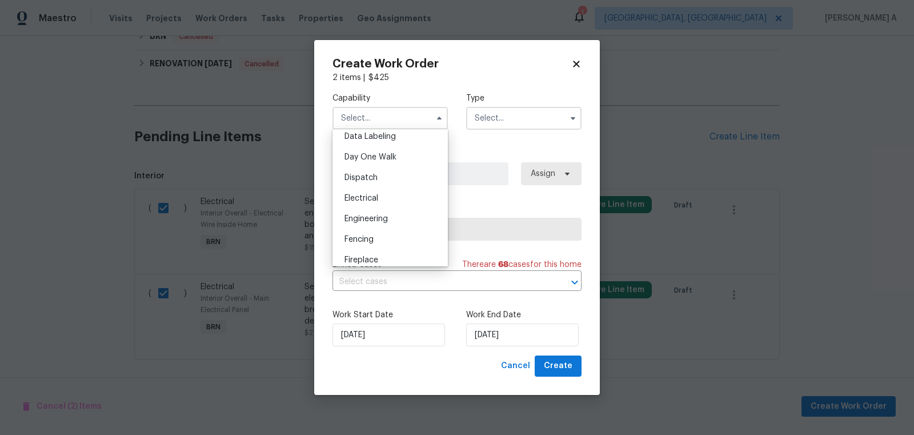
scroll to position [347, 0]
click at [374, 158] on span "Electrical" at bounding box center [361, 157] width 34 height 8
type input "Electrical"
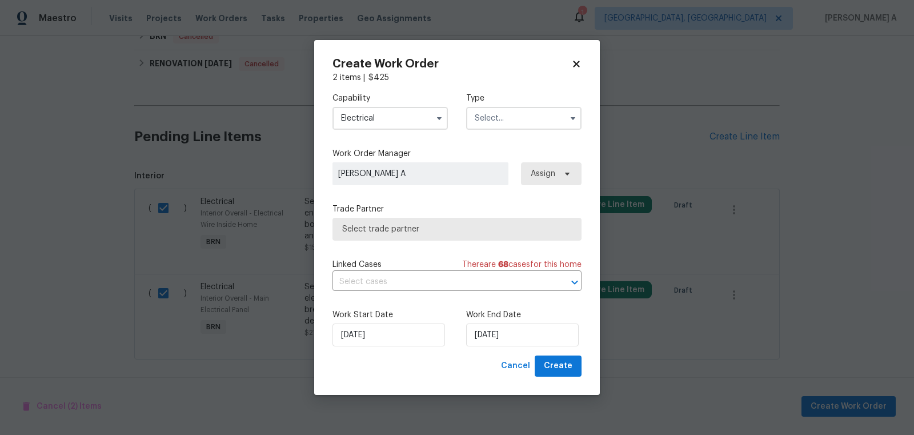
click at [490, 128] on input "text" at bounding box center [523, 118] width 115 height 23
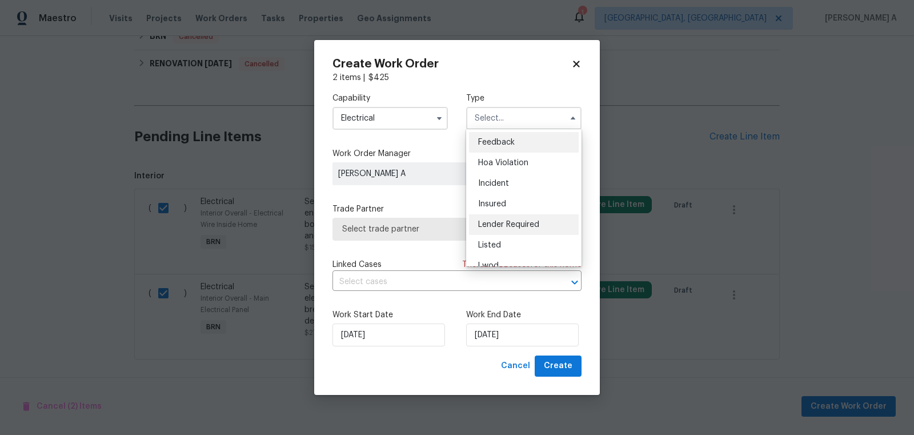
click at [530, 219] on div "Lender Required" at bounding box center [524, 224] width 110 height 21
type input "Lender Required"
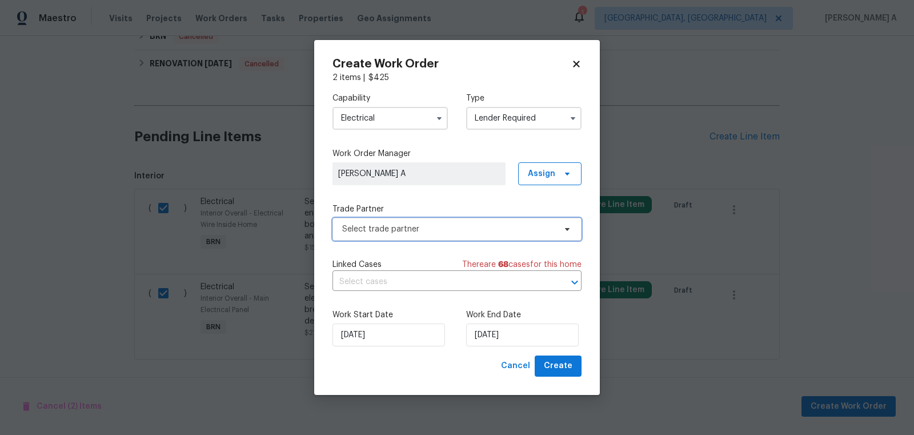
click at [488, 228] on span "Select trade partner" at bounding box center [448, 228] width 213 height 11
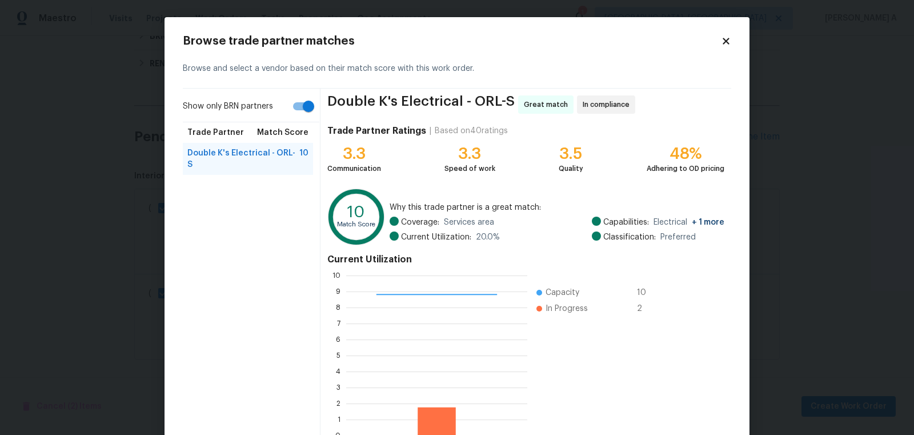
scroll to position [69, 0]
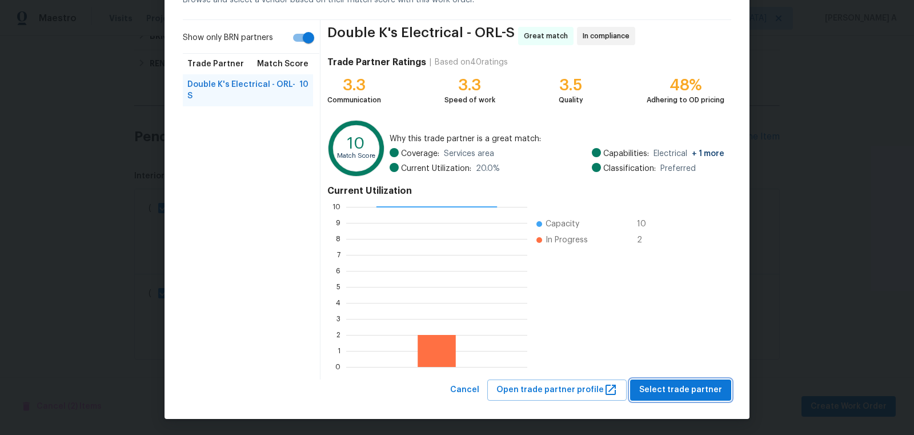
click at [688, 394] on span "Select trade partner" at bounding box center [680, 390] width 83 height 14
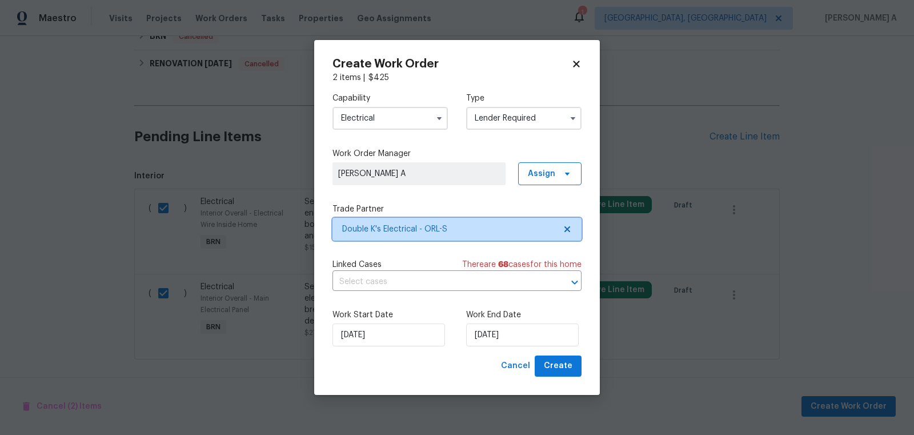
scroll to position [0, 0]
click at [412, 276] on input "text" at bounding box center [440, 282] width 217 height 18
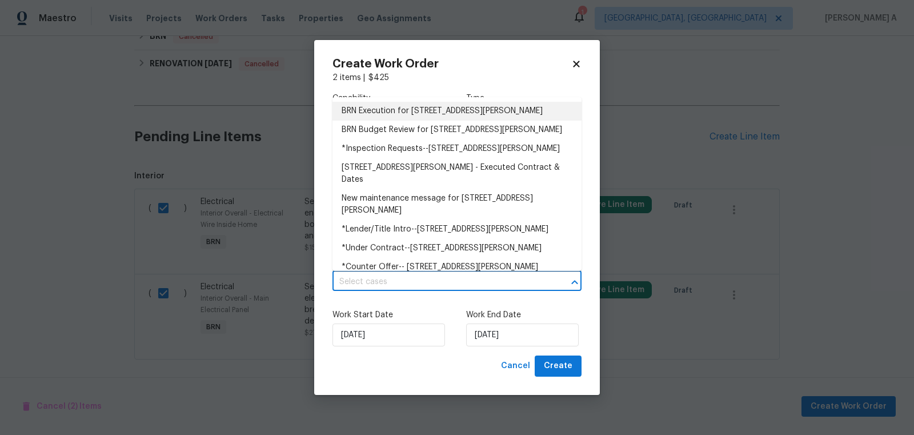
click at [406, 108] on li "BRN Execution for 148 Harwood Cir, Kissimmee, FL 34744" at bounding box center [456, 111] width 249 height 19
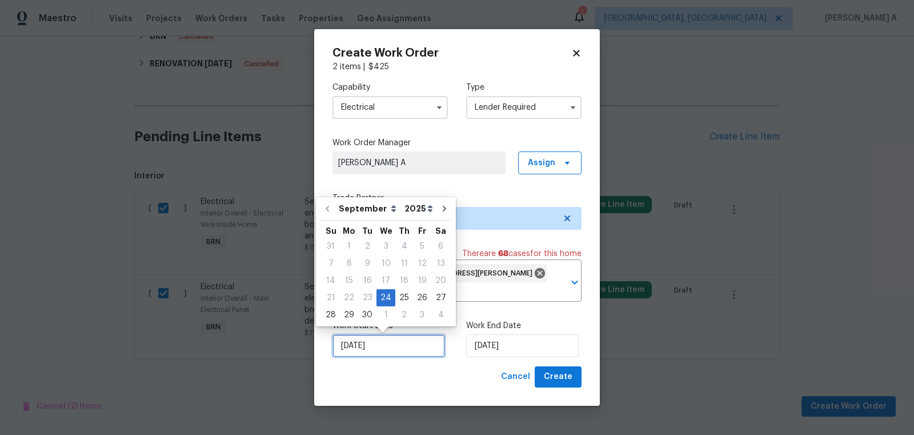
click at [378, 340] on input "[DATE]" at bounding box center [388, 345] width 113 height 23
click at [398, 294] on div "25" at bounding box center [404, 298] width 18 height 16
type input "[DATE]"
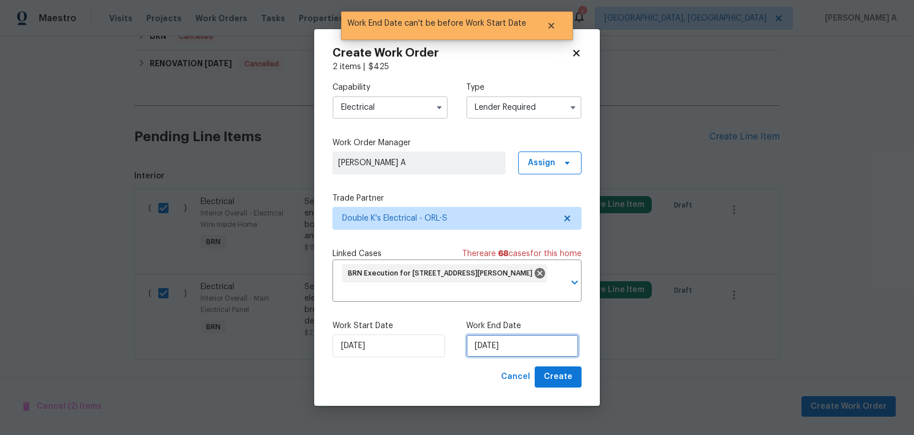
click at [498, 338] on input "[DATE]" at bounding box center [522, 345] width 113 height 23
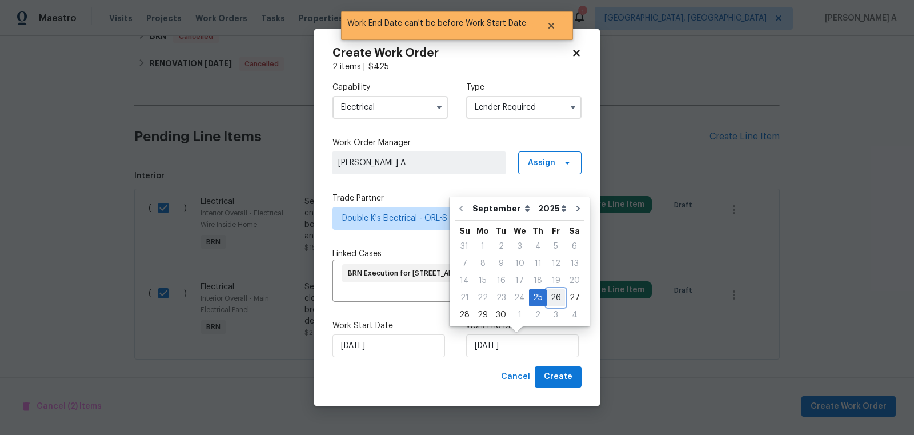
click at [553, 299] on div "26" at bounding box center [556, 298] width 18 height 16
type input "[DATE]"
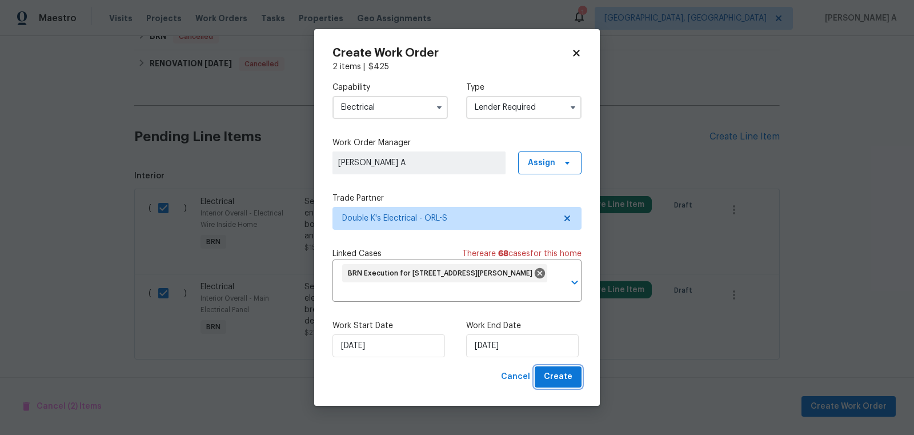
click at [565, 375] on span "Create" at bounding box center [558, 377] width 29 height 14
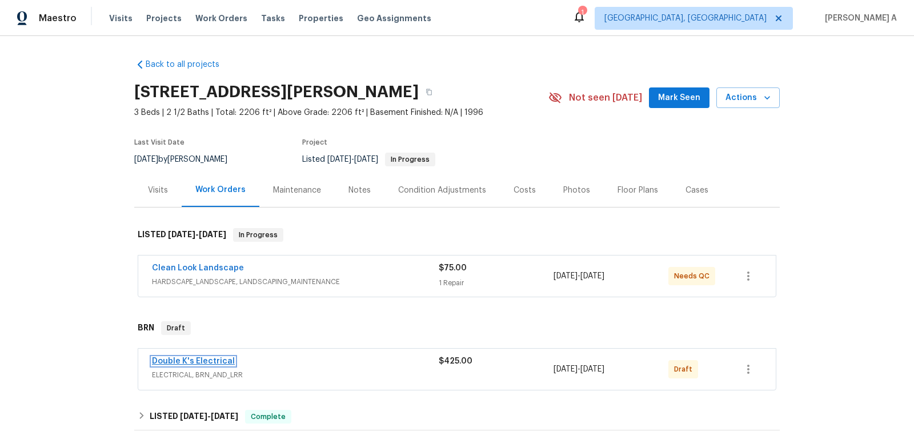
click at [193, 360] on link "Double K's Electrical" at bounding box center [193, 361] width 83 height 8
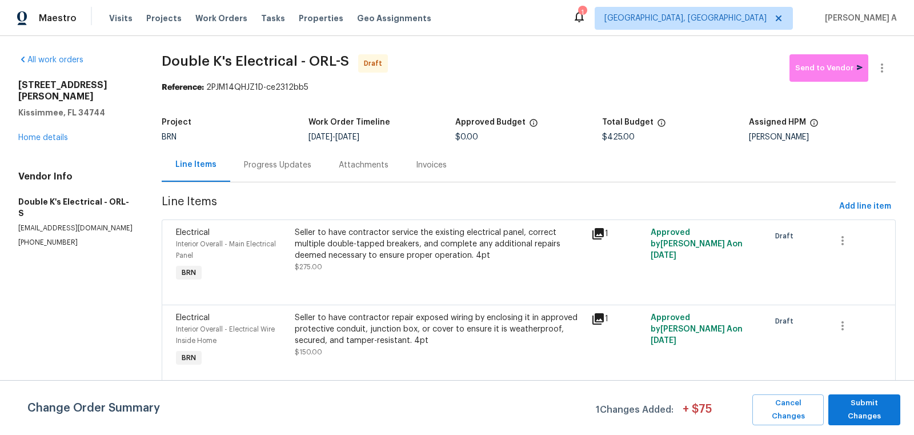
click at [279, 167] on div "Progress Updates" at bounding box center [277, 164] width 67 height 11
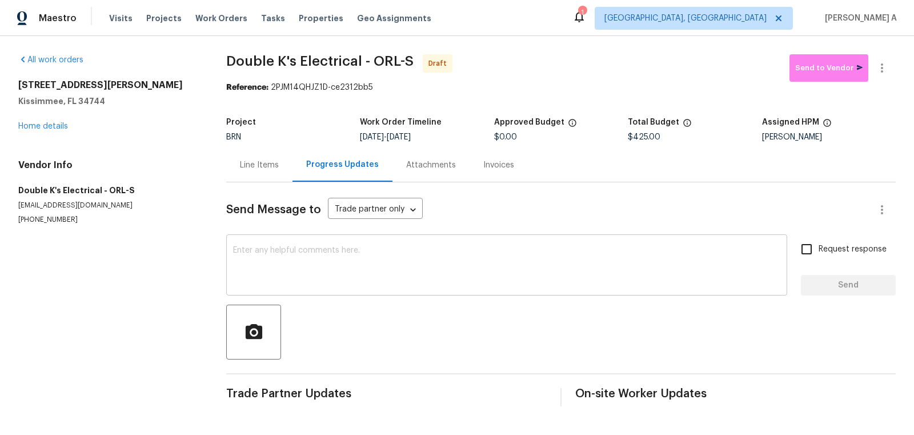
click at [318, 264] on textarea at bounding box center [506, 266] width 547 height 40
paste textarea "Hi, I'm Akshay from Opendoor. Just wanted to check if you received the workorde…"
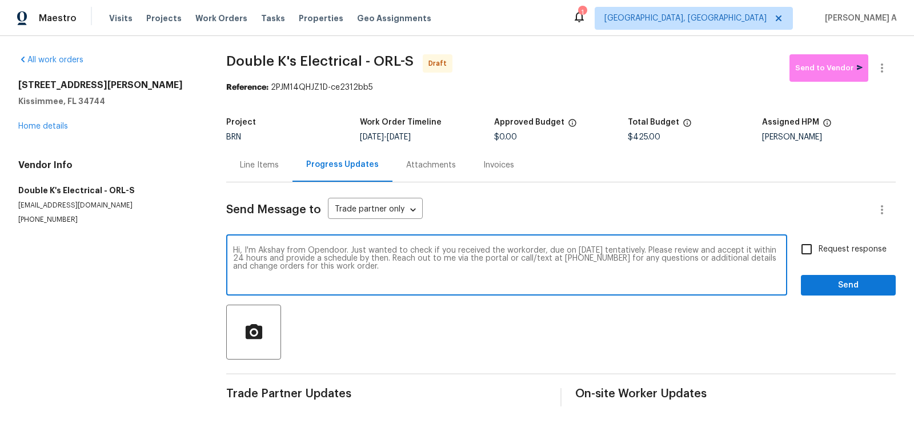
type textarea "Hi, I'm Akshay from Opendoor. Just wanted to check if you received the workorde…"
click at [811, 246] on input "Request response" at bounding box center [807, 249] width 24 height 24
checkbox input "true"
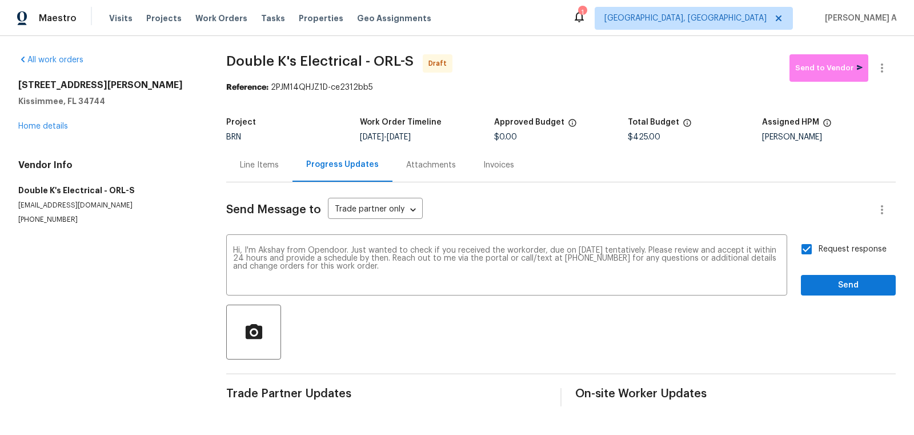
click at [837, 274] on div "Request response Send" at bounding box center [848, 266] width 95 height 58
click at [843, 290] on span "Send" at bounding box center [848, 285] width 77 height 14
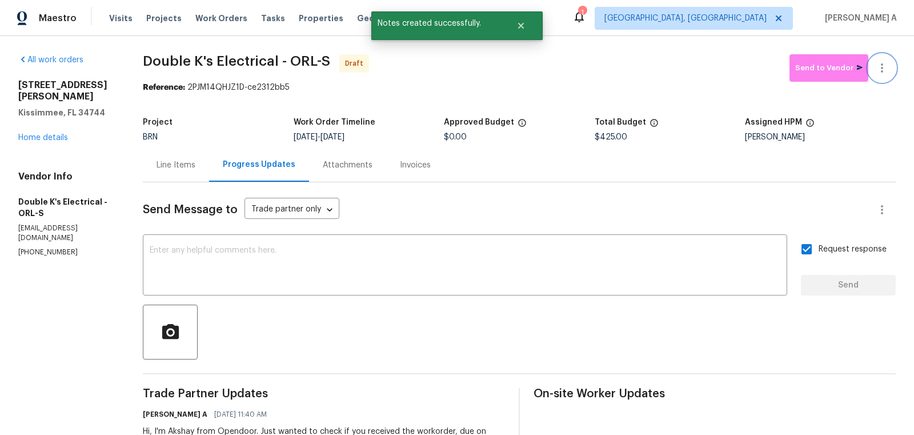
click at [885, 63] on icon "button" at bounding box center [882, 68] width 14 height 14
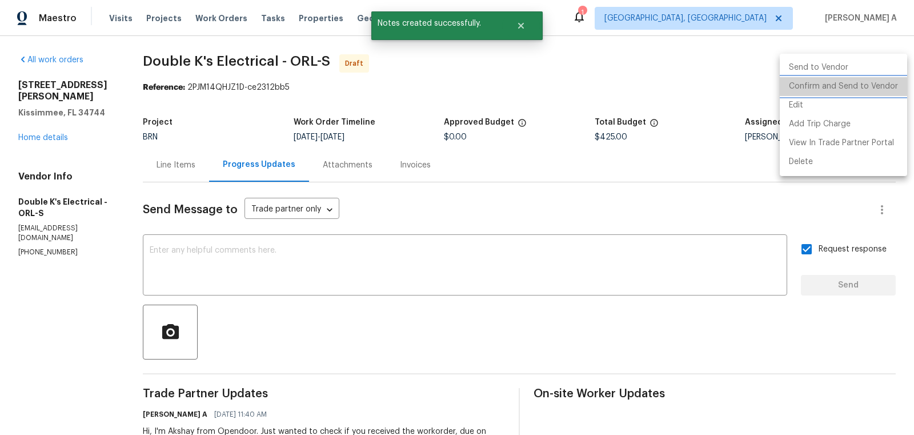
click at [887, 84] on li "Confirm and Send to Vendor" at bounding box center [843, 86] width 127 height 19
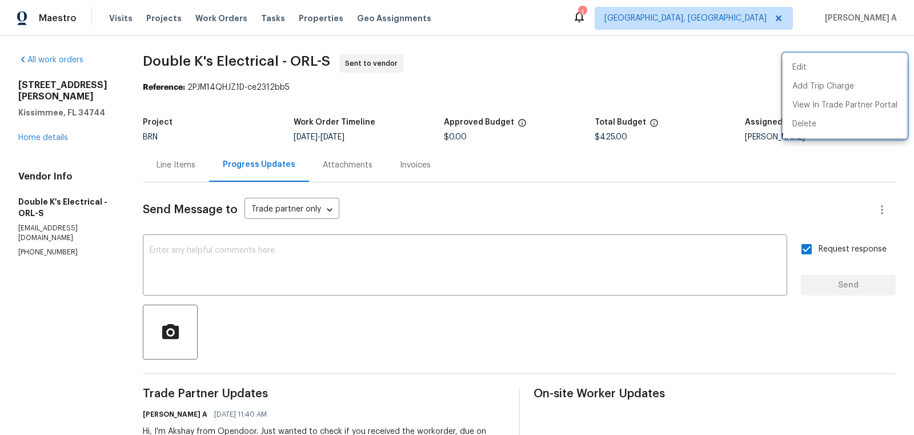
click at [401, 148] on div at bounding box center [457, 217] width 914 height 435
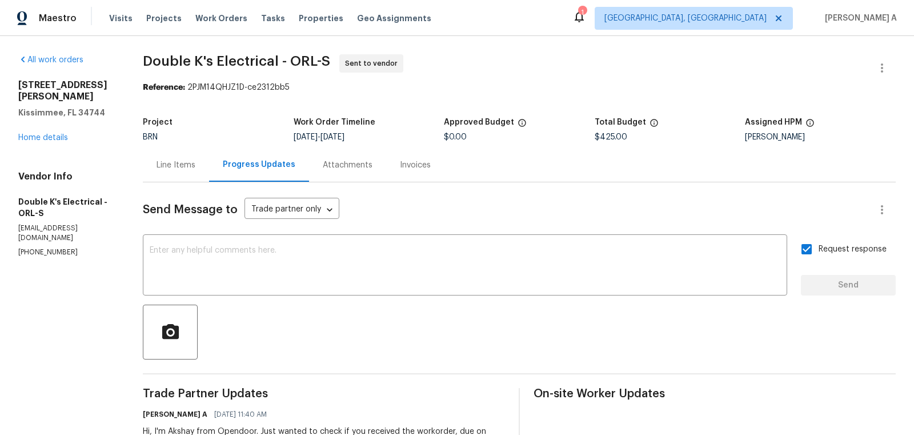
click at [166, 174] on div "Line Items" at bounding box center [176, 165] width 66 height 34
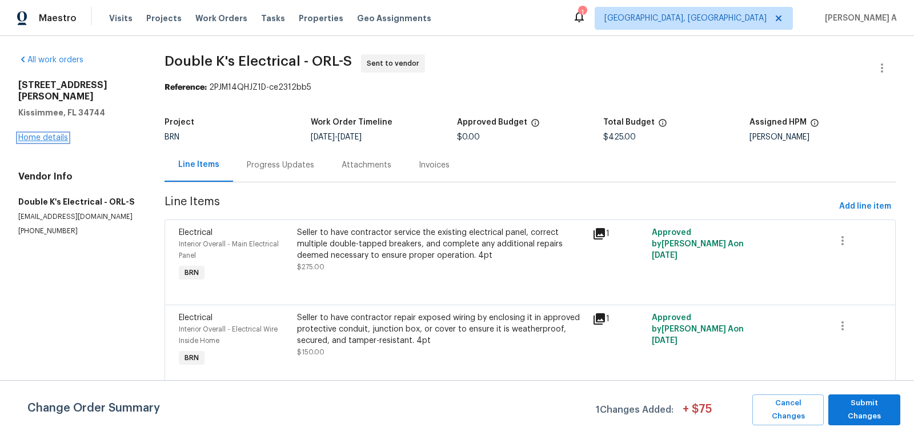
click at [50, 134] on link "Home details" at bounding box center [43, 138] width 50 height 8
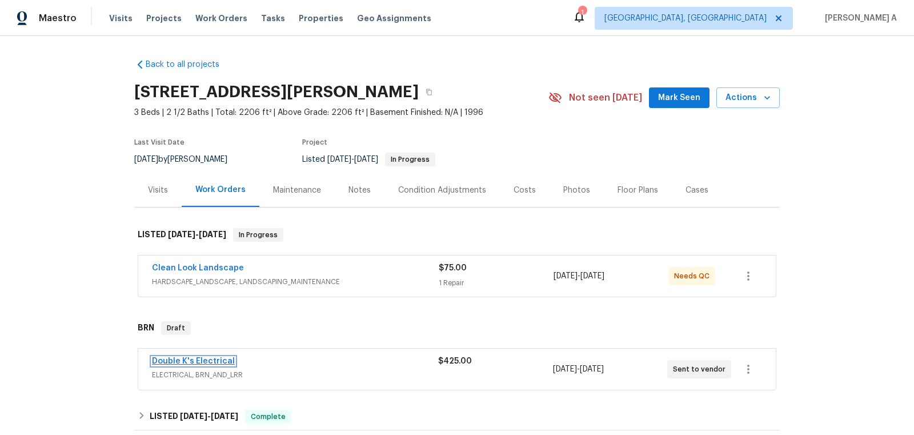
click at [197, 359] on link "Double K's Electrical" at bounding box center [193, 361] width 83 height 8
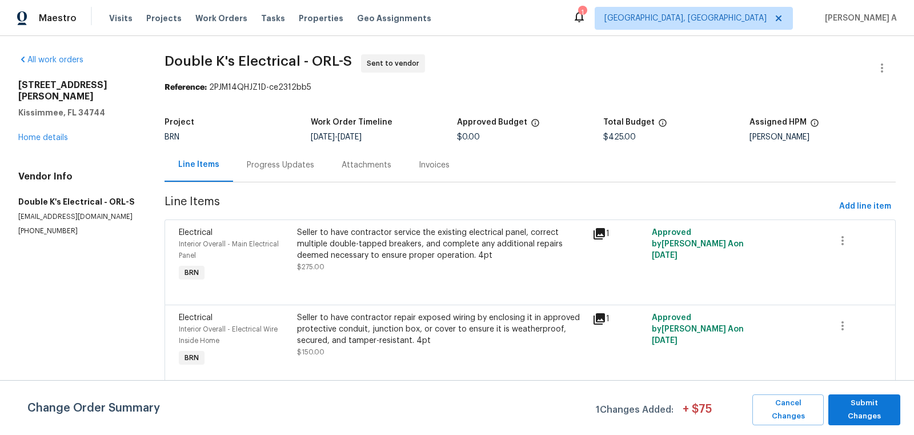
click at [276, 178] on div "Progress Updates" at bounding box center [280, 165] width 95 height 34
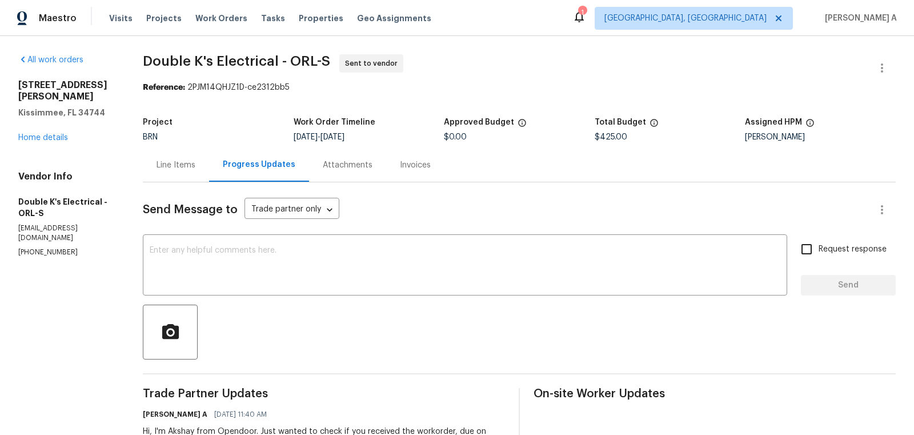
click at [175, 173] on div "Line Items" at bounding box center [176, 165] width 66 height 34
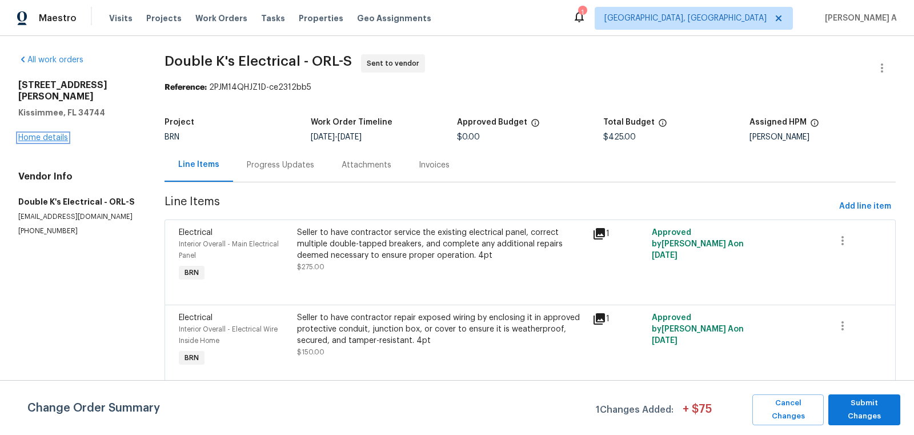
click at [46, 134] on link "Home details" at bounding box center [43, 138] width 50 height 8
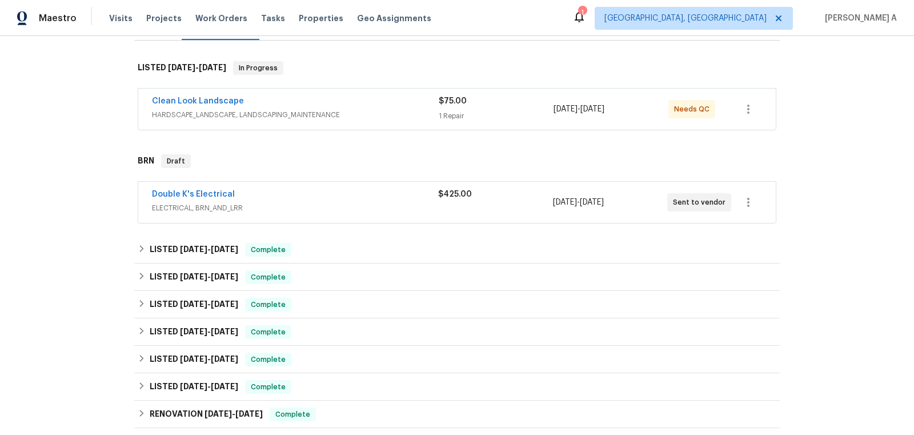
scroll to position [294, 0]
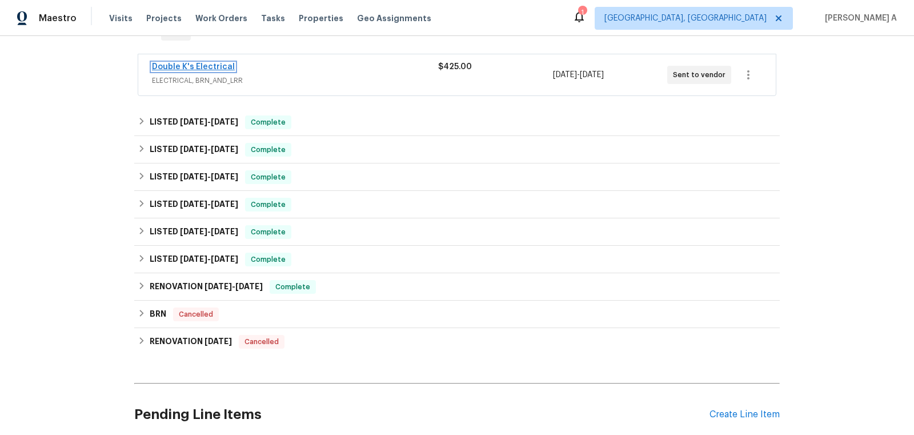
click at [215, 67] on link "Double K's Electrical" at bounding box center [193, 67] width 83 height 8
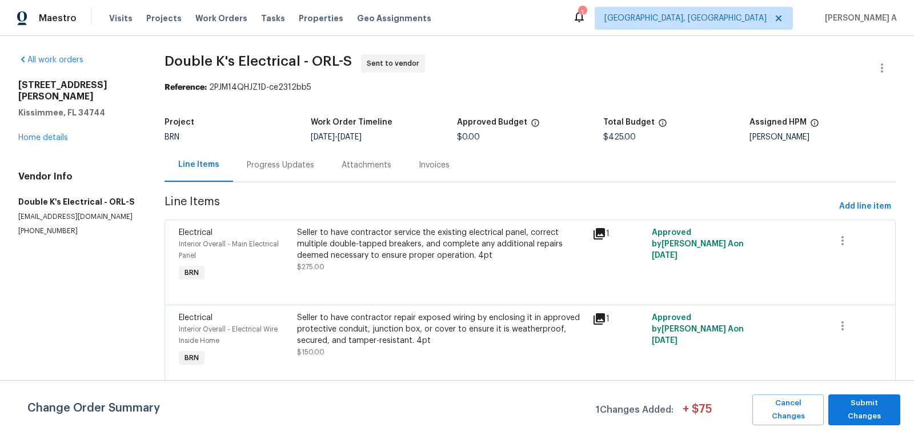
click at [290, 174] on div "Progress Updates" at bounding box center [280, 165] width 95 height 34
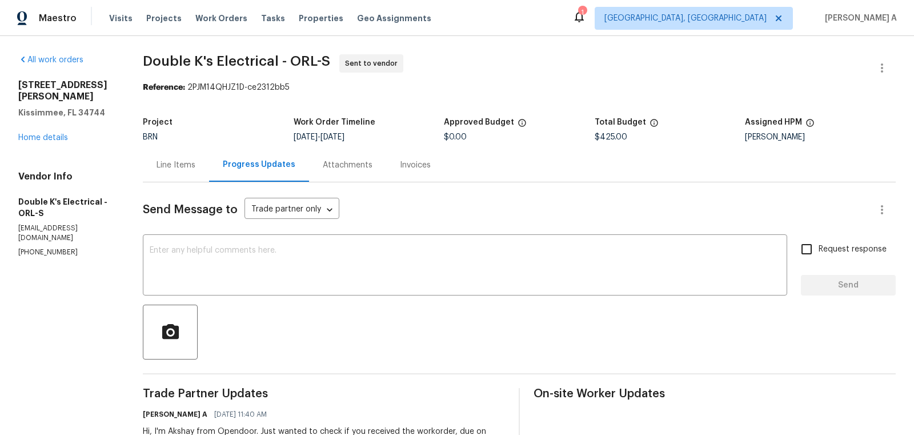
click at [227, 54] on span "Double K's Electrical - ORL-S" at bounding box center [236, 61] width 187 height 14
copy span "Double K's Electrical"
drag, startPoint x: 278, startPoint y: 57, endPoint x: 133, endPoint y: 54, distance: 144.5
click at [133, 54] on div "All work orders 148 Harwood Cir Kissimmee, FL 34744 Home details Vendor Info Do…" at bounding box center [457, 269] width 914 height 467
click at [169, 179] on div "Line Items" at bounding box center [176, 165] width 66 height 34
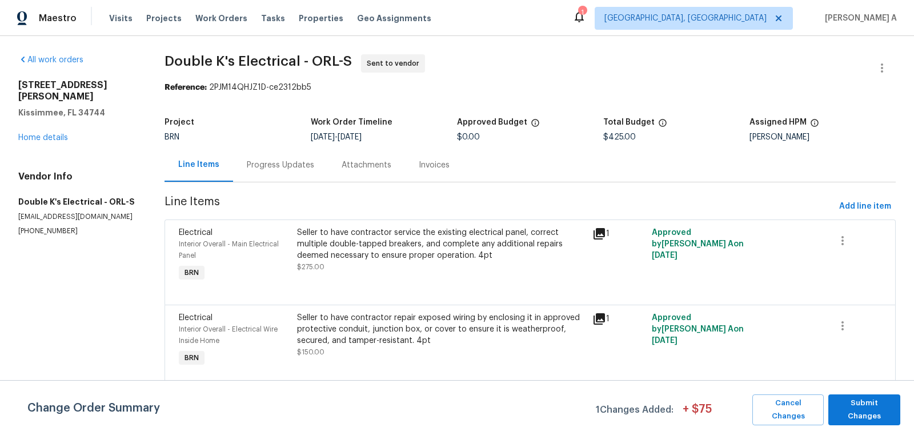
click at [287, 158] on div "Progress Updates" at bounding box center [280, 165] width 95 height 34
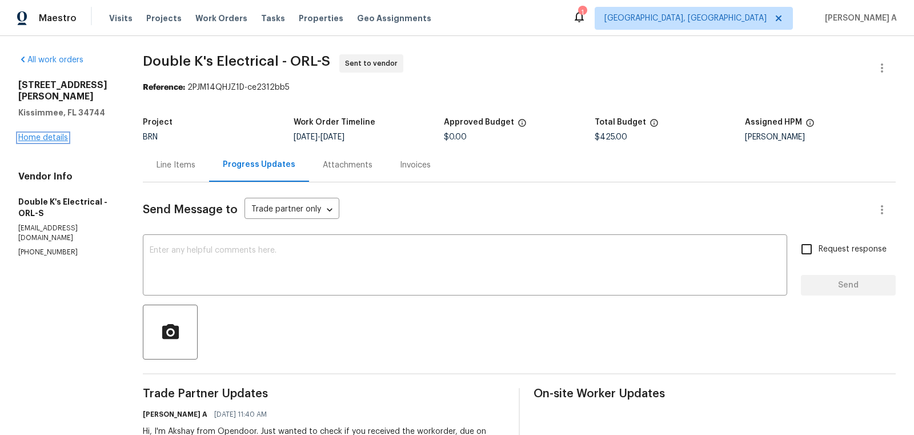
click at [55, 134] on link "Home details" at bounding box center [43, 138] width 50 height 8
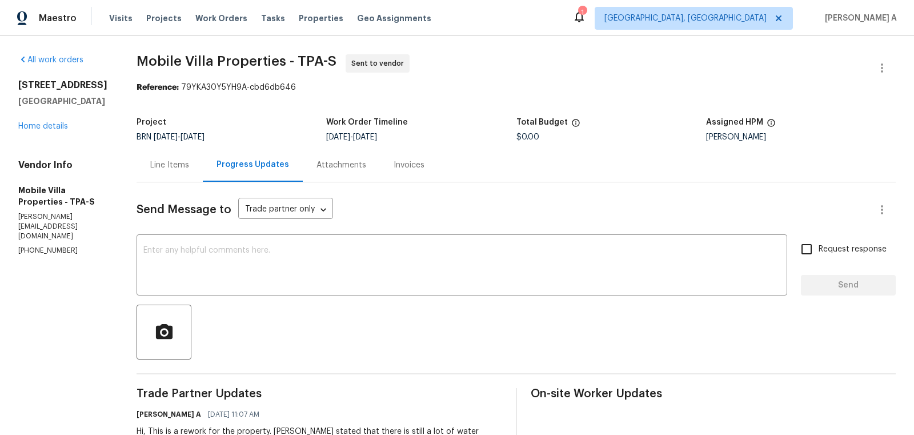
click at [164, 165] on div "Line Items" at bounding box center [169, 164] width 39 height 11
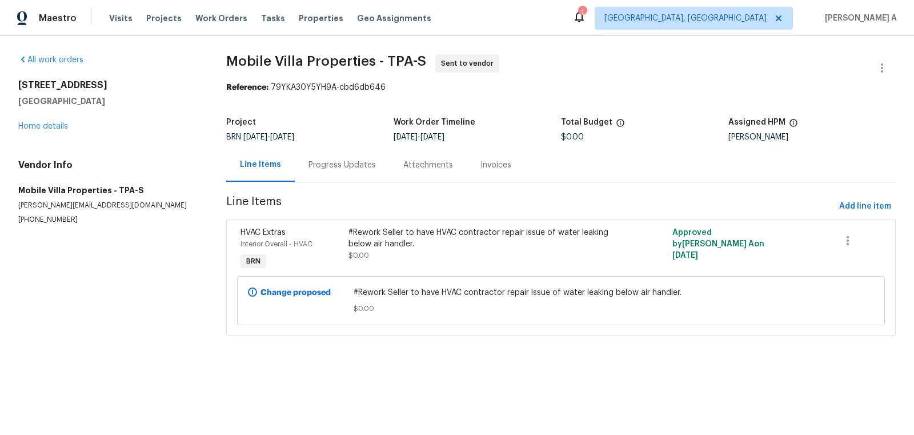
click at [455, 255] on div "#Rework Seller to have HVAC contractor repair issue of water leaking below air …" at bounding box center [479, 244] width 263 height 34
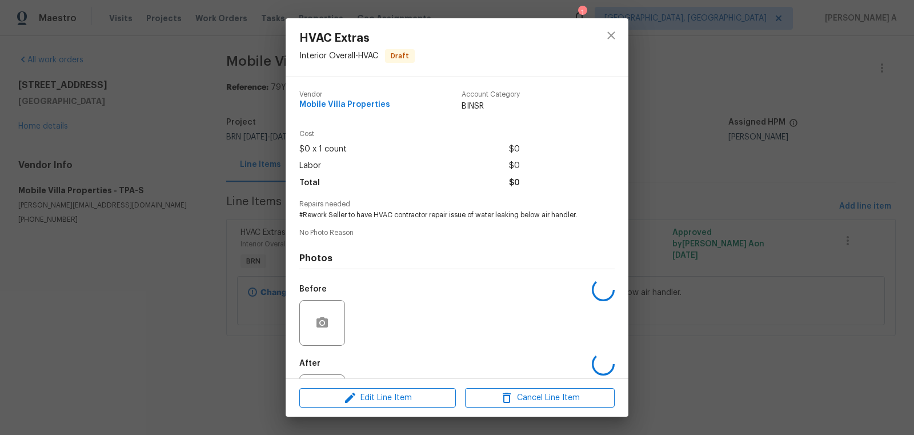
scroll to position [53, 0]
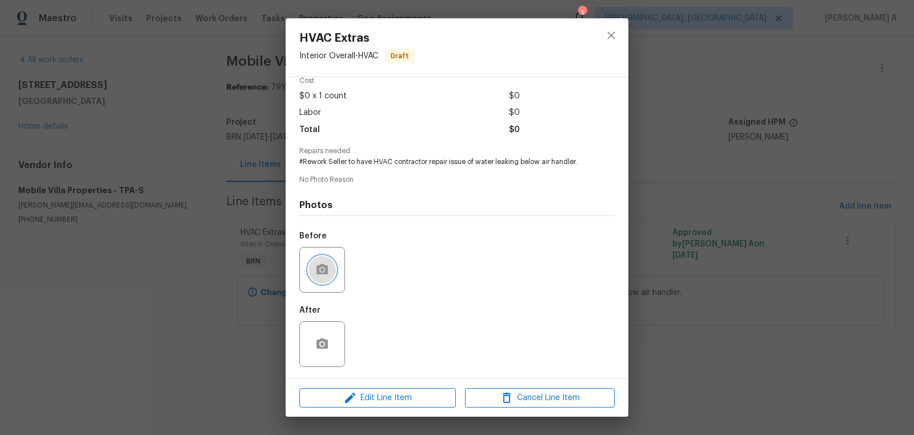
click at [320, 279] on button "button" at bounding box center [321, 269] width 27 height 27
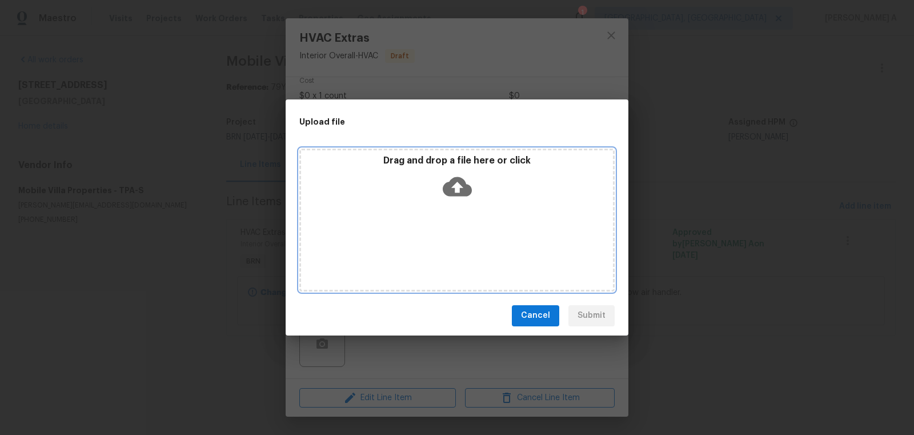
click at [456, 187] on icon at bounding box center [457, 186] width 29 height 29
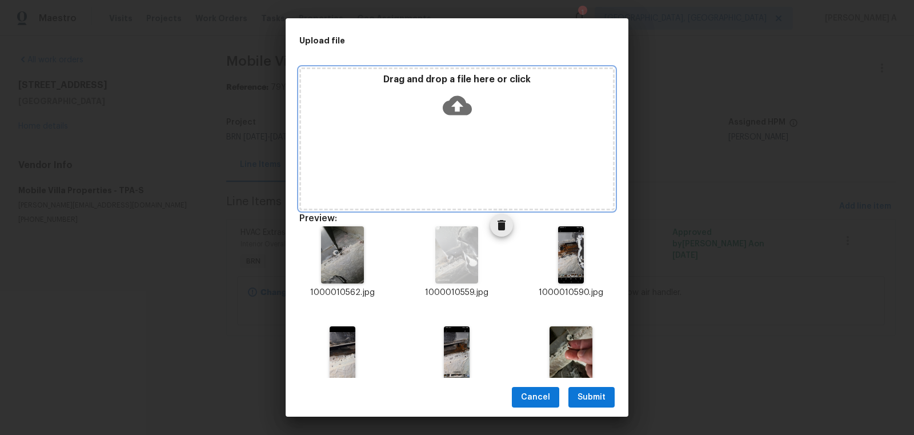
scroll to position [35, 0]
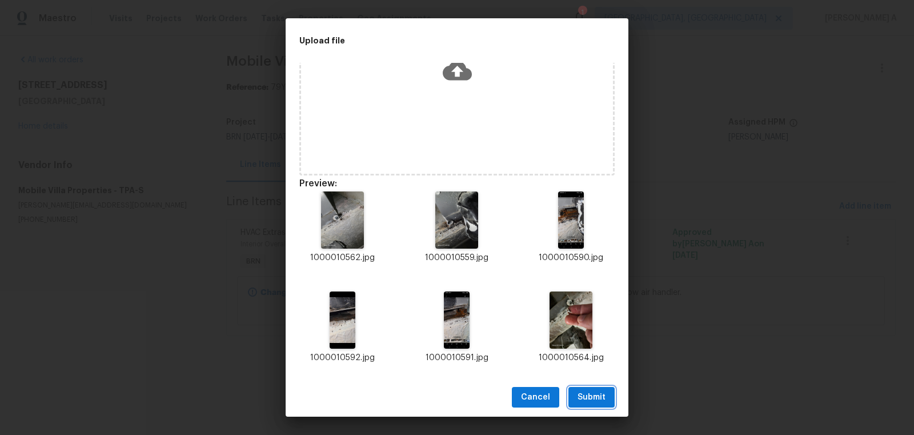
click at [588, 396] on span "Submit" at bounding box center [591, 397] width 28 height 14
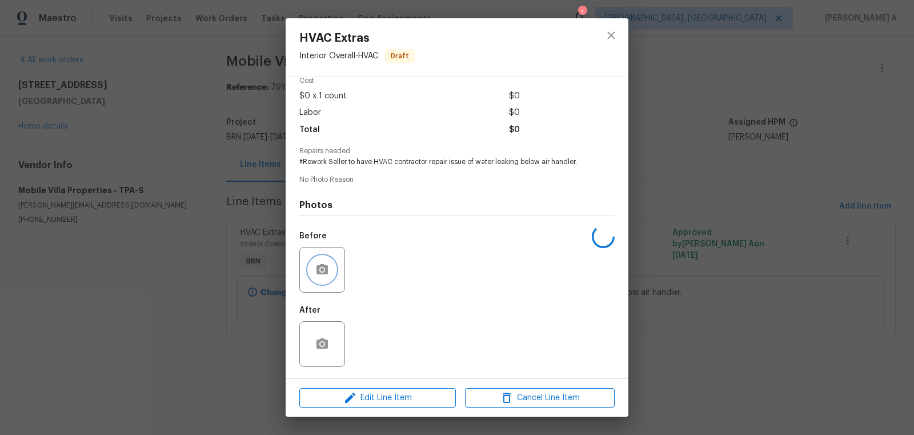
scroll to position [0, 0]
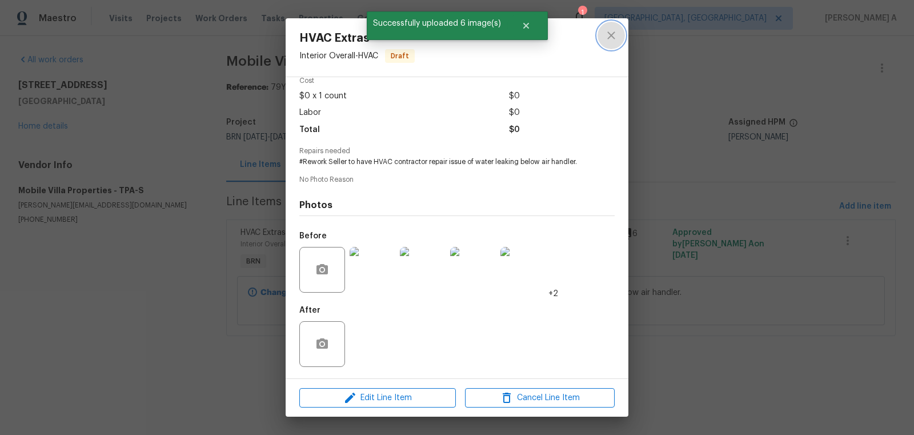
click at [605, 30] on icon "close" at bounding box center [611, 36] width 14 height 14
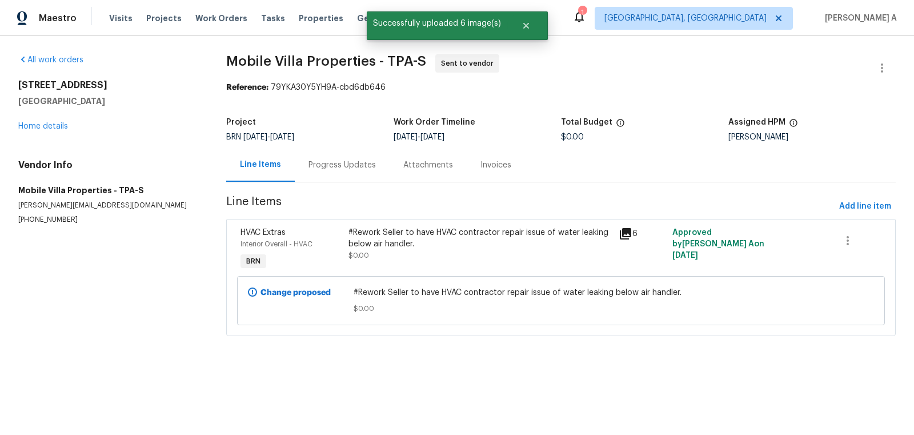
click at [322, 178] on div "Progress Updates" at bounding box center [342, 165] width 95 height 34
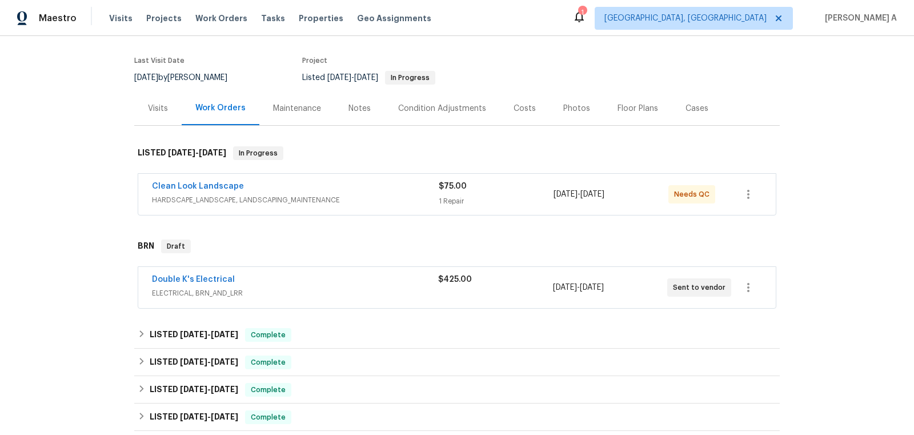
scroll to position [95, 0]
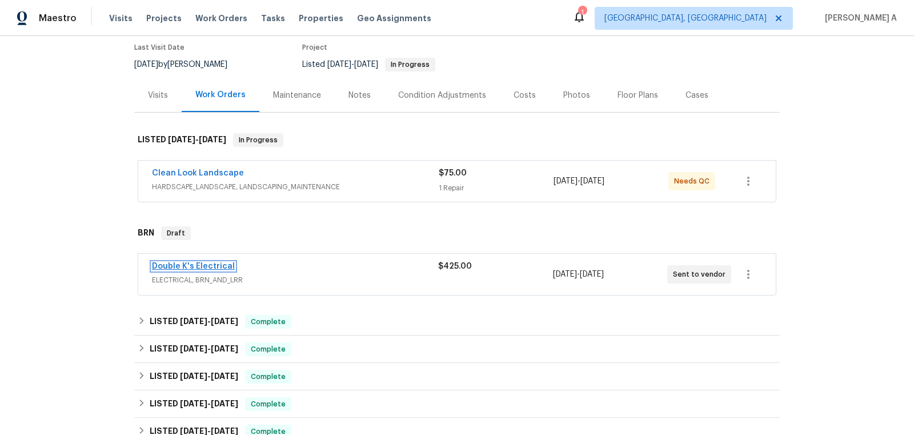
click at [192, 264] on link "Double K's Electrical" at bounding box center [193, 266] width 83 height 8
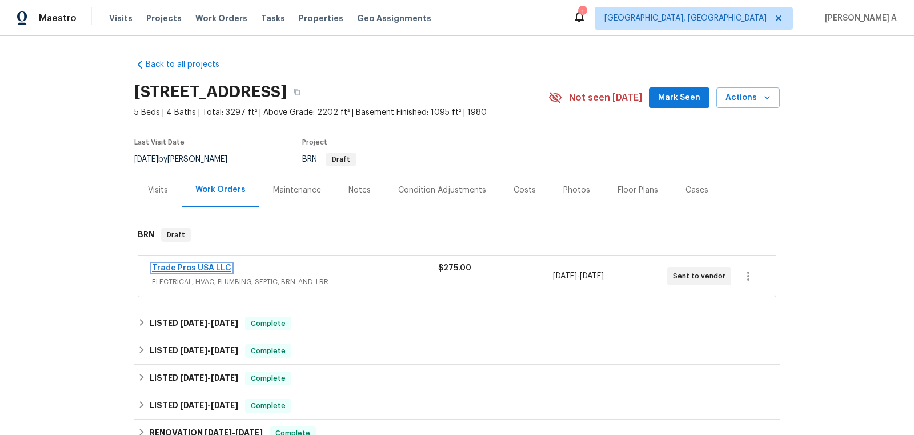
click at [190, 267] on link "Trade Pros USA LLC" at bounding box center [191, 268] width 79 height 8
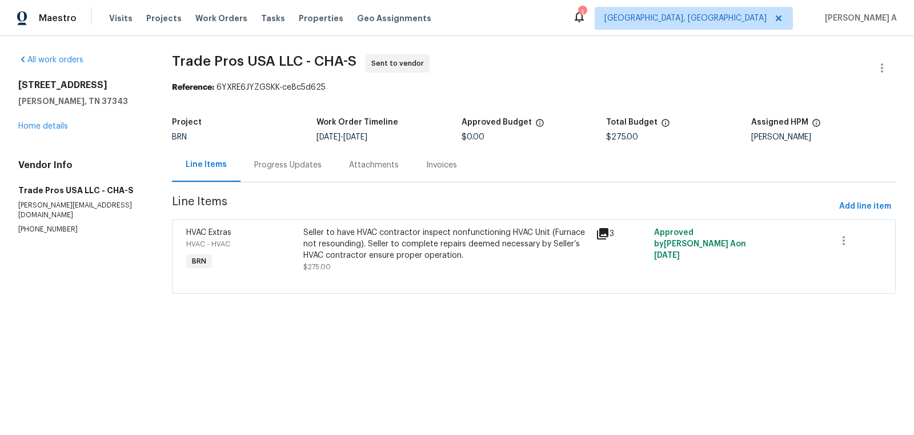
click at [383, 231] on div "Seller to have HVAC contractor inspect nonfunctioning HVAC Unit (Furnace not re…" at bounding box center [446, 244] width 286 height 34
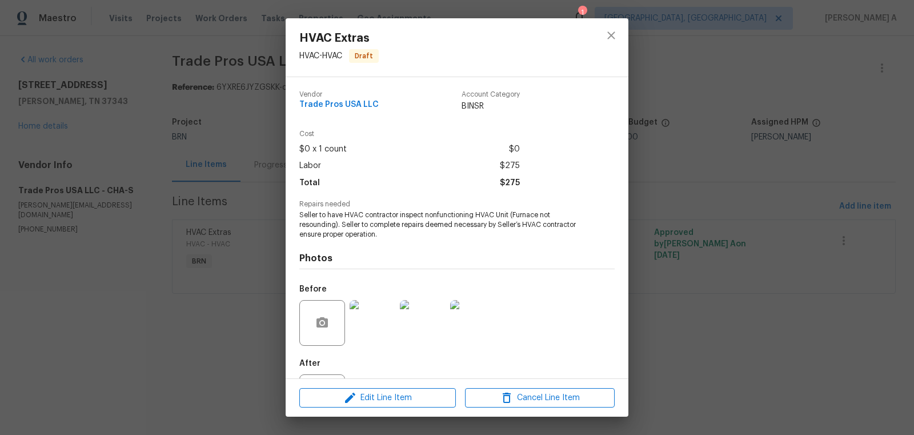
scroll to position [53, 0]
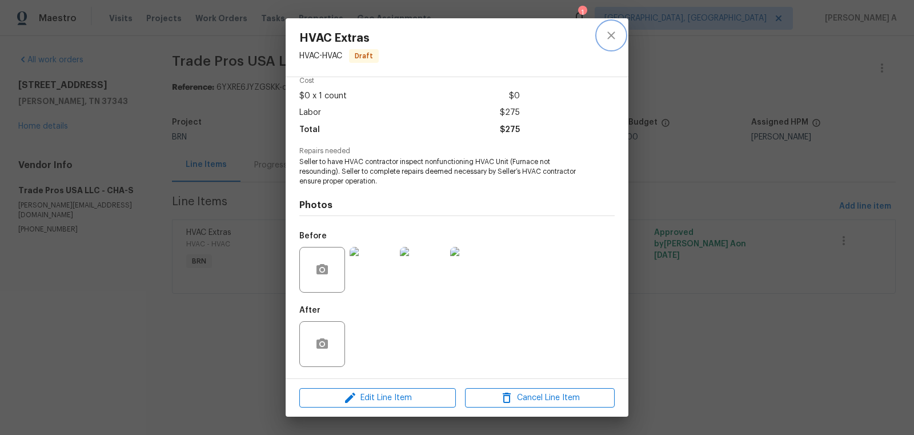
click at [613, 38] on icon "close" at bounding box center [611, 36] width 14 height 14
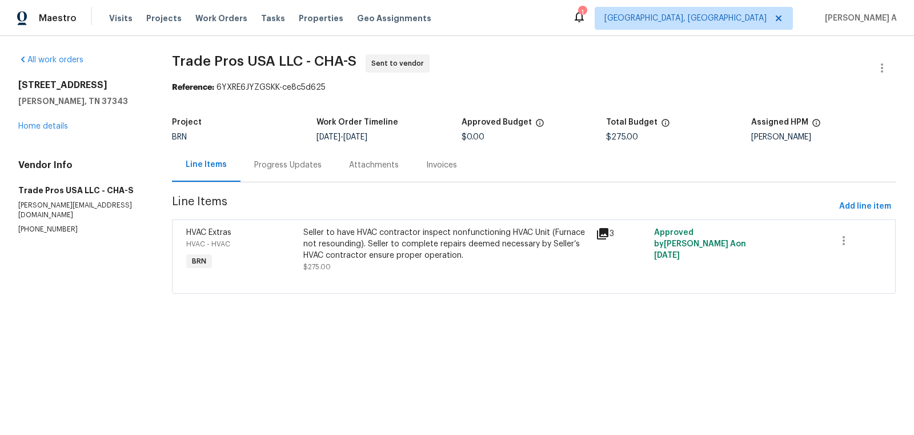
click at [311, 160] on div "Progress Updates" at bounding box center [287, 164] width 67 height 11
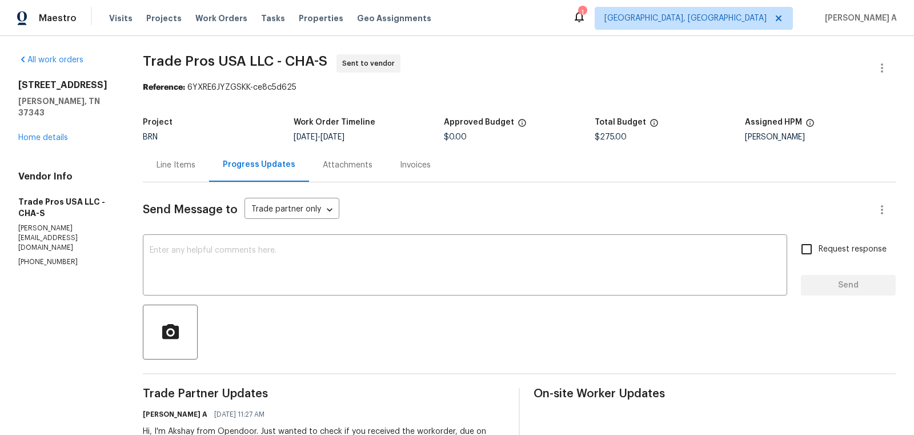
click at [53, 131] on div "[STREET_ADDRESS][PERSON_NAME] Home details" at bounding box center [66, 111] width 97 height 64
click at [53, 134] on link "Home details" at bounding box center [43, 138] width 50 height 8
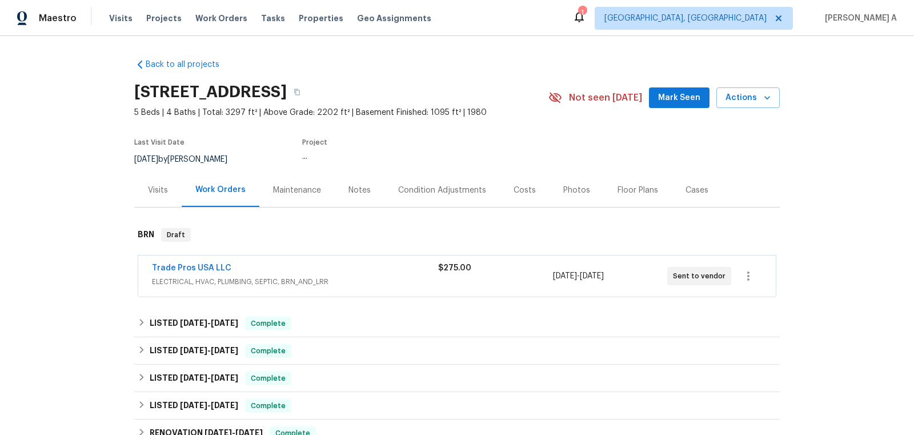
scroll to position [185, 0]
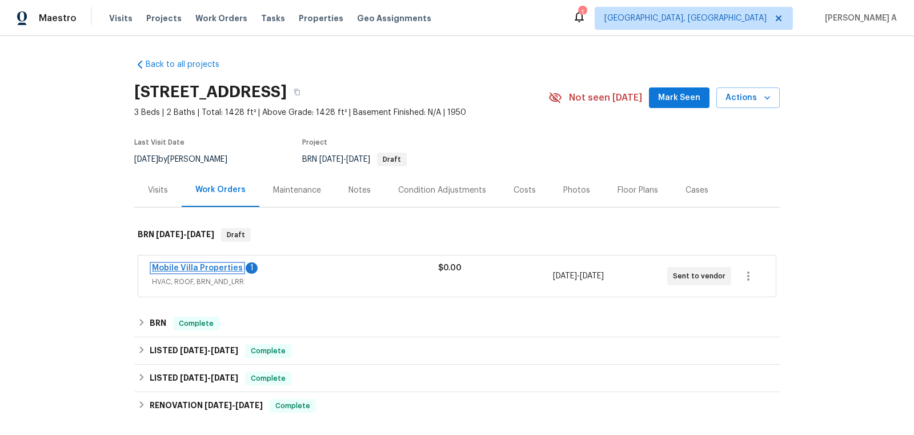
click at [209, 264] on link "Mobile Villa Properties" at bounding box center [197, 268] width 91 height 8
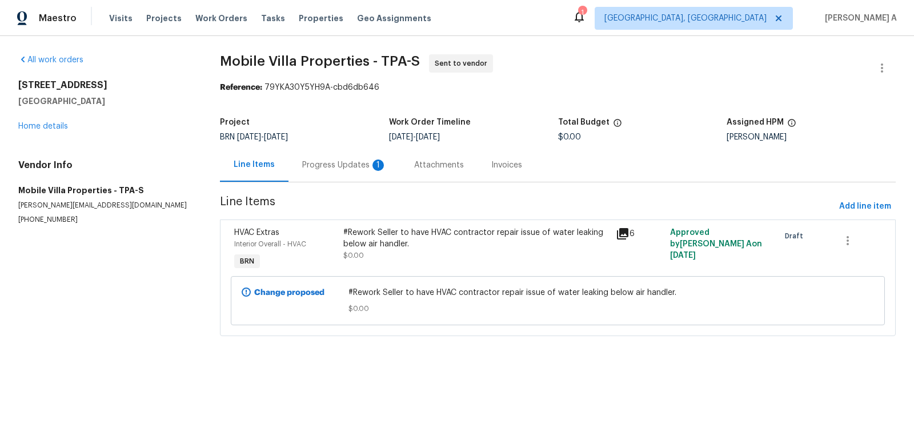
click at [341, 162] on div "Progress Updates 1" at bounding box center [344, 164] width 85 height 11
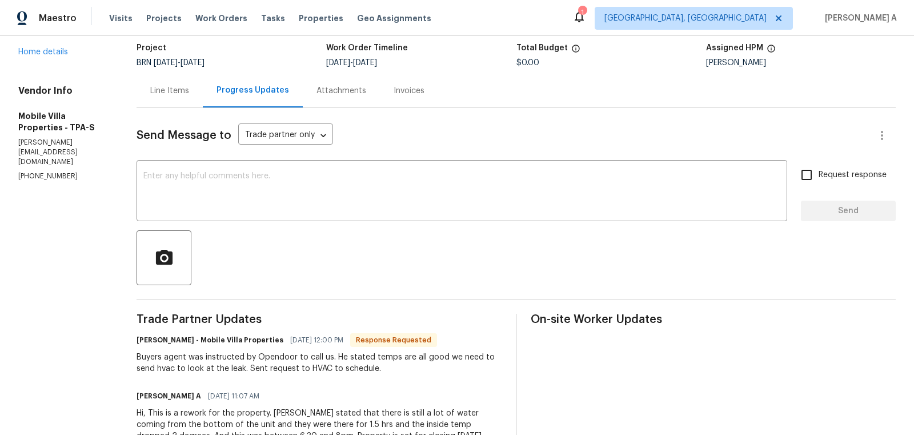
scroll to position [62, 0]
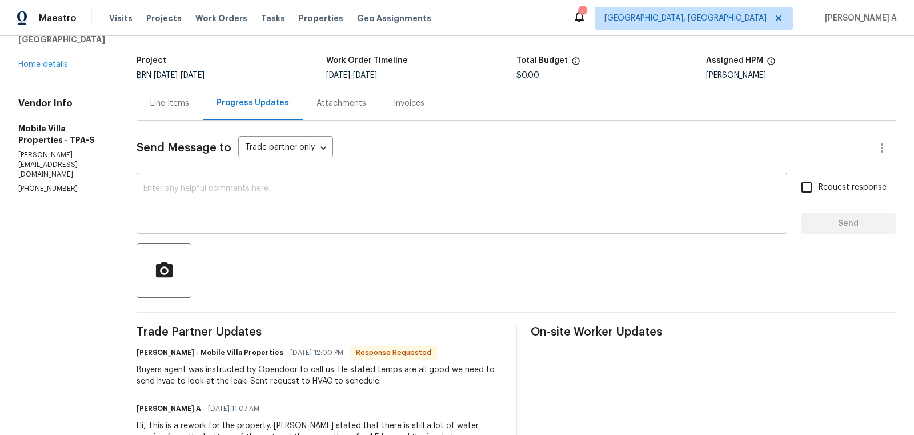
click at [352, 206] on textarea at bounding box center [461, 204] width 637 height 40
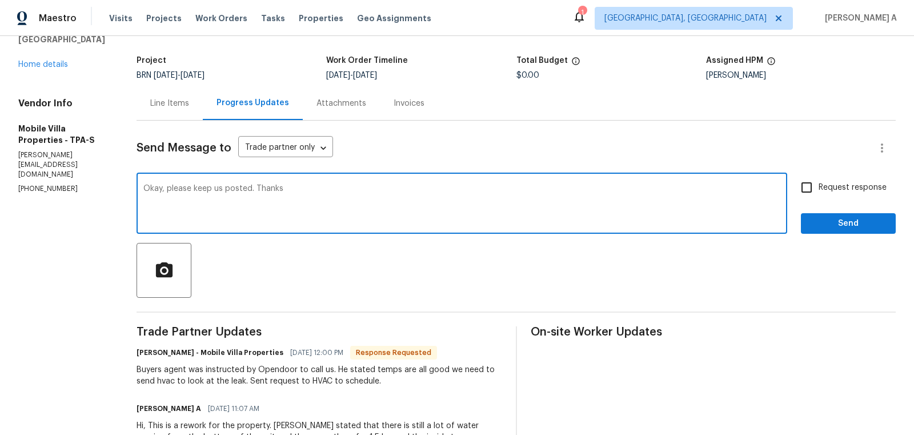
type textarea "Okay, please keep us posted. Thanks"
click at [837, 192] on span "Request response" at bounding box center [853, 188] width 68 height 12
click at [819, 192] on input "Request response" at bounding box center [807, 187] width 24 height 24
checkbox input "true"
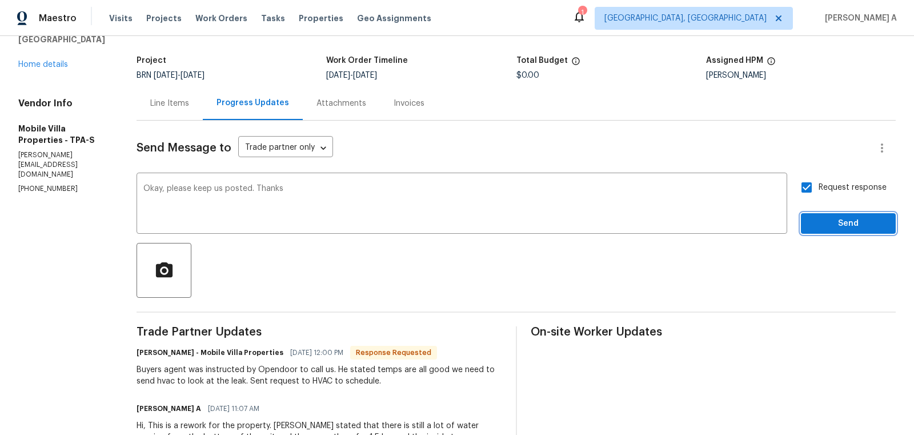
click at [856, 220] on span "Send" at bounding box center [848, 223] width 77 height 14
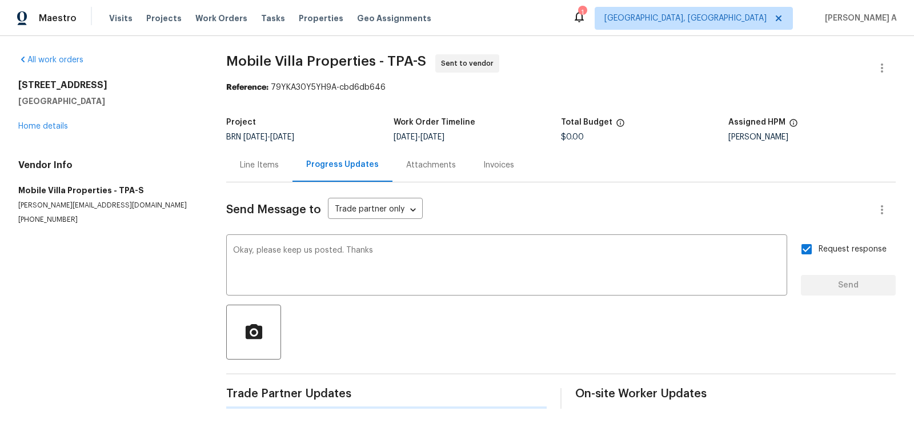
scroll to position [0, 0]
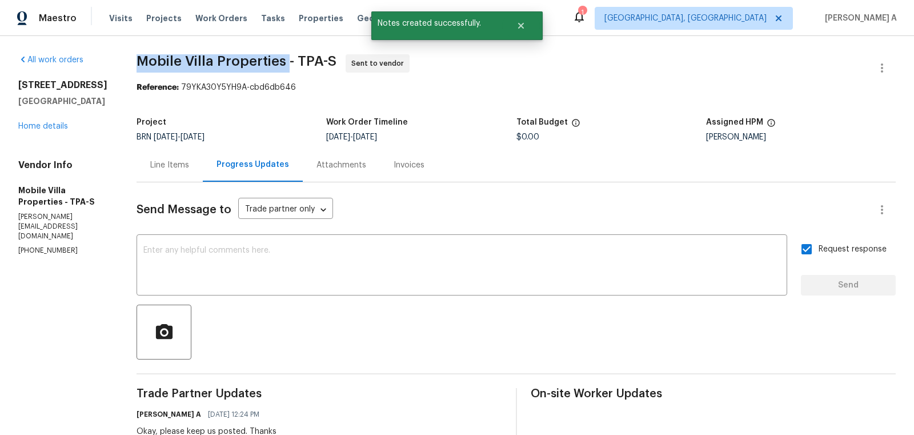
drag, startPoint x: 129, startPoint y: 58, endPoint x: 291, endPoint y: 58, distance: 162.2
click at [291, 58] on div "All work orders 5201 72nd Way N Saint Petersburg, FL 33709 Home details Vendor …" at bounding box center [457, 320] width 914 height 568
copy span "Mobile Villa Properties"
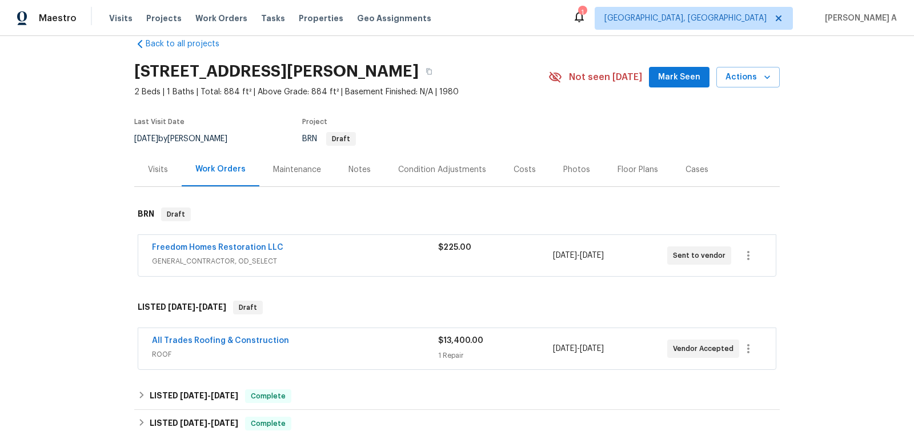
scroll to position [25, 0]
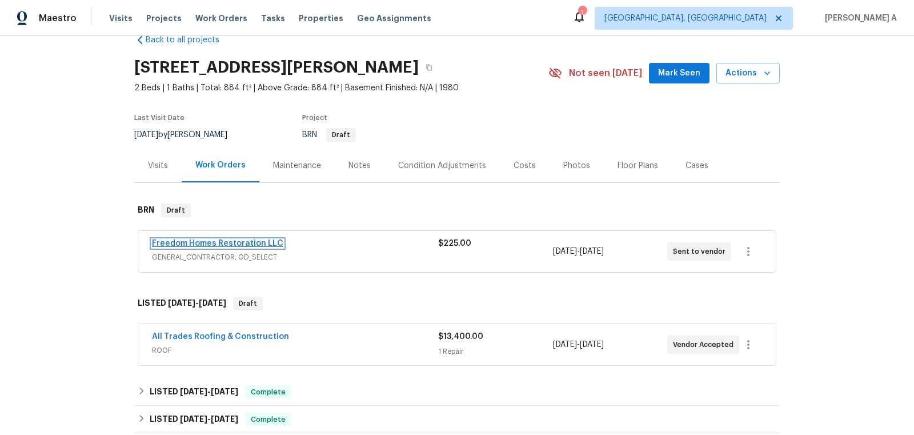
click at [217, 245] on link "Freedom Homes Restoration LLC" at bounding box center [217, 243] width 131 height 8
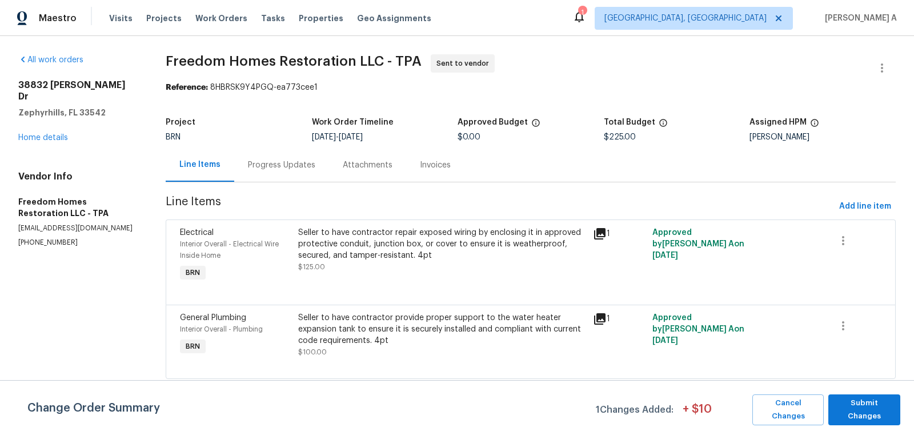
click at [279, 147] on div "Project BRN Work Order Timeline [DATE] - [DATE] Approved Budget $0.00 Total Bud…" at bounding box center [531, 129] width 730 height 37
click at [282, 161] on div "Progress Updates" at bounding box center [281, 164] width 67 height 11
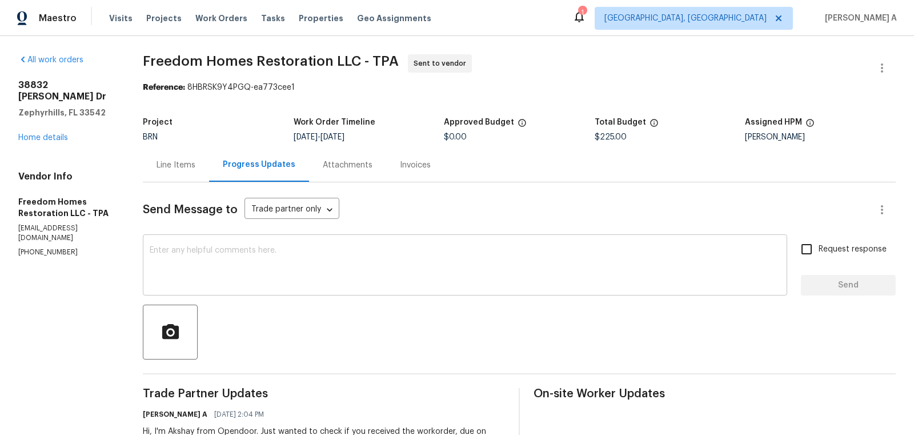
scroll to position [69, 0]
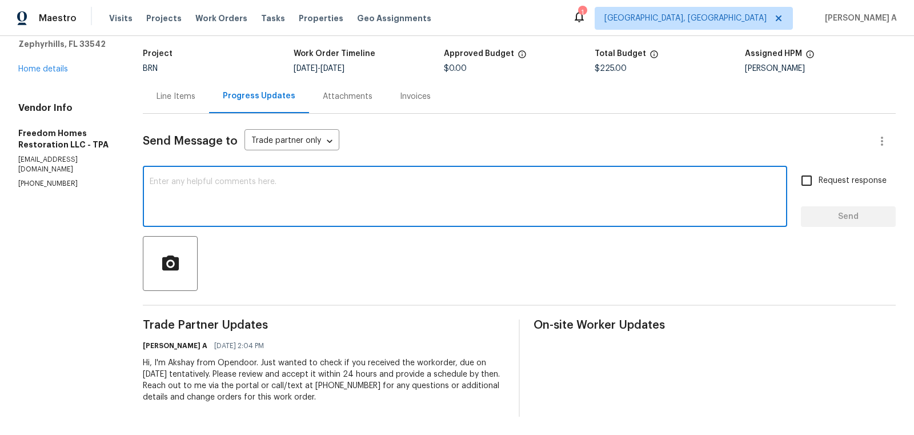
click at [376, 207] on textarea at bounding box center [465, 198] width 631 height 40
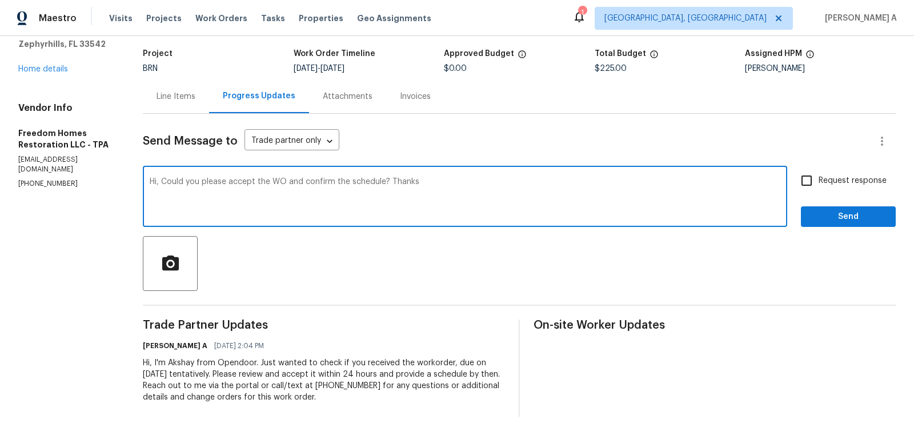
click at [376, 207] on textarea "Hi, Could you please accept the WO and confirm the schedule? Thanks" at bounding box center [465, 198] width 631 height 40
click at [612, 183] on textarea "Hi, Could you please accept the WO and confirm the schedule? Thanks" at bounding box center [465, 198] width 631 height 40
type textarea "Hi, Could you please accept the WO and confirm the schedule? Thanks"
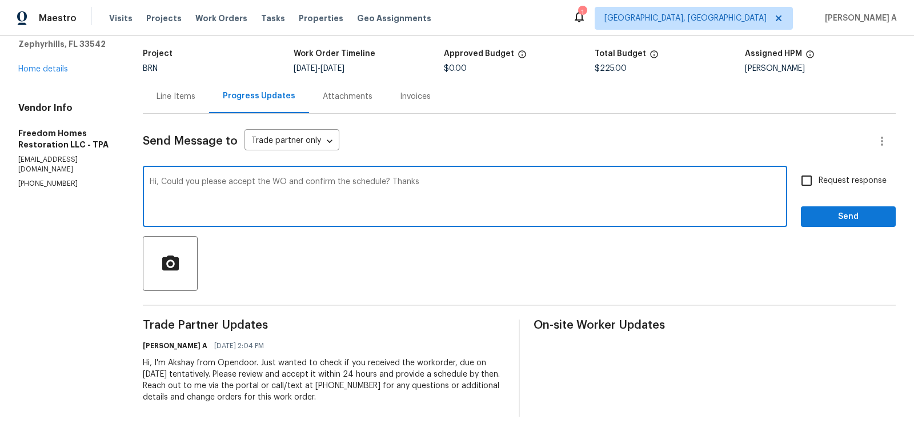
click at [822, 178] on span "Request response" at bounding box center [853, 181] width 68 height 12
click at [819, 178] on input "Request response" at bounding box center [807, 181] width 24 height 24
checkbox input "true"
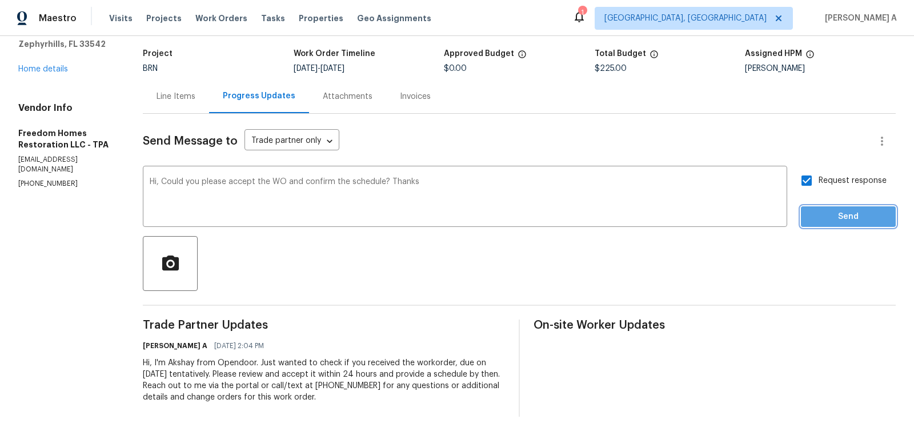
click at [843, 213] on span "Send" at bounding box center [848, 217] width 77 height 14
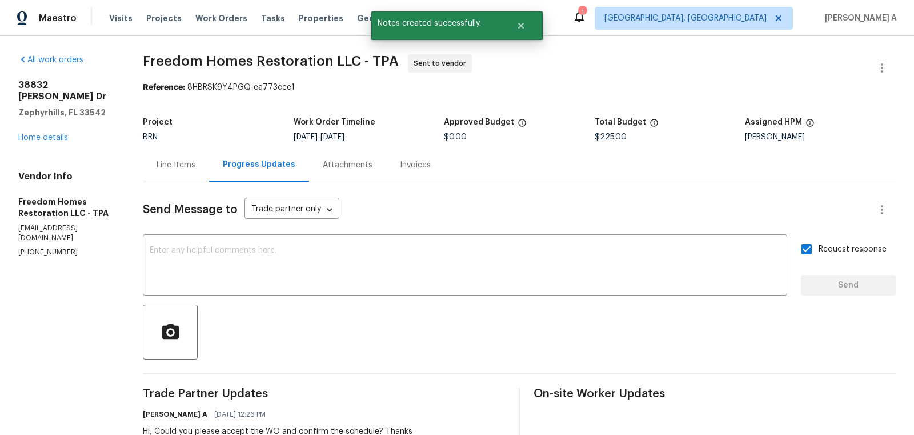
click at [188, 163] on div "Line Items" at bounding box center [176, 164] width 39 height 11
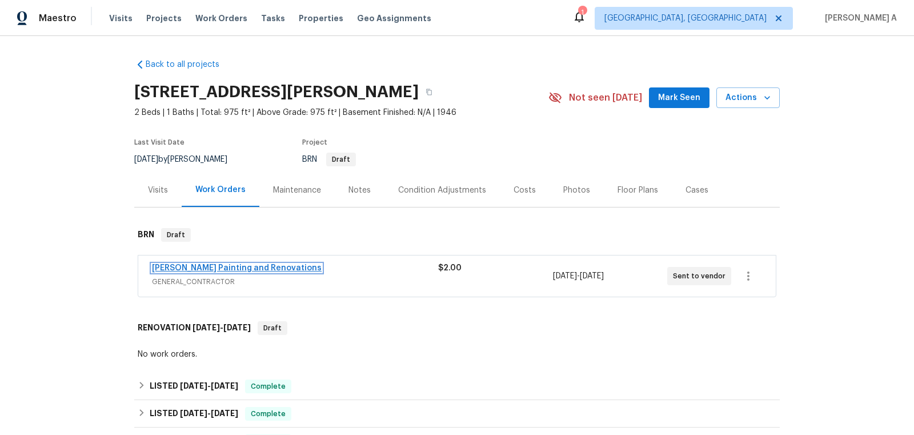
click at [188, 270] on link "[PERSON_NAME] Painting and Renovations" at bounding box center [237, 268] width 170 height 8
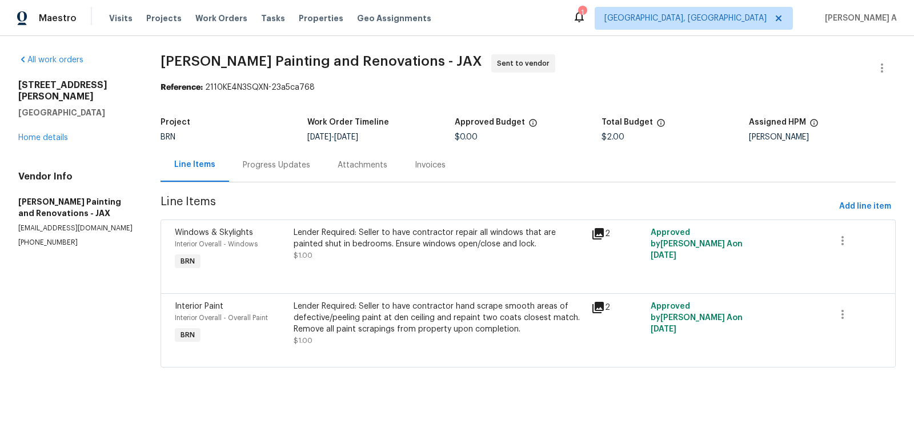
click at [286, 165] on div "Progress Updates" at bounding box center [276, 164] width 67 height 11
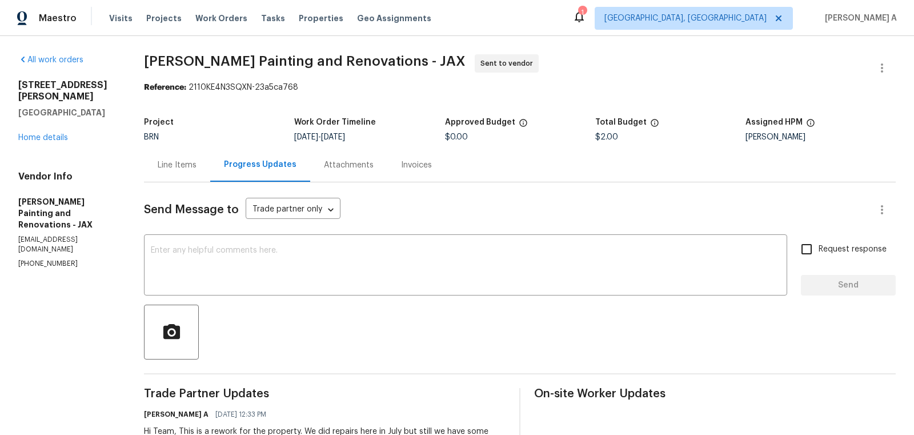
scroll to position [69, 0]
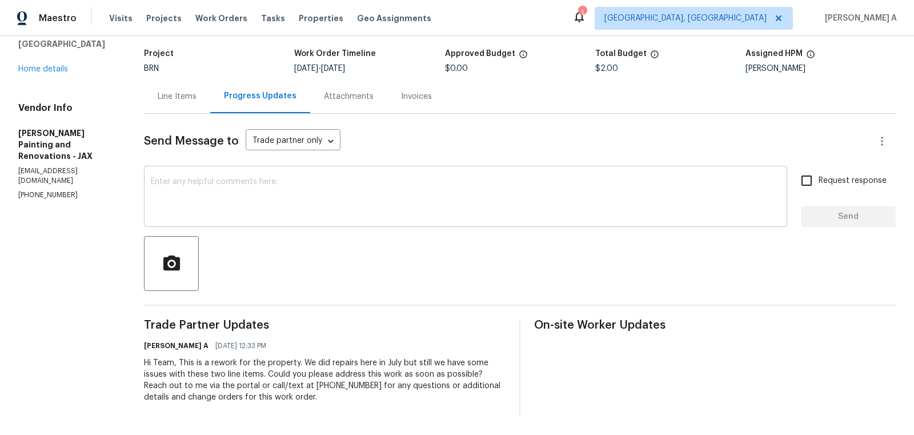
click at [353, 188] on textarea at bounding box center [465, 198] width 629 height 40
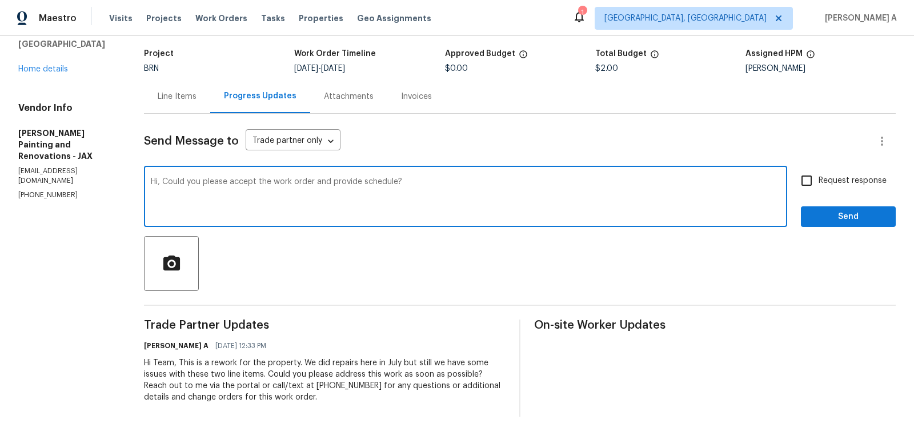
type textarea "Hi, Could you please accept the work order and provide schedule?"
click at [822, 184] on span "Request response" at bounding box center [853, 181] width 68 height 12
click at [819, 184] on input "Request response" at bounding box center [807, 181] width 24 height 24
checkbox input "true"
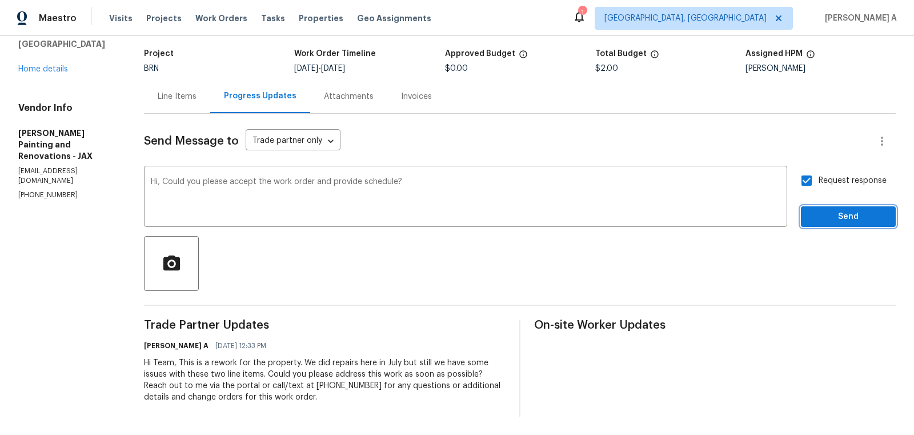
click at [827, 217] on span "Send" at bounding box center [848, 217] width 77 height 14
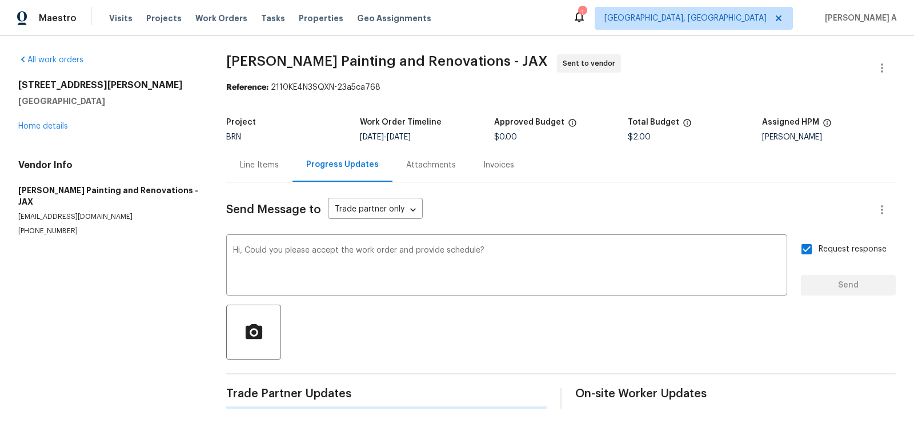
scroll to position [0, 0]
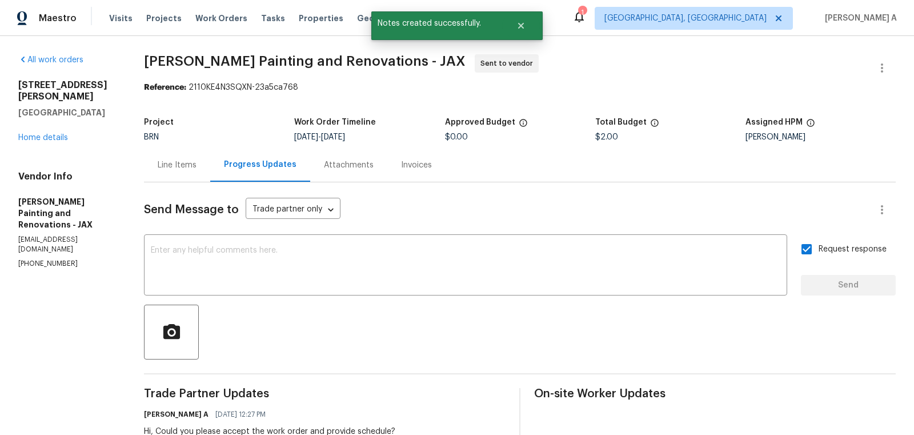
click at [50, 236] on section "All work orders 4360 Palmer Ave Jacksonville, FL 32210 Home details Vendor Info…" at bounding box center [67, 291] width 98 height 475
copy p "(904) 472-1283"
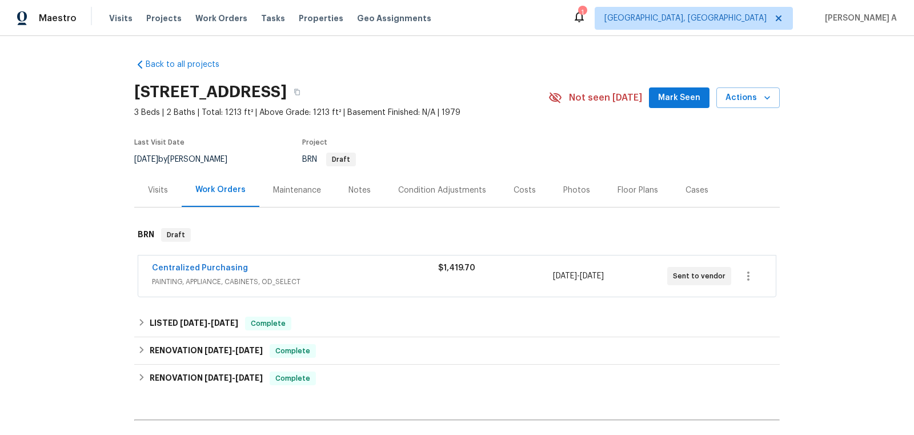
scroll to position [130, 0]
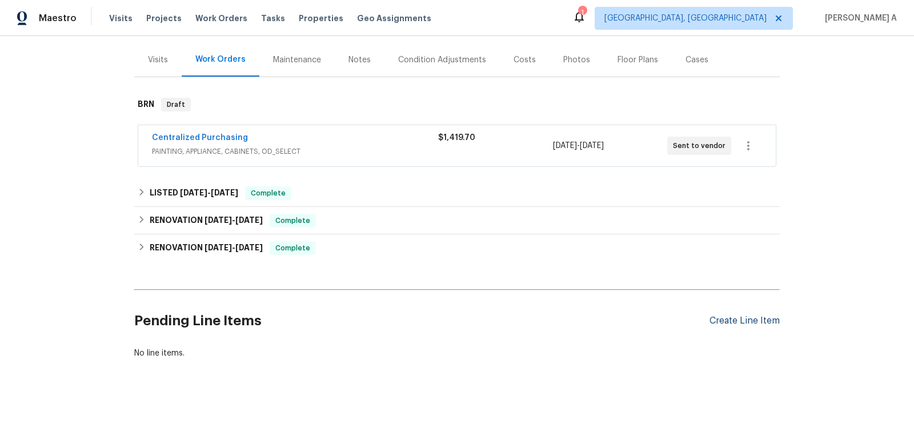
click at [743, 320] on div "Create Line Item" at bounding box center [744, 320] width 70 height 11
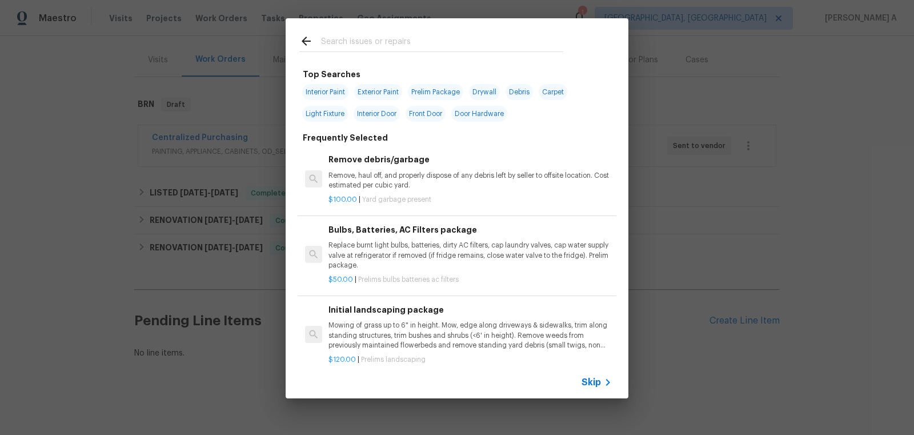
click at [588, 383] on span "Skip" at bounding box center [590, 381] width 19 height 11
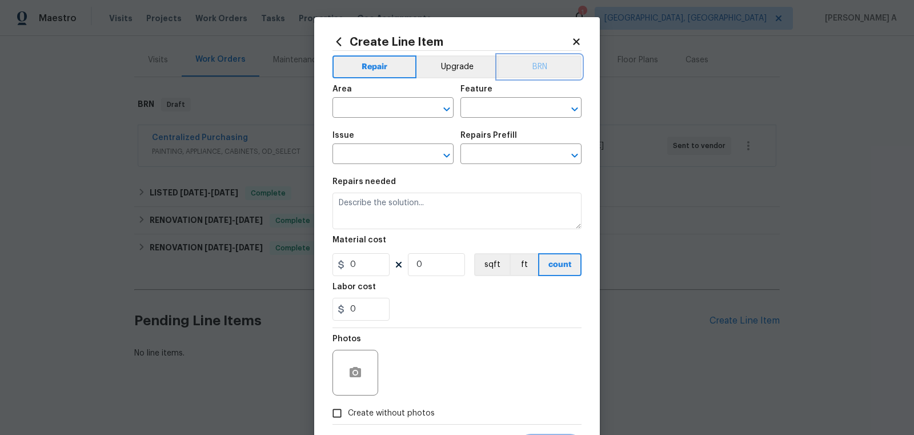
click at [549, 65] on button "BRN" at bounding box center [540, 66] width 84 height 23
click at [363, 110] on input "text" at bounding box center [376, 109] width 89 height 18
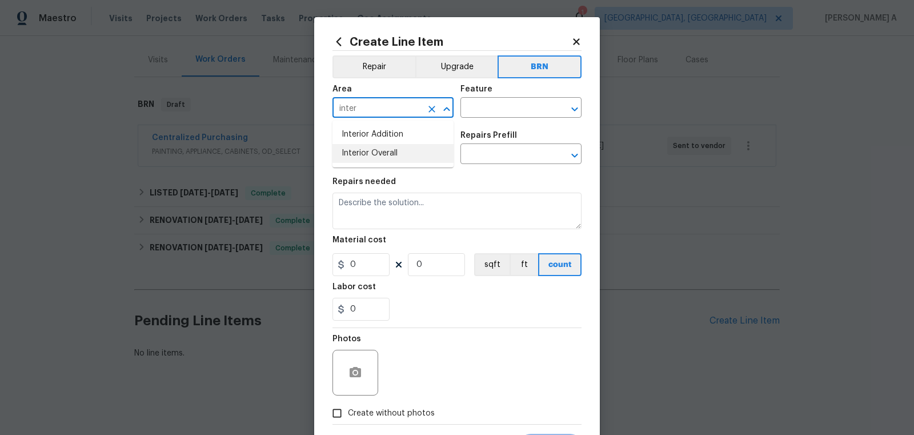
click at [375, 153] on li "Interior Overall" at bounding box center [392, 153] width 121 height 19
type input "Interior Overall"
click at [504, 110] on input "text" at bounding box center [504, 109] width 89 height 18
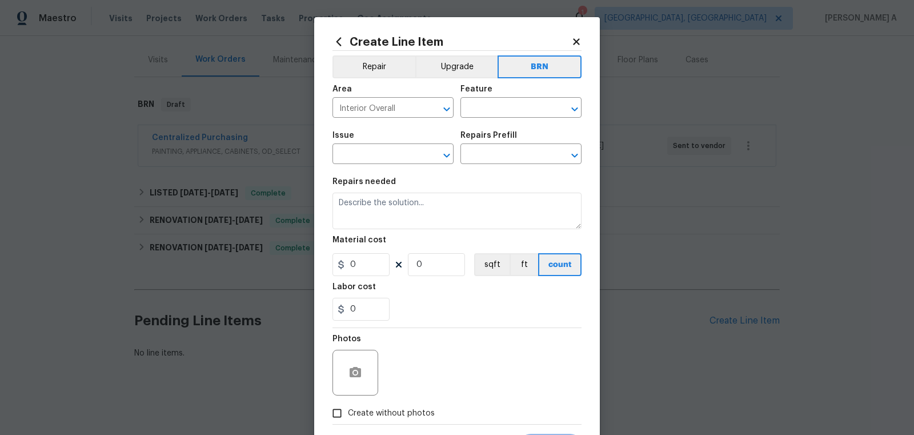
click at [581, 39] on icon at bounding box center [576, 42] width 10 height 10
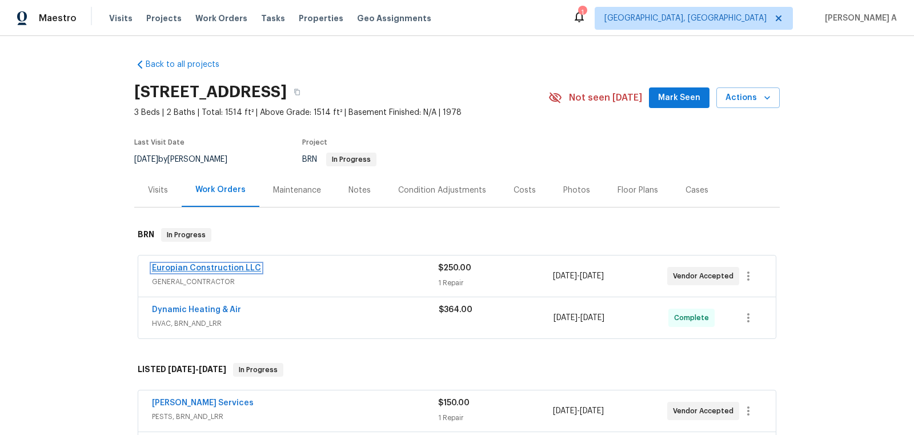
click at [233, 268] on link "Europian Construction LLC" at bounding box center [206, 268] width 109 height 8
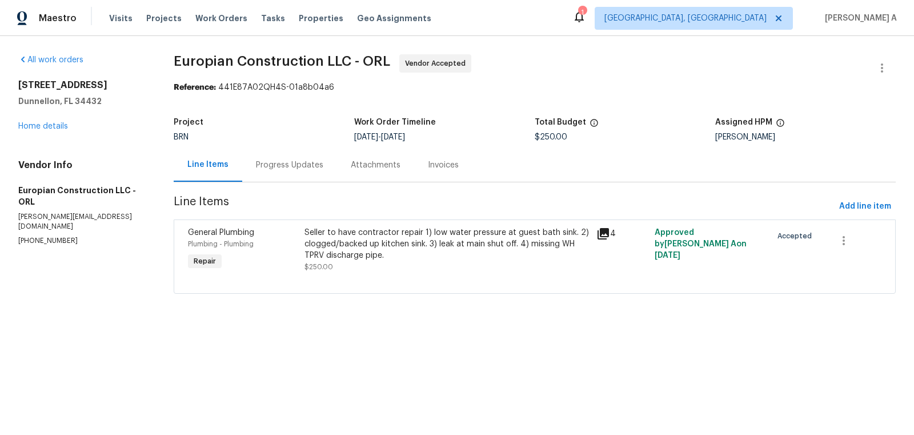
click at [282, 148] on div "Progress Updates" at bounding box center [289, 165] width 95 height 34
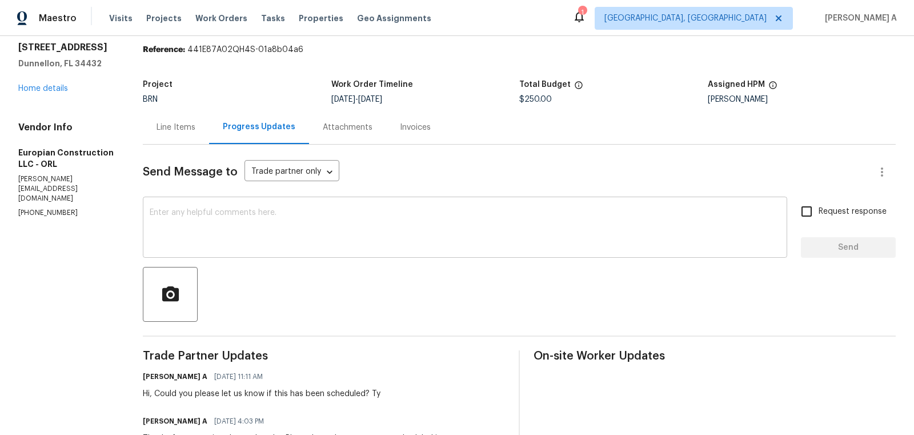
scroll to position [61, 0]
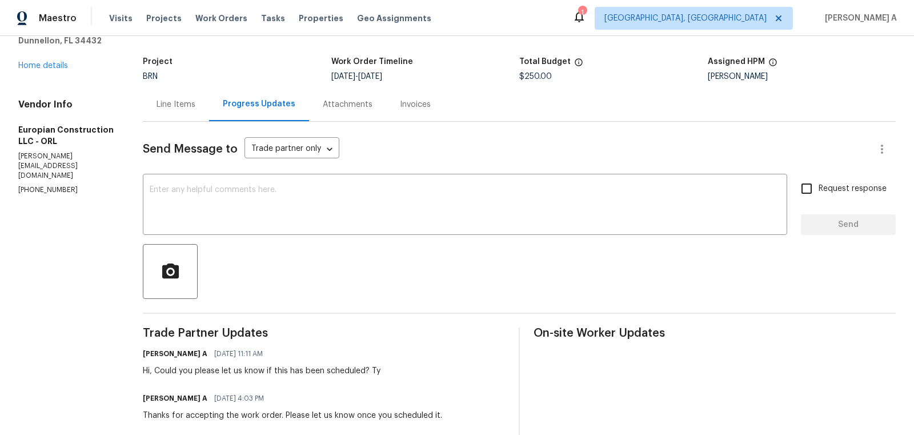
click at [47, 185] on p "[PHONE_NUMBER]" at bounding box center [66, 190] width 97 height 10
click at [47, 185] on p "(407) 757-9432" at bounding box center [66, 190] width 97 height 10
copy p "(407) 757-9432"
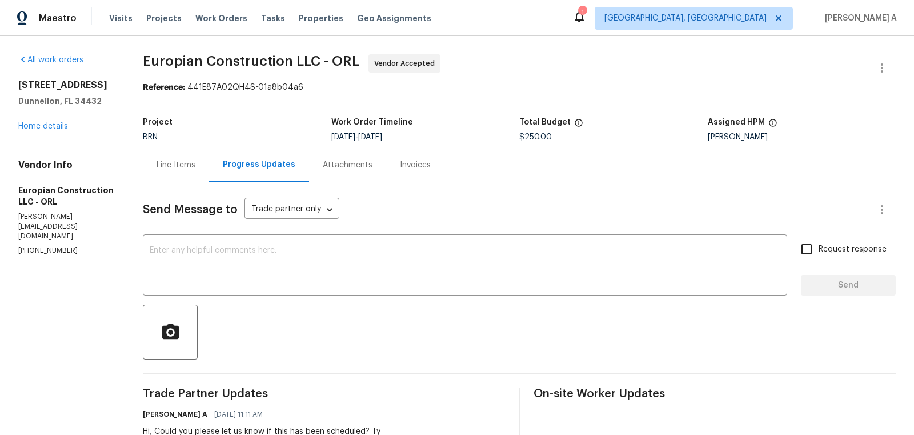
click at [155, 170] on div "Line Items" at bounding box center [176, 165] width 66 height 34
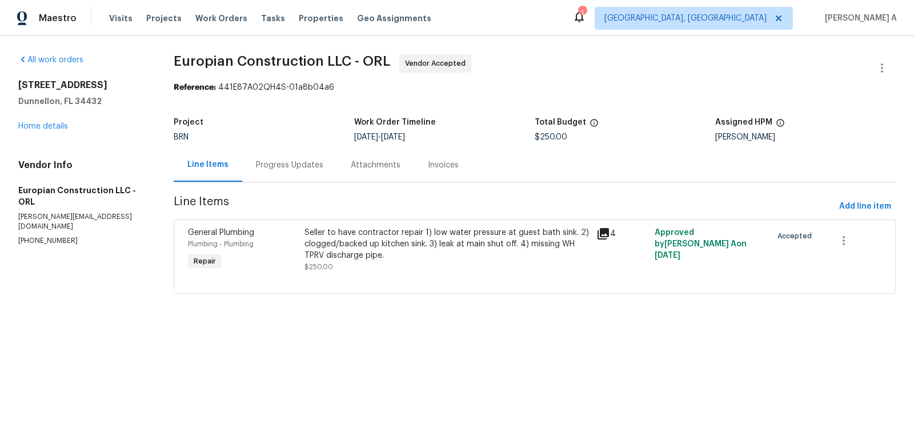
click at [415, 244] on div "Seller to have contractor repair 1) low water pressure at guest bath sink. 2) c…" at bounding box center [446, 244] width 285 height 34
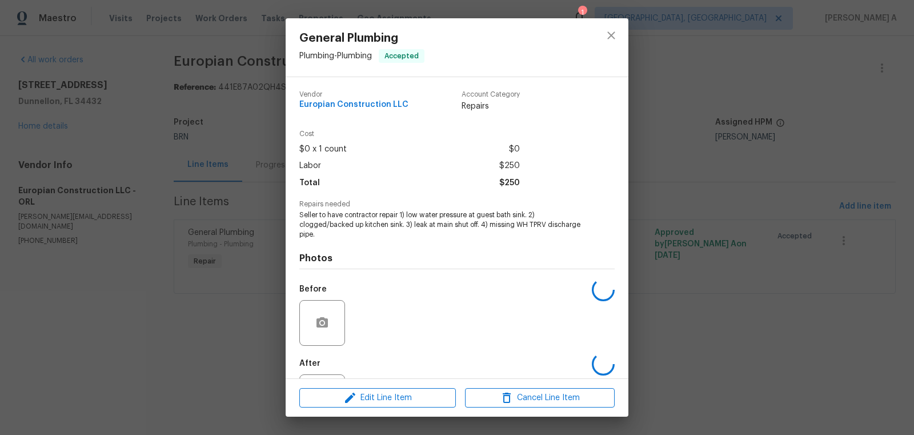
scroll to position [53, 0]
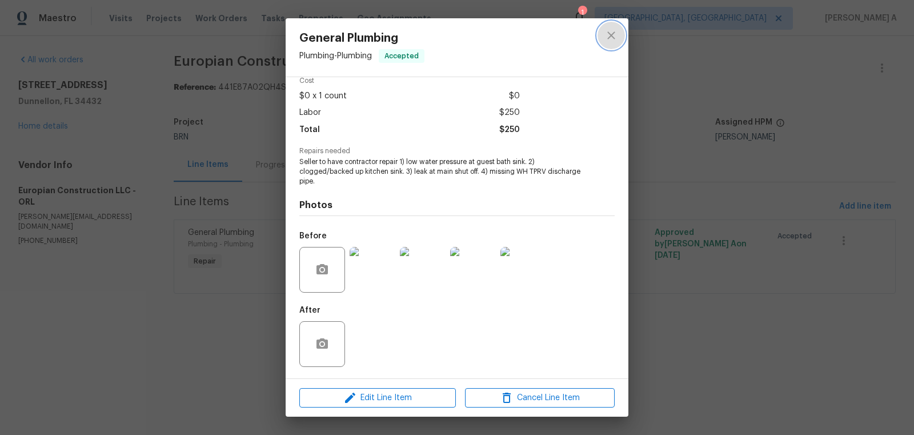
click at [609, 41] on icon "close" at bounding box center [611, 36] width 14 height 14
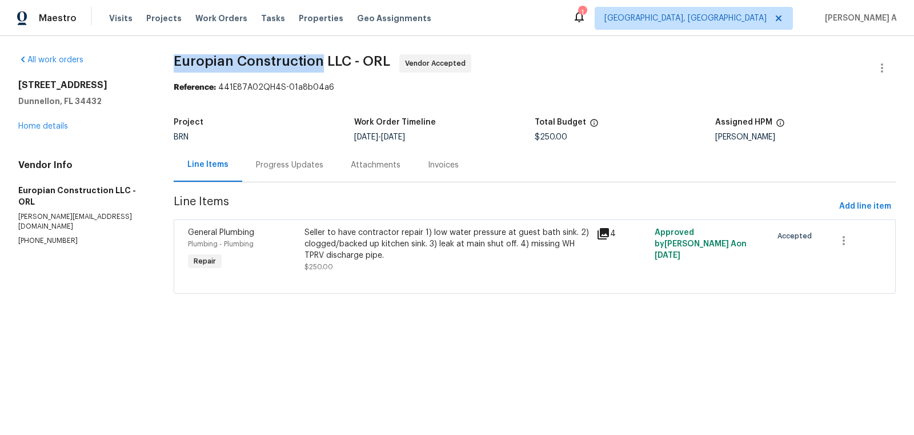
drag, startPoint x: 169, startPoint y: 62, endPoint x: 320, endPoint y: 63, distance: 151.9
click at [320, 63] on div "All work orders 13794 SW 112th St Dunnellon, FL 34432 Home details Vendor Info …" at bounding box center [457, 181] width 914 height 290
copy span "Europian Construction"
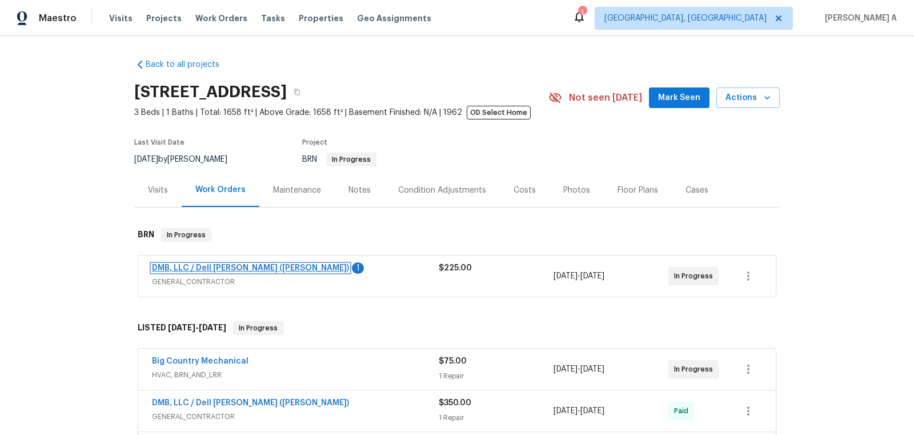
click at [219, 264] on link "DMB, LLC / Dell [PERSON_NAME] ([PERSON_NAME])" at bounding box center [250, 268] width 197 height 8
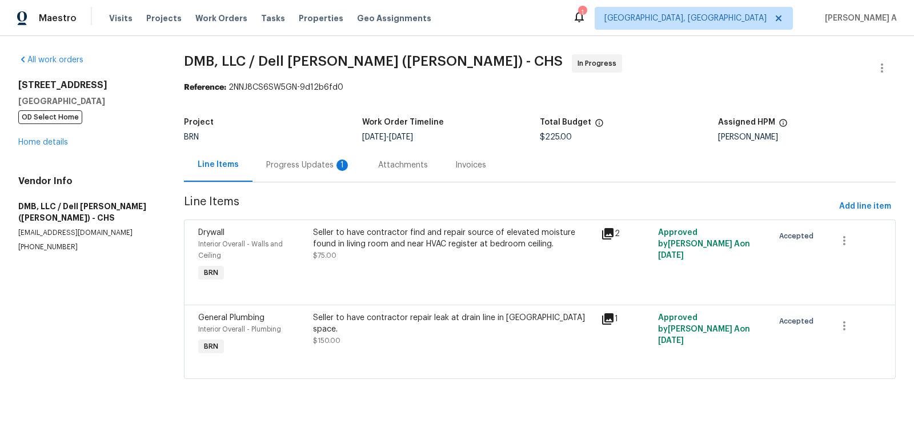
click at [316, 158] on div "Progress Updates 1" at bounding box center [308, 165] width 112 height 34
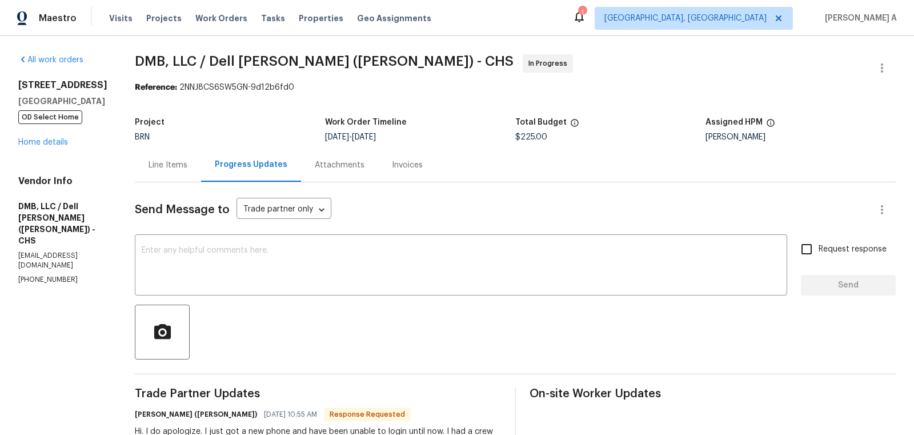
click at [149, 166] on div "Line Items" at bounding box center [168, 164] width 39 height 11
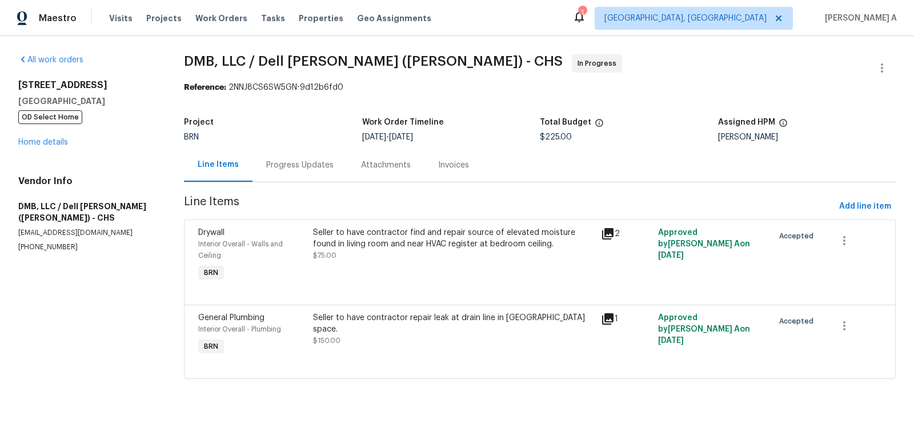
click at [280, 169] on div "Progress Updates" at bounding box center [299, 164] width 67 height 11
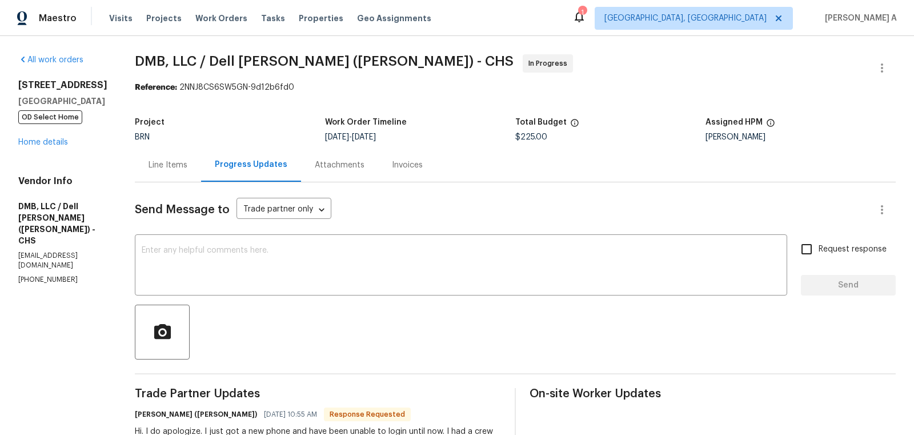
click at [142, 159] on div "Line Items" at bounding box center [168, 165] width 66 height 34
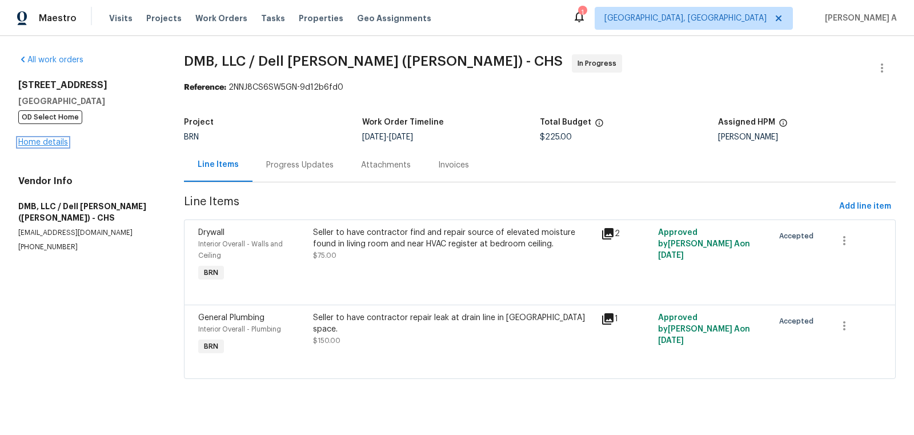
click at [34, 141] on link "Home details" at bounding box center [43, 142] width 50 height 8
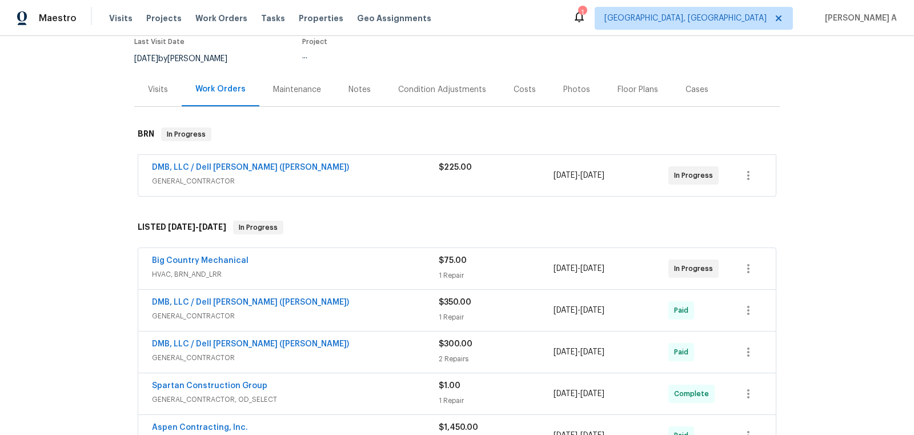
scroll to position [134, 0]
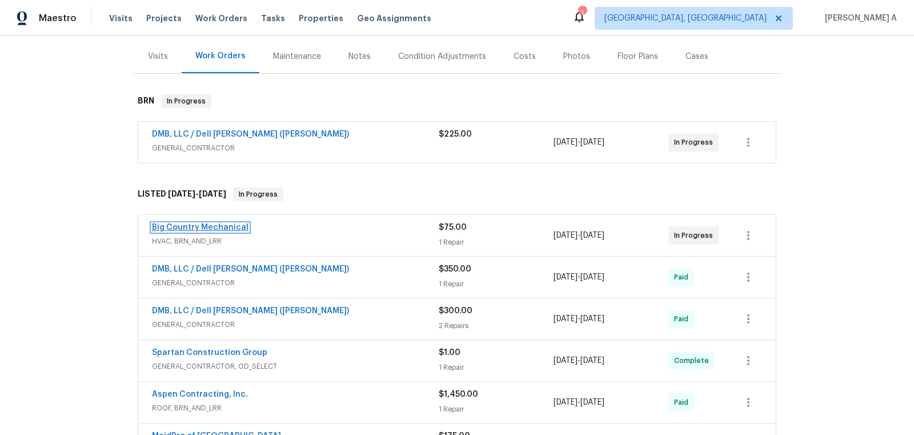
click at [211, 224] on link "Big Country Mechanical" at bounding box center [200, 227] width 97 height 8
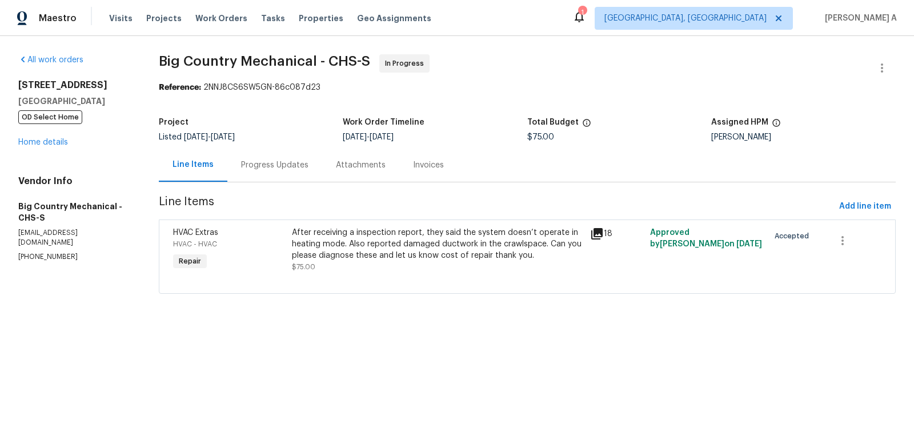
click at [260, 165] on div "Progress Updates" at bounding box center [274, 164] width 67 height 11
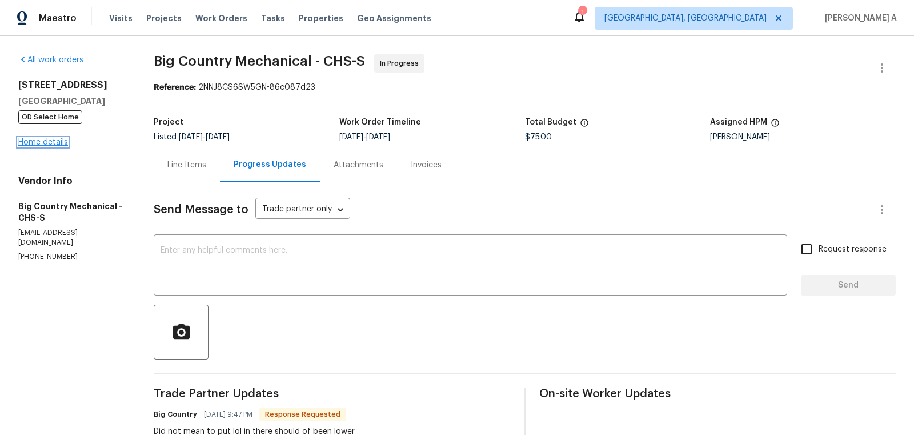
click at [54, 142] on link "Home details" at bounding box center [43, 142] width 50 height 8
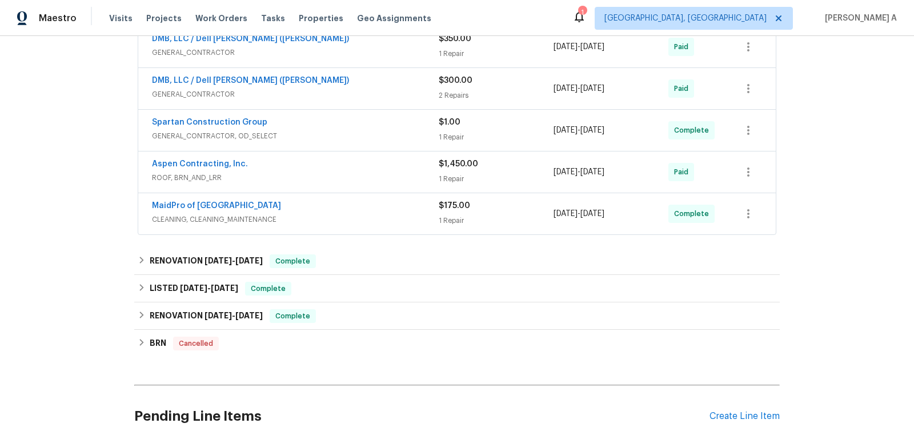
scroll to position [378, 0]
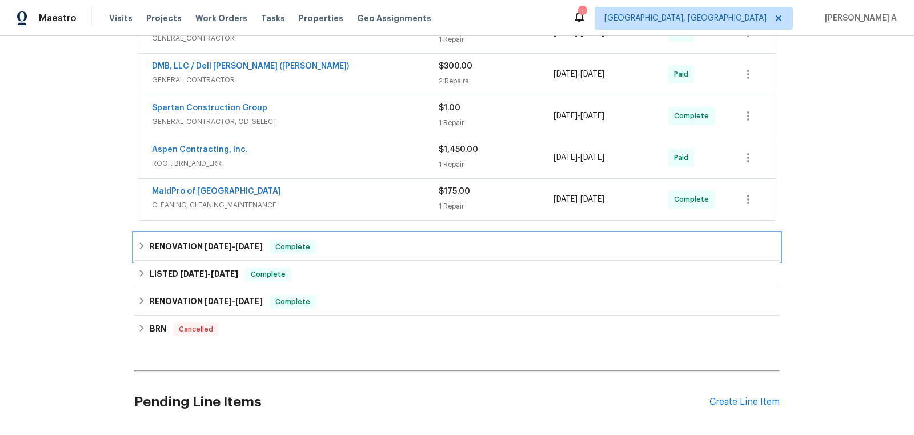
click at [279, 250] on div "RENOVATION 8/20/25 - 8/20/25 Complete" at bounding box center [456, 246] width 645 height 27
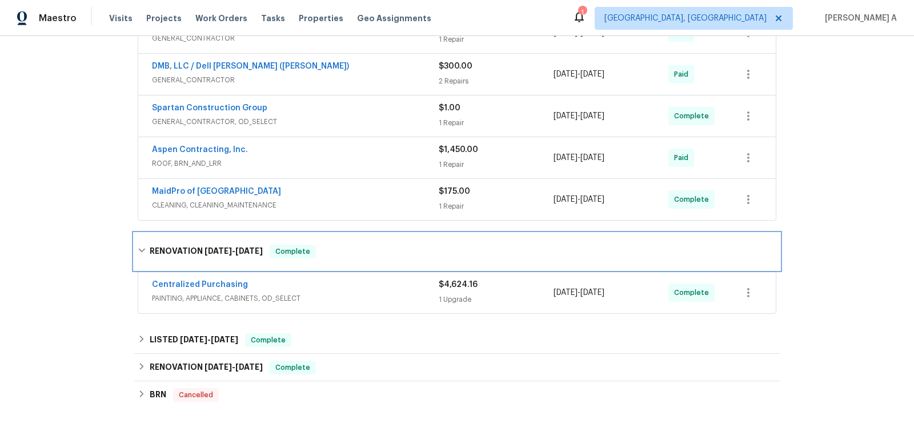
scroll to position [427, 0]
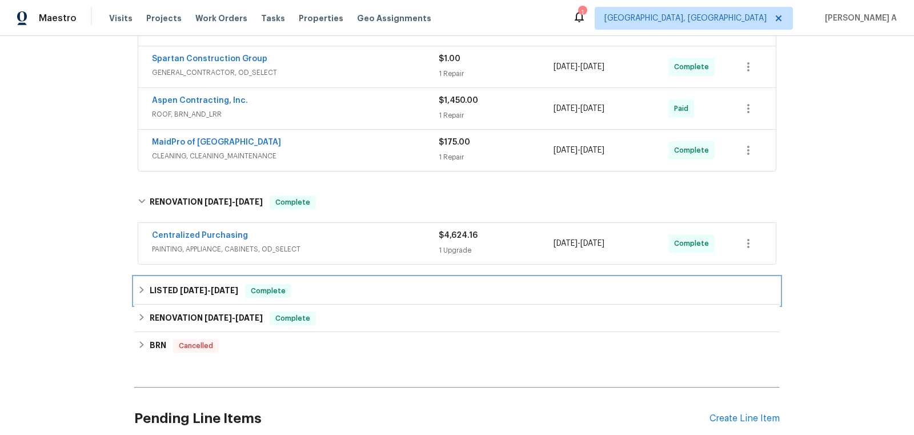
click at [290, 290] on span "Complete" at bounding box center [268, 290] width 44 height 11
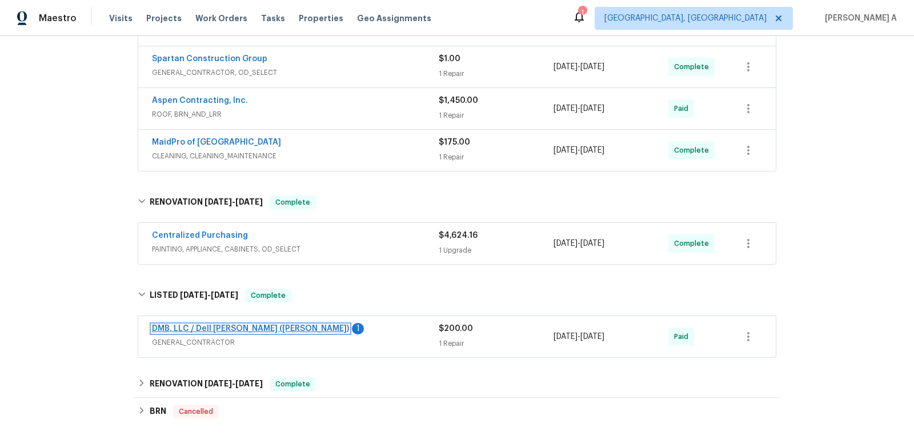
click at [239, 324] on link "DMB, LLC / Dell Bryson (Heise)" at bounding box center [250, 328] width 197 height 8
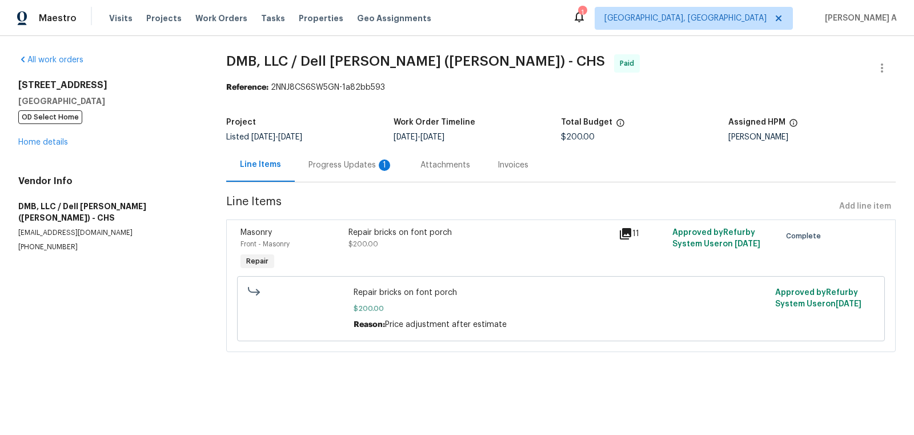
click at [328, 175] on div "Progress Updates 1" at bounding box center [351, 165] width 112 height 34
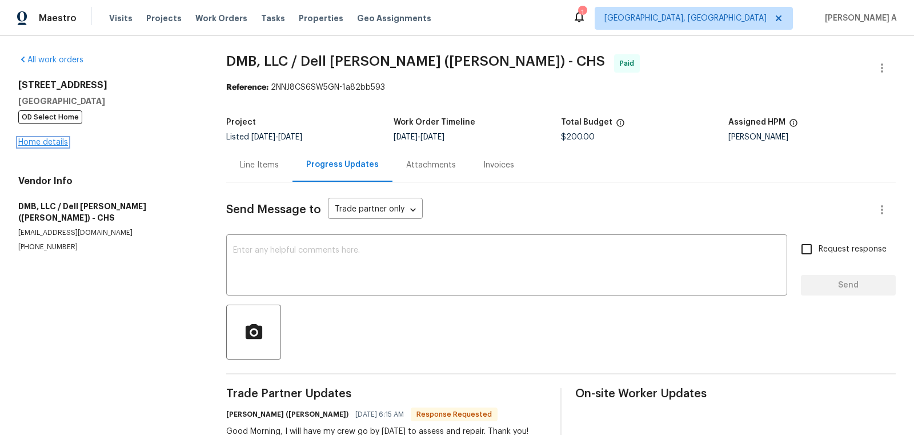
click at [48, 143] on link "Home details" at bounding box center [43, 142] width 50 height 8
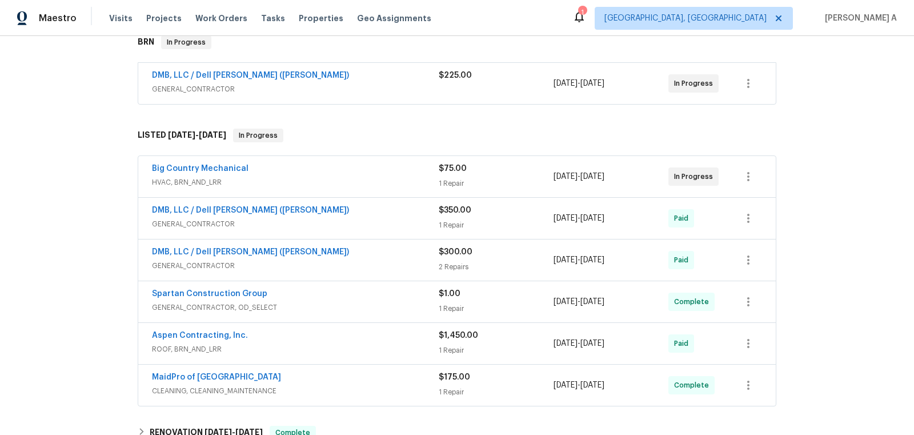
scroll to position [207, 0]
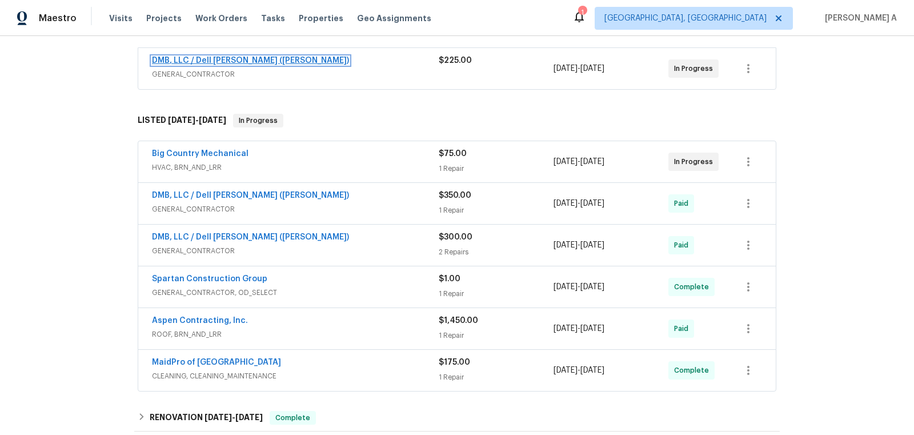
click at [212, 61] on link "DMB, LLC / Dell Bryson (Heise)" at bounding box center [250, 61] width 197 height 8
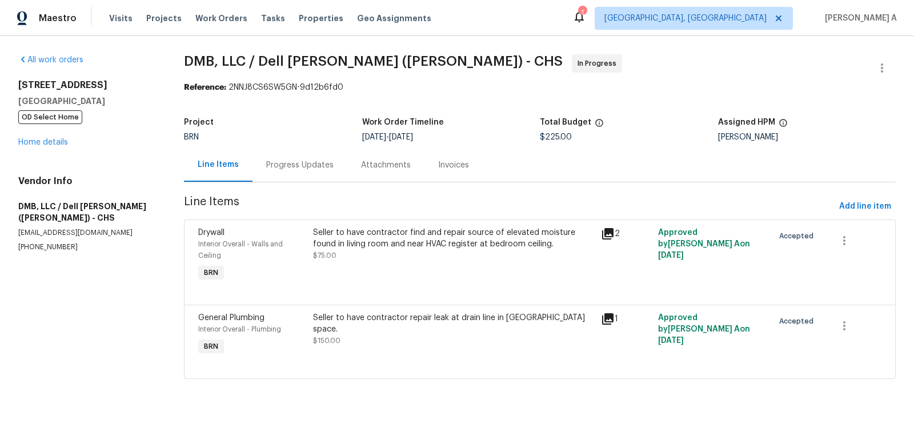
click at [290, 166] on div "Progress Updates" at bounding box center [299, 164] width 67 height 11
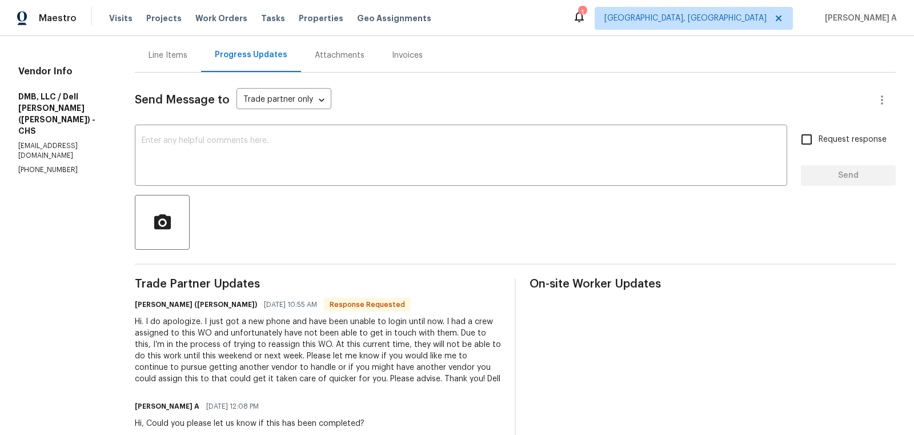
scroll to position [111, 0]
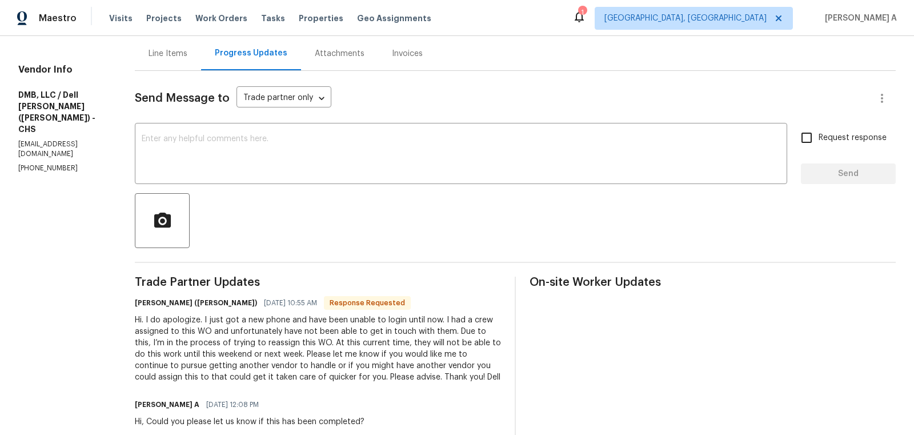
click at [135, 304] on h6 "Dell Bryson (Heise)" at bounding box center [196, 302] width 122 height 11
copy h6 "Dell"
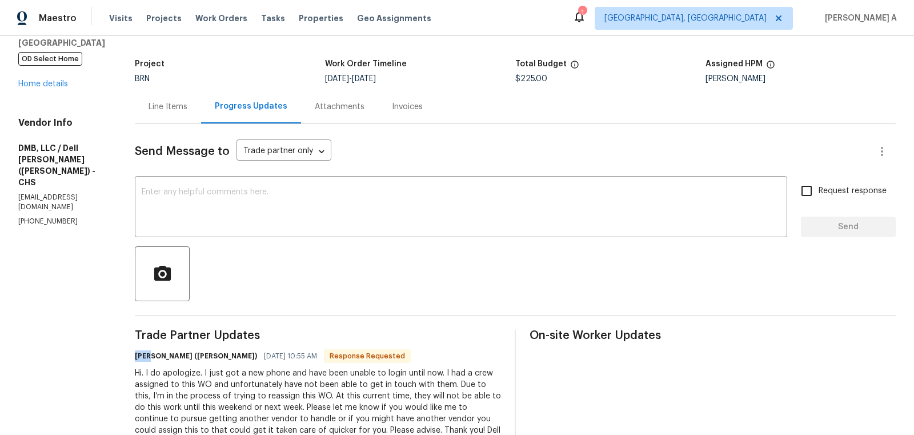
scroll to position [0, 0]
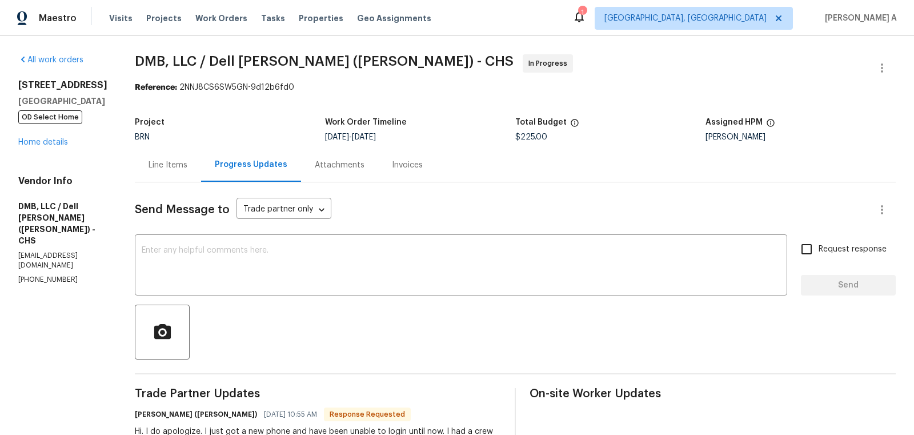
click at [142, 158] on div "Line Items" at bounding box center [168, 165] width 66 height 34
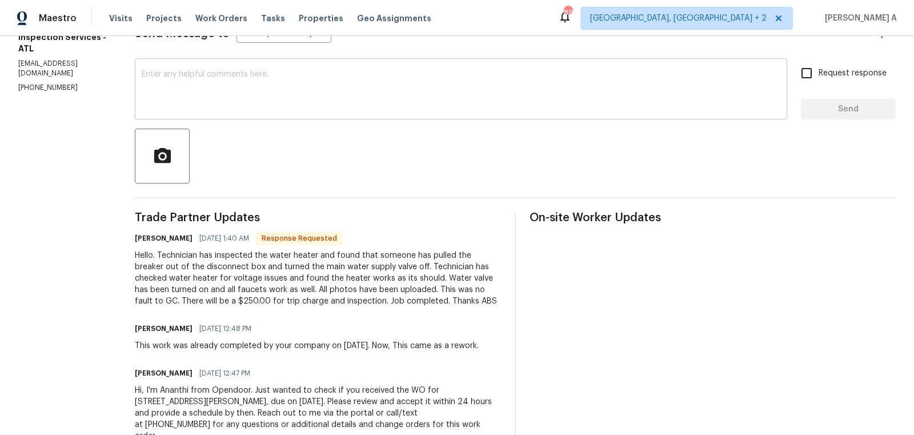
scroll to position [5, 0]
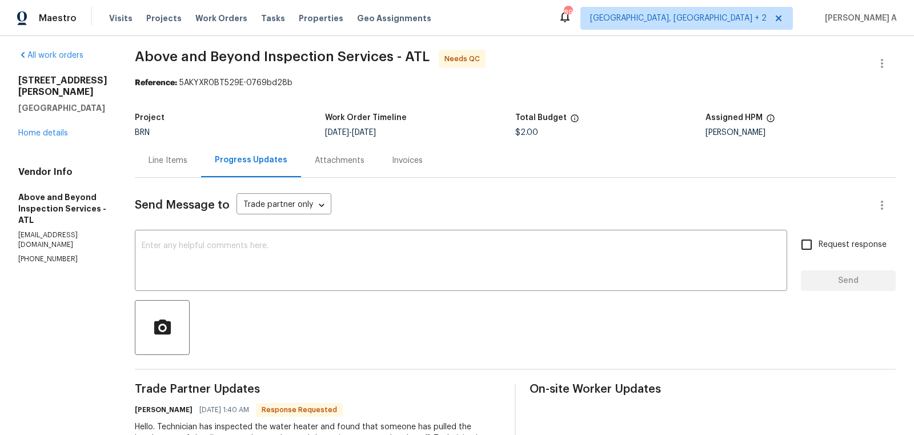
click at [187, 158] on div "Line Items" at bounding box center [168, 160] width 39 height 11
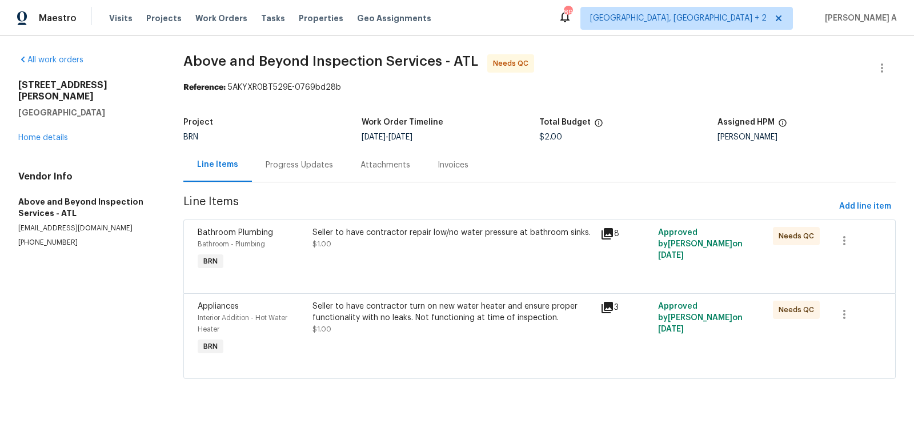
click at [411, 321] on div "Seller to have contractor turn on new water heater and ensure proper functional…" at bounding box center [452, 311] width 281 height 23
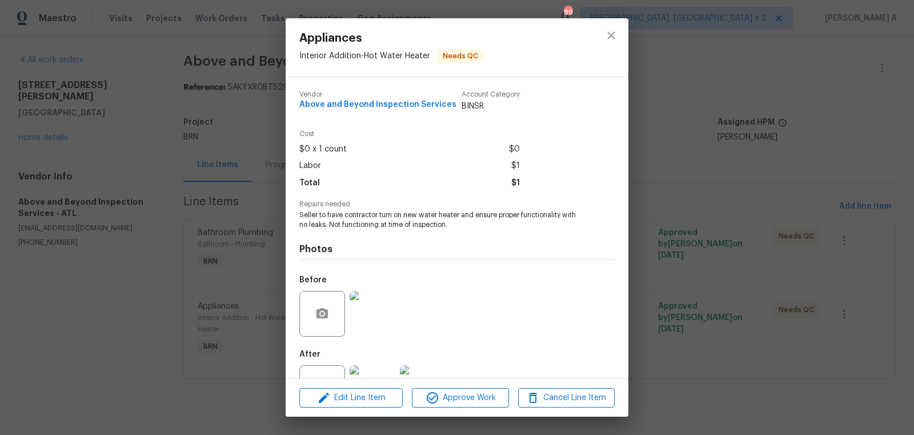
scroll to position [43, 0]
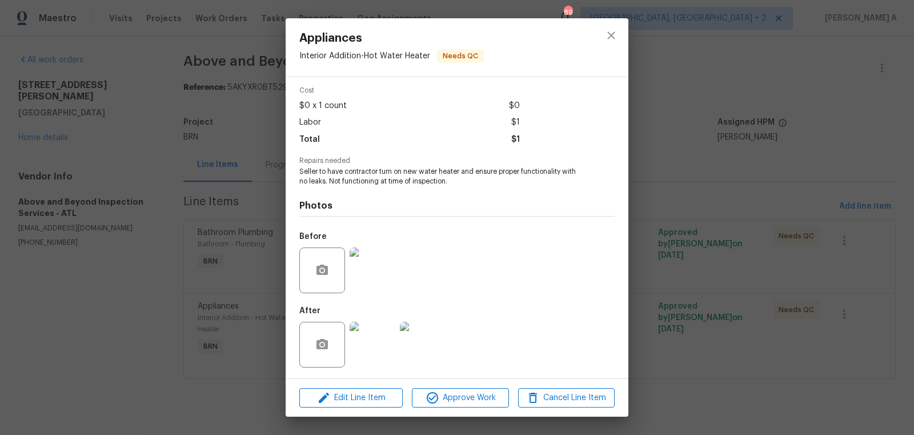
click at [392, 336] on img at bounding box center [373, 345] width 46 height 46
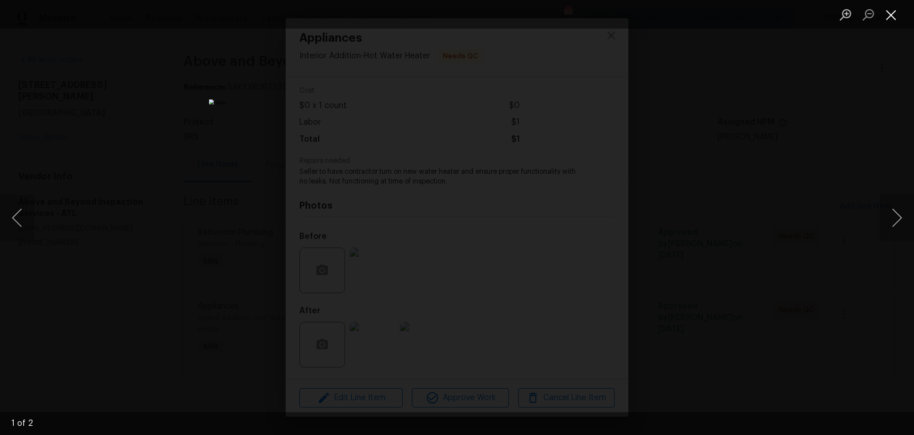
click at [895, 10] on button "Close lightbox" at bounding box center [891, 15] width 23 height 20
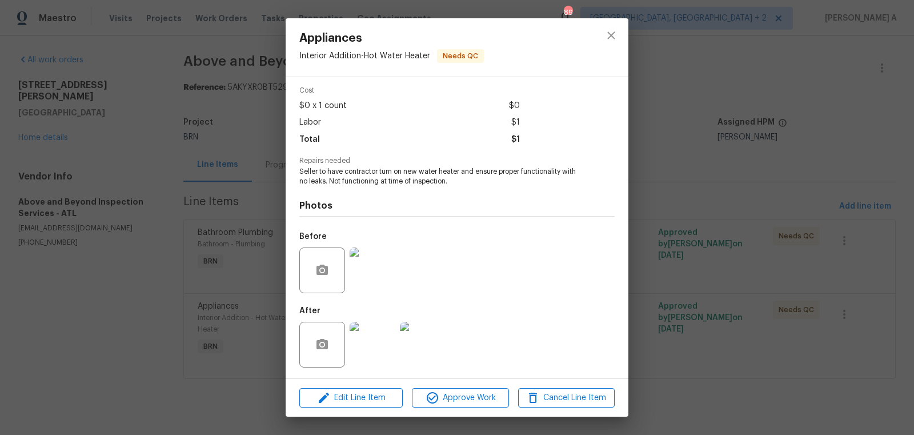
click at [371, 288] on img at bounding box center [373, 270] width 46 height 46
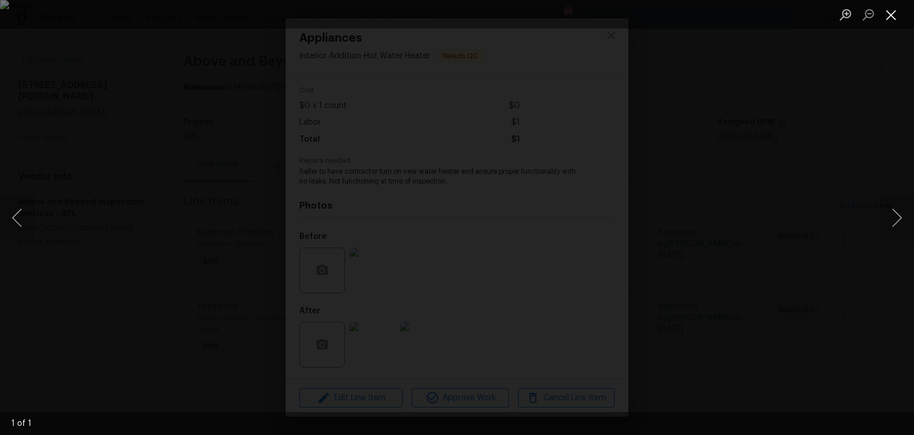
click at [892, 15] on button "Close lightbox" at bounding box center [891, 15] width 23 height 20
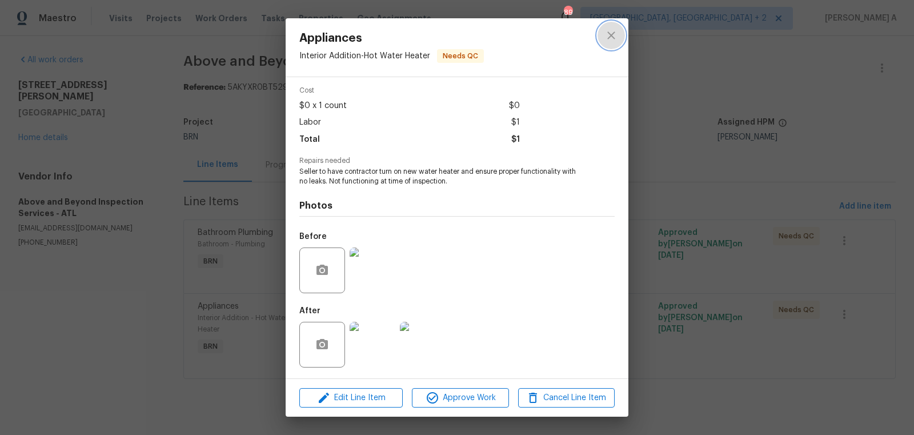
click at [605, 31] on icon "close" at bounding box center [611, 36] width 14 height 14
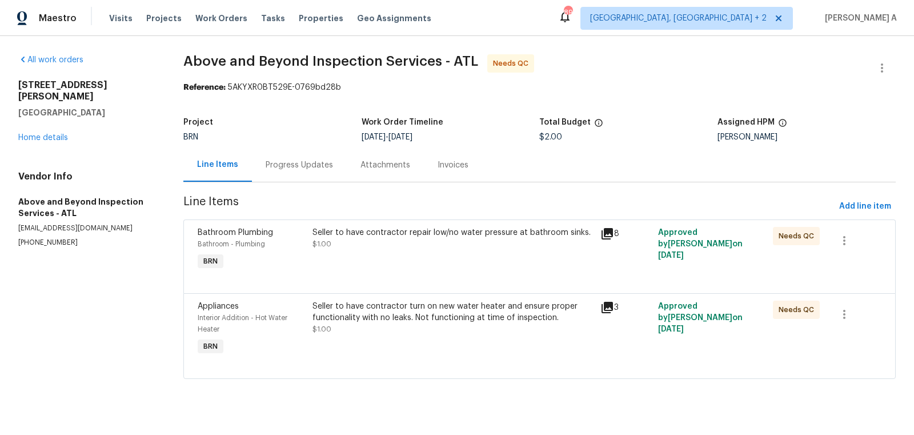
click at [476, 263] on div "Seller to have contractor repair low/no water pressure at bathroom sinks. $1.00" at bounding box center [453, 249] width 288 height 53
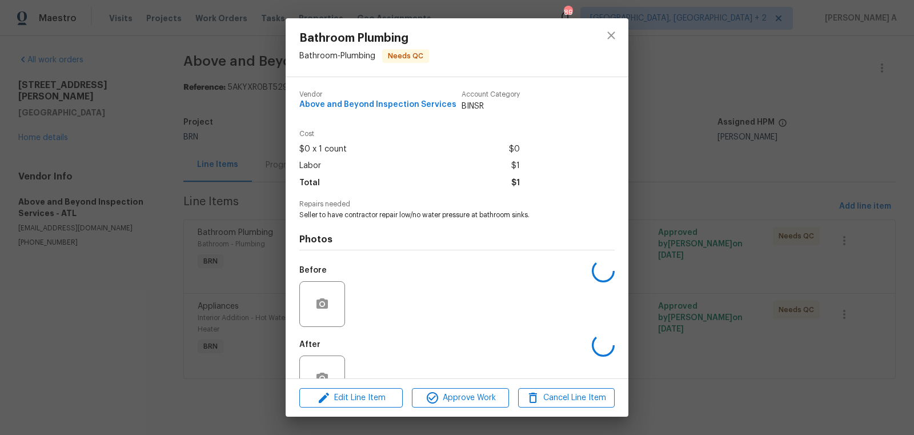
scroll to position [34, 0]
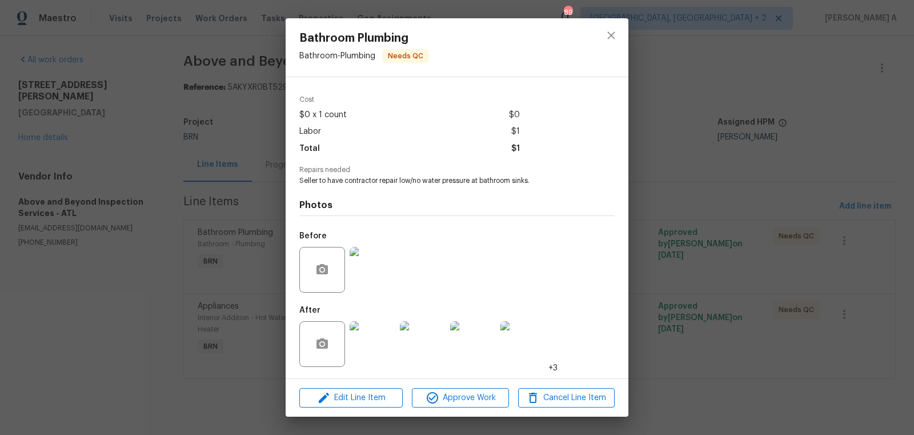
click at [384, 340] on img at bounding box center [373, 344] width 46 height 46
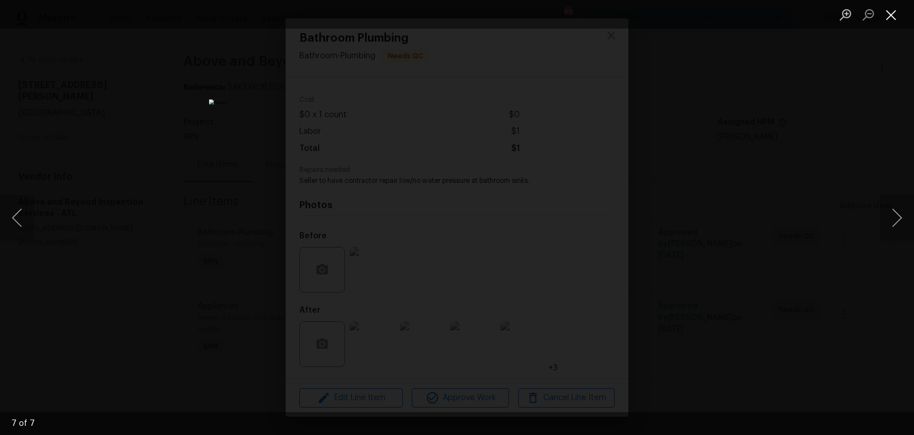
click at [889, 18] on button "Close lightbox" at bounding box center [891, 15] width 23 height 20
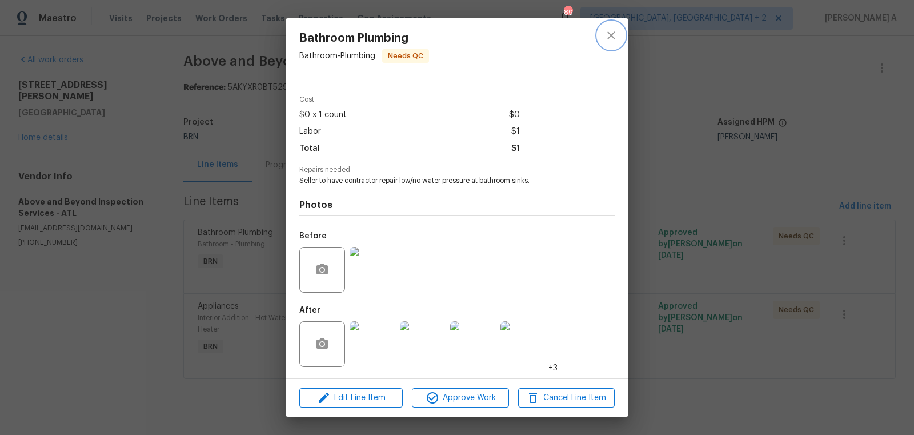
click at [608, 38] on icon "close" at bounding box center [610, 34] width 7 height 7
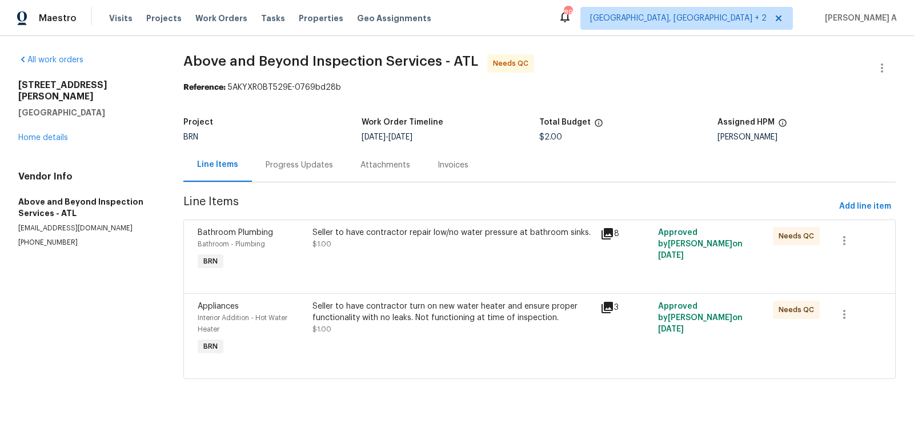
click at [462, 318] on div "Seller to have contractor turn on new water heater and ensure proper functional…" at bounding box center [452, 311] width 281 height 23
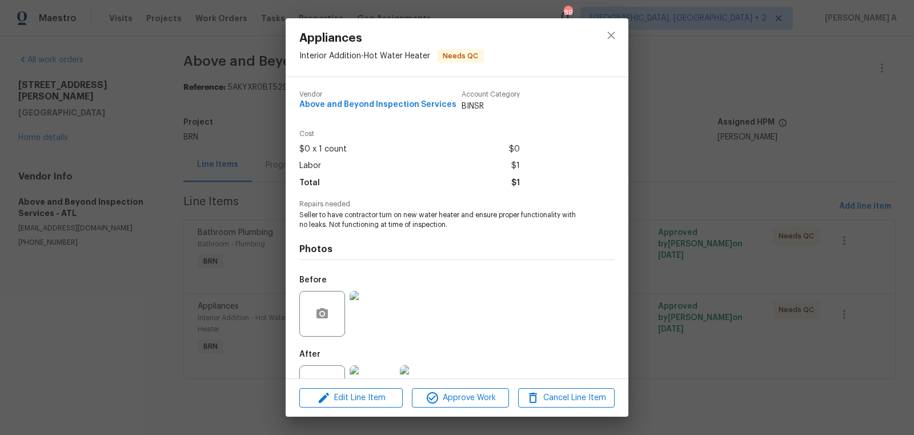
scroll to position [43, 0]
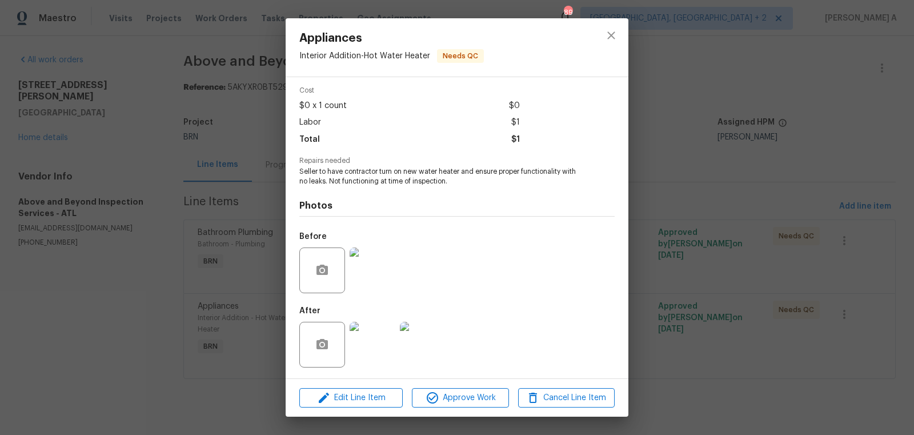
click at [351, 354] on img at bounding box center [373, 345] width 46 height 46
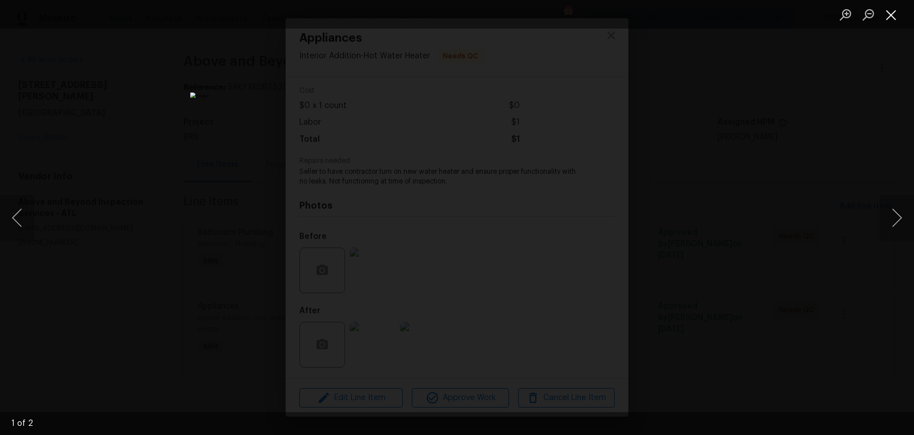
click at [893, 15] on button "Close lightbox" at bounding box center [891, 15] width 23 height 20
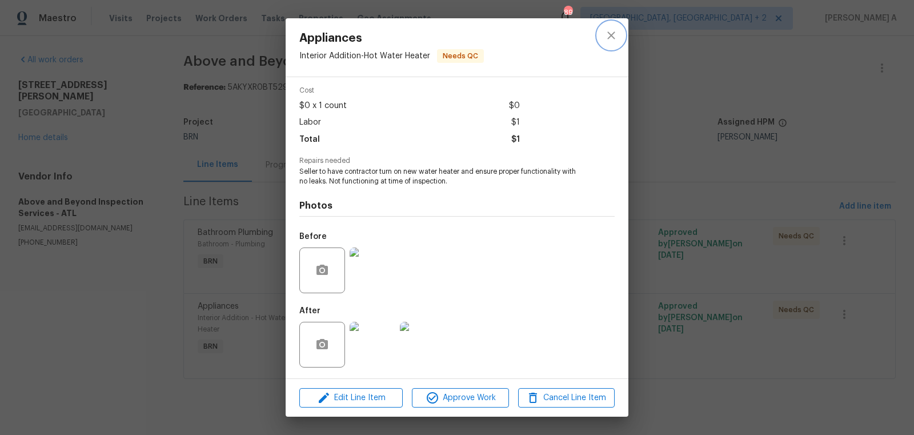
click at [614, 33] on icon "close" at bounding box center [611, 36] width 14 height 14
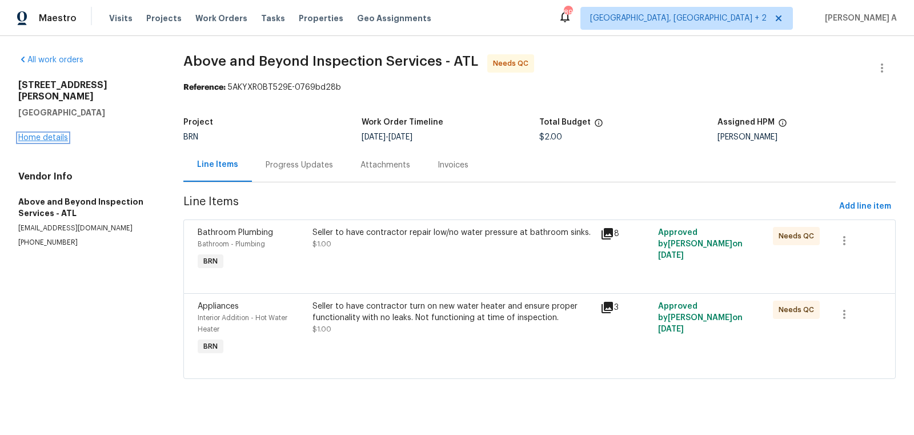
click at [59, 134] on link "Home details" at bounding box center [43, 138] width 50 height 8
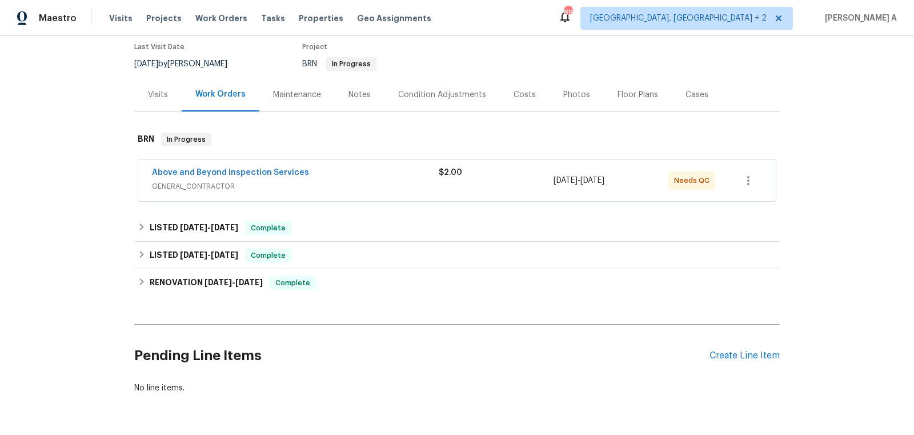
scroll to position [130, 0]
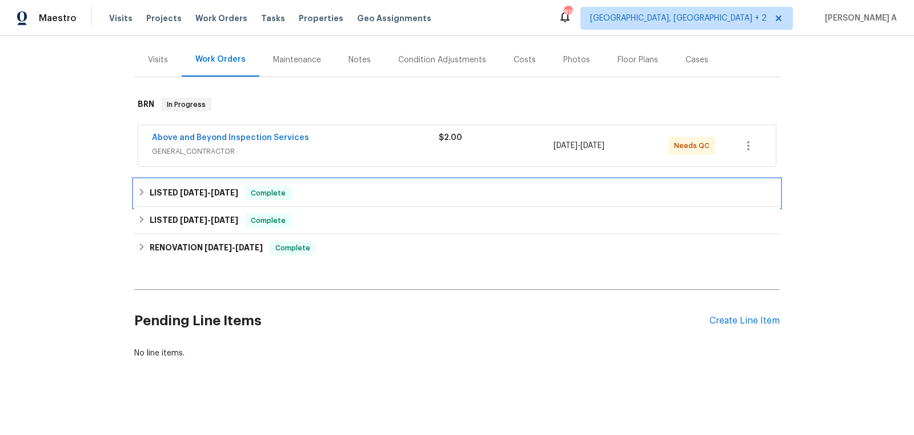
click at [289, 187] on span "Complete" at bounding box center [268, 192] width 44 height 11
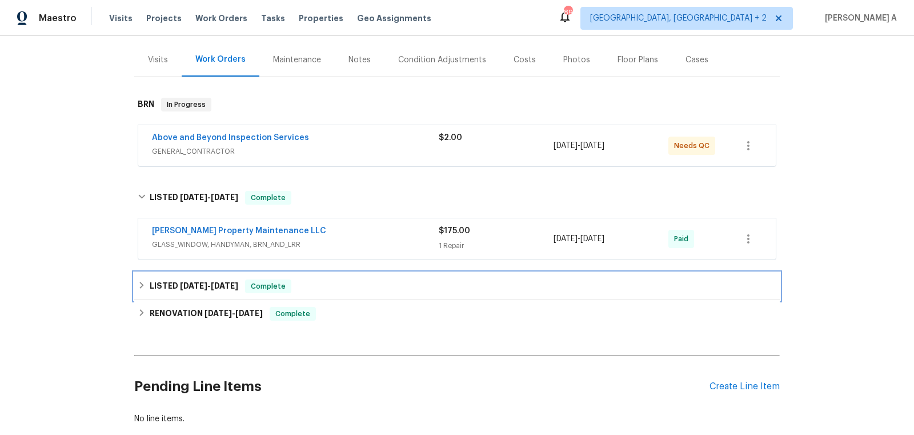
click at [290, 286] on span "Complete" at bounding box center [268, 285] width 44 height 11
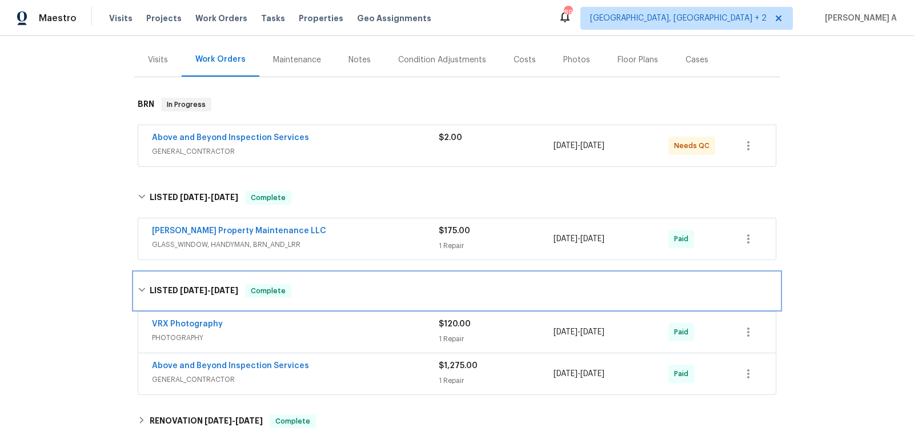
scroll to position [0, 0]
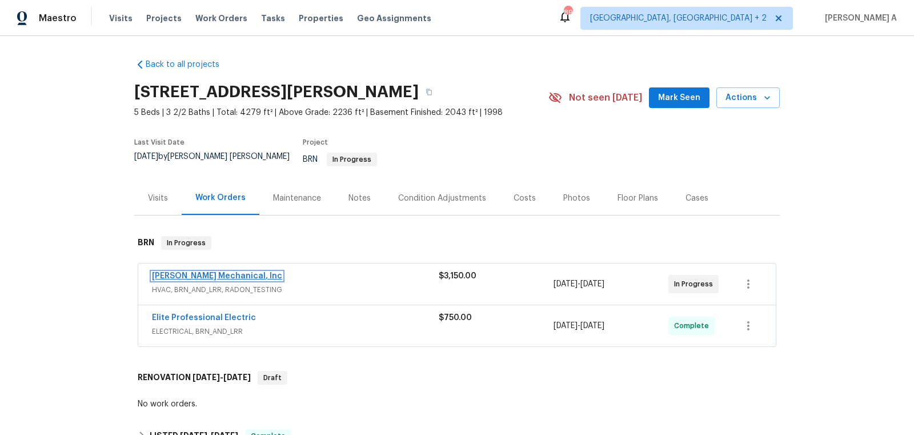
click at [211, 272] on link "[PERSON_NAME] Mechanical, Inc" at bounding box center [217, 276] width 130 height 8
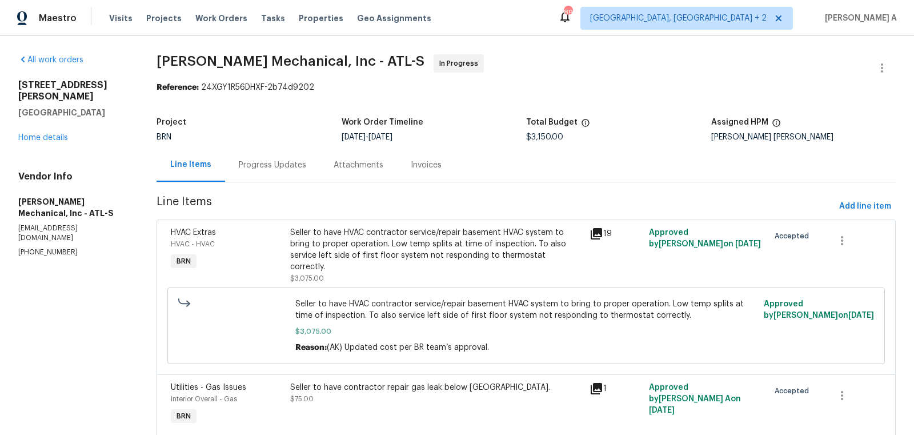
click at [295, 165] on div "Progress Updates" at bounding box center [272, 164] width 67 height 11
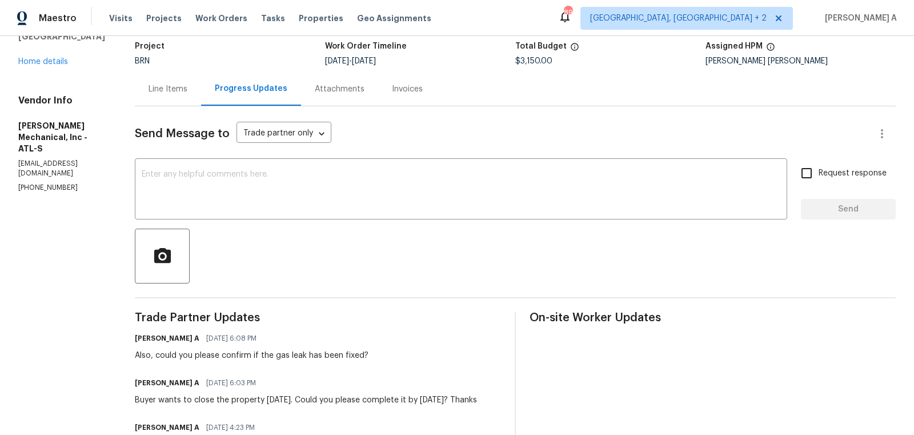
scroll to position [82, 0]
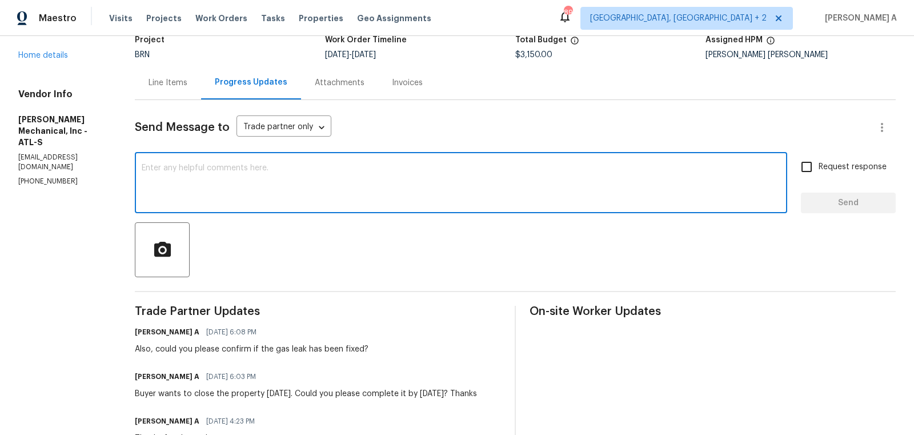
click at [337, 195] on textarea at bounding box center [461, 184] width 639 height 40
type textarea "Hi, Could"
click at [290, 192] on textarea "Hi, Could" at bounding box center [461, 184] width 639 height 40
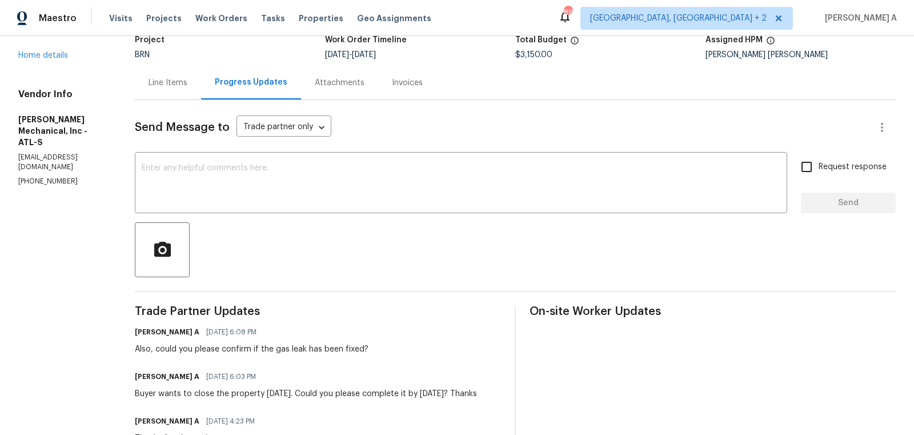
click at [38, 177] on p "[PHONE_NUMBER]" at bounding box center [62, 182] width 89 height 10
copy p "[PHONE_NUMBER]"
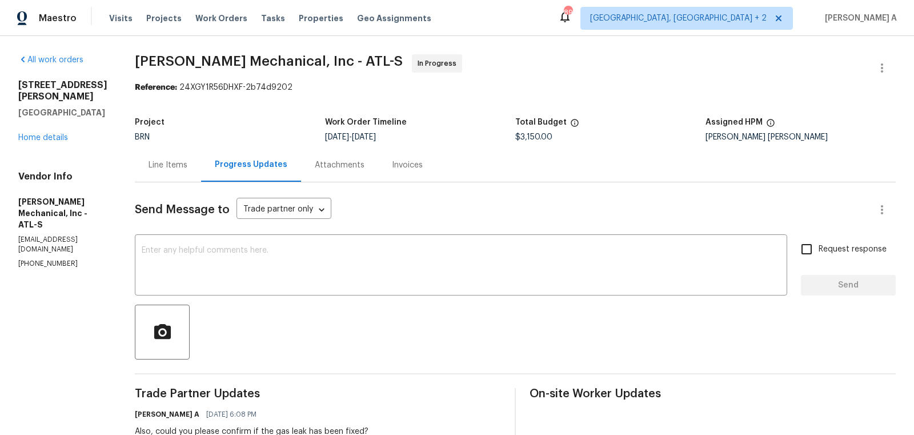
click at [183, 169] on div "Line Items" at bounding box center [168, 164] width 39 height 11
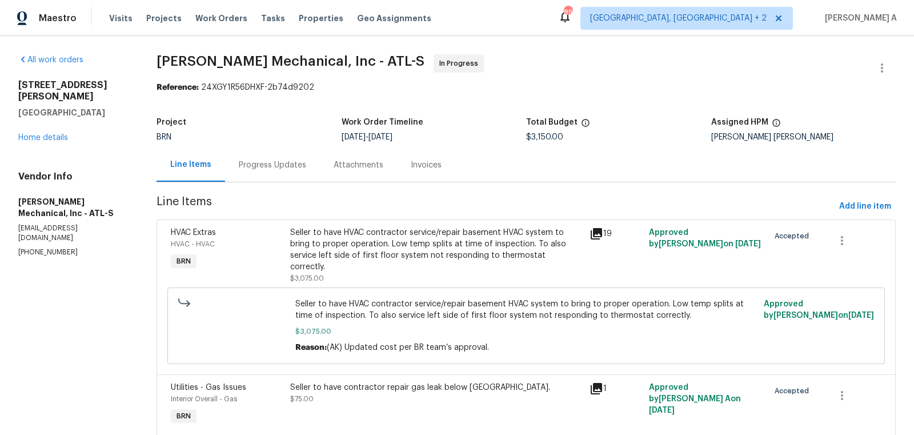
click at [270, 151] on div "Progress Updates" at bounding box center [272, 165] width 95 height 34
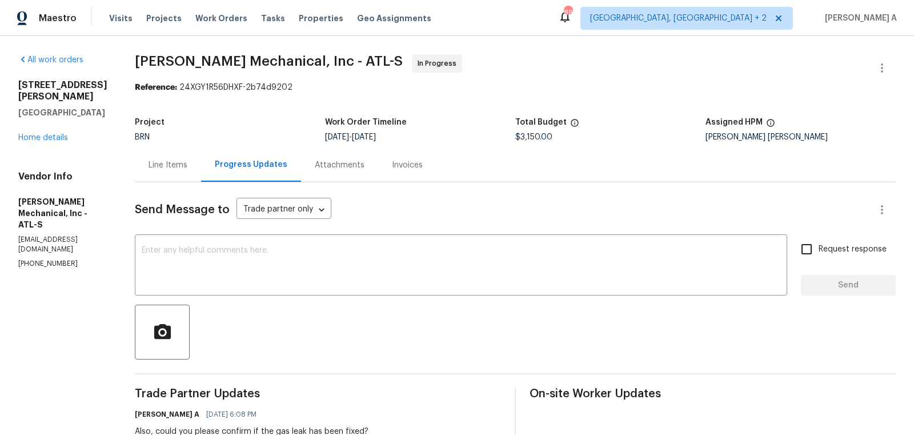
click at [183, 174] on div "Line Items" at bounding box center [168, 165] width 66 height 34
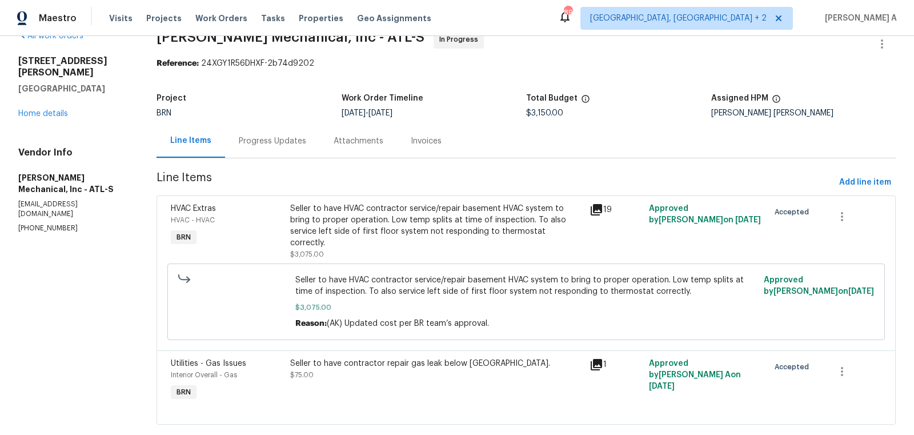
scroll to position [33, 0]
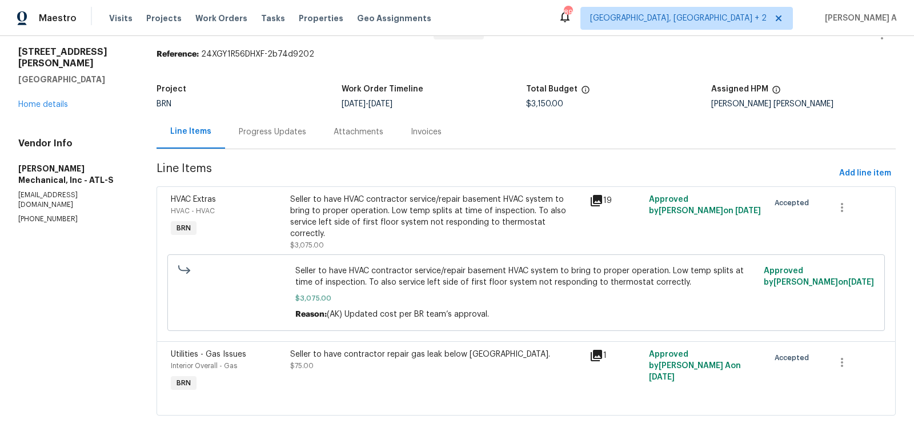
click at [270, 131] on div "Progress Updates" at bounding box center [272, 131] width 67 height 11
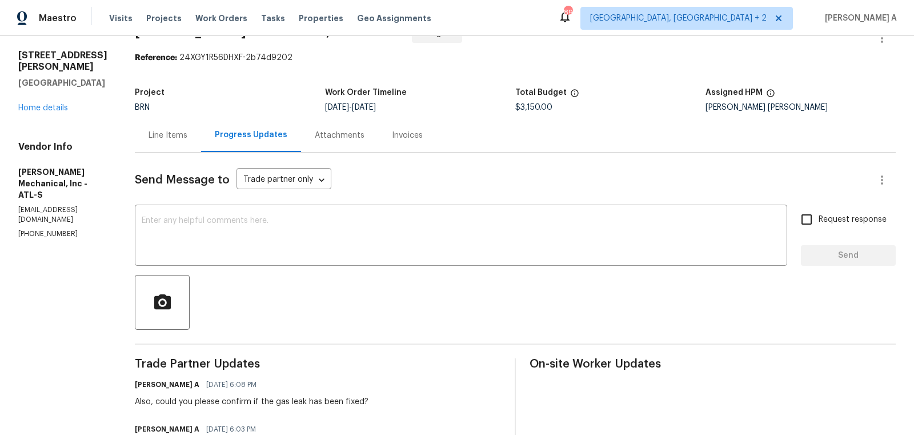
scroll to position [23, 0]
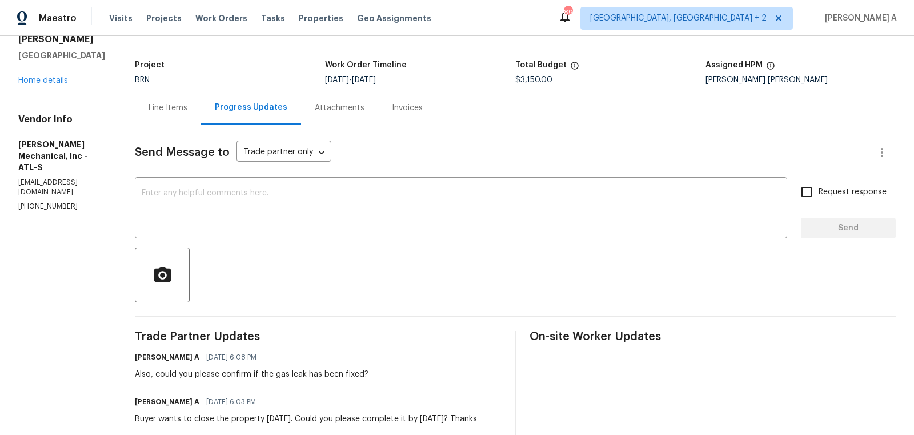
scroll to position [61, 0]
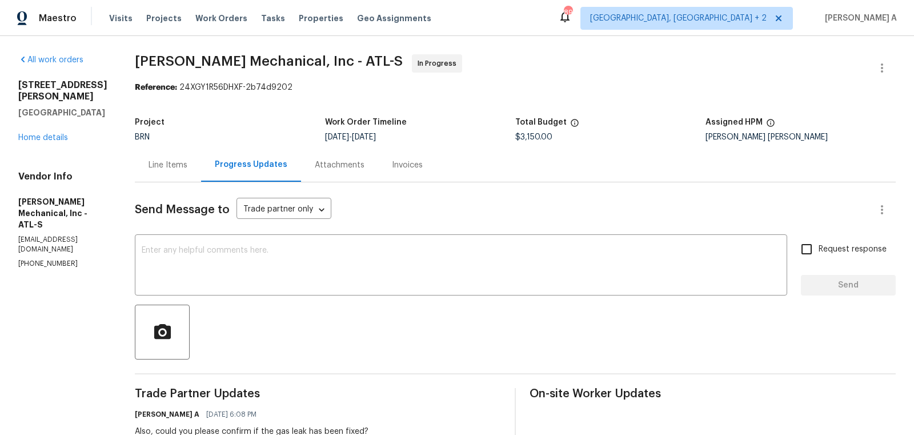
click at [187, 163] on div "Line Items" at bounding box center [168, 164] width 39 height 11
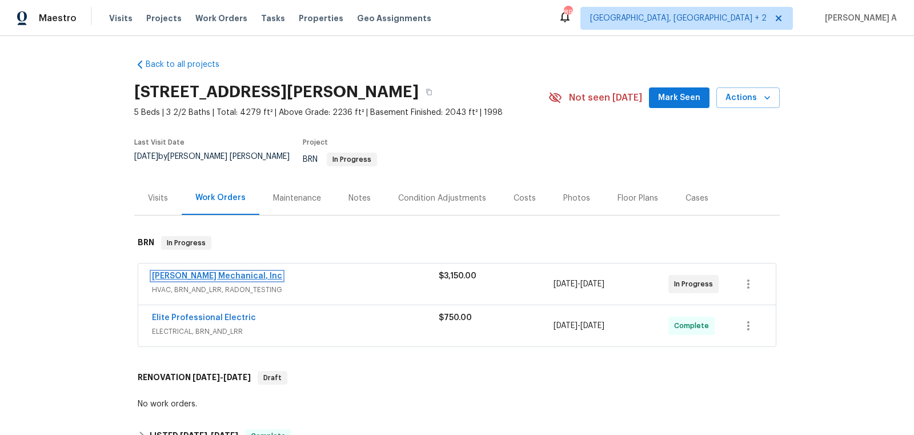
click at [206, 272] on link "[PERSON_NAME] Mechanical, Inc" at bounding box center [217, 276] width 130 height 8
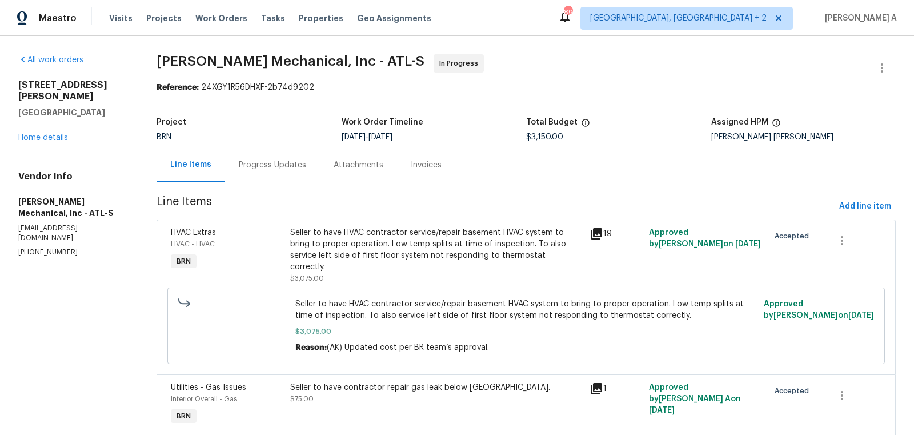
click at [284, 165] on div "Progress Updates" at bounding box center [272, 164] width 67 height 11
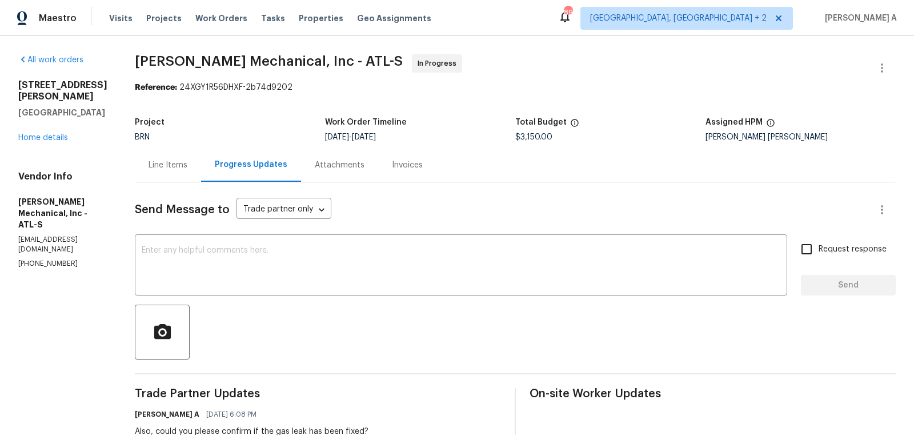
click at [187, 167] on div "Line Items" at bounding box center [168, 164] width 39 height 11
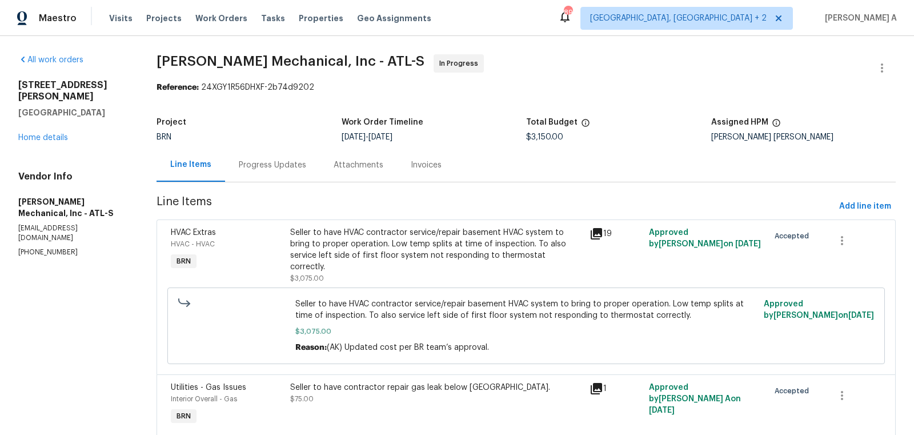
click at [259, 166] on div "Progress Updates" at bounding box center [272, 164] width 67 height 11
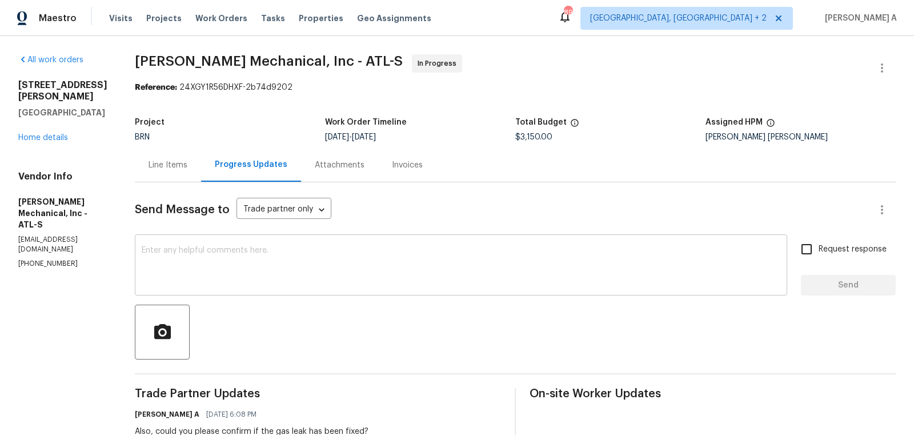
scroll to position [25, 0]
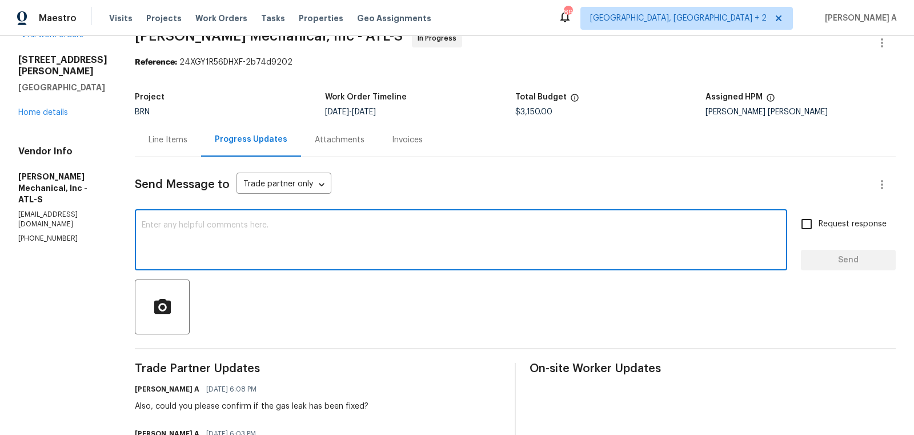
click at [295, 242] on textarea at bounding box center [461, 241] width 639 height 40
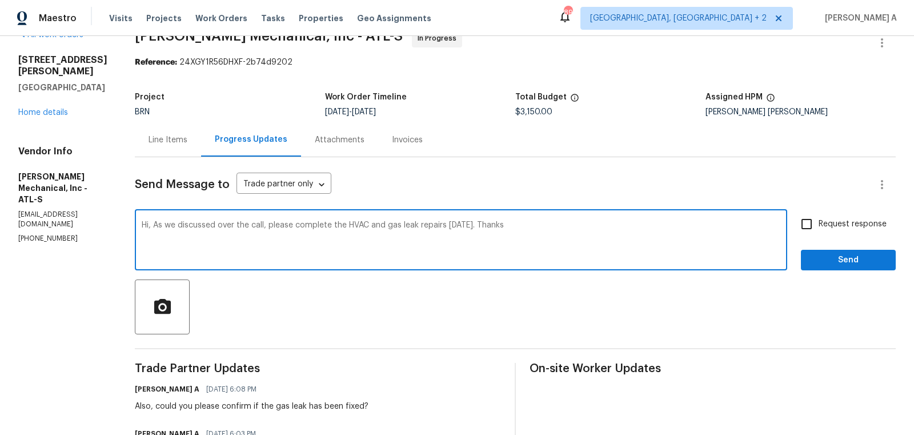
click at [294, 231] on textarea "Hi, As we discussed over the call, please complete the HVAC and gas leak repair…" at bounding box center [461, 241] width 639 height 40
click at [0, 0] on icon "Paraphrase text" at bounding box center [0, 0] width 0 height 0
click at [0, 0] on icon "Standard" at bounding box center [0, 0] width 0 height 0
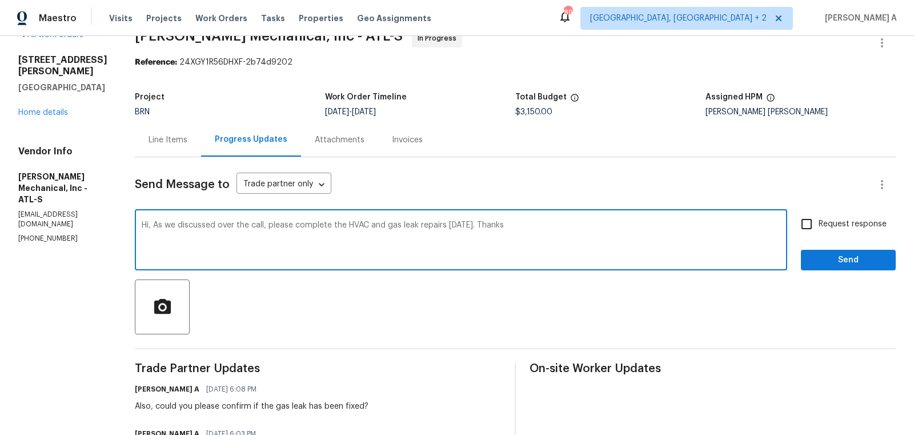
click at [0, 0] on icon "Text is too long. Try paraphrasing shorter sections." at bounding box center [0, 0] width 0 height 0
click at [0, 0] on icon "Fluency" at bounding box center [0, 0] width 0 height 0
click at [0, 0] on div "As we discussed during the call, please complete the HVAC and gas leak repairs …" at bounding box center [0, 0] width 0 height 0
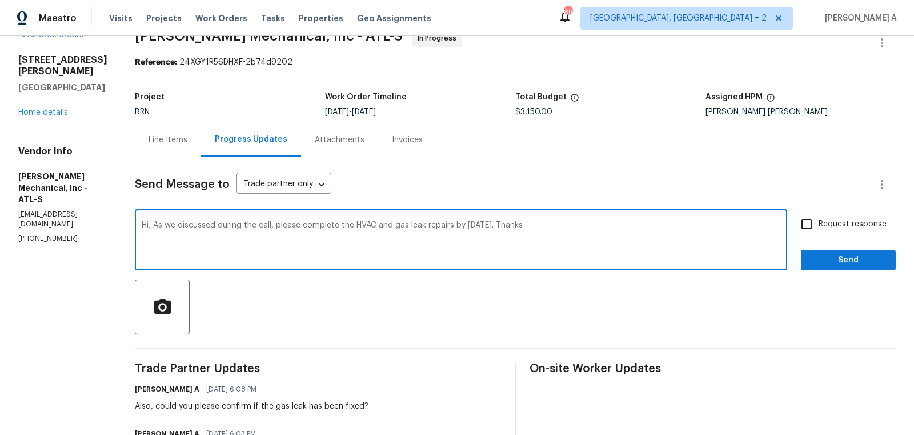
scroll to position [6, 0]
click at [623, 252] on textarea "Hi, As we discussed during the call, please complete the HVAC and gas leak repa…" at bounding box center [461, 241] width 639 height 40
type textarea "Hi, As we discussed during the call, please complete the HVAC and gas leak repa…"
click at [815, 225] on input "Request response" at bounding box center [807, 224] width 24 height 24
checkbox input "true"
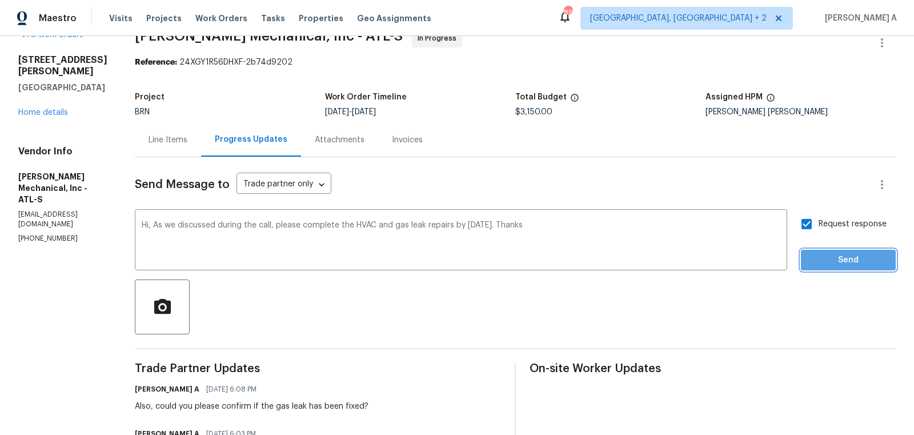
click at [851, 264] on span "Send" at bounding box center [848, 260] width 77 height 14
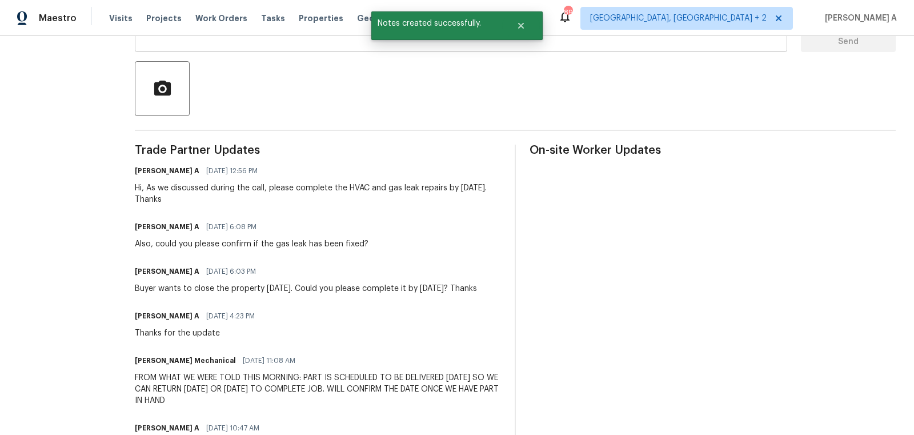
scroll to position [0, 0]
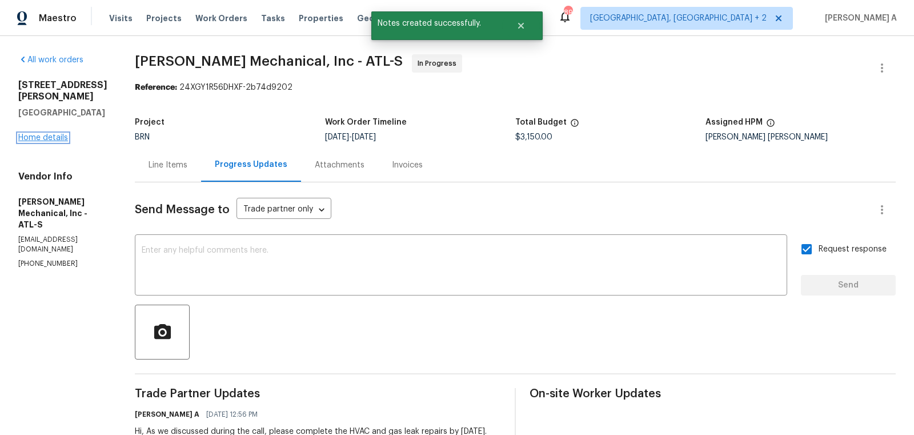
click at [47, 134] on link "Home details" at bounding box center [43, 138] width 50 height 8
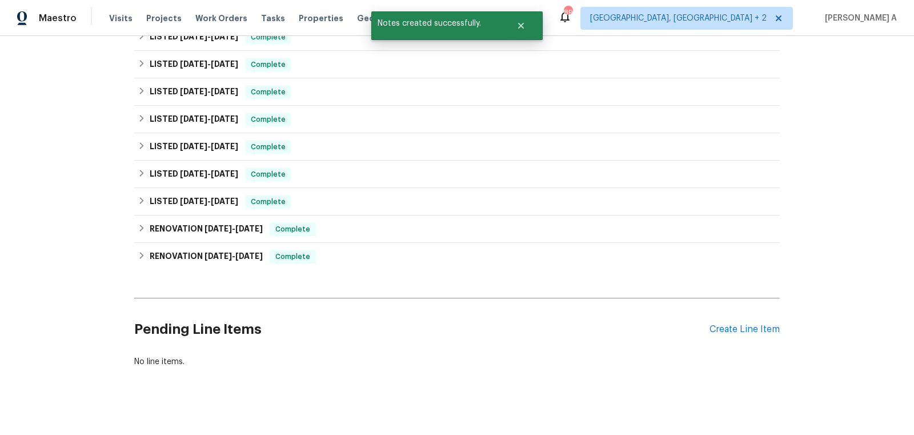
scroll to position [133, 0]
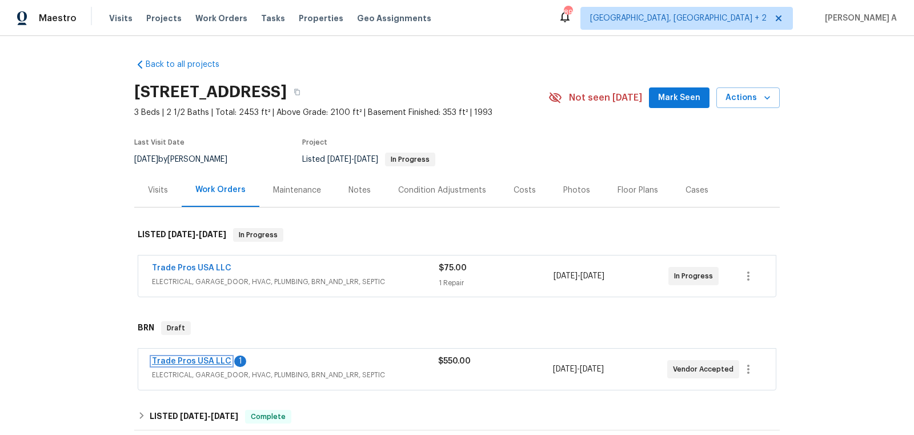
click at [192, 357] on link "Trade Pros USA LLC" at bounding box center [191, 361] width 79 height 8
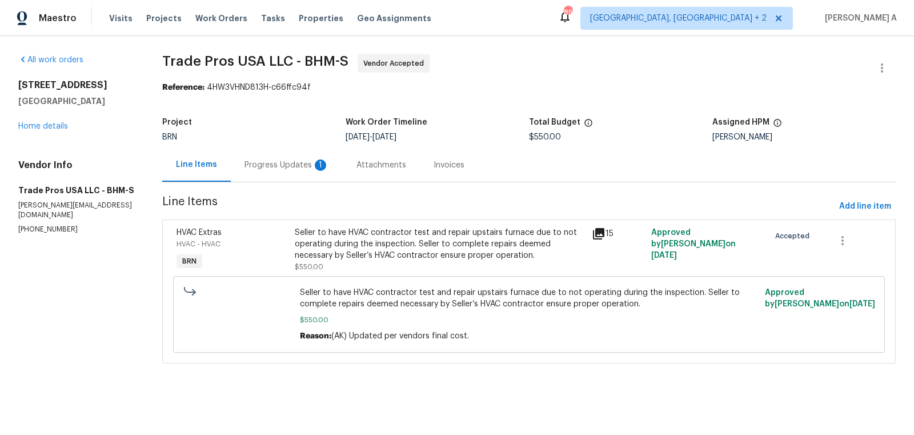
click at [295, 166] on div "Progress Updates 1" at bounding box center [286, 164] width 85 height 11
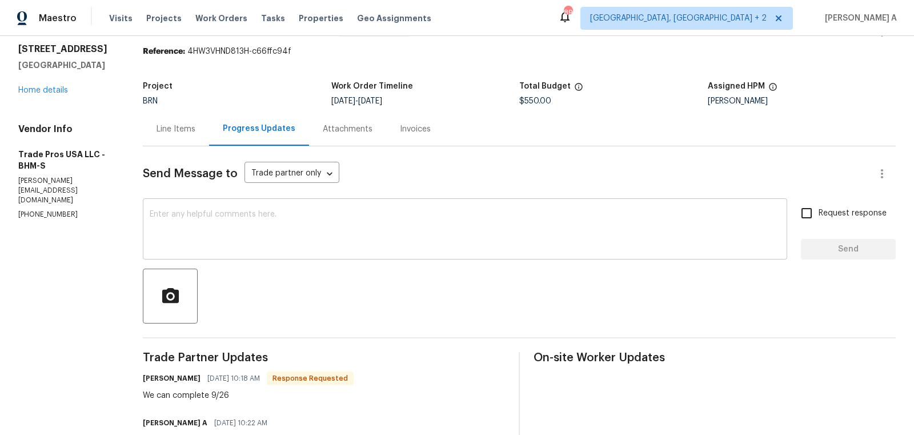
scroll to position [37, 0]
click at [334, 215] on textarea at bounding box center [465, 229] width 631 height 40
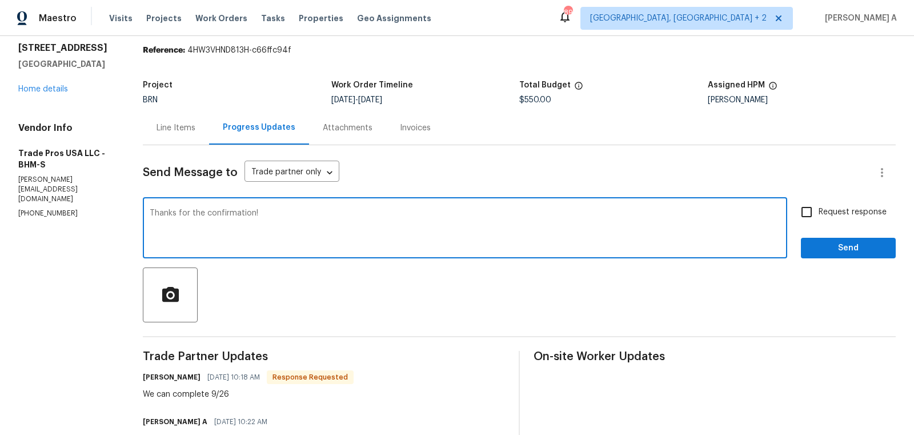
type textarea "Thanks for the confirmation!"
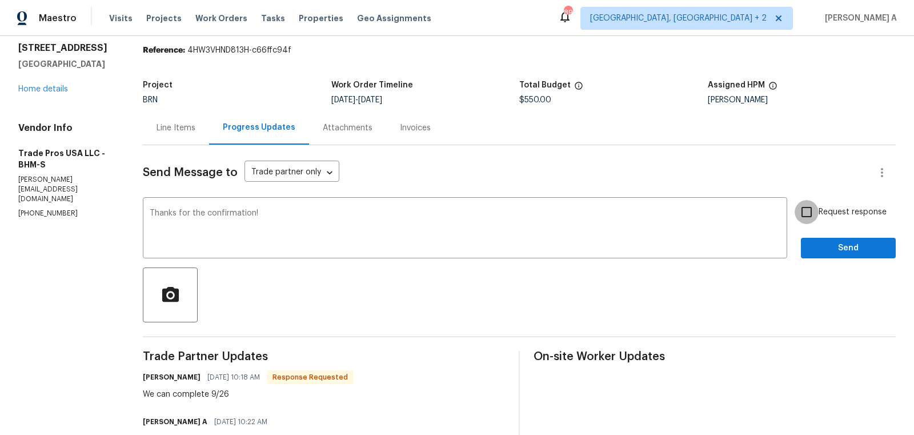
click at [803, 219] on input "Request response" at bounding box center [807, 212] width 24 height 24
checkbox input "true"
click at [840, 254] on button "Send" at bounding box center [848, 248] width 95 height 21
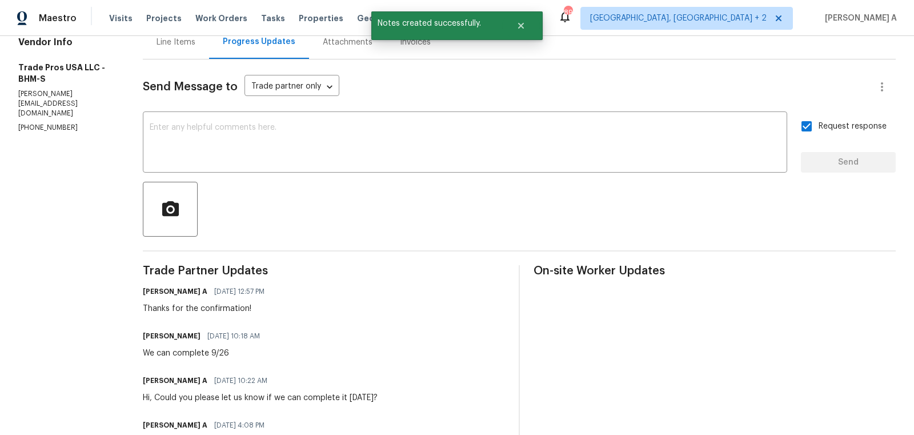
scroll to position [0, 0]
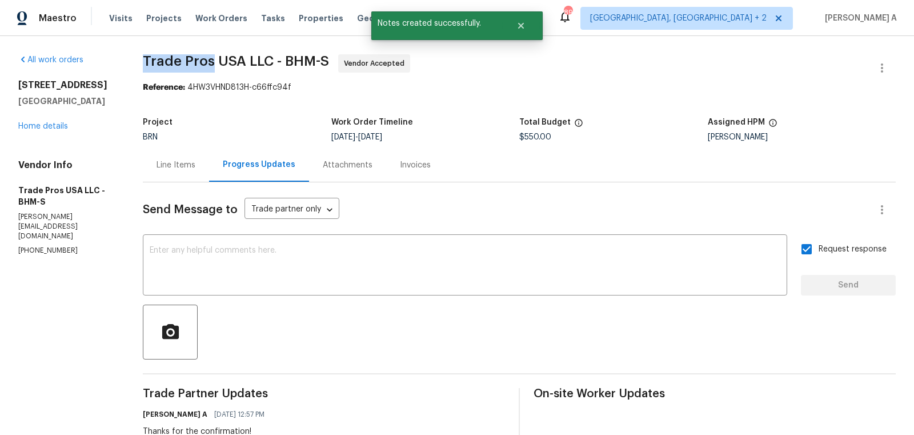
copy span "Trade Pros"
drag, startPoint x: 133, startPoint y: 65, endPoint x: 214, endPoint y: 62, distance: 81.7
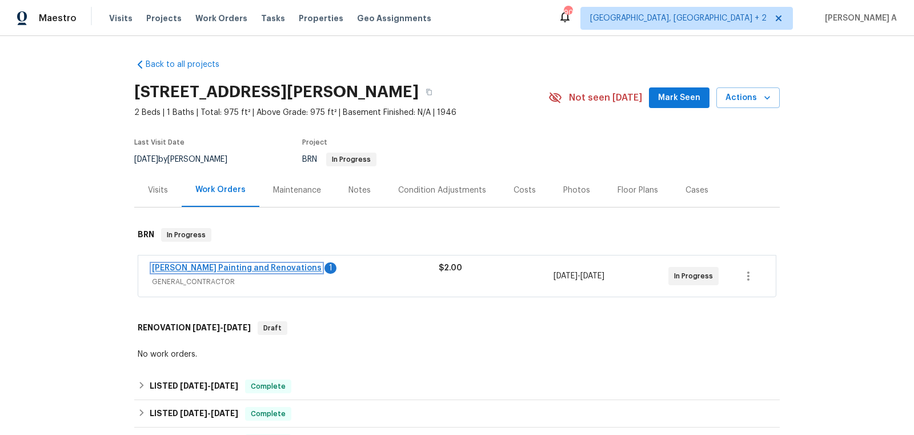
click at [223, 267] on link "[PERSON_NAME] Painting and Renovations" at bounding box center [237, 268] width 170 height 8
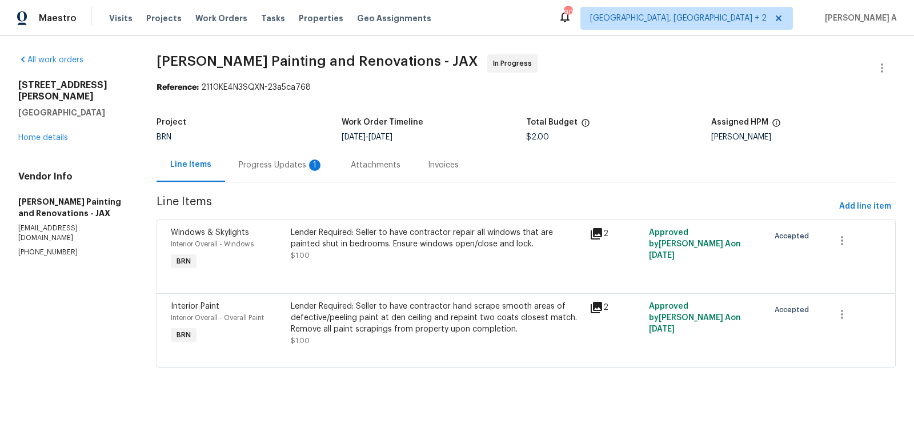
click at [280, 148] on div "Progress Updates 1" at bounding box center [281, 165] width 112 height 34
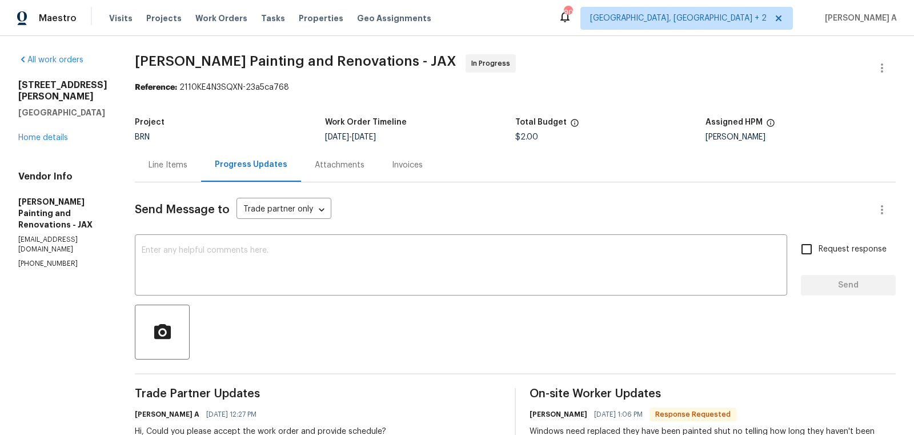
click at [175, 162] on div "Line Items" at bounding box center [168, 164] width 39 height 11
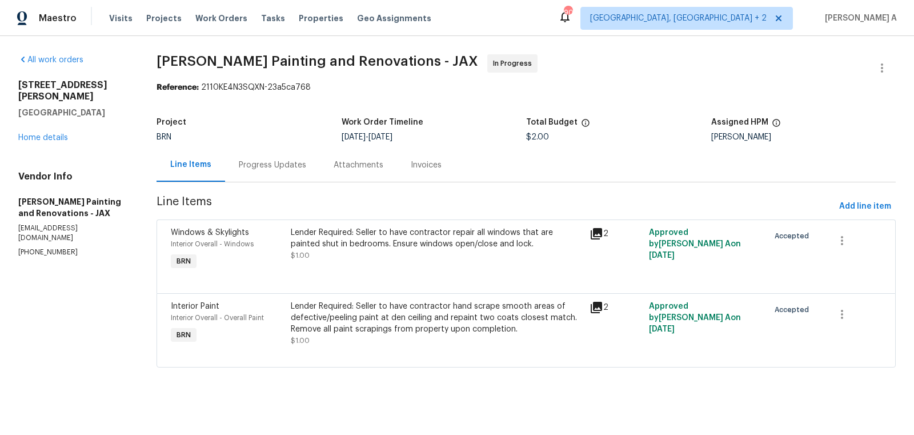
click at [280, 170] on div "Progress Updates" at bounding box center [272, 164] width 67 height 11
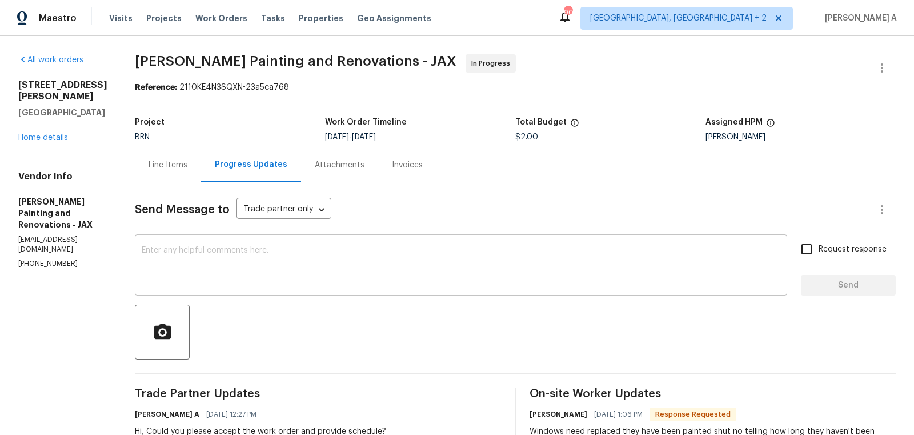
scroll to position [18, 0]
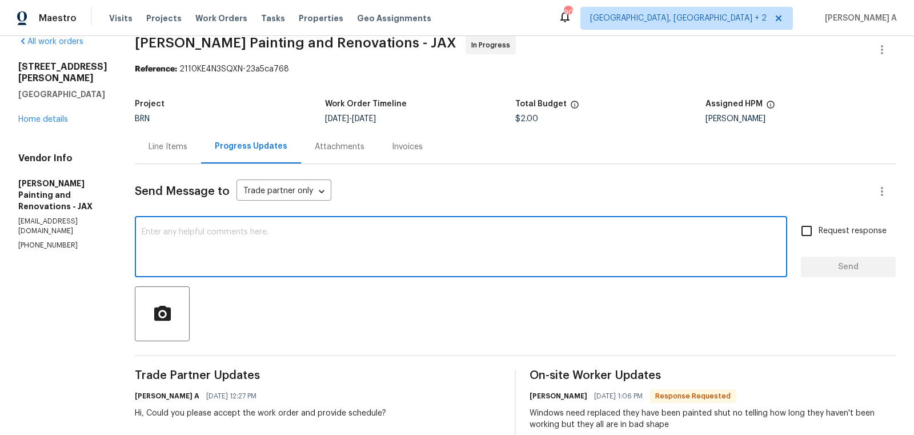
click at [446, 232] on textarea at bounding box center [461, 248] width 639 height 40
type textarea "Hi, could you please let me know the estimated cost for replace?"
click at [809, 234] on input "Request response" at bounding box center [807, 231] width 24 height 24
checkbox input "true"
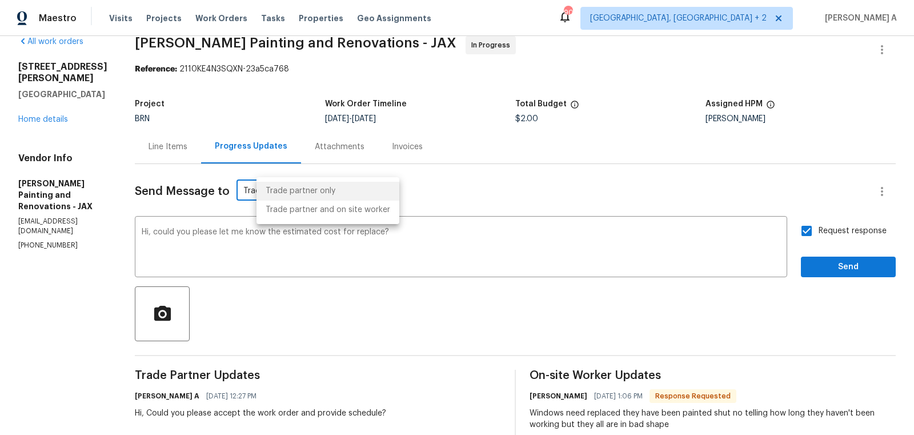
click at [334, 193] on body "Maestro Visits Projects Work Orders Tasks Properties Geo Assignments 90 [GEOGRA…" at bounding box center [457, 217] width 914 height 435
click at [337, 213] on li "Trade partner and on site worker" at bounding box center [327, 209] width 143 height 19
type input "Trade Partner and On-Site Worker"
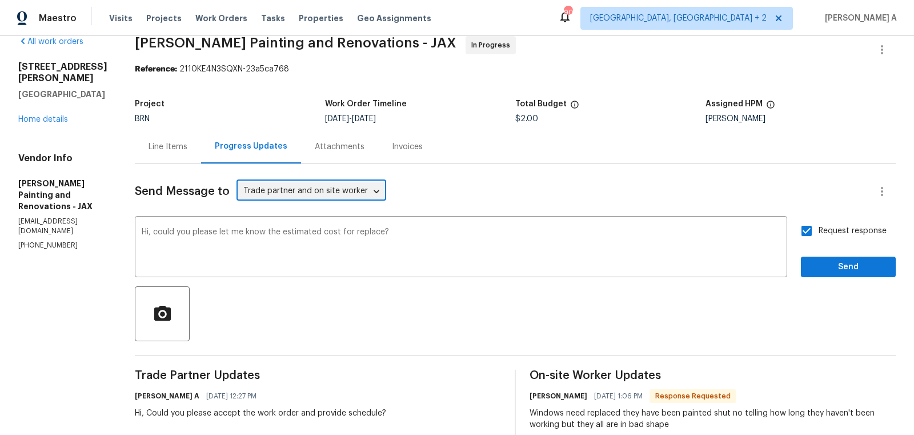
click at [0, 0] on span "replacement?" at bounding box center [0, 0] width 0 height 0
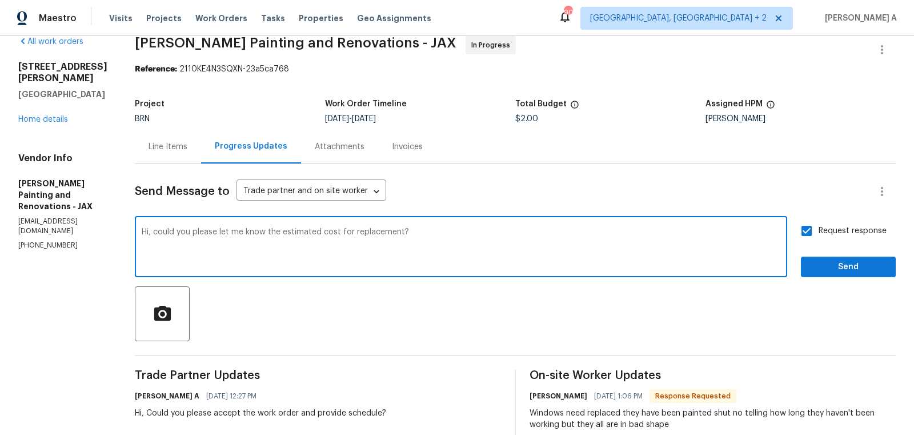
type textarea "Hi, could you please let me know the estimated cost for replacement?"
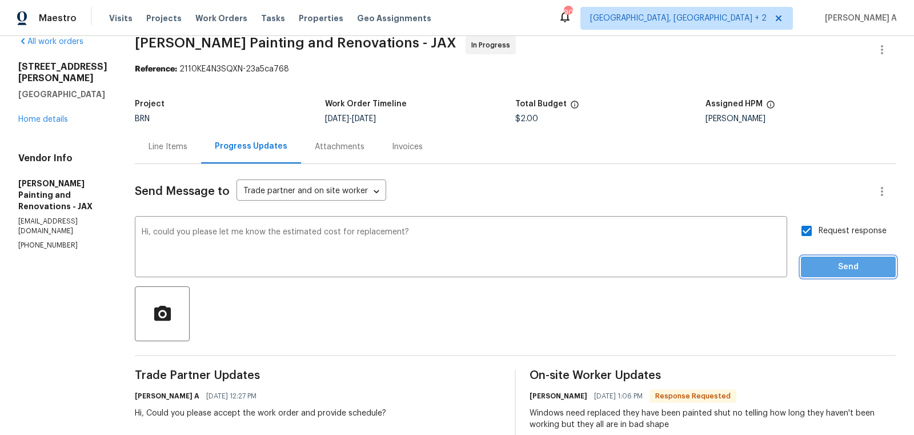
click at [824, 260] on span "Send" at bounding box center [848, 267] width 77 height 14
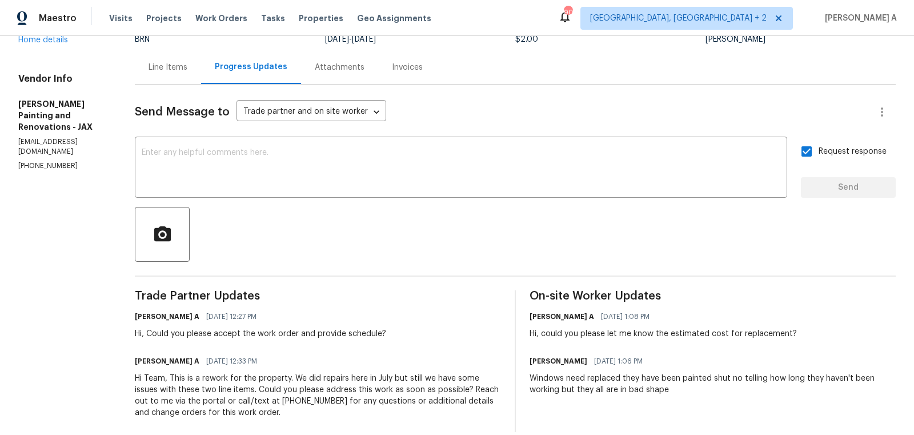
scroll to position [0, 0]
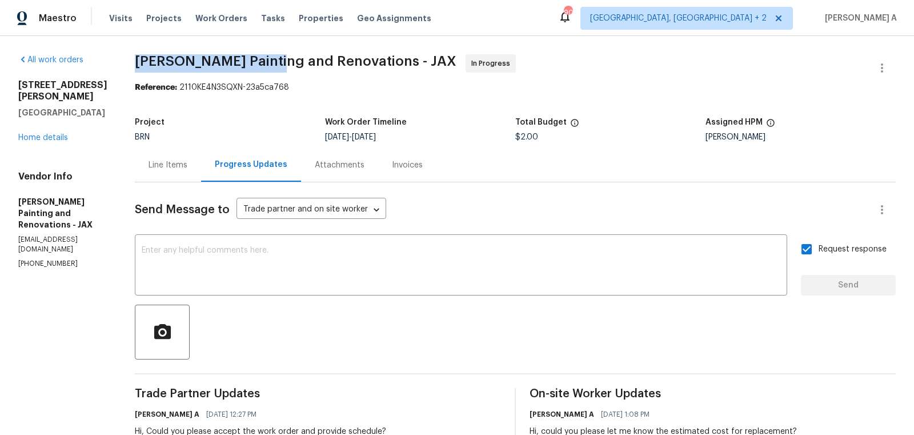
drag, startPoint x: 154, startPoint y: 63, endPoint x: 292, endPoint y: 63, distance: 137.7
click at [292, 63] on div "All work orders [STREET_ADDRESS][PERSON_NAME] Home details Vendor Info [PERSON_…" at bounding box center [457, 292] width 914 height 512
copy span "[PERSON_NAME] Painting"
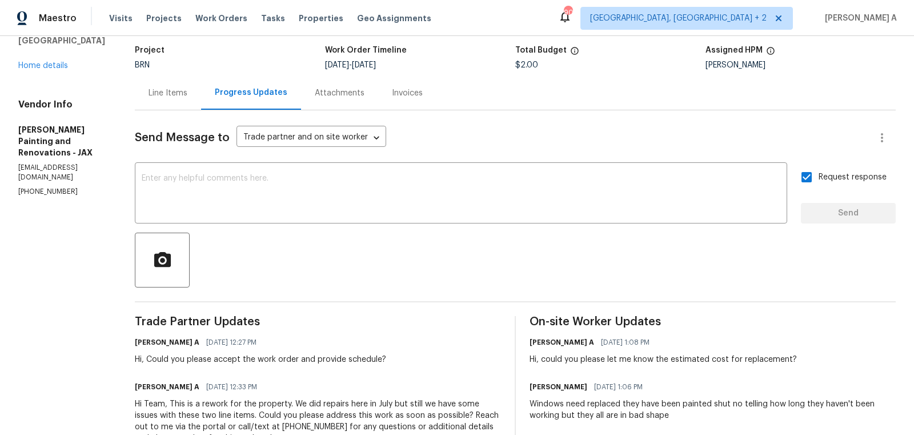
scroll to position [113, 0]
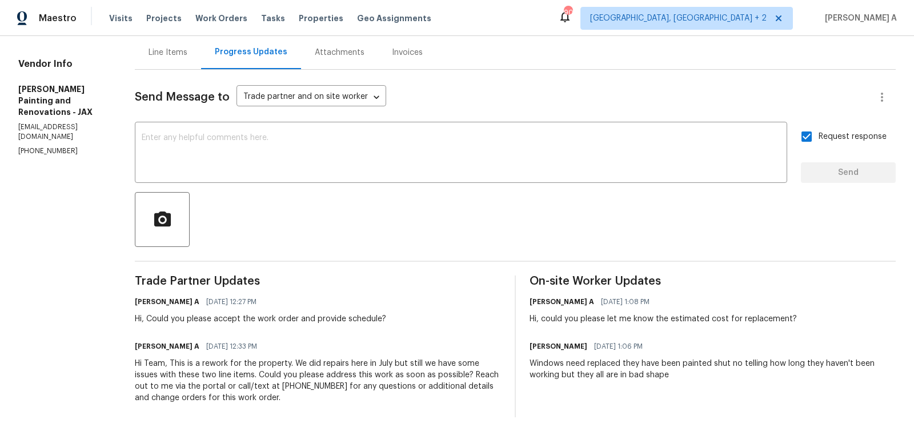
click at [583, 340] on h6 "[PERSON_NAME]" at bounding box center [559, 345] width 58 height 11
drag, startPoint x: 541, startPoint y: 363, endPoint x: 703, endPoint y: 365, distance: 161.7
click at [703, 365] on div "Windows need replaced they have been painted shut no telling how long they have…" at bounding box center [713, 369] width 366 height 23
click at [643, 363] on div "Windows need replaced they have been painted shut no telling how long they have…" at bounding box center [713, 369] width 366 height 23
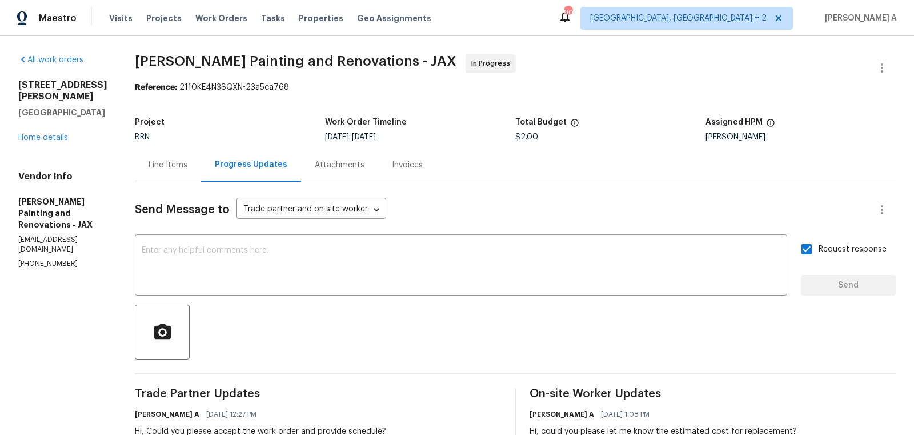
click at [175, 173] on div "Line Items" at bounding box center [168, 165] width 66 height 34
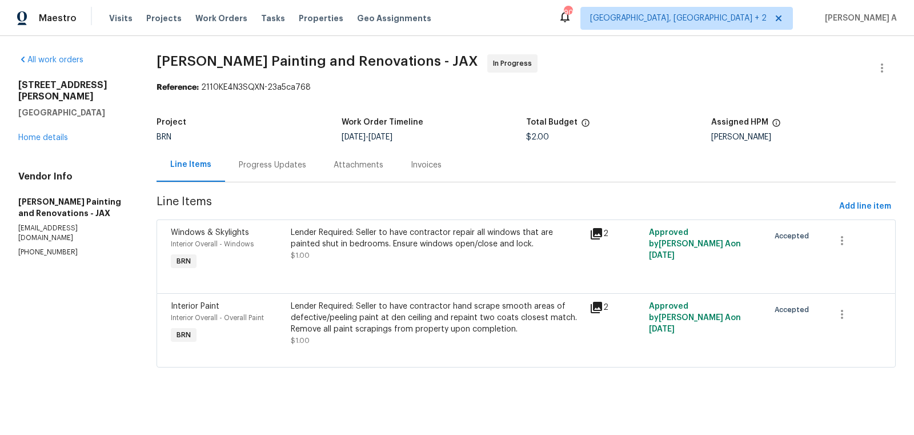
click at [441, 325] on div "Lender Required: Seller to have contractor hand scrape smooth areas of defectiv…" at bounding box center [437, 317] width 292 height 34
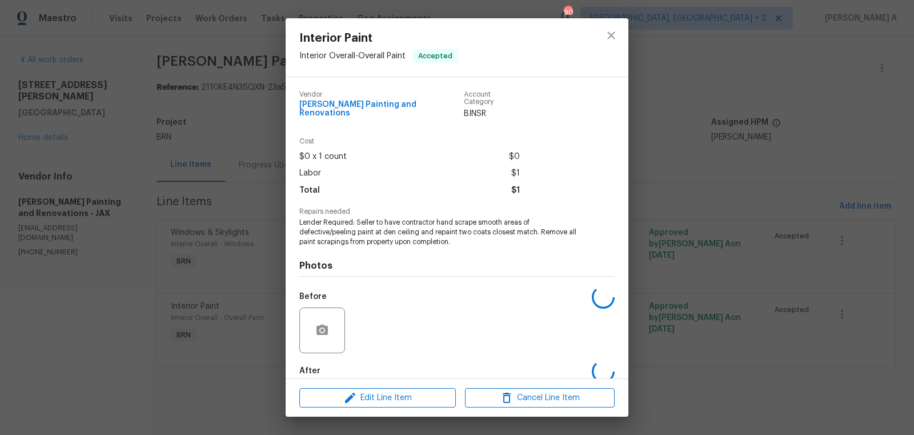
scroll to position [53, 0]
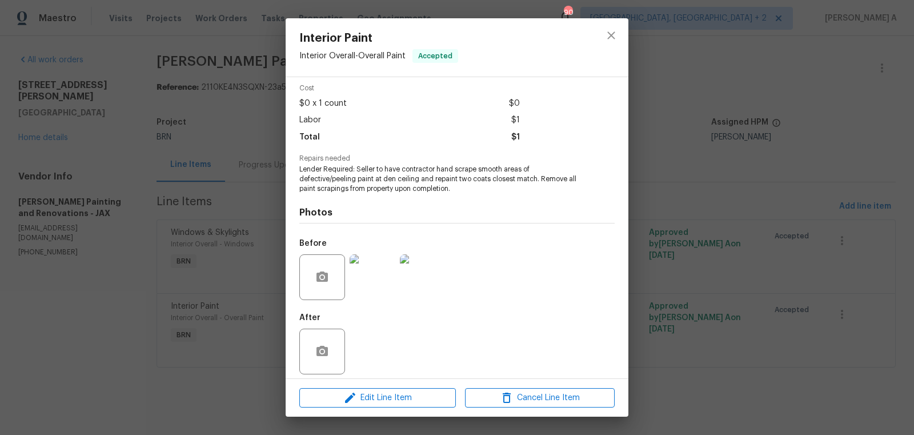
click at [368, 273] on img at bounding box center [373, 277] width 46 height 46
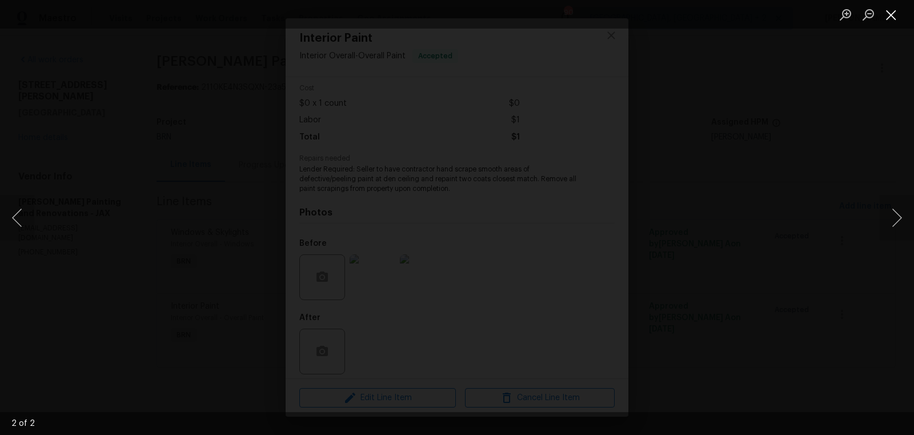
click at [893, 10] on button "Close lightbox" at bounding box center [891, 15] width 23 height 20
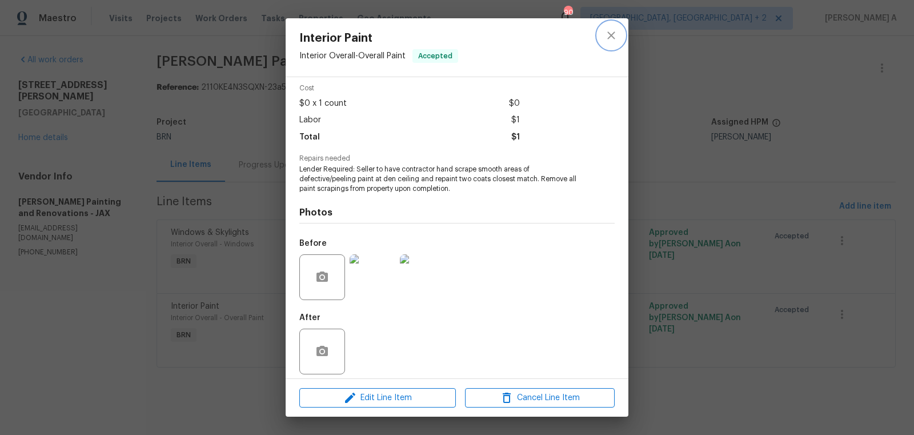
click at [612, 35] on icon "close" at bounding box center [611, 36] width 14 height 14
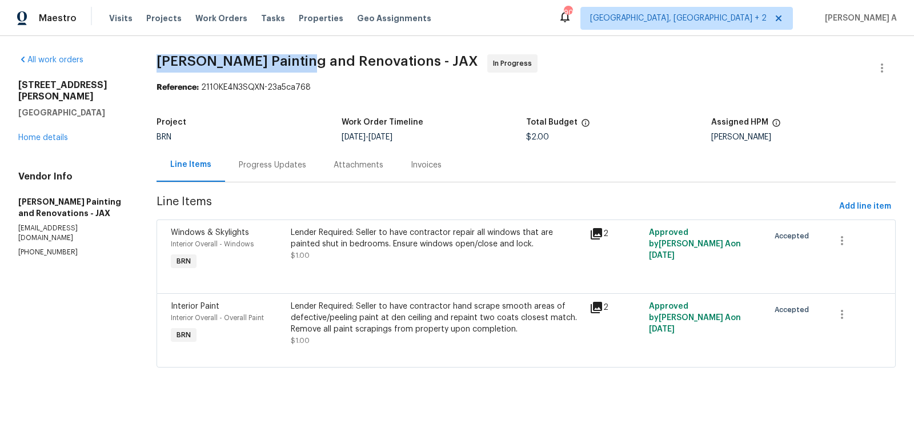
drag, startPoint x: 153, startPoint y: 61, endPoint x: 296, endPoint y: 61, distance: 143.4
click at [296, 61] on div "All work orders 4360 Palmer Ave Jacksonville, FL 32210 Home details Vendor Info…" at bounding box center [457, 217] width 914 height 363
click at [282, 159] on div "Progress Updates" at bounding box center [272, 164] width 67 height 11
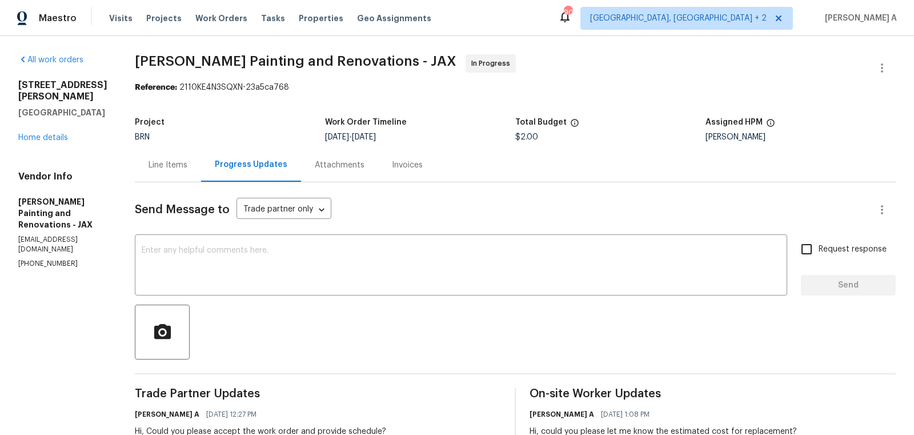
scroll to position [113, 0]
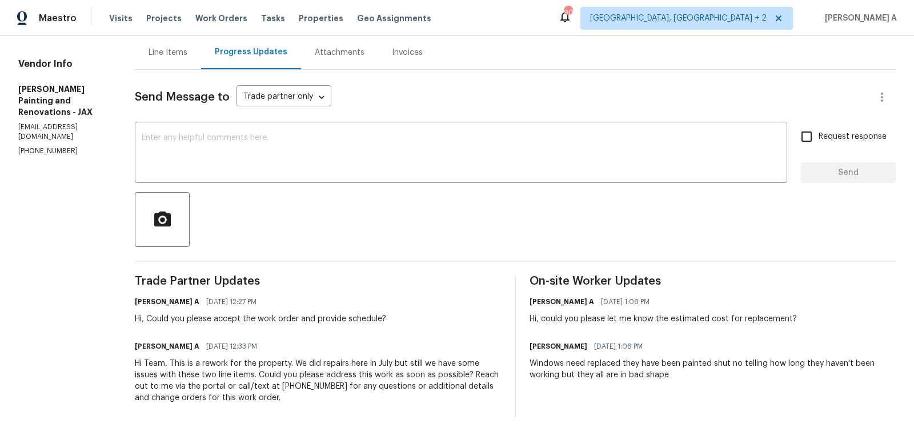
click at [741, 361] on div "Windows need replaced they have been painted shut no telling how long they have…" at bounding box center [713, 369] width 366 height 23
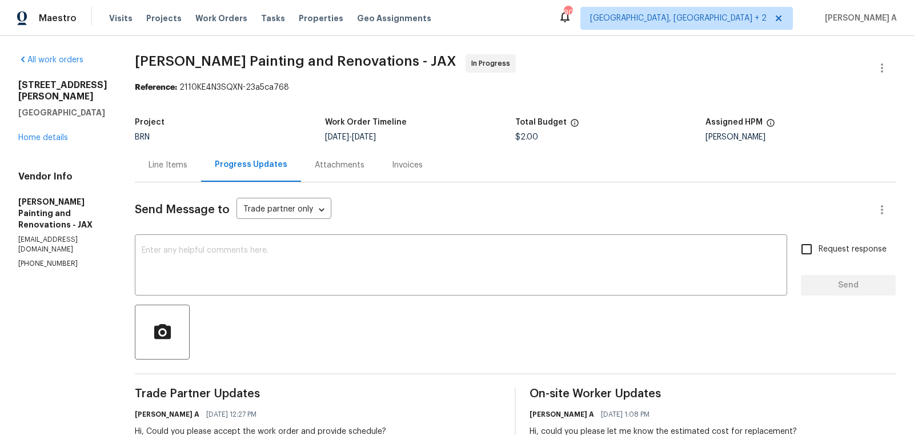
click at [167, 167] on div "Line Items" at bounding box center [168, 165] width 66 height 34
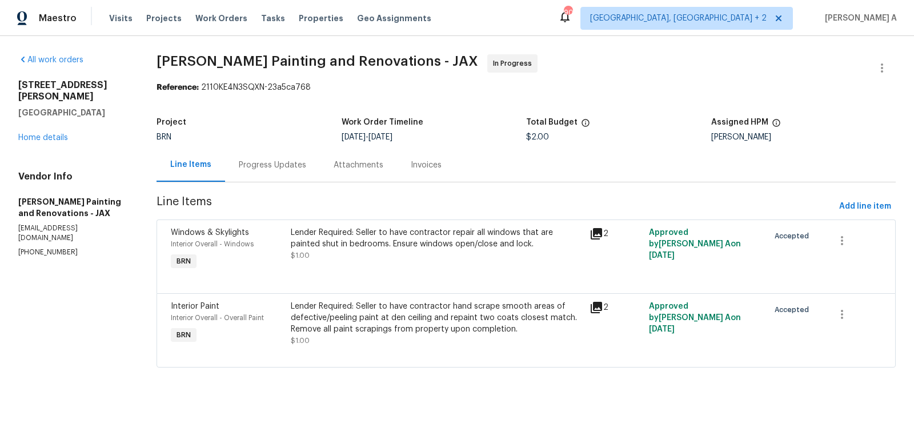
click at [482, 332] on div "Lender Required: Seller to have contractor hand scrape smooth areas of defectiv…" at bounding box center [437, 317] width 292 height 34
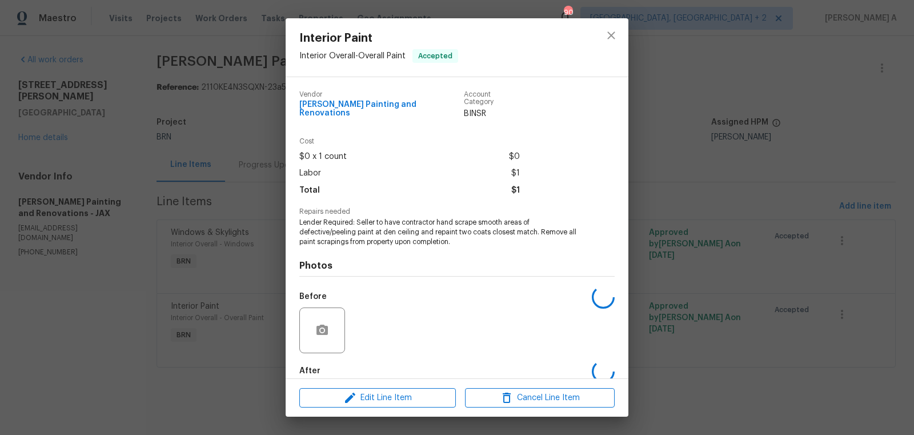
scroll to position [53, 0]
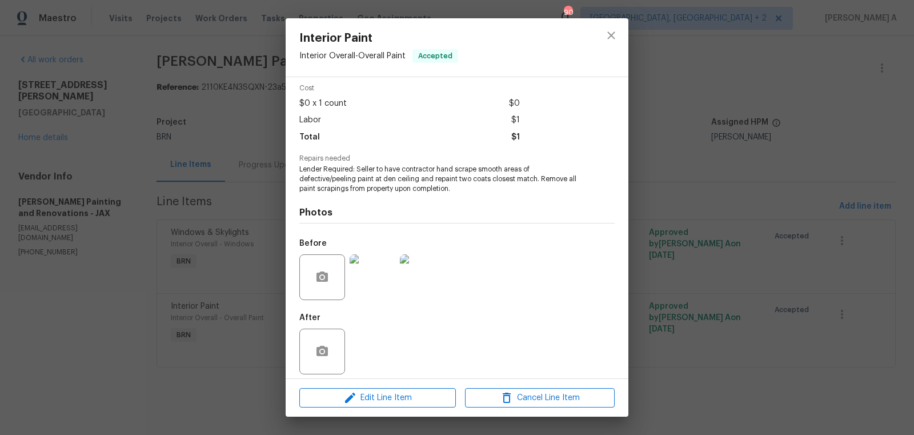
click at [374, 270] on img at bounding box center [373, 277] width 46 height 46
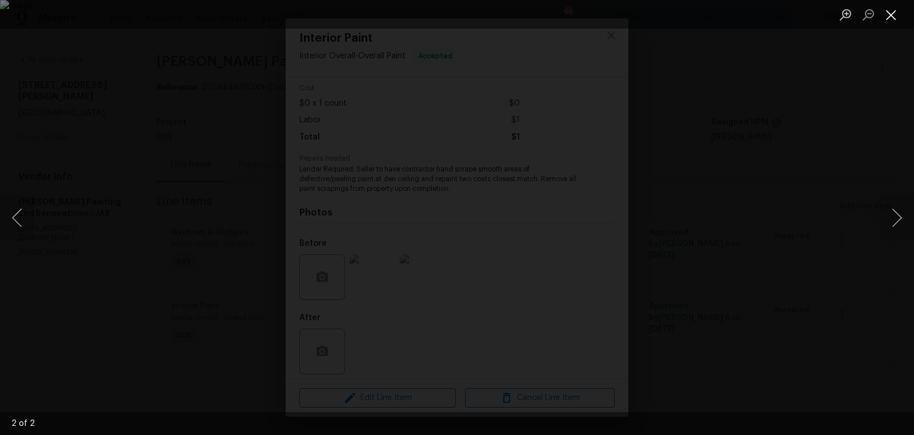
click at [894, 21] on button "Close lightbox" at bounding box center [891, 15] width 23 height 20
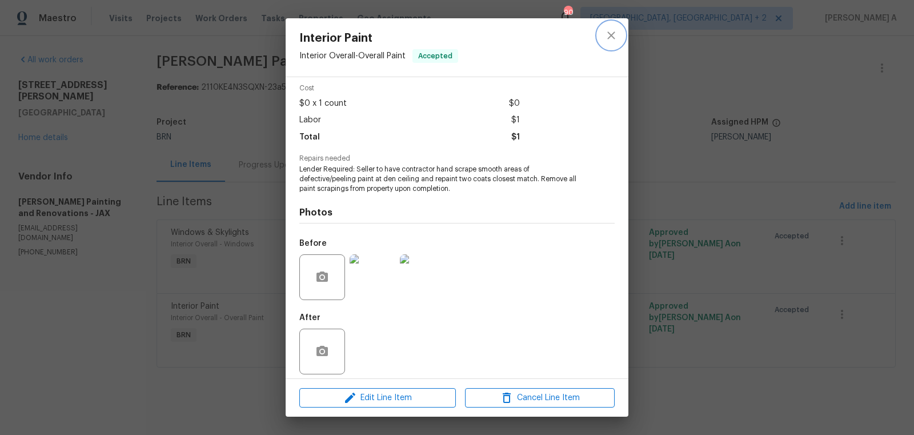
click at [609, 31] on icon "close" at bounding box center [611, 36] width 14 height 14
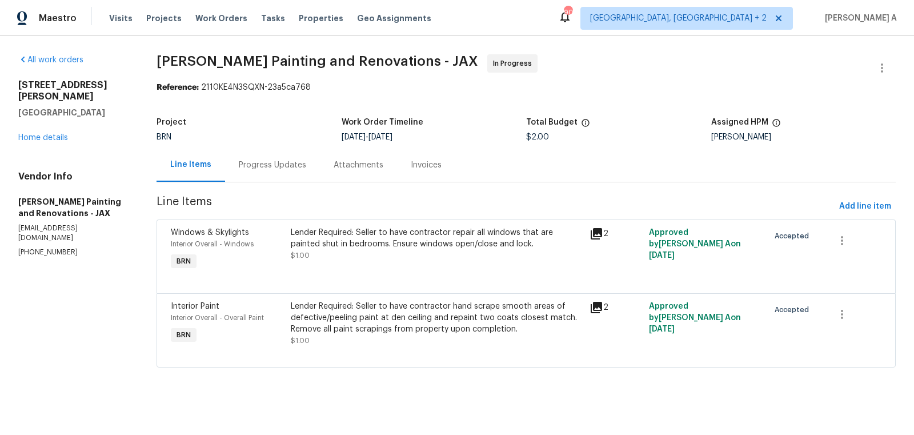
click at [280, 173] on div "Progress Updates" at bounding box center [272, 165] width 95 height 34
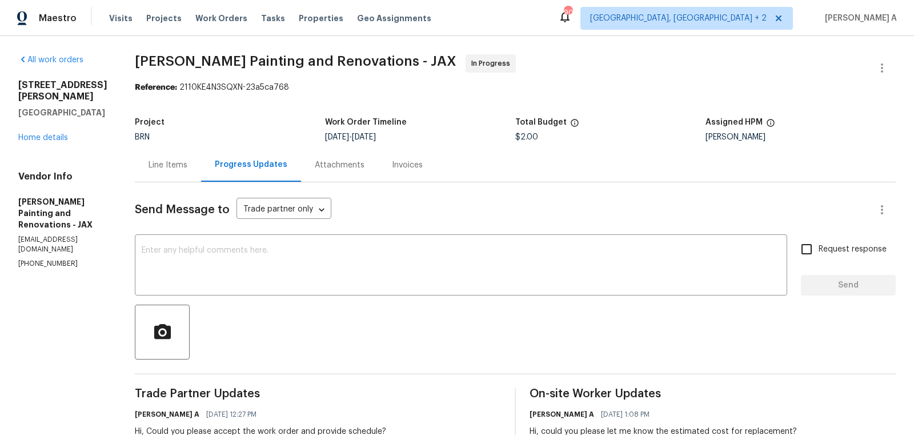
click at [51, 133] on div "All work orders 4360 Palmer Ave Jacksonville, FL 32210 Home details Vendor Info…" at bounding box center [62, 161] width 89 height 214
click at [51, 134] on link "Home details" at bounding box center [43, 138] width 50 height 8
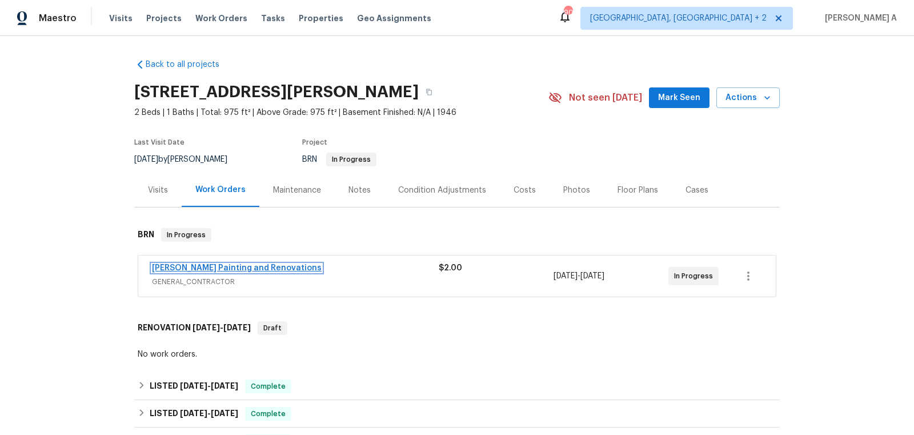
click at [218, 264] on link "Hildebrandt Painting and Renovations" at bounding box center [237, 268] width 170 height 8
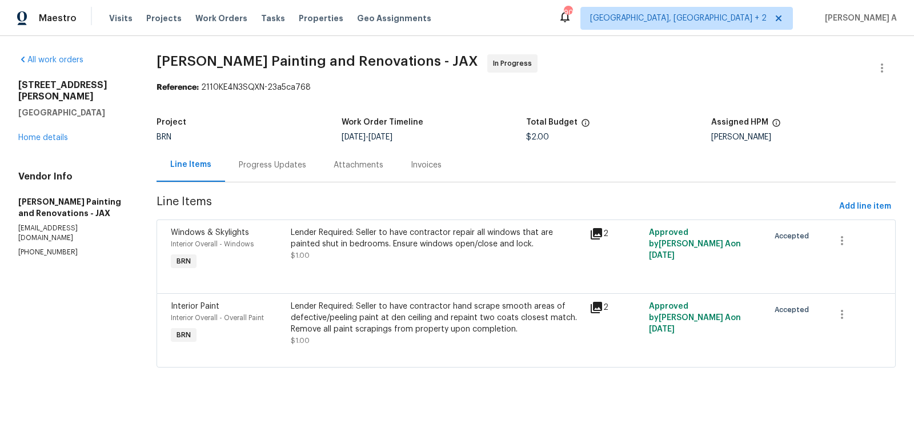
click at [488, 256] on div "Lender Required: Seller to have contractor repair all windows that are painted …" at bounding box center [437, 244] width 292 height 34
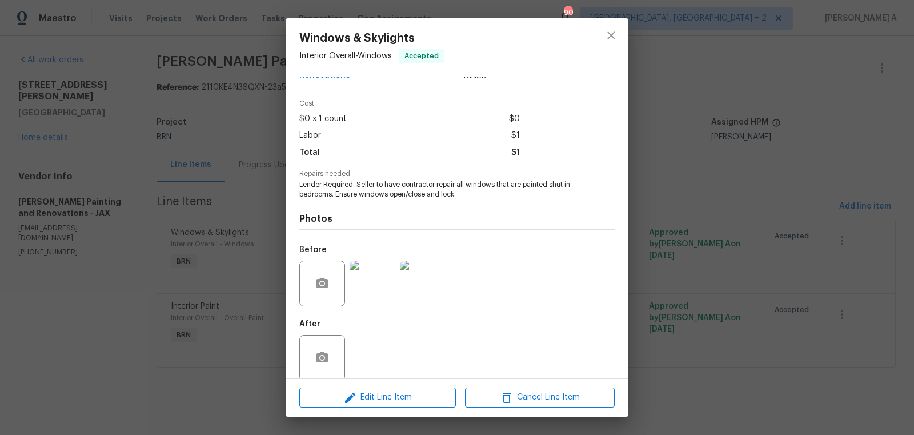
scroll to position [43, 0]
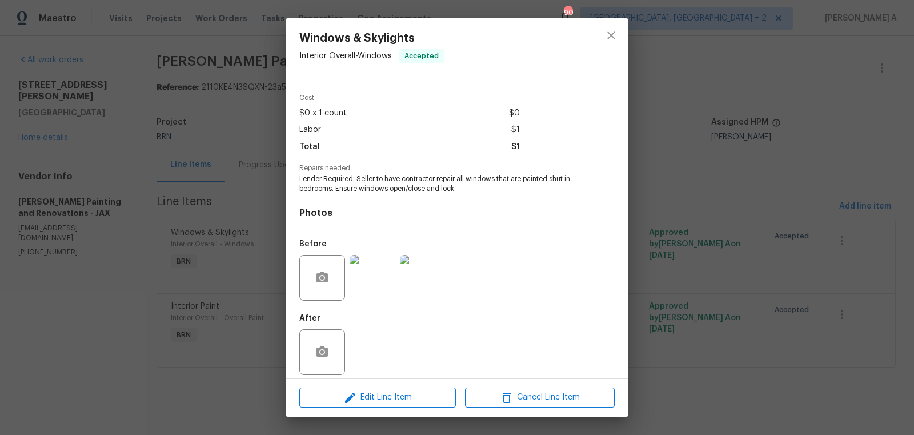
click at [379, 271] on img at bounding box center [373, 278] width 46 height 46
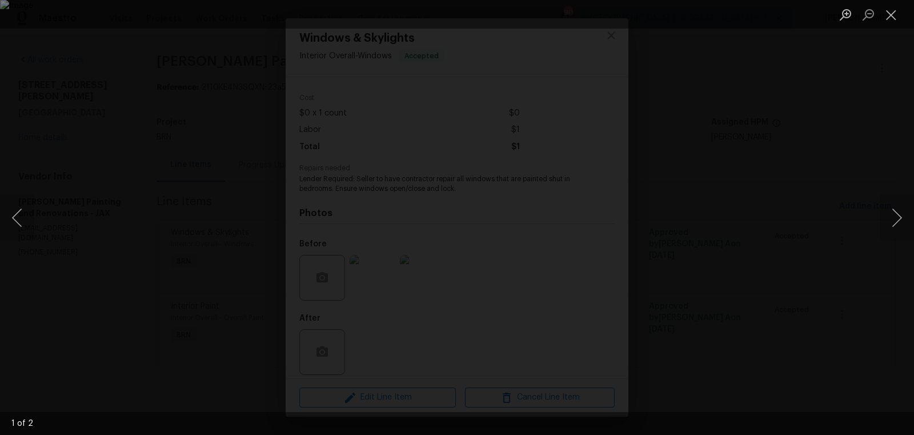
click at [513, 199] on img "Lightbox" at bounding box center [457, 217] width 914 height 435
click at [894, 15] on button "Close lightbox" at bounding box center [891, 15] width 23 height 20
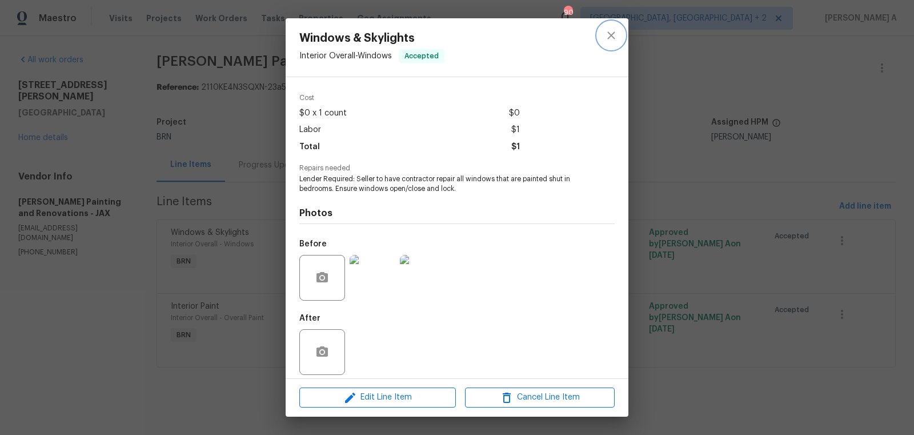
click at [608, 38] on icon "close" at bounding box center [610, 34] width 7 height 7
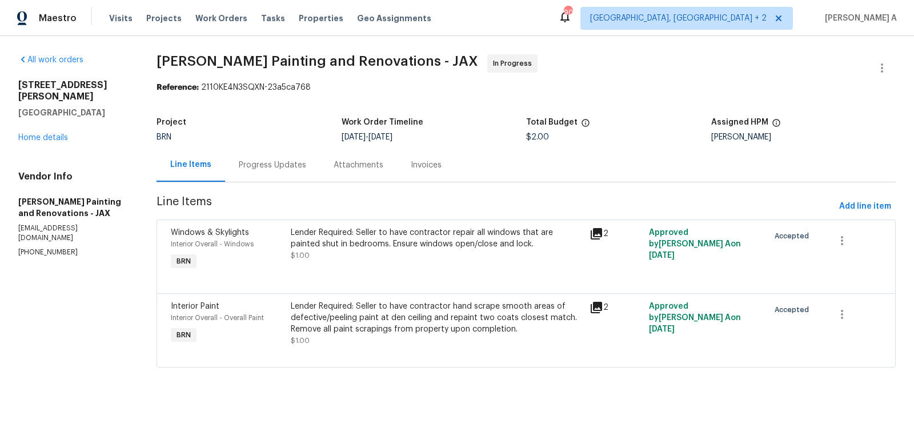
click at [235, 151] on div "Progress Updates" at bounding box center [272, 165] width 95 height 34
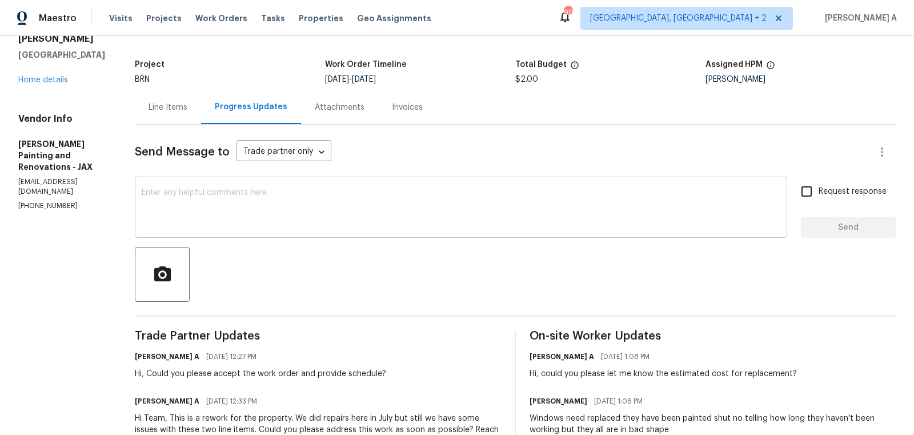
scroll to position [113, 0]
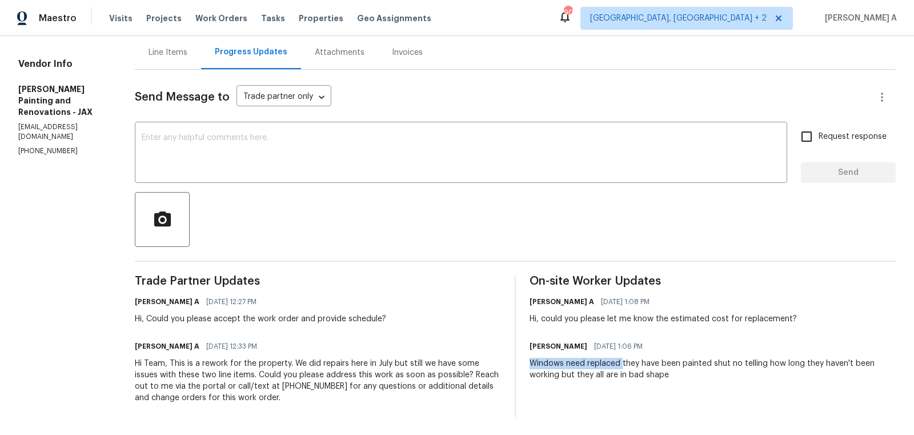
copy div "Windows need replaced"
drag, startPoint x: 538, startPoint y: 365, endPoint x: 632, endPoint y: 363, distance: 94.3
click at [632, 363] on div "Trade Partner Updates Akshay Ajaya Kumar A 09/24/2025 12:27 PM Hi, Could you pl…" at bounding box center [515, 346] width 761 height 142
click at [748, 324] on div "On-site Worker Updates Akshay Ajaya Kumar A 09/24/2025 1:08 PM Hi, could you pl…" at bounding box center [713, 346] width 366 height 142
click at [798, 374] on div "Windows need replaced they have been painted shut no telling how long they have…" at bounding box center [713, 369] width 366 height 23
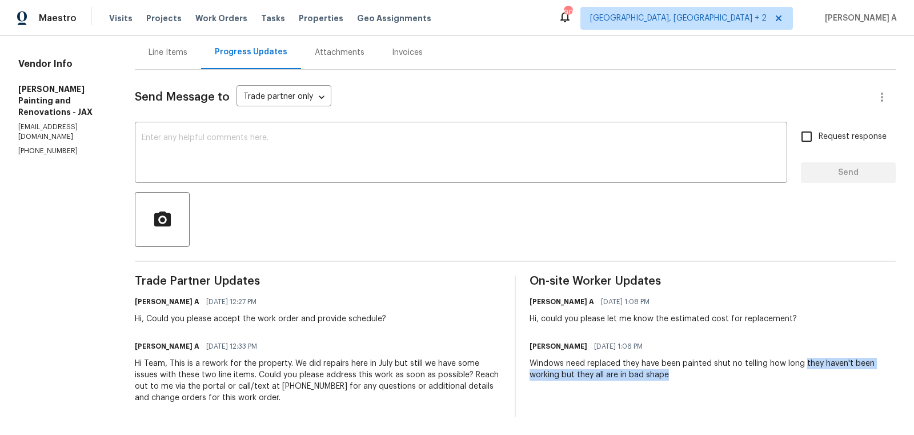
copy div "they haven't been working but they all are in bad shape"
drag, startPoint x: 816, startPoint y: 363, endPoint x: 840, endPoint y: 370, distance: 25.5
click at [840, 370] on div "Windows need replaced they have been painted shut no telling how long they have…" at bounding box center [713, 369] width 366 height 23
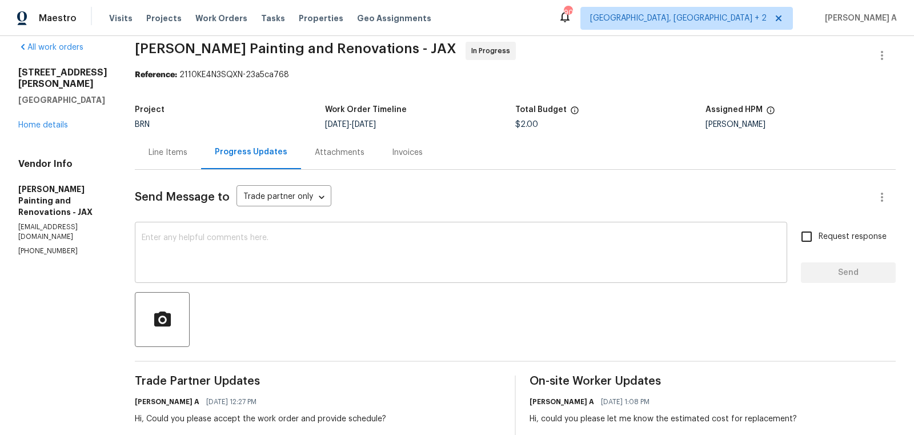
scroll to position [0, 0]
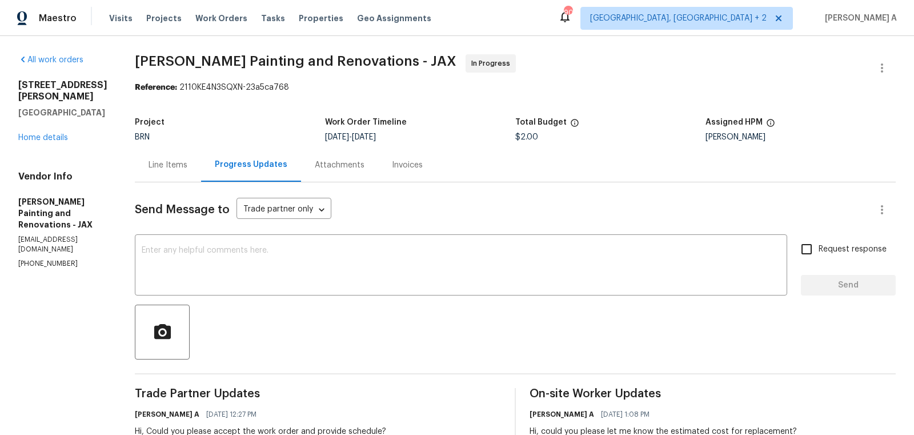
click at [187, 160] on div "Line Items" at bounding box center [168, 164] width 39 height 11
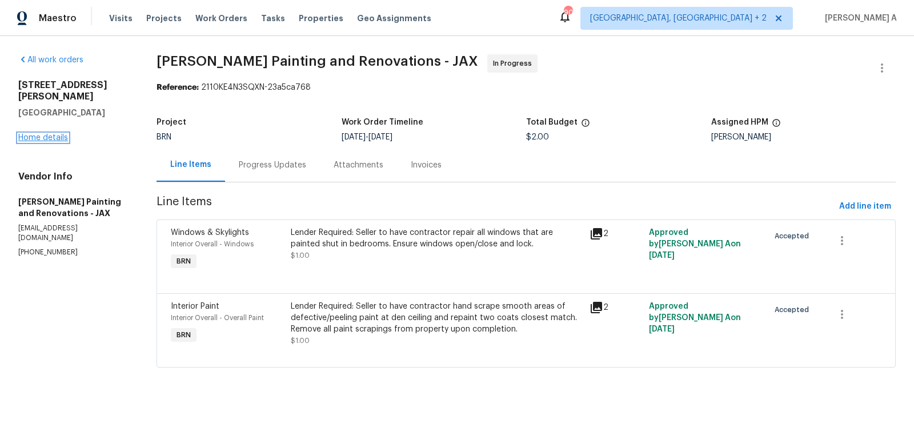
click at [55, 134] on link "Home details" at bounding box center [43, 138] width 50 height 8
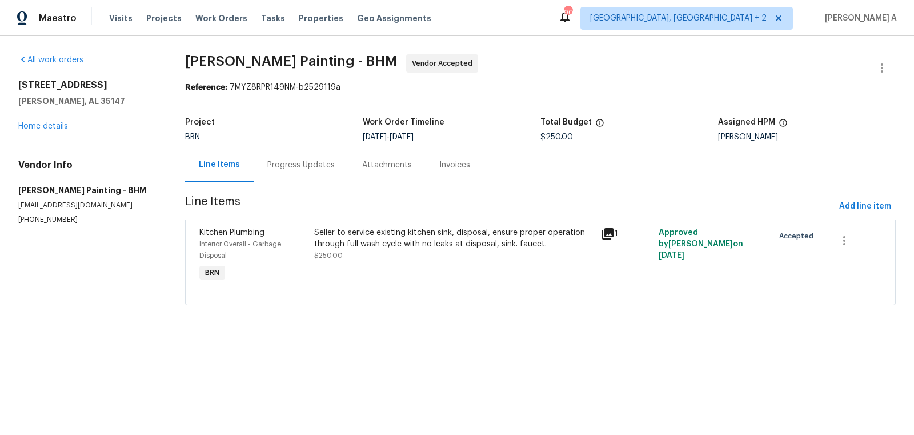
click at [304, 151] on div "Progress Updates" at bounding box center [301, 165] width 95 height 34
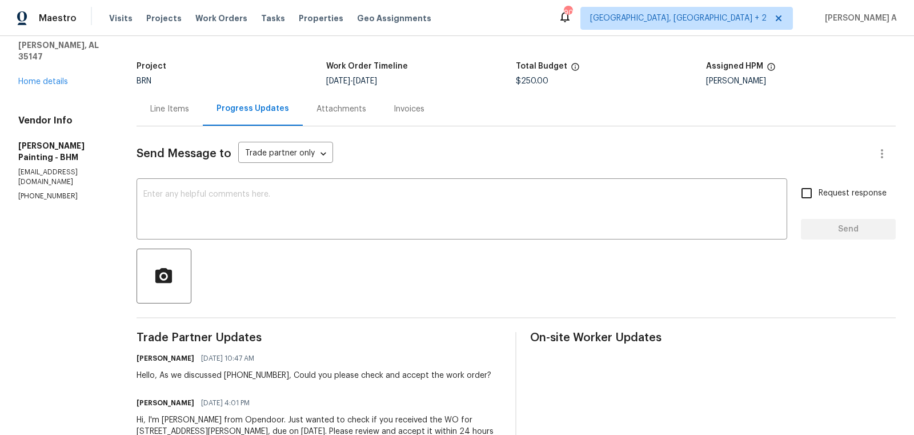
scroll to position [135, 0]
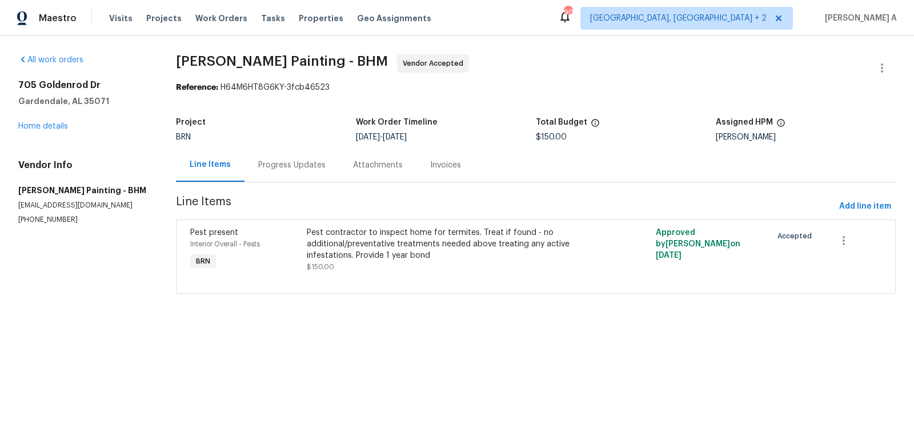
click at [303, 162] on div "Progress Updates" at bounding box center [291, 164] width 67 height 11
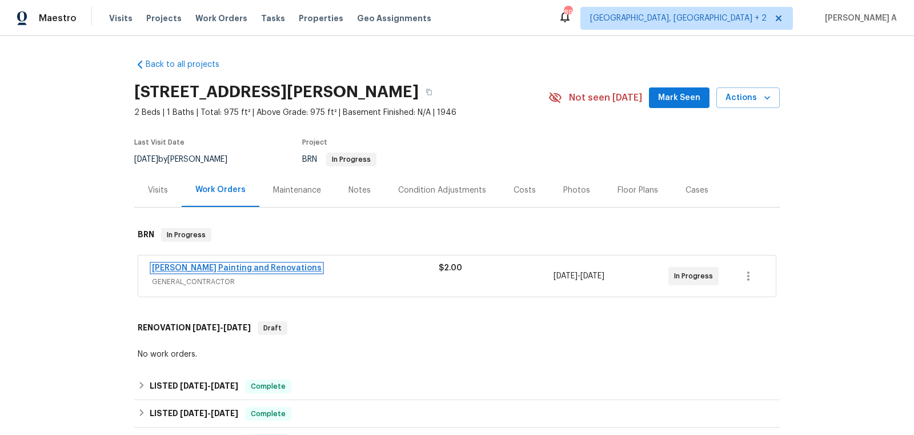
click at [254, 270] on link "[PERSON_NAME] Painting and Renovations" at bounding box center [237, 268] width 170 height 8
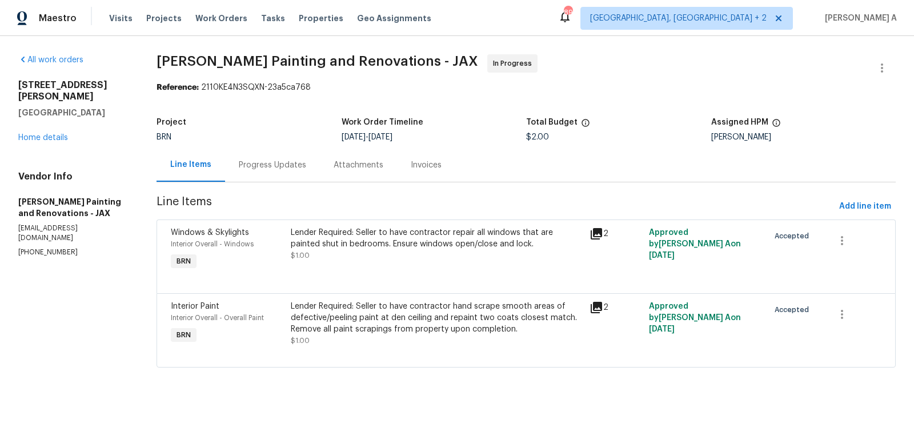
click at [274, 145] on div "Project BRN Work Order Timeline 9/24/2025 - 9/25/2025 Total Budget $2.00 Assign…" at bounding box center [526, 129] width 739 height 37
click at [274, 158] on div "Progress Updates" at bounding box center [272, 165] width 95 height 34
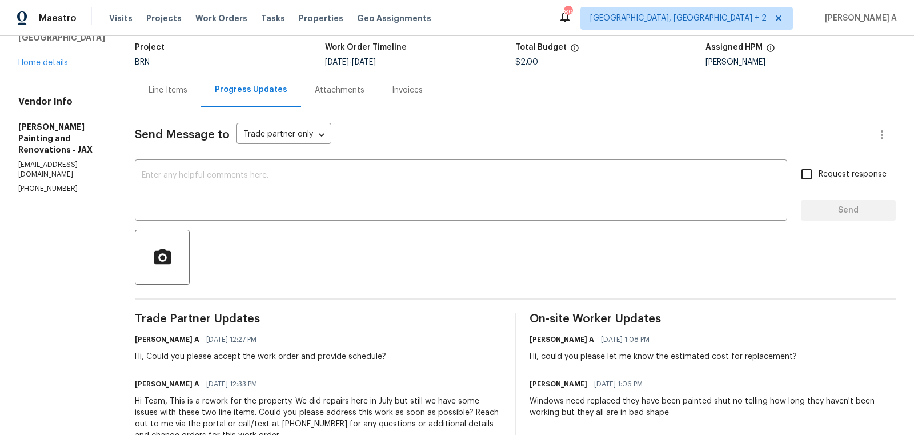
scroll to position [113, 0]
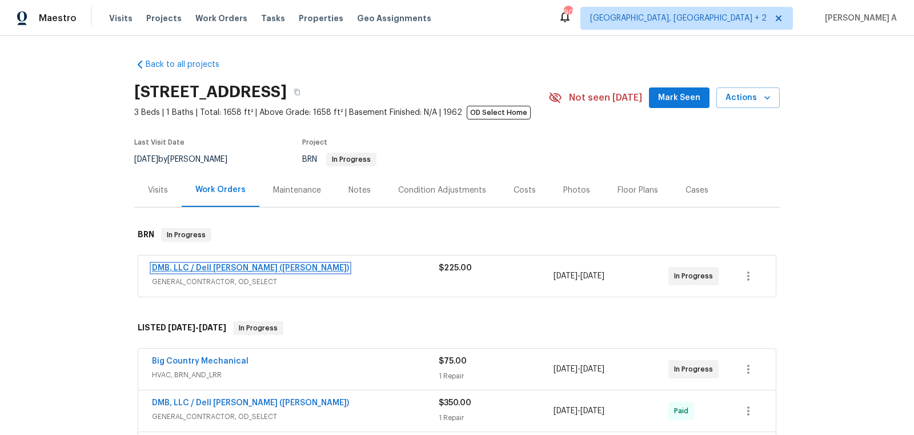
click at [205, 266] on link "DMB, LLC / Dell [PERSON_NAME] ([PERSON_NAME])" at bounding box center [250, 268] width 197 height 8
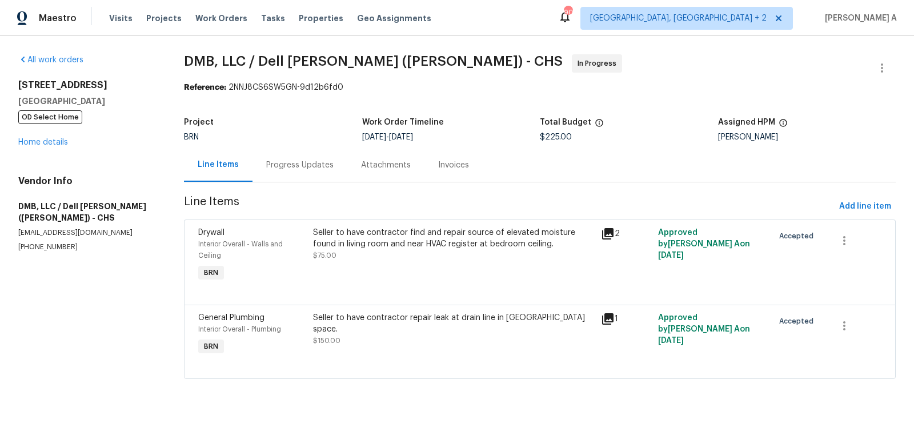
click at [335, 162] on div "Progress Updates" at bounding box center [299, 165] width 95 height 34
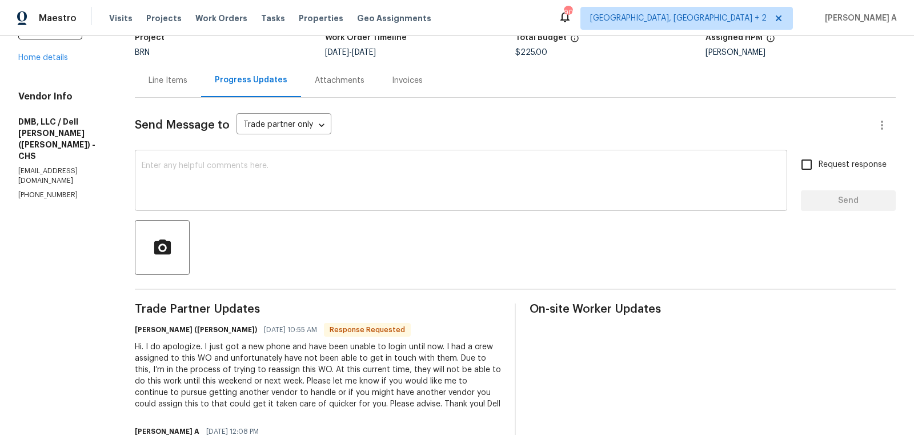
scroll to position [109, 0]
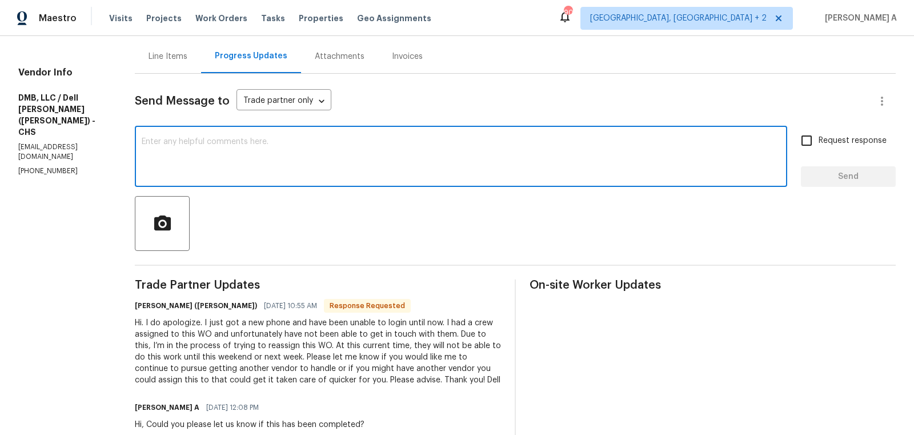
click at [284, 159] on textarea at bounding box center [461, 158] width 639 height 40
type textarea "T"
drag, startPoint x: 337, startPoint y: 146, endPoint x: 101, endPoint y: 141, distance: 236.5
click at [100, 142] on div "All work orders 4412 Abby Dr North Charleston, SC 29418 OD Select Home Home det…" at bounding box center [457, 429] width 914 height 1004
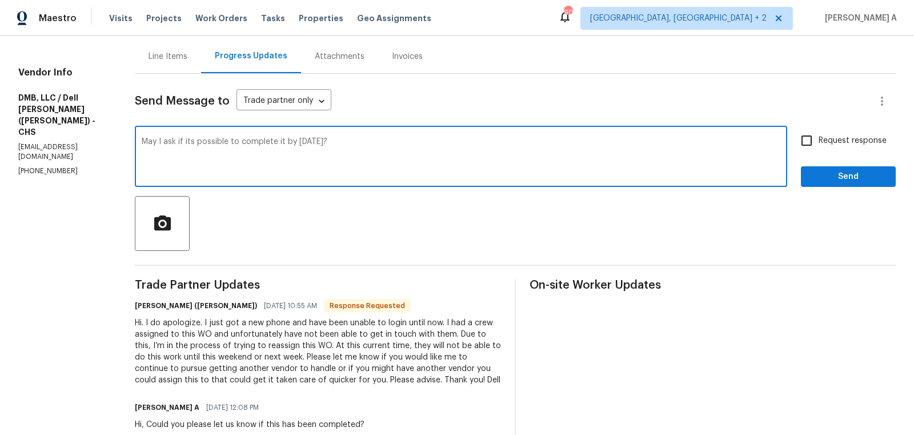
click at [0, 0] on span "Replace with" at bounding box center [0, 0] width 0 height 0
type textarea "May I ask if it's possible to complete it by 09/29 Monday?"
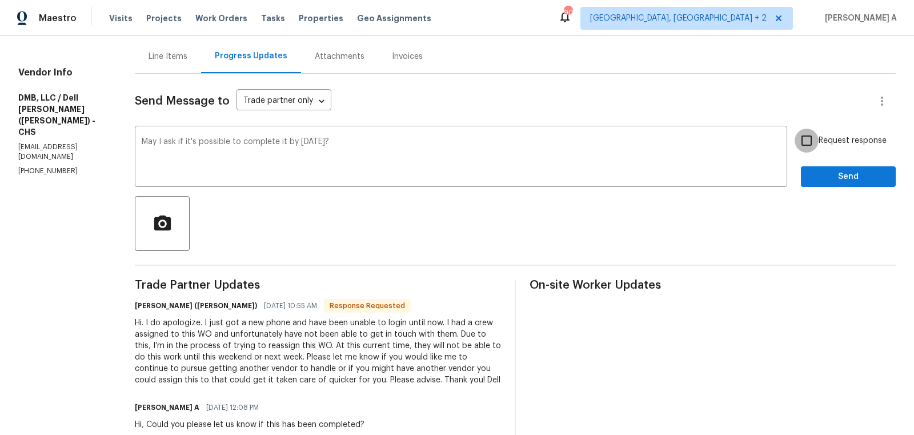
click at [807, 151] on input "Request response" at bounding box center [807, 141] width 24 height 24
checkbox input "true"
click at [269, 142] on textarea "May I ask if it's possible to complete it by 09/29 Monday?" at bounding box center [461, 158] width 639 height 40
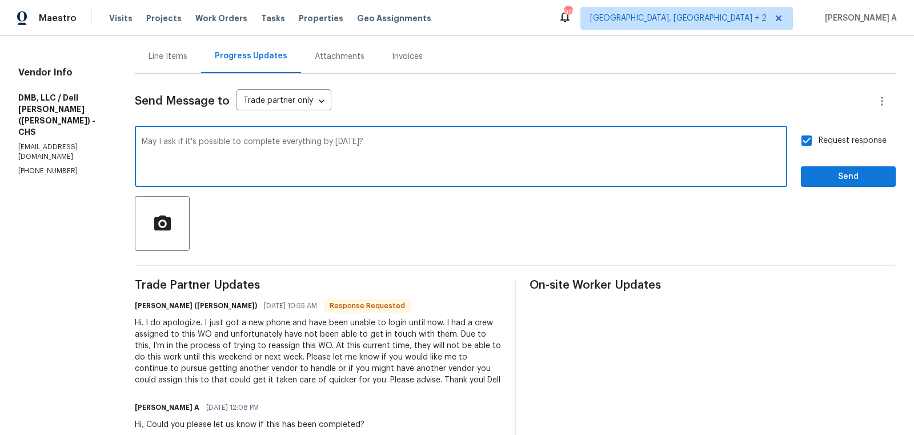
type textarea "May I ask if it's possible to complete everything by 09/29 Monday?"
click at [877, 175] on span "Send" at bounding box center [848, 177] width 77 height 14
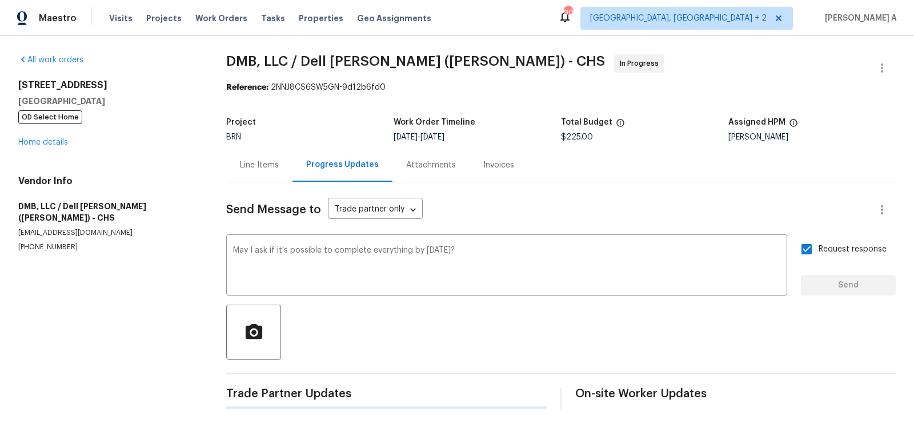
scroll to position [0, 0]
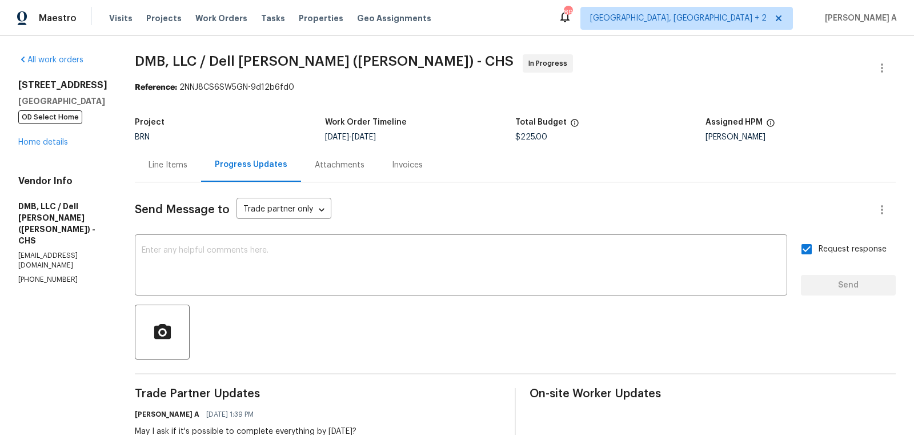
click at [135, 154] on div "Line Items" at bounding box center [168, 165] width 66 height 34
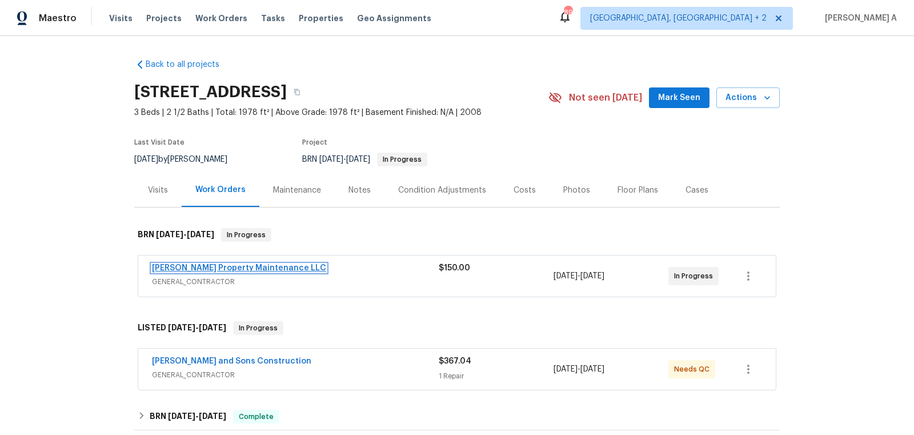
click at [197, 267] on link "[PERSON_NAME] Property Maintenance LLC" at bounding box center [239, 268] width 174 height 8
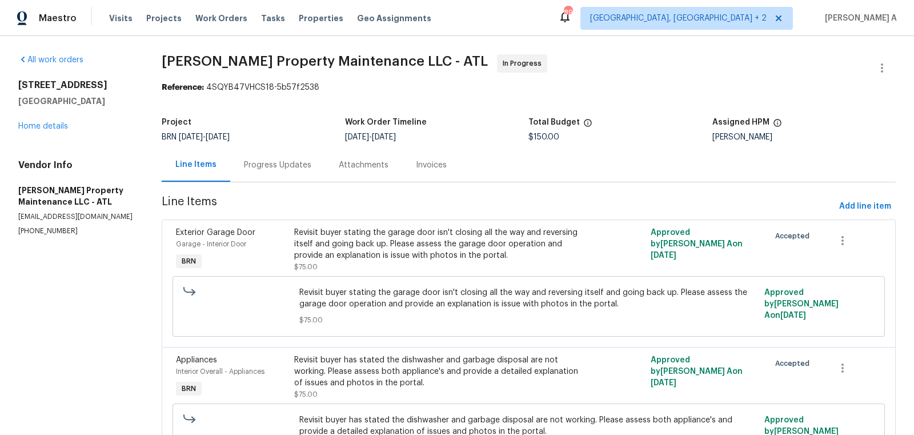
click at [287, 163] on div "Progress Updates" at bounding box center [277, 164] width 67 height 11
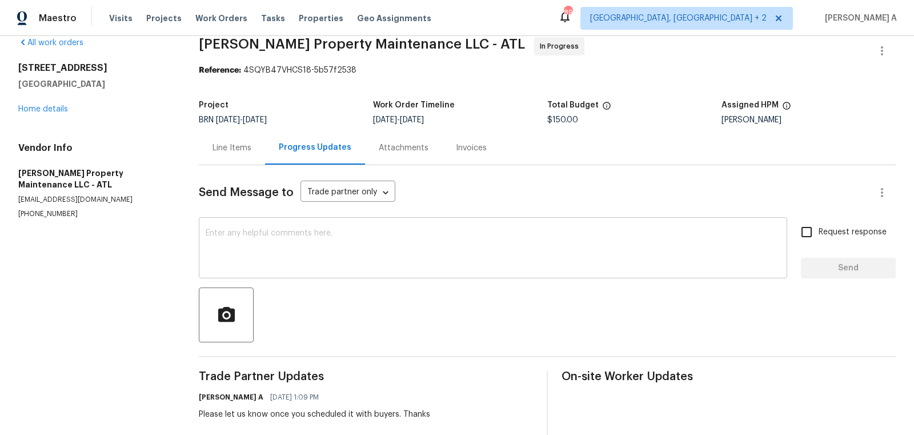
scroll to position [19, 0]
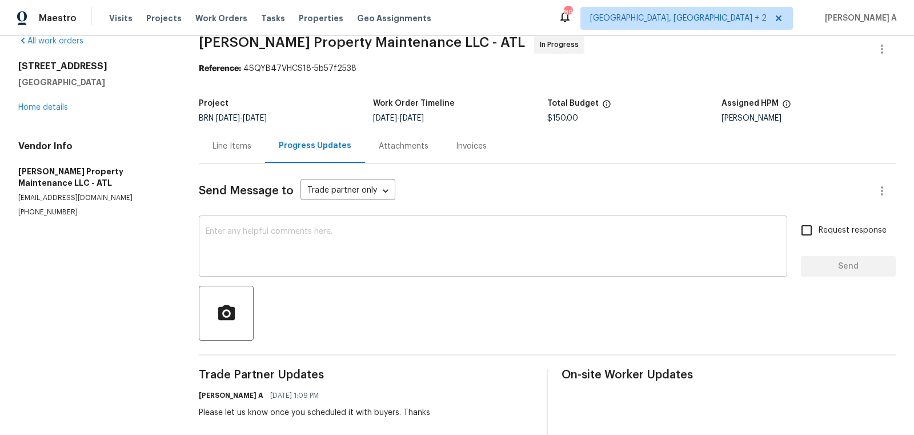
click at [373, 249] on textarea at bounding box center [493, 247] width 575 height 40
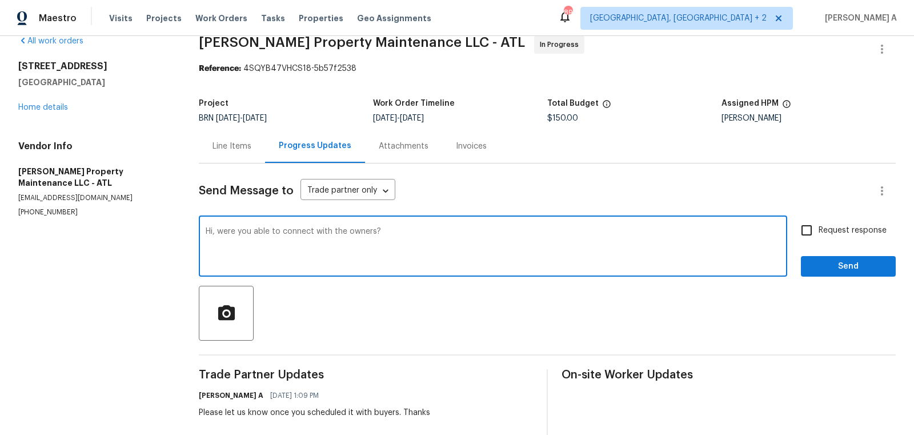
click at [499, 244] on textarea "Hi, were you able to connect with the owners?" at bounding box center [493, 247] width 575 height 40
type textarea "Hi, were you able to connect with the owners?"
click at [805, 235] on input "Request response" at bounding box center [807, 230] width 24 height 24
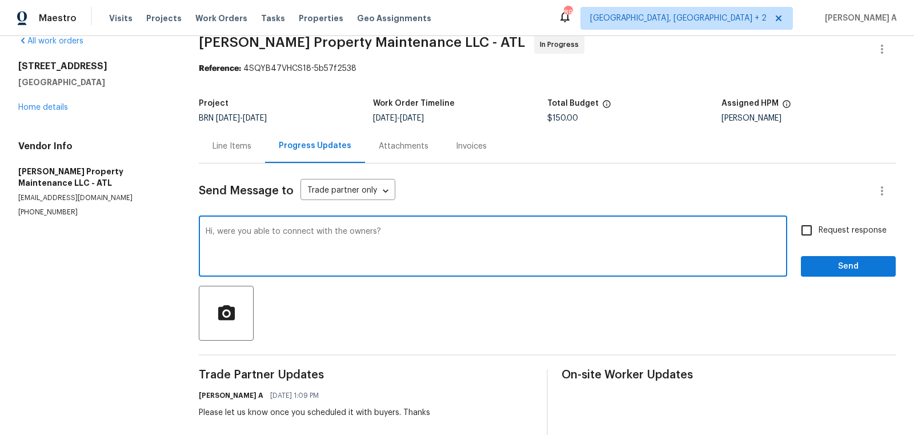
checkbox input "true"
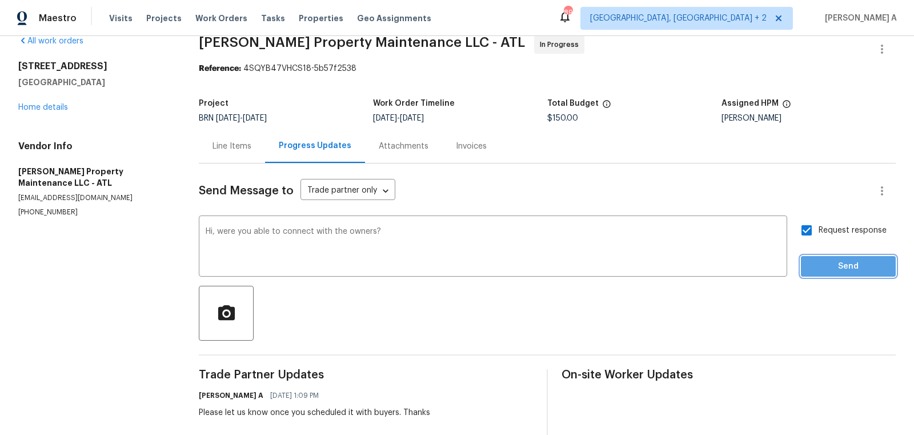
click at [855, 271] on span "Send" at bounding box center [848, 266] width 77 height 14
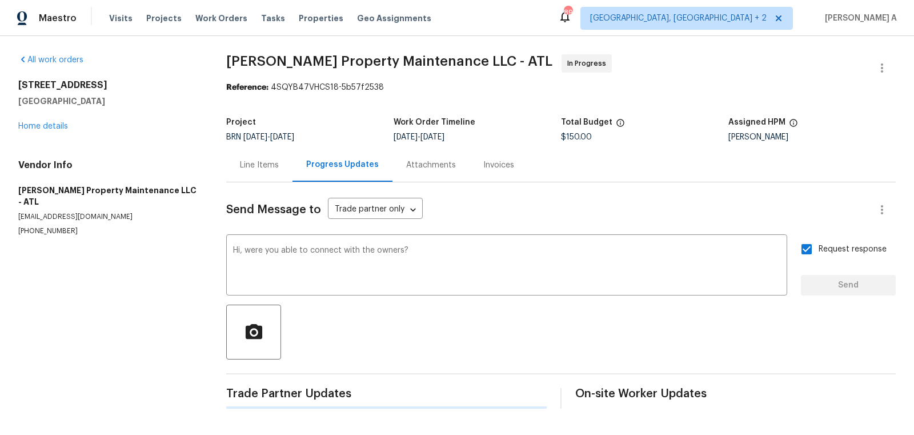
scroll to position [0, 0]
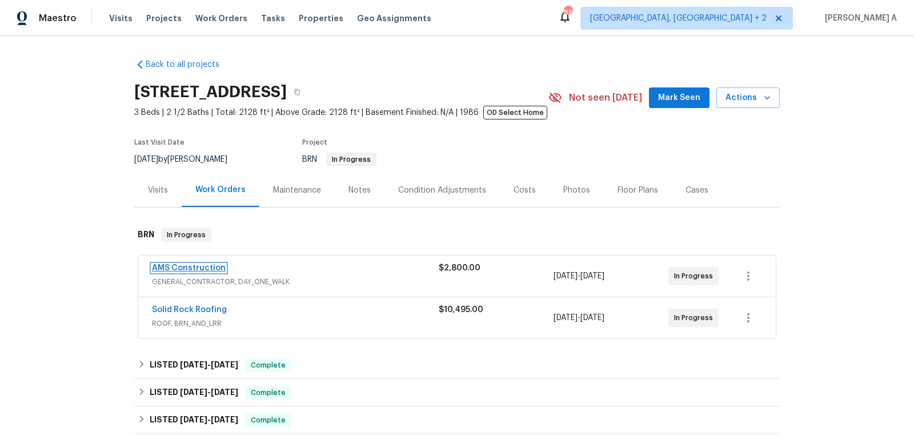
click at [206, 268] on link "AMS Construction" at bounding box center [189, 268] width 74 height 8
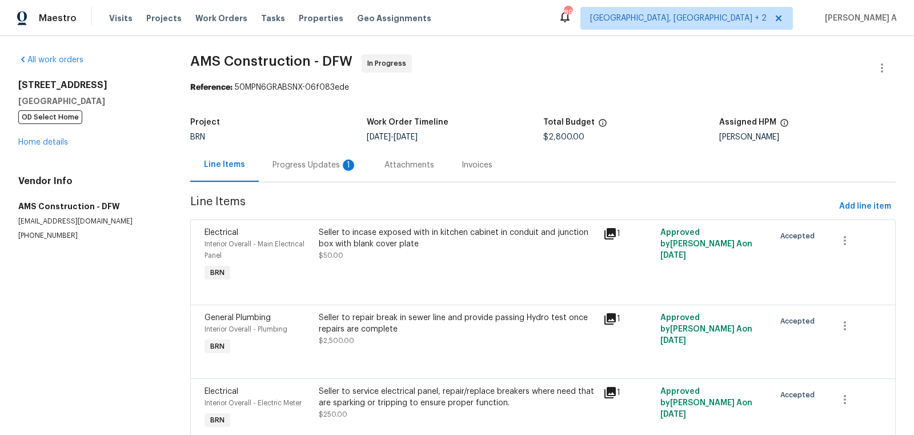
click at [311, 159] on div "Progress Updates 1" at bounding box center [314, 164] width 85 height 11
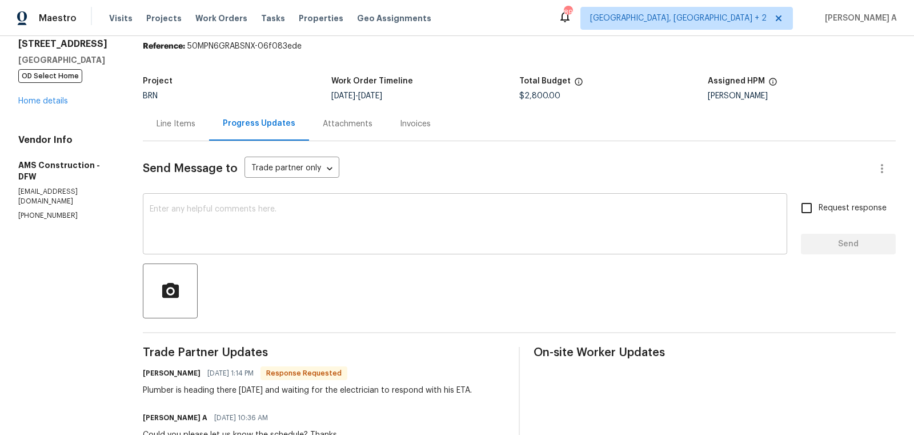
scroll to position [43, 0]
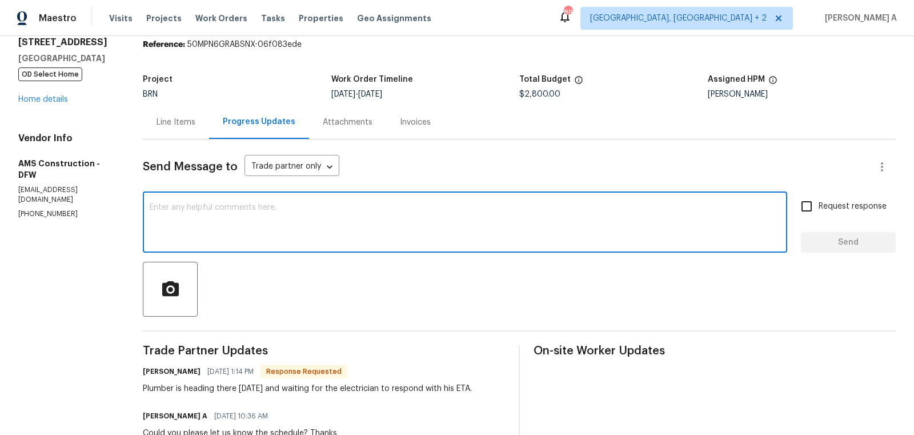
click at [355, 228] on textarea at bounding box center [465, 223] width 631 height 40
type textarea "Okay, thanks for the update"
click at [797, 211] on input "Request response" at bounding box center [807, 206] width 24 height 24
checkbox input "true"
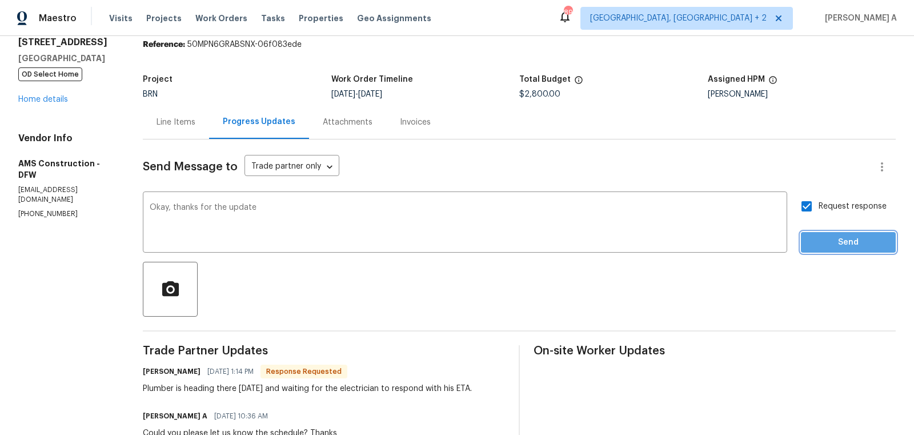
click at [813, 232] on button "Send" at bounding box center [848, 242] width 95 height 21
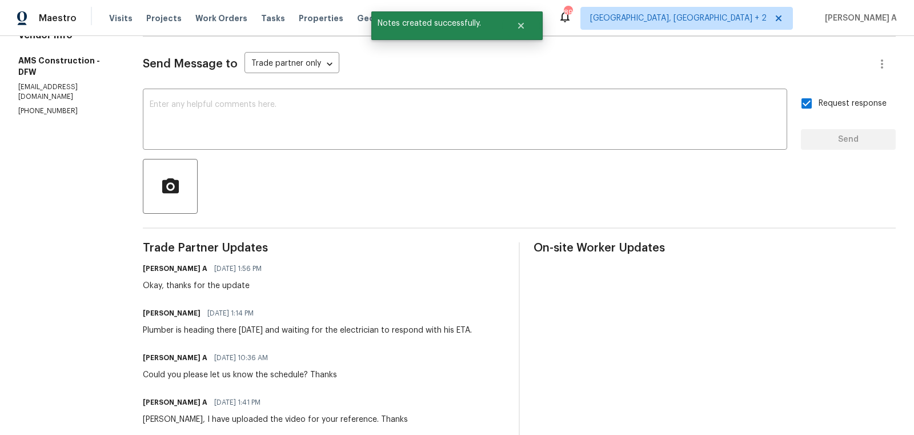
scroll to position [179, 0]
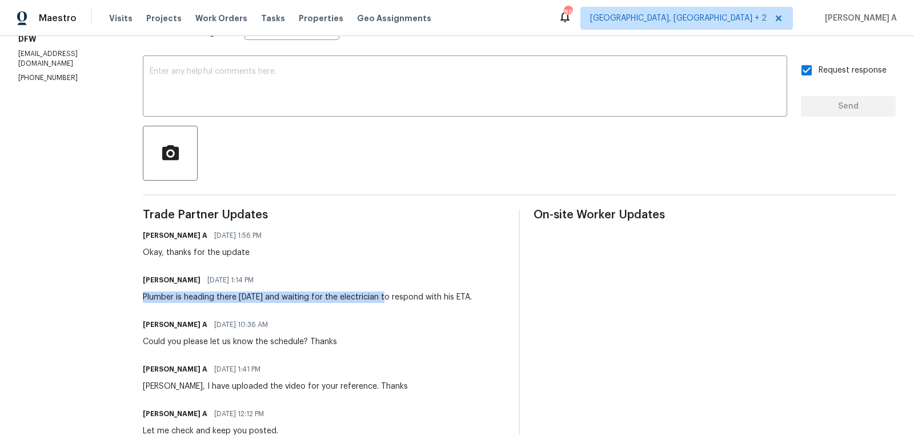
drag, startPoint x: 135, startPoint y: 298, endPoint x: 383, endPoint y: 298, distance: 247.3
click at [383, 298] on div "All work orders 811 Fawn Valley Dr Allen, TX 75002 OD Select Home Home details …" at bounding box center [457, 291] width 914 height 868
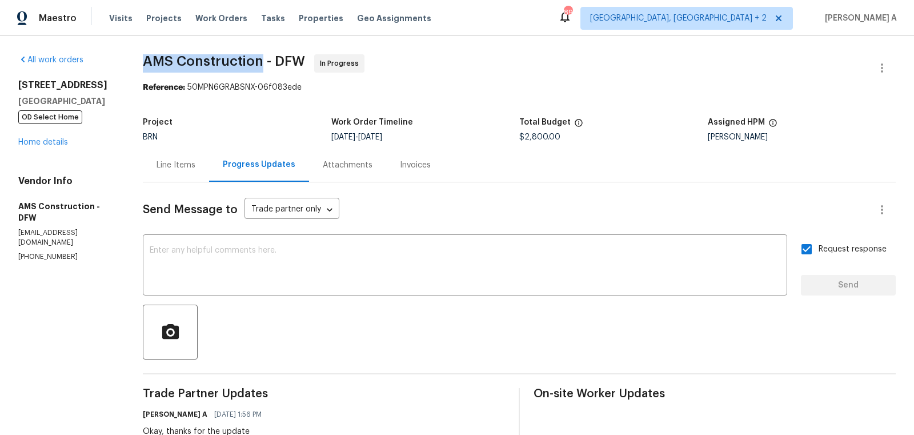
copy span "AMS Construction"
drag, startPoint x: 140, startPoint y: 64, endPoint x: 263, endPoint y: 61, distance: 123.4
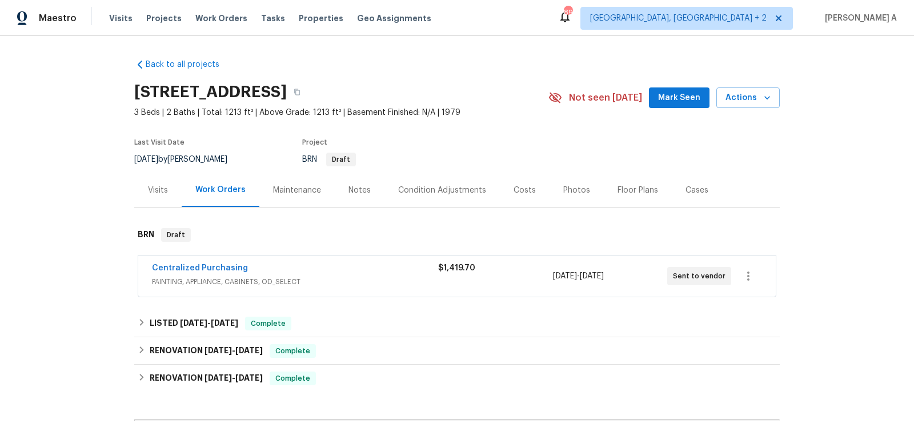
scroll to position [130, 0]
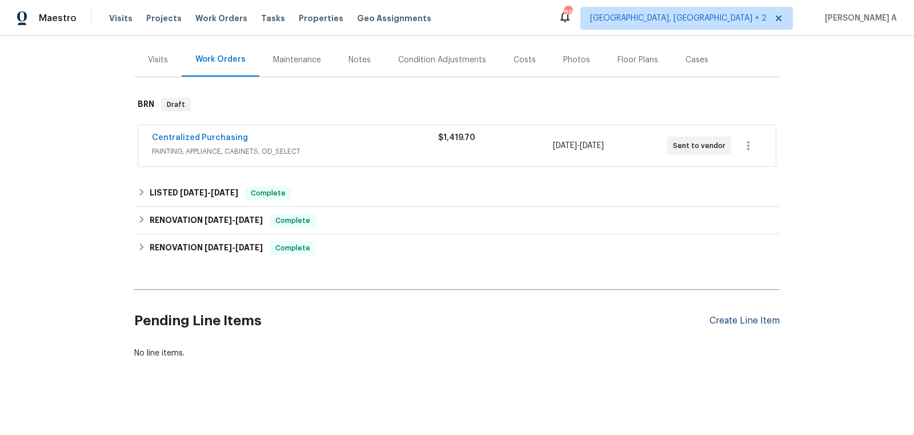
click at [727, 320] on div "Create Line Item" at bounding box center [744, 320] width 70 height 11
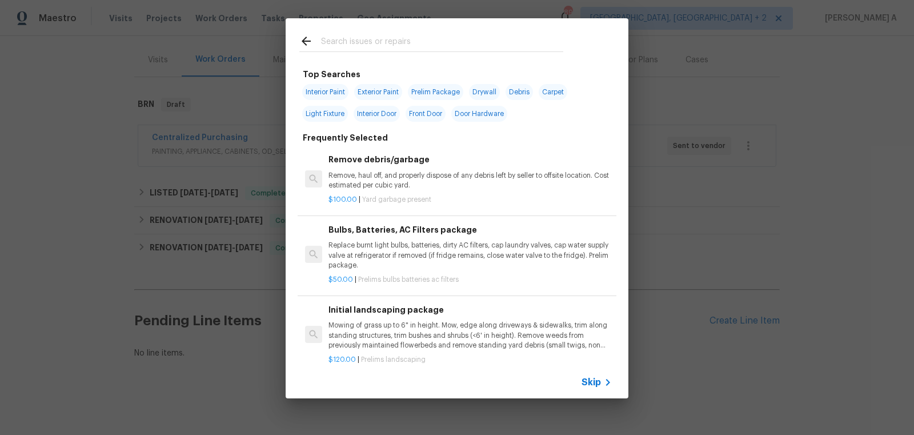
click at [597, 382] on span "Skip" at bounding box center [590, 381] width 19 height 11
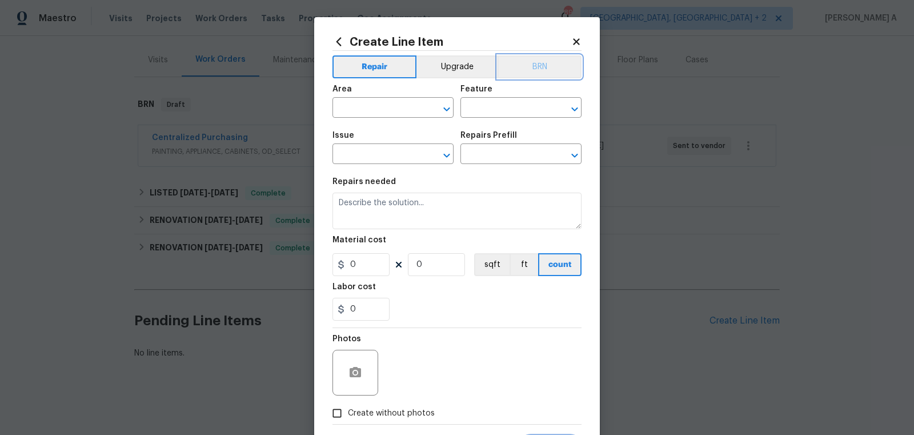
click at [533, 66] on button "BRN" at bounding box center [540, 66] width 84 height 23
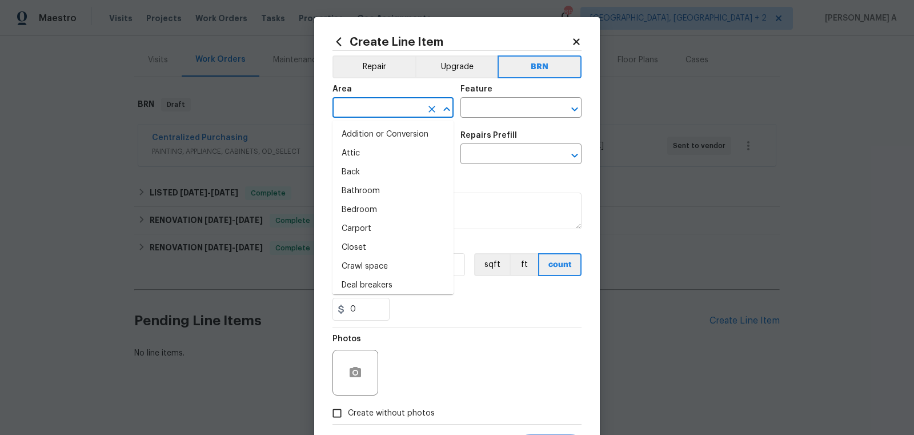
click at [367, 100] on input "text" at bounding box center [376, 109] width 89 height 18
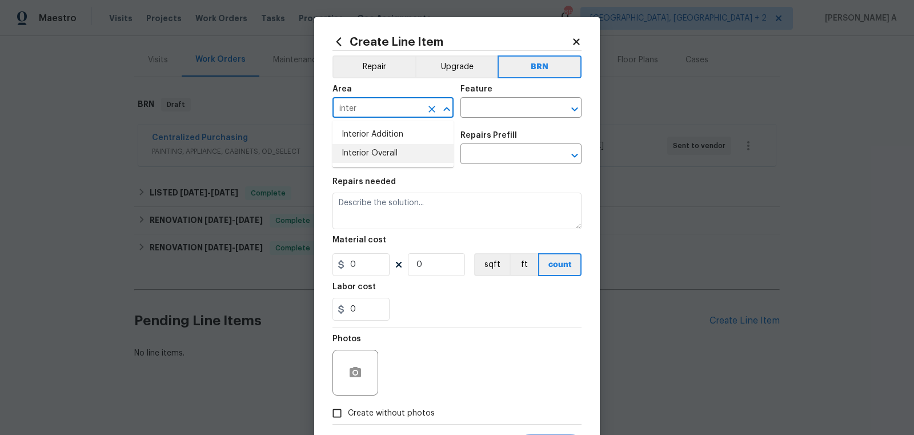
click at [385, 154] on li "Interior Overall" at bounding box center [392, 153] width 121 height 19
type input "Interior Overall"
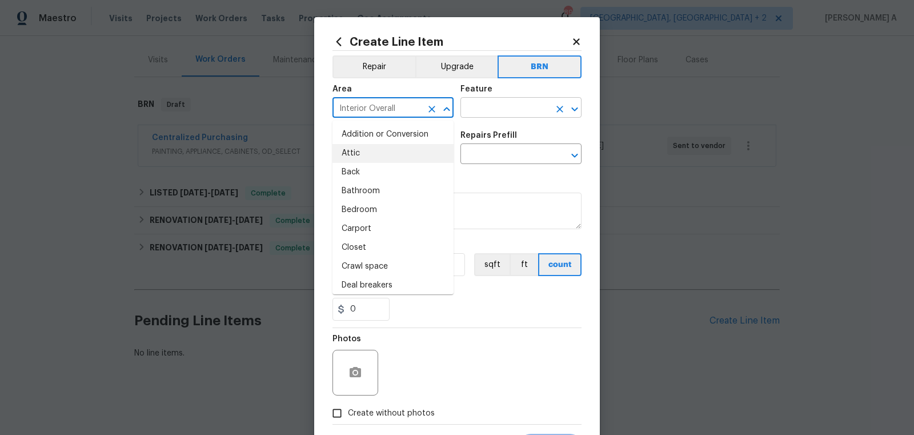
click at [500, 113] on input "text" at bounding box center [504, 109] width 89 height 18
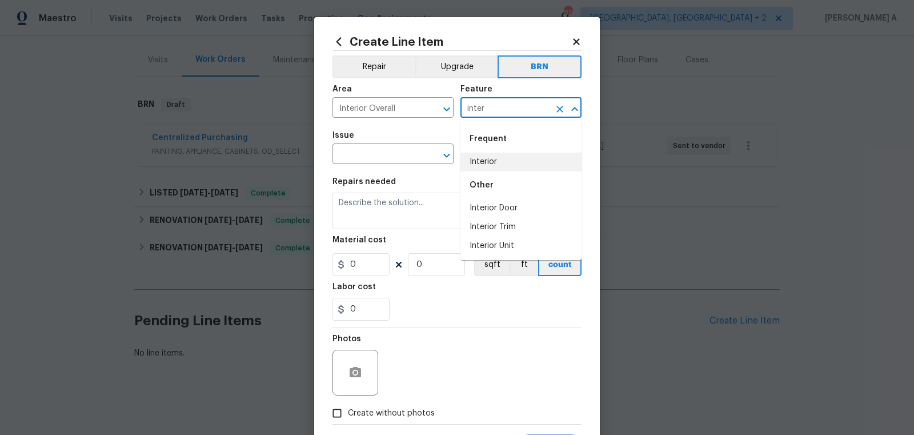
click at [506, 161] on li "Interior" at bounding box center [520, 162] width 121 height 19
type input "Interior"
click at [359, 157] on input "text" at bounding box center [376, 155] width 89 height 18
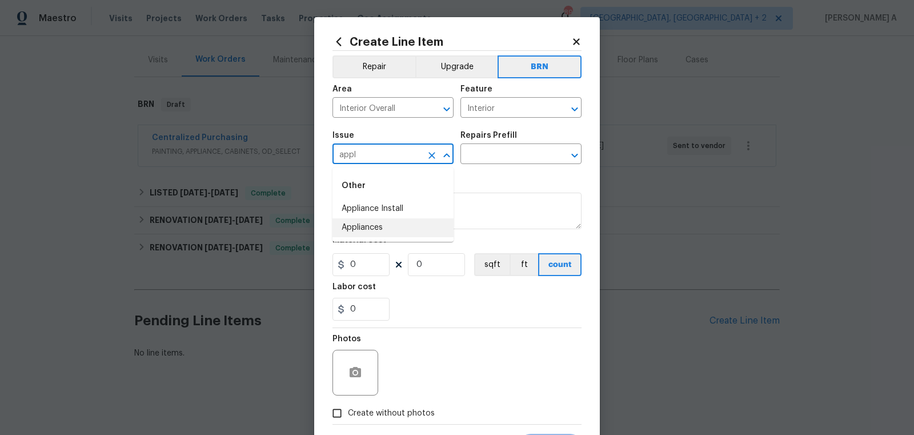
click at [360, 231] on li "Appliances" at bounding box center [392, 227] width 121 height 19
type input "Appliances"
click at [490, 161] on input "text" at bounding box center [504, 155] width 89 height 18
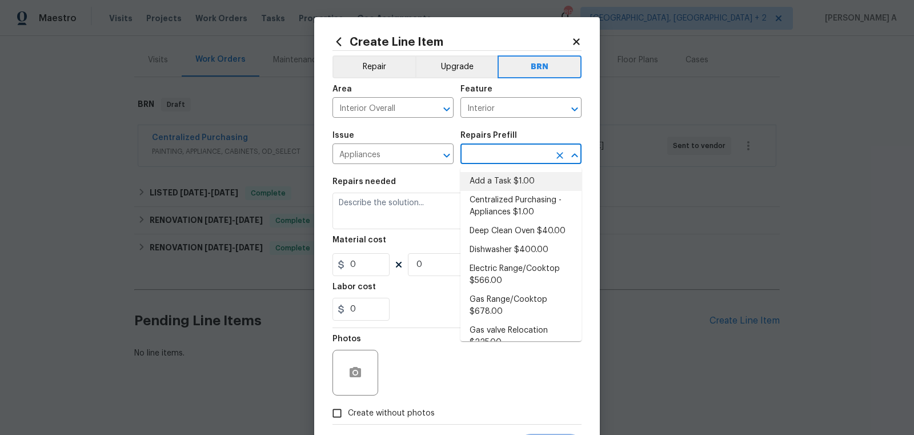
click at [494, 179] on li "Add a Task $1.00" at bounding box center [520, 181] width 121 height 19
type input "Appliances"
type input "Add a Task $1.00"
type textarea "HPM to detail"
type input "1"
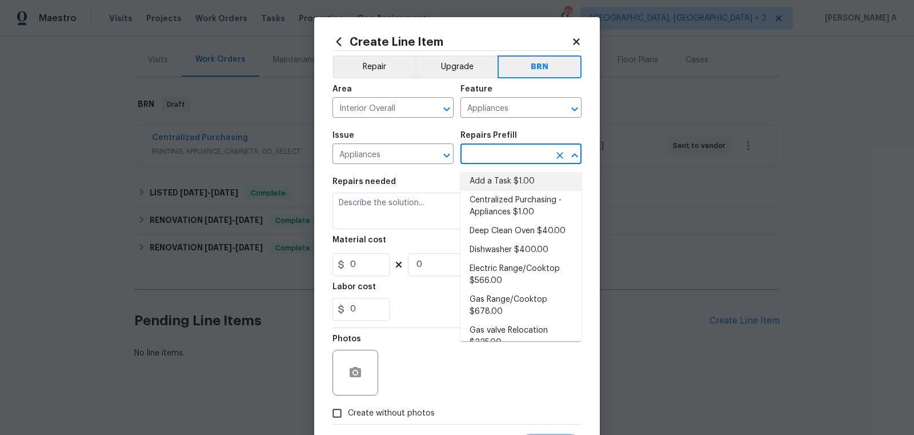
type input "1"
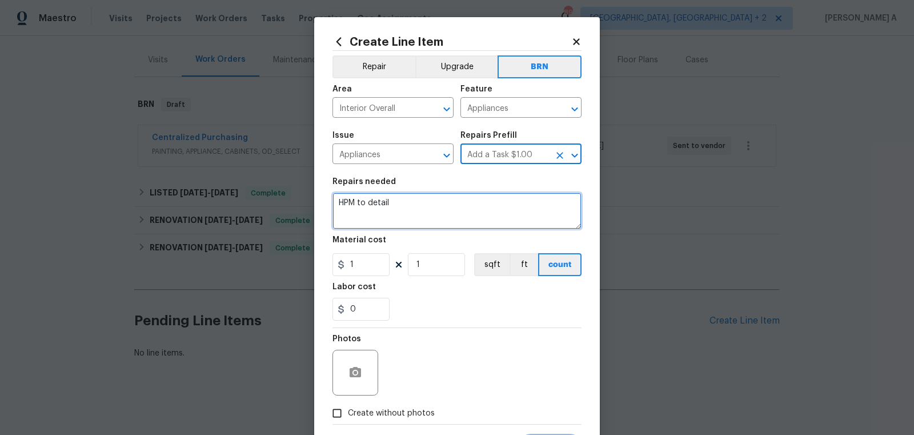
click at [439, 214] on textarea "HPM to detail" at bounding box center [456, 210] width 249 height 37
type textarea "I"
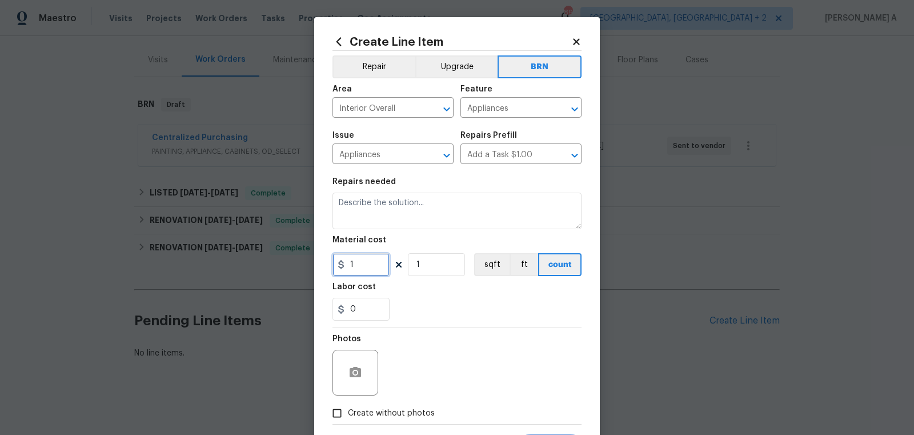
drag, startPoint x: 357, startPoint y: 269, endPoint x: 344, endPoint y: 269, distance: 12.6
click at [344, 269] on div "1" at bounding box center [360, 264] width 57 height 23
type input "0"
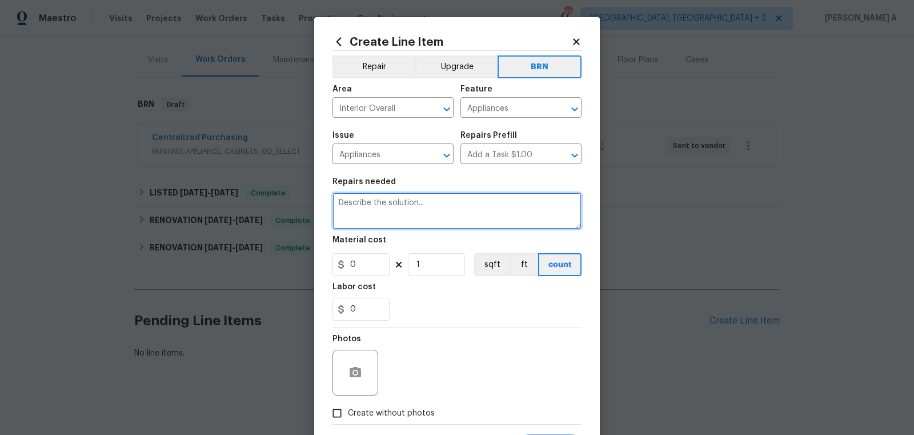
click at [399, 225] on textarea at bounding box center [456, 210] width 249 height 37
type textarea "I"
type textarea "Install refrigerator and make sure its operating properly"
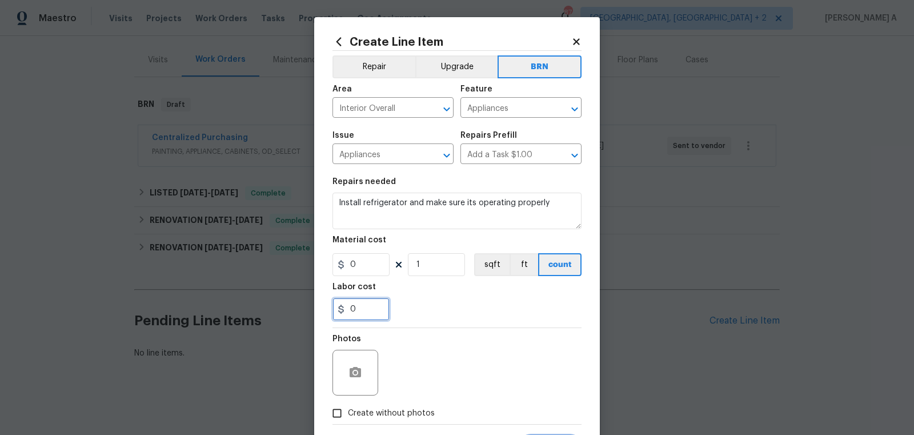
drag, startPoint x: 360, startPoint y: 314, endPoint x: 323, endPoint y: 314, distance: 37.1
click at [323, 314] on div "Create Line Item Repair Upgrade BRN Area Interior Overall ​ Feature Appliances …" at bounding box center [457, 246] width 286 height 458
type input "75"
click at [435, 306] on div "75" at bounding box center [456, 309] width 249 height 23
click at [0, 0] on span "Replace with" at bounding box center [0, 0] width 0 height 0
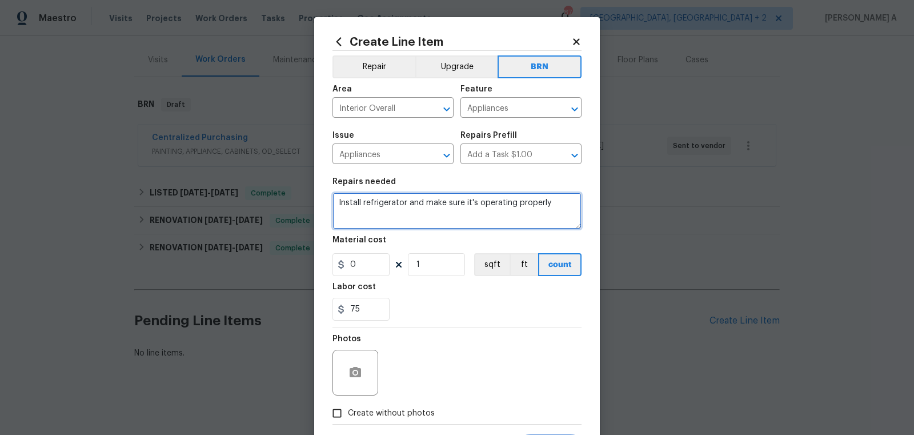
scroll to position [57, 0]
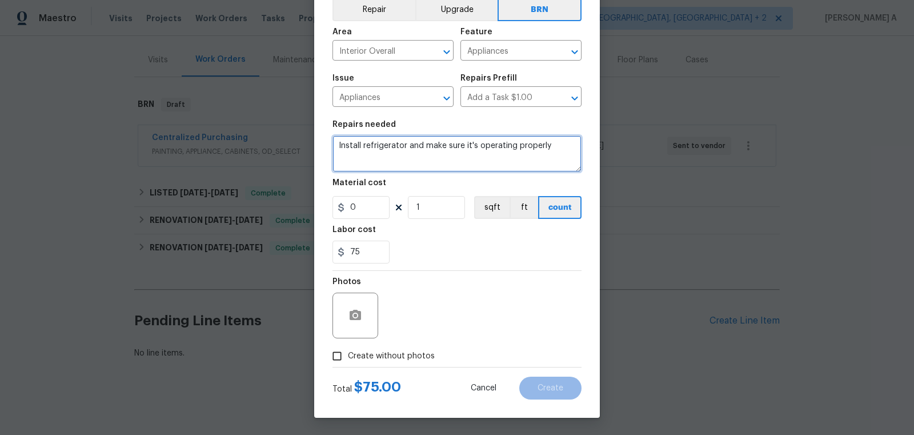
type textarea "Install refrigerator and make sure it's operating properly"
click at [339, 356] on input "Create without photos" at bounding box center [337, 356] width 22 height 22
checkbox input "true"
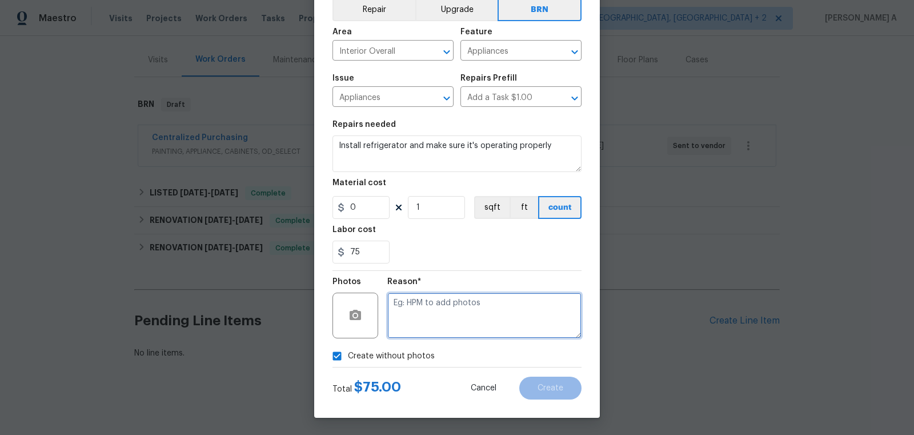
click at [414, 331] on textarea at bounding box center [484, 315] width 194 height 46
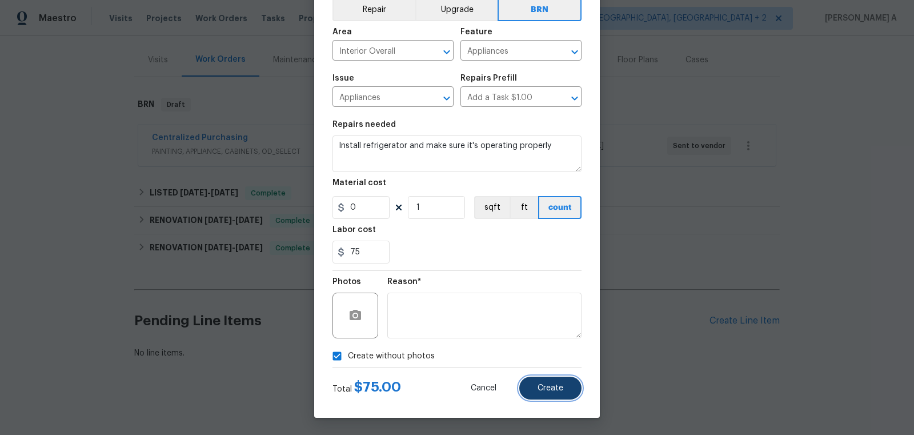
click at [552, 384] on span "Create" at bounding box center [551, 388] width 26 height 9
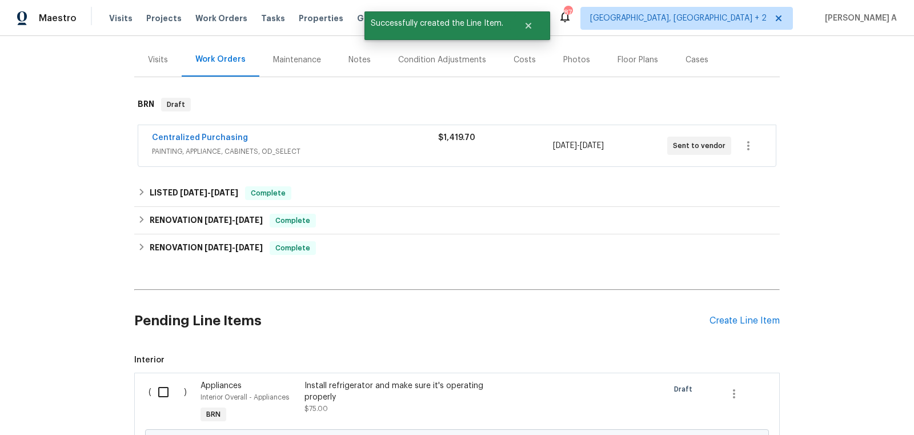
scroll to position [260, 0]
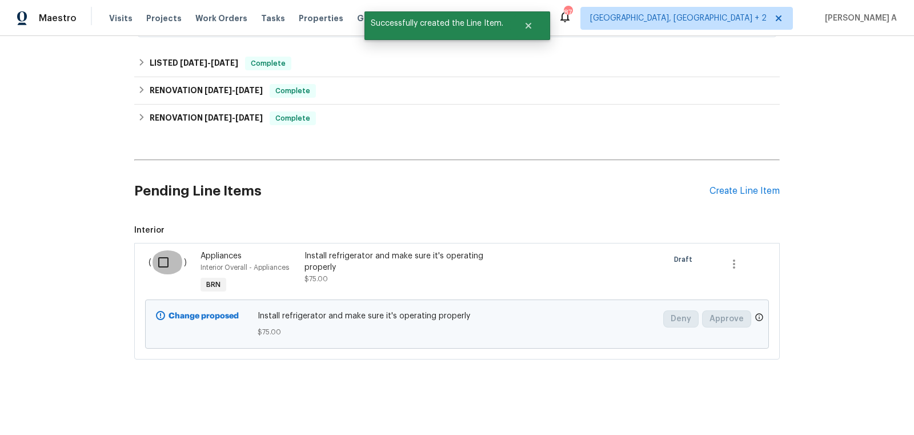
click at [167, 263] on input "checkbox" at bounding box center [167, 262] width 33 height 24
checkbox input "true"
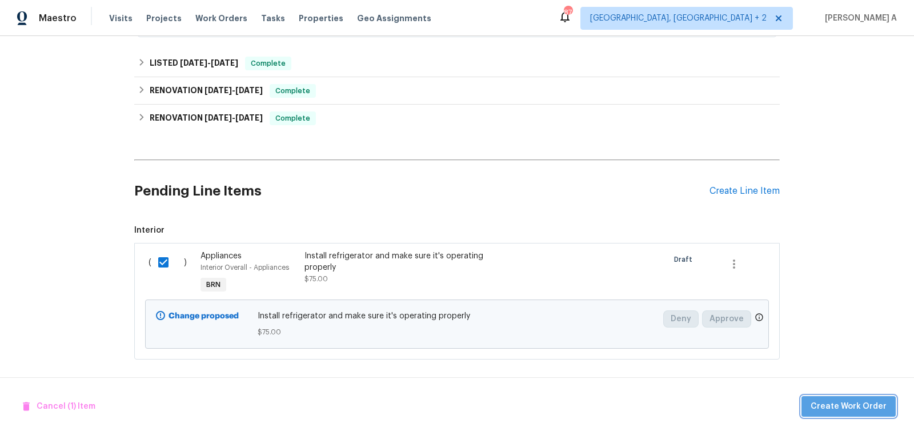
click at [859, 397] on button "Create Work Order" at bounding box center [848, 406] width 94 height 21
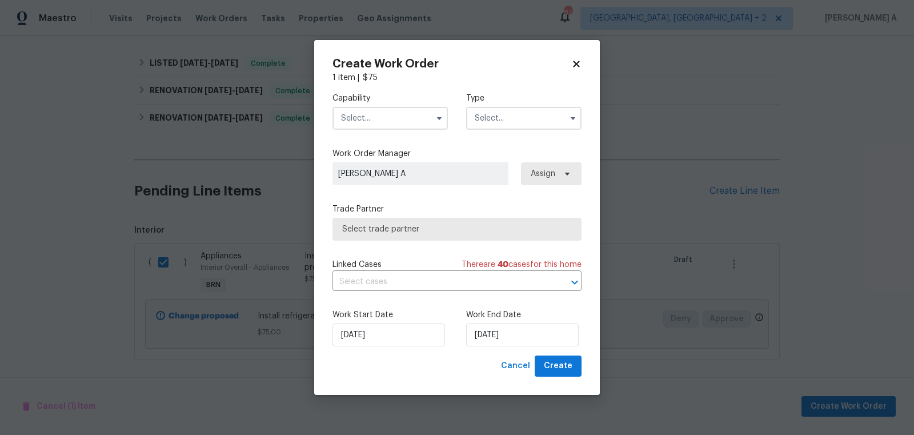
click at [360, 130] on div "Capability Type" at bounding box center [456, 110] width 249 height 55
click at [367, 117] on input "text" at bounding box center [389, 118] width 115 height 23
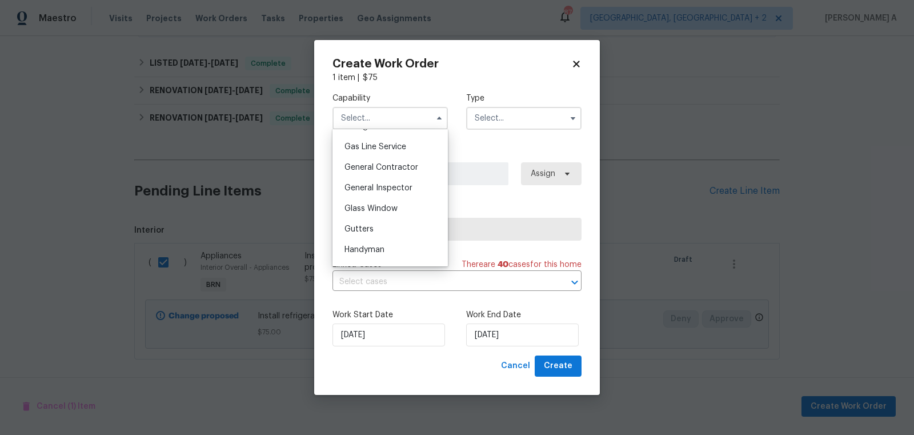
scroll to position [561, 0]
click at [384, 211] on span "Handyman" at bounding box center [364, 210] width 40 height 8
type input "Handyman"
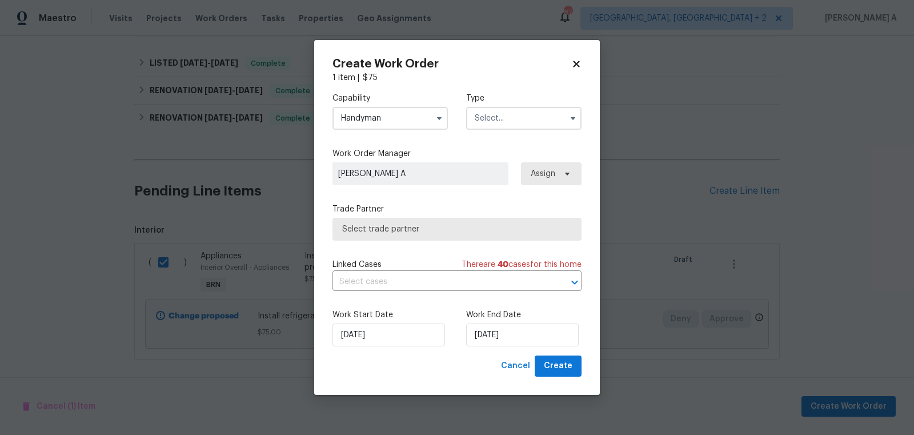
click at [512, 117] on input "text" at bounding box center [523, 118] width 115 height 23
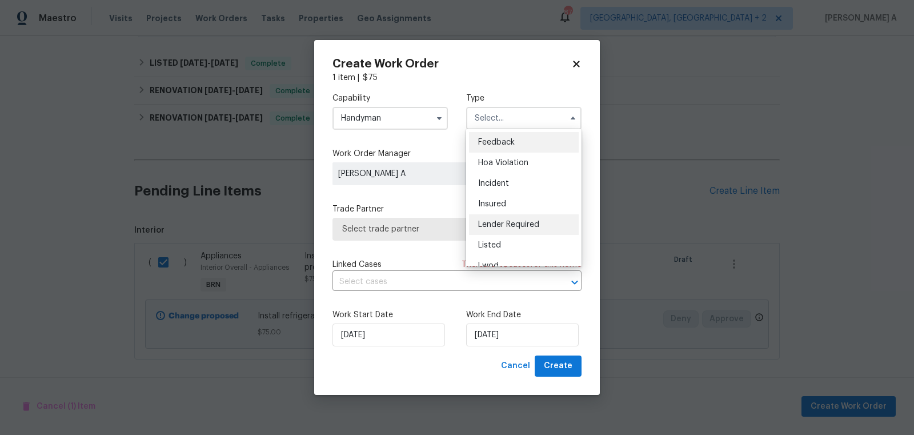
scroll to position [135, 0]
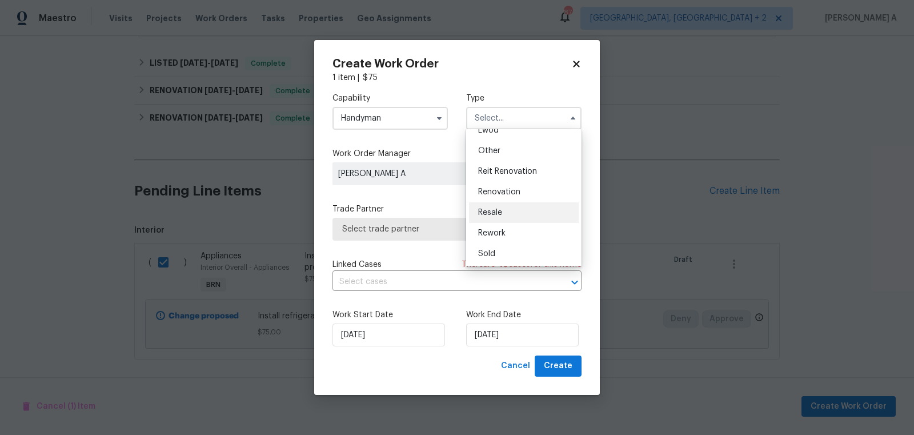
click at [499, 211] on span "Resale" at bounding box center [490, 212] width 24 height 8
type input "Resale"
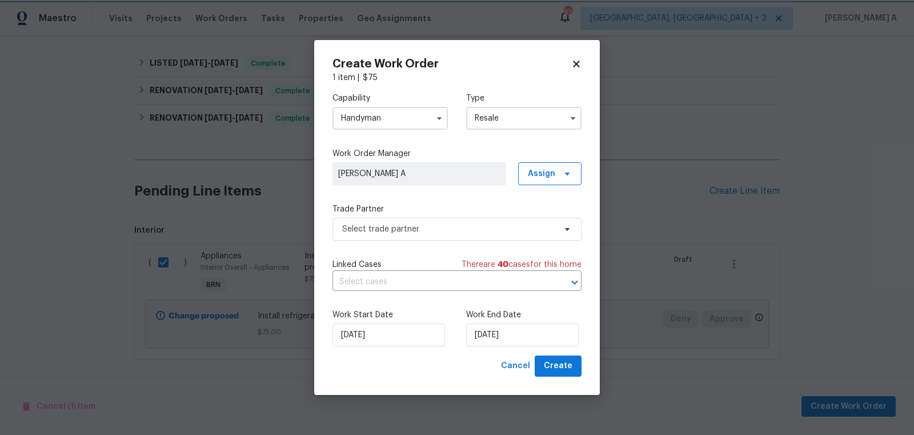
scroll to position [0, 0]
click at [450, 227] on span "Select trade partner" at bounding box center [448, 228] width 213 height 11
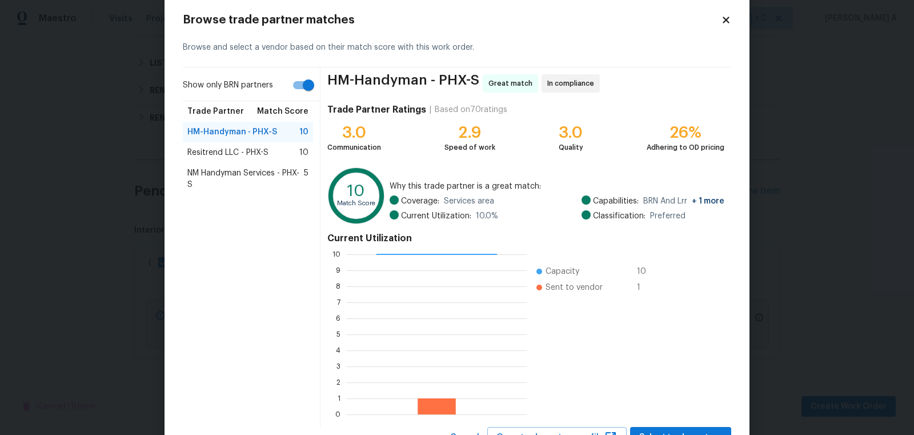
scroll to position [23, 0]
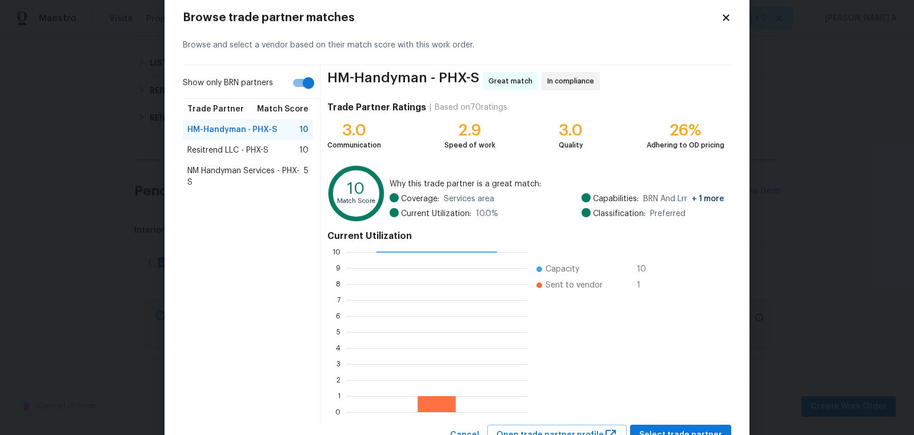
click at [259, 169] on span "NM Handyman Services - PHX-S" at bounding box center [245, 176] width 117 height 23
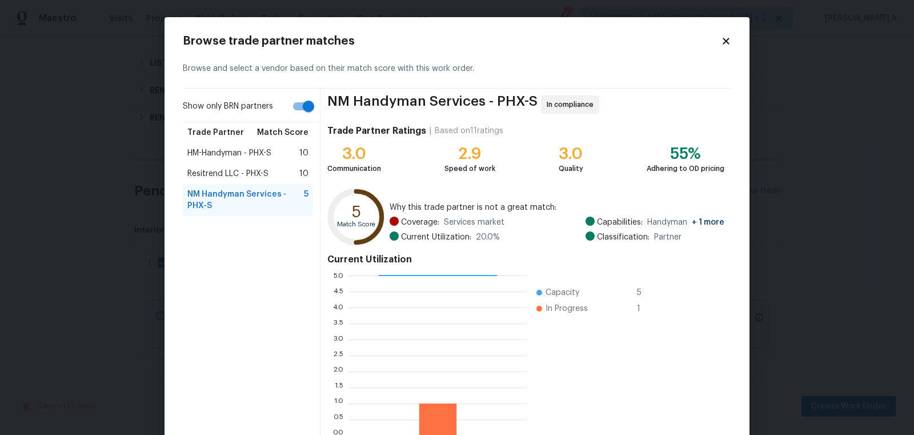
scroll to position [69, 0]
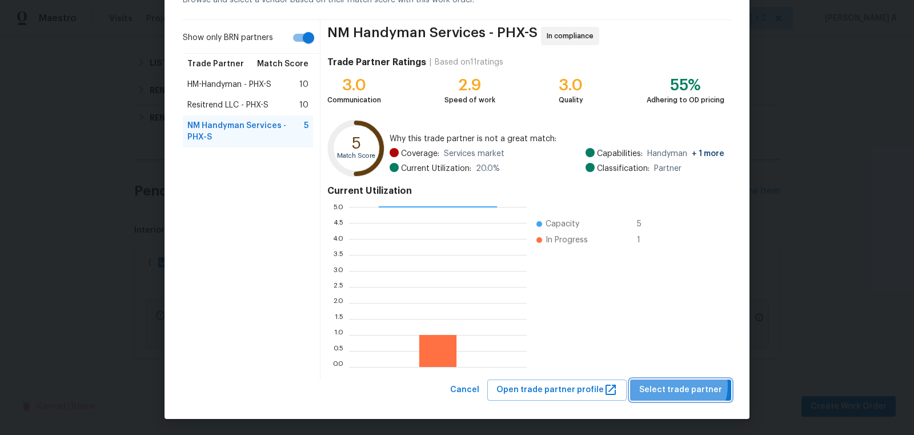
click at [683, 385] on span "Select trade partner" at bounding box center [680, 390] width 83 height 14
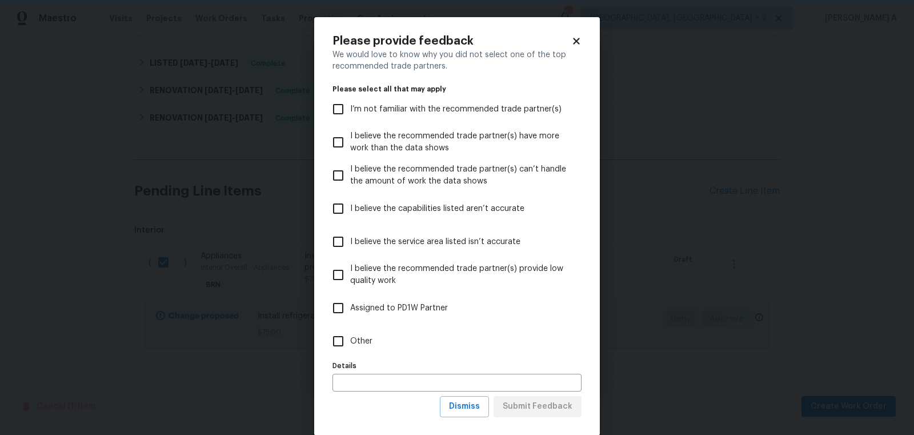
scroll to position [0, 0]
click at [478, 409] on span "Dismiss" at bounding box center [464, 406] width 31 height 14
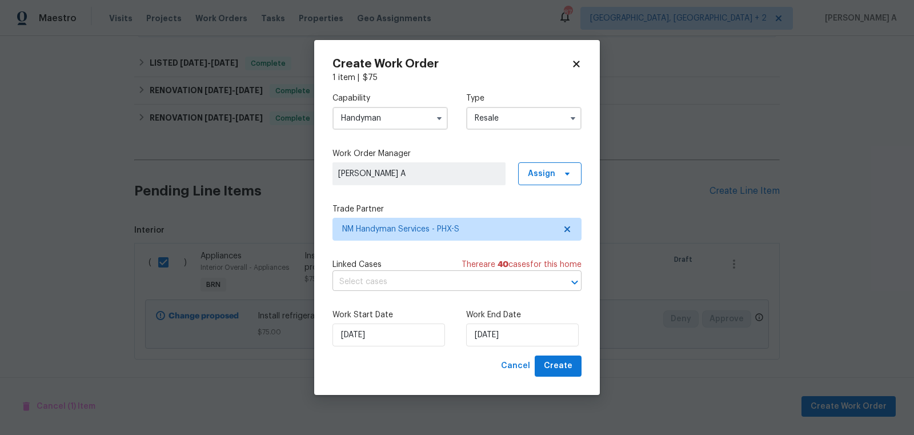
click at [392, 277] on input "text" at bounding box center [440, 282] width 217 height 18
click at [387, 313] on label "Work Start Date" at bounding box center [389, 314] width 115 height 11
click at [386, 336] on input "[DATE]" at bounding box center [388, 334] width 113 height 23
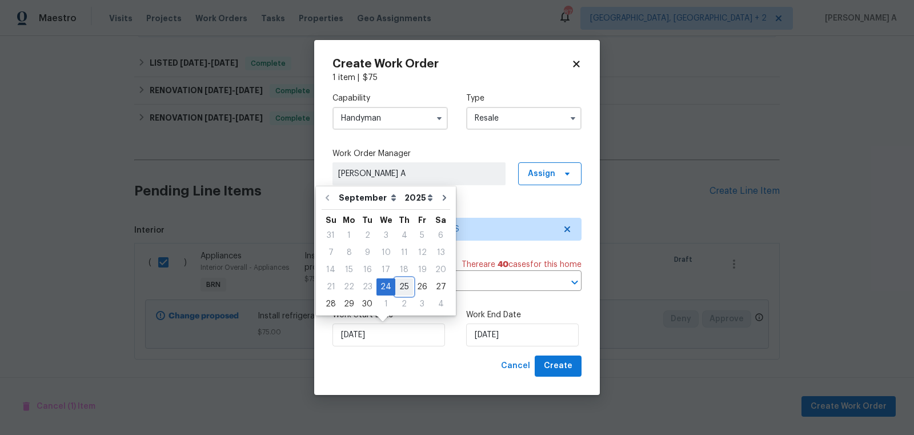
click at [400, 288] on div "25" at bounding box center [404, 287] width 18 height 16
type input "[DATE]"
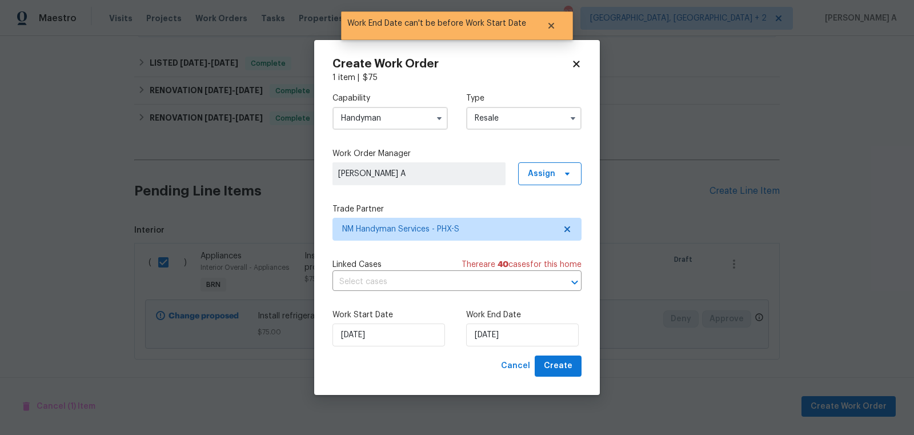
click at [379, 351] on div "Work Start Date [DATE] Work End Date [DATE]" at bounding box center [456, 327] width 249 height 55
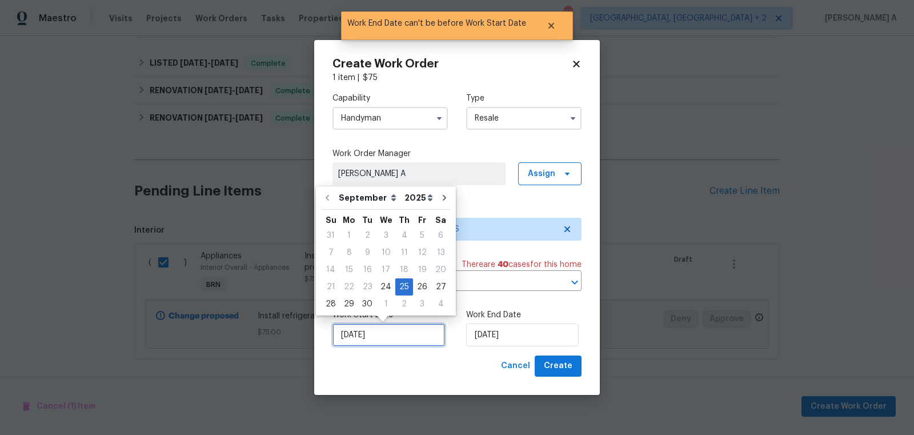
click at [380, 337] on input "[DATE]" at bounding box center [388, 334] width 113 height 23
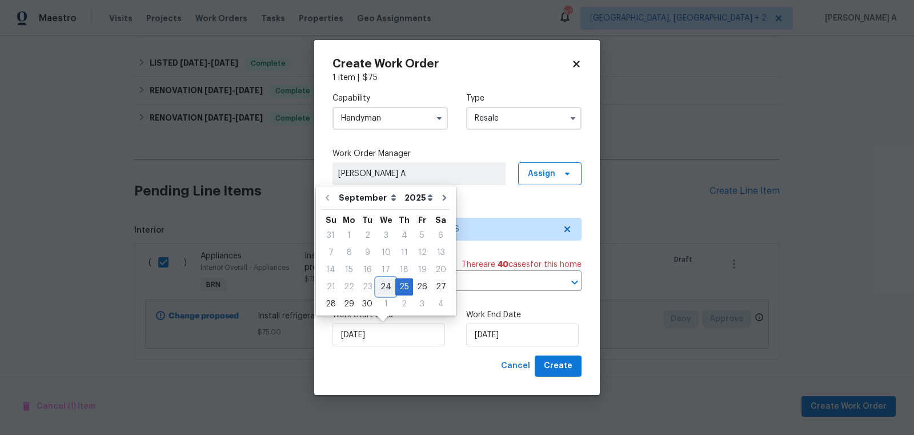
click at [386, 290] on div "24" at bounding box center [385, 287] width 19 height 16
type input "[DATE]"
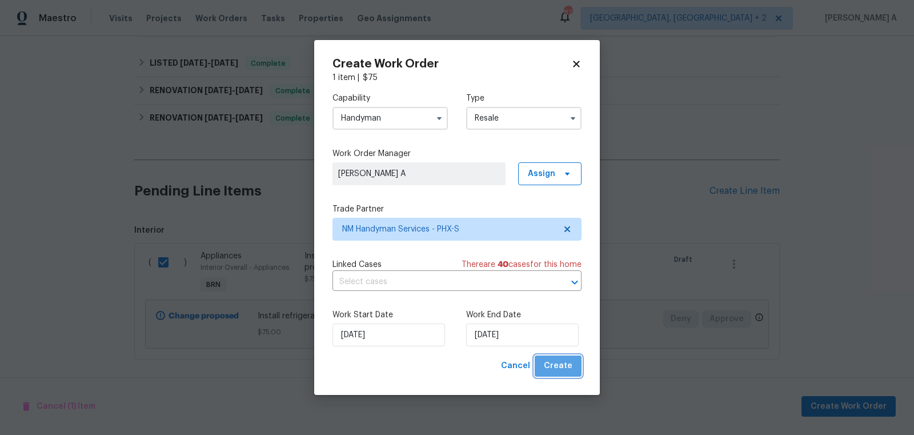
click at [563, 363] on span "Create" at bounding box center [558, 366] width 29 height 14
checkbox input "false"
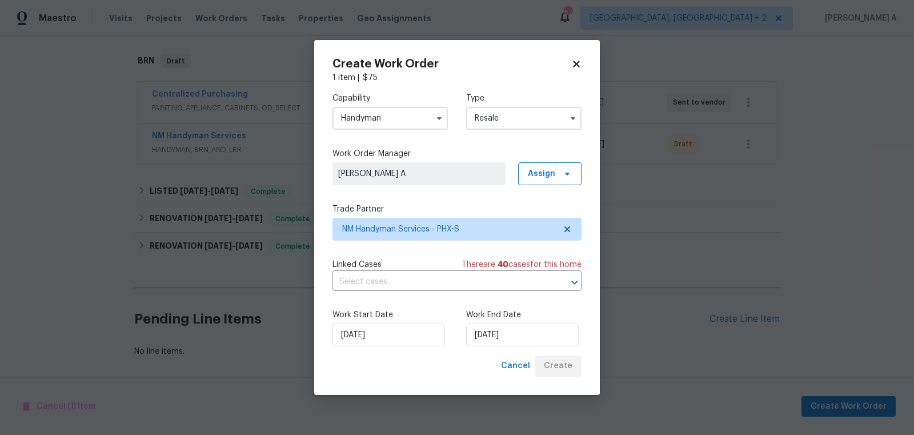
scroll to position [171, 0]
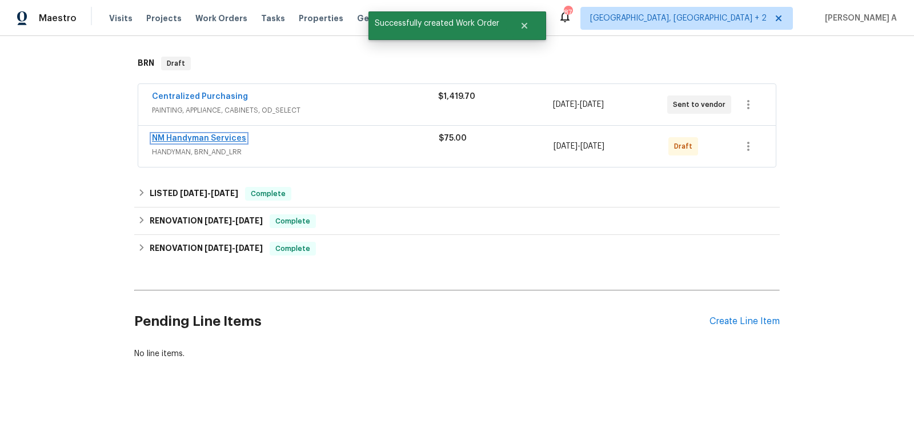
click at [178, 137] on link "NM Handyman Services" at bounding box center [199, 138] width 94 height 8
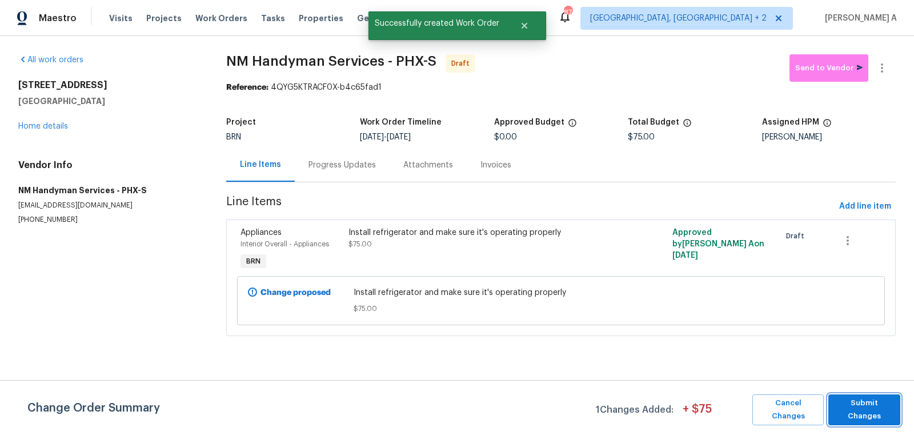
click at [866, 396] on button "Submit Changes" at bounding box center [864, 409] width 72 height 31
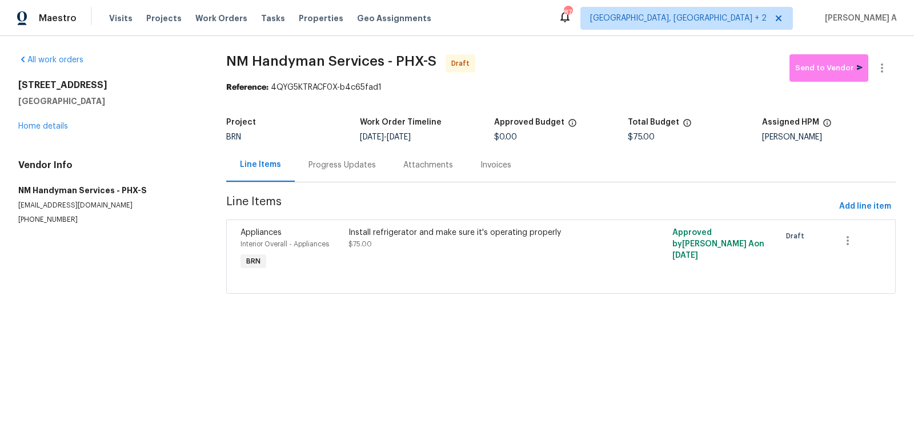
click at [351, 167] on div "Progress Updates" at bounding box center [341, 164] width 67 height 11
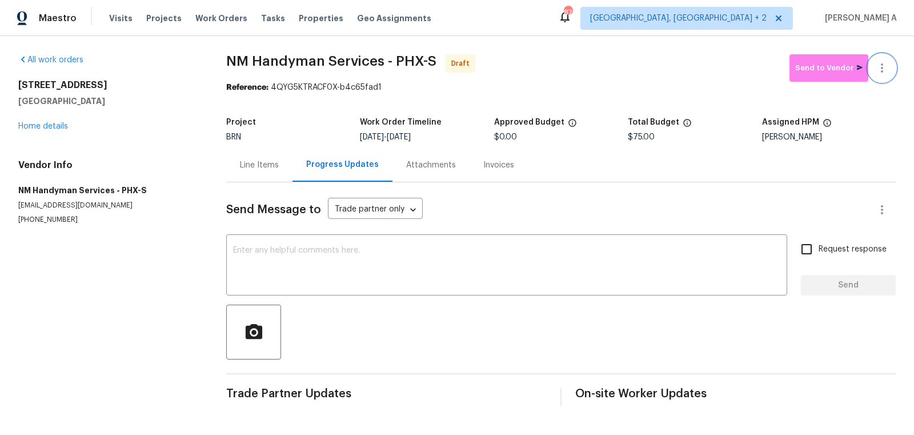
click at [887, 69] on icon "button" at bounding box center [882, 68] width 14 height 14
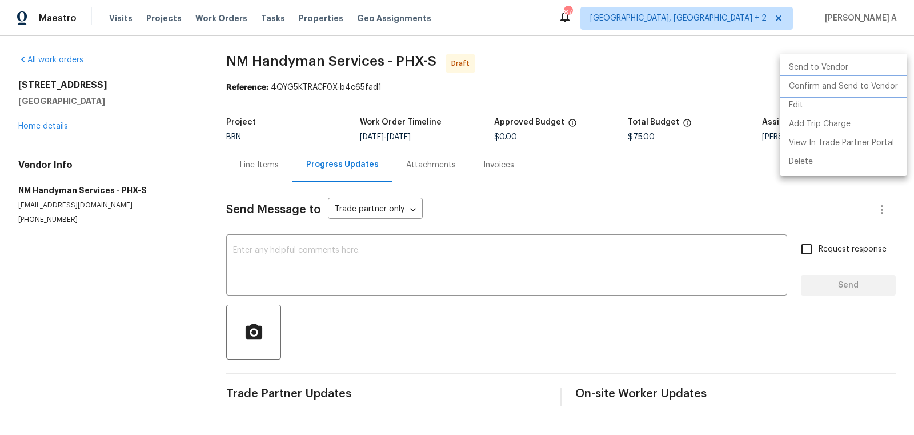
click at [889, 85] on li "Confirm and Send to Vendor" at bounding box center [843, 86] width 127 height 19
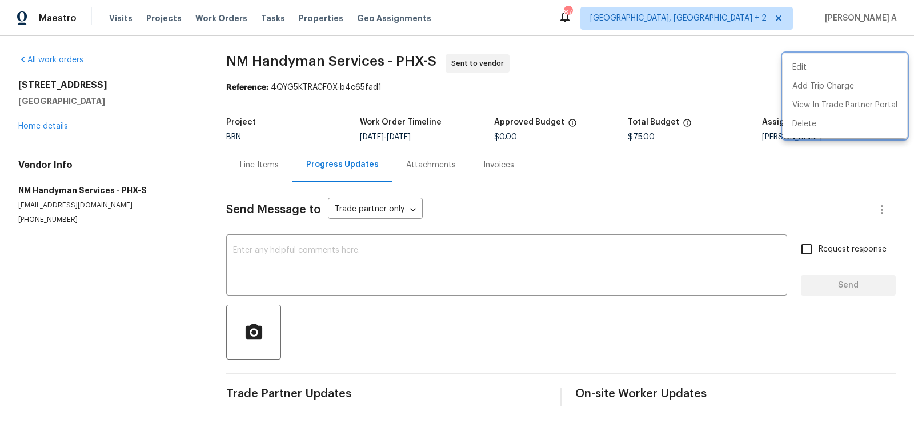
click at [252, 167] on div at bounding box center [457, 217] width 914 height 435
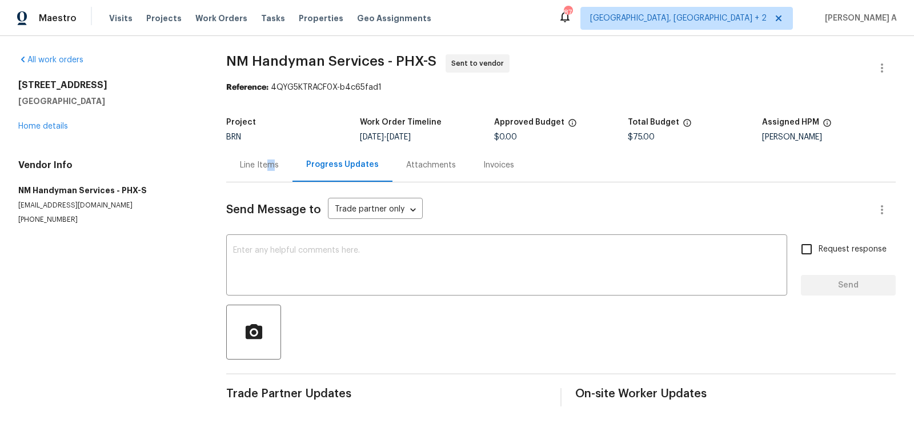
click at [271, 166] on div "Line Items" at bounding box center [259, 164] width 39 height 11
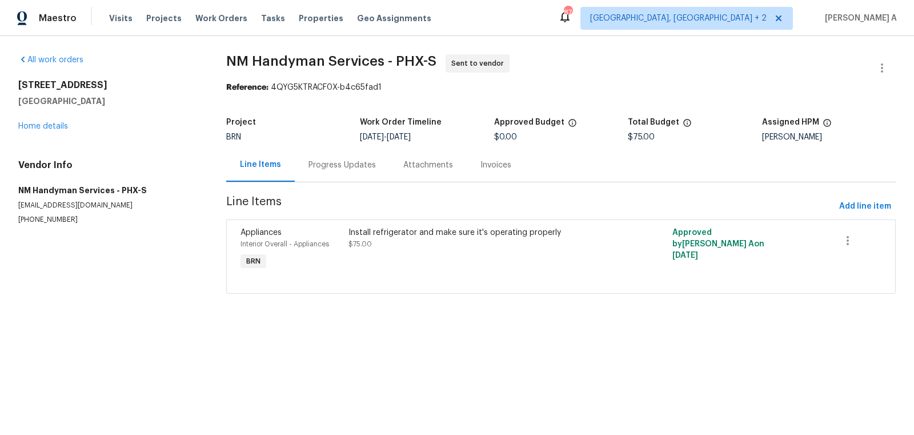
click at [332, 159] on div "Progress Updates" at bounding box center [341, 164] width 67 height 11
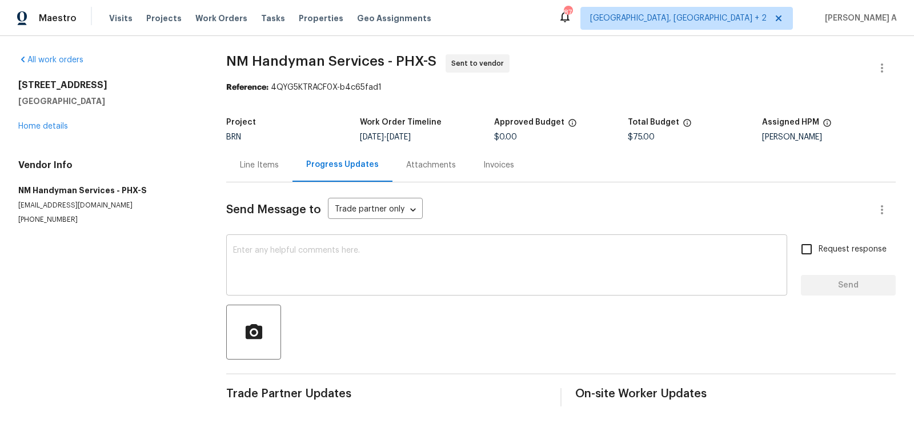
click at [330, 263] on textarea at bounding box center [506, 266] width 547 height 40
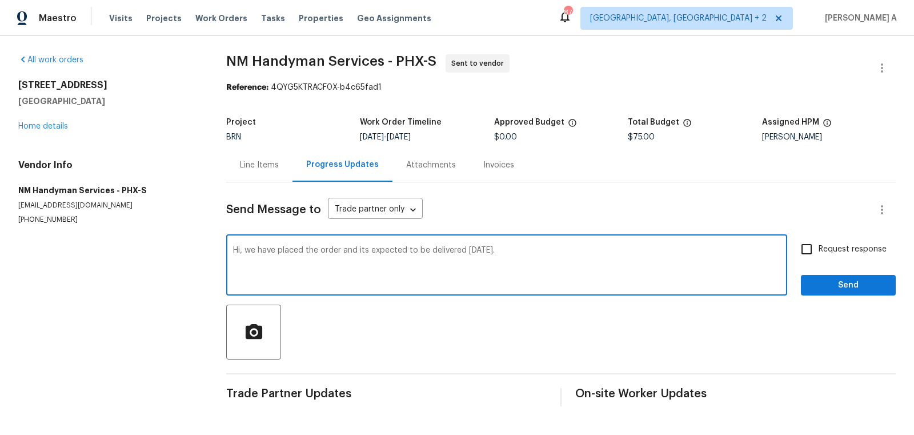
click at [0, 0] on qb-div "Replace with it's" at bounding box center [0, 0] width 0 height 0
click at [517, 257] on textarea "Hi, we have placed the order and it's expected to be delivered [DATE]." at bounding box center [506, 266] width 547 height 40
click at [765, 257] on textarea "Hi, we have placed the order and it's expected to be delivered [DATE]. Please i…" at bounding box center [506, 266] width 547 height 40
click at [0, 0] on qb-div "Replace with it's in" at bounding box center [0, 0] width 0 height 0
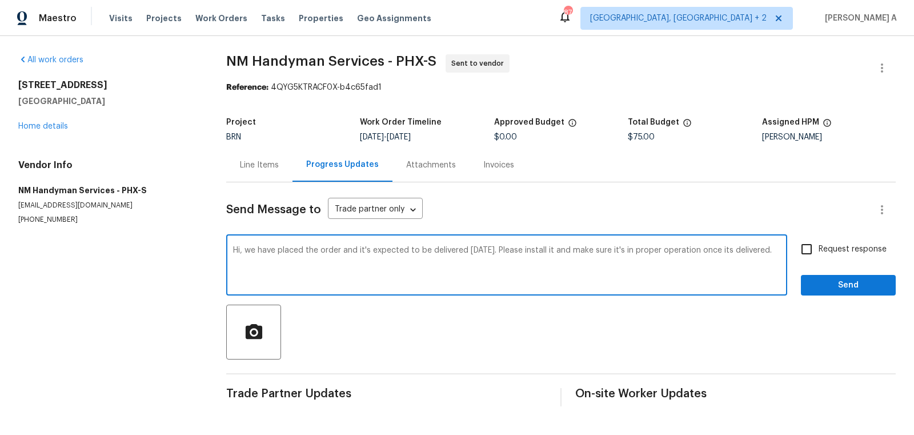
click at [0, 0] on qb-div "Replace with it's" at bounding box center [0, 0] width 0 height 0
click at [767, 252] on textarea "Hi, we have placed the order and it's expected to be delivered [DATE]. Please i…" at bounding box center [506, 266] width 547 height 40
paste textarea "Reach out to me via the portal or call/text at [PHONE_NUMBER] for any questions…"
type textarea "Hi, we have placed the order and it's expected to be delivered [DATE]. Please i…"
click at [835, 247] on span "Request response" at bounding box center [853, 249] width 68 height 12
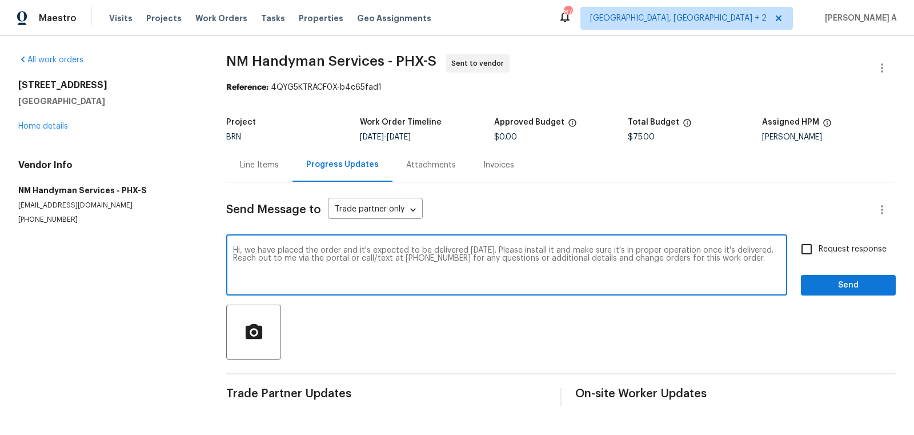
click at [819, 247] on input "Request response" at bounding box center [807, 249] width 24 height 24
checkbox input "true"
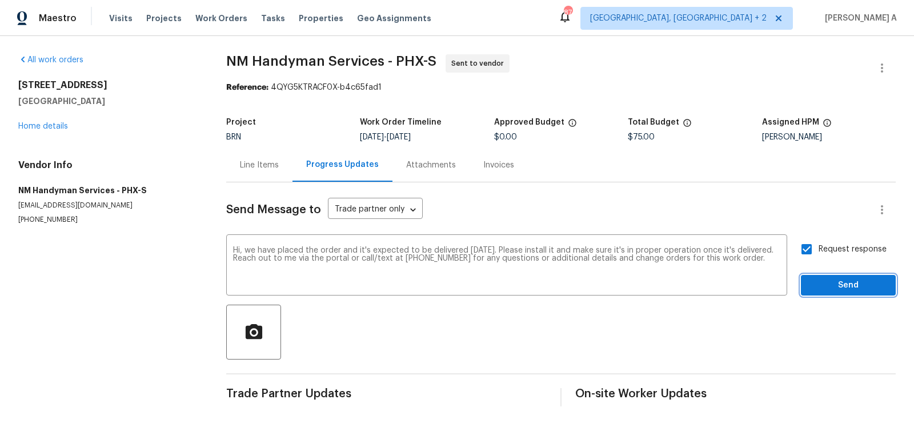
click at [848, 295] on button "Send" at bounding box center [848, 285] width 95 height 21
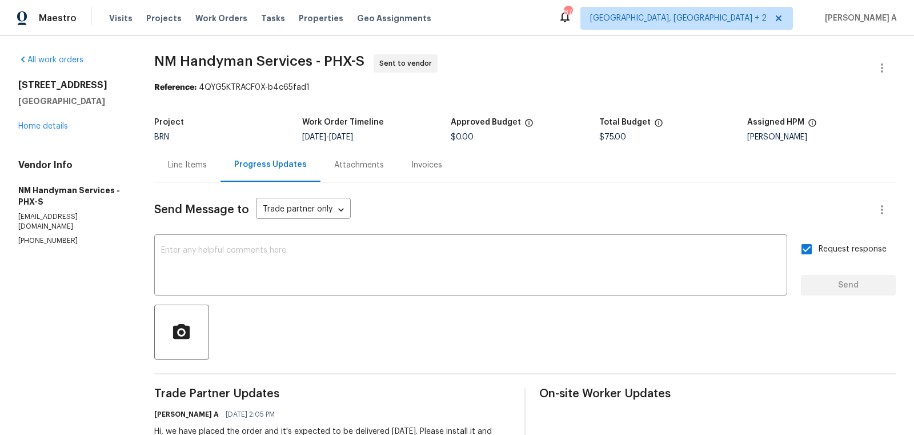
click at [170, 67] on span "NM Handyman Services - PHX-S" at bounding box center [259, 61] width 210 height 14
drag, startPoint x: 153, startPoint y: 65, endPoint x: 315, endPoint y: 63, distance: 162.2
click at [315, 63] on div "All work orders [STREET_ADDRESS] Home details Vendor Info NM Handyman Services …" at bounding box center [457, 269] width 914 height 467
copy span "NM Handyman Services"
